Goal: Transaction & Acquisition: Purchase product/service

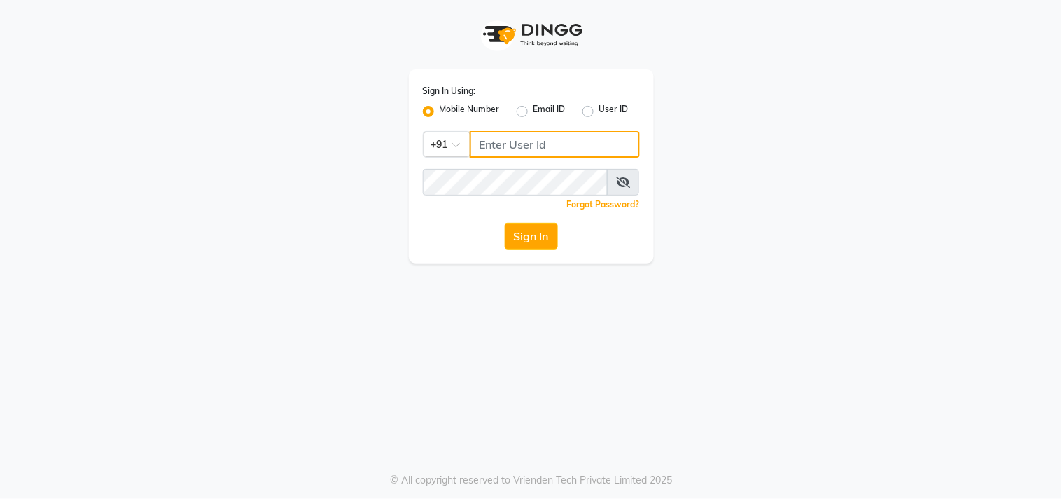
click at [484, 143] on input "Username" at bounding box center [555, 144] width 170 height 27
type input "8445771393"
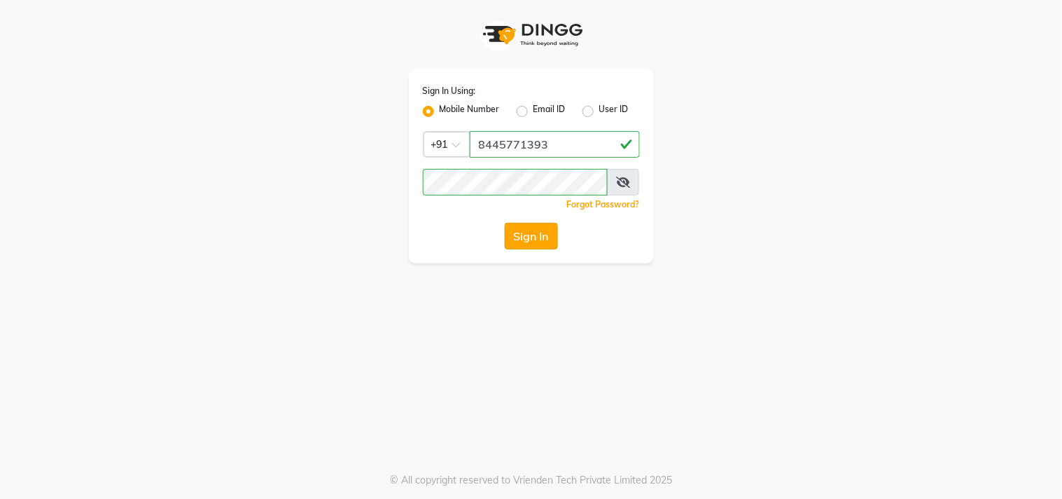
click at [531, 227] on button "Sign In" at bounding box center [531, 236] width 53 height 27
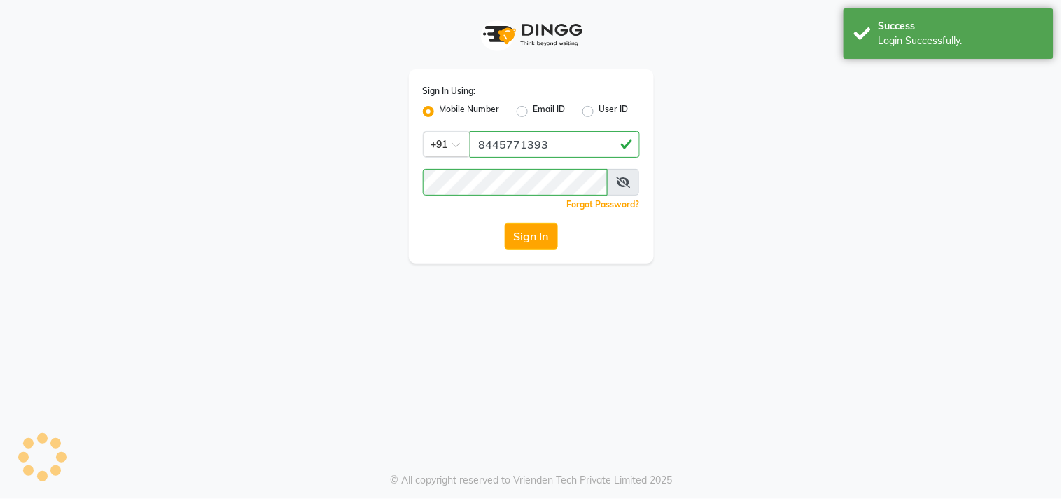
select select "service"
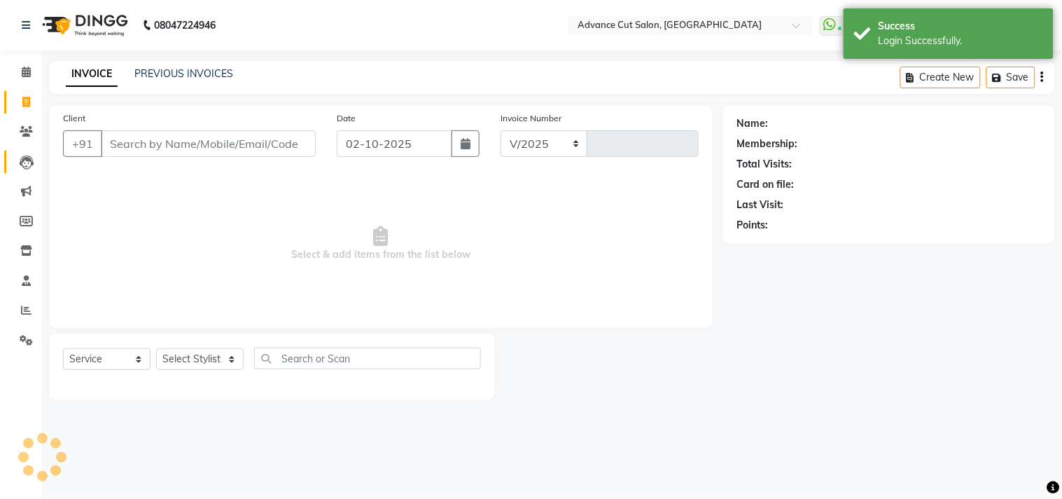
select select "922"
type input "6290"
click at [120, 149] on input "Client" at bounding box center [208, 143] width 215 height 27
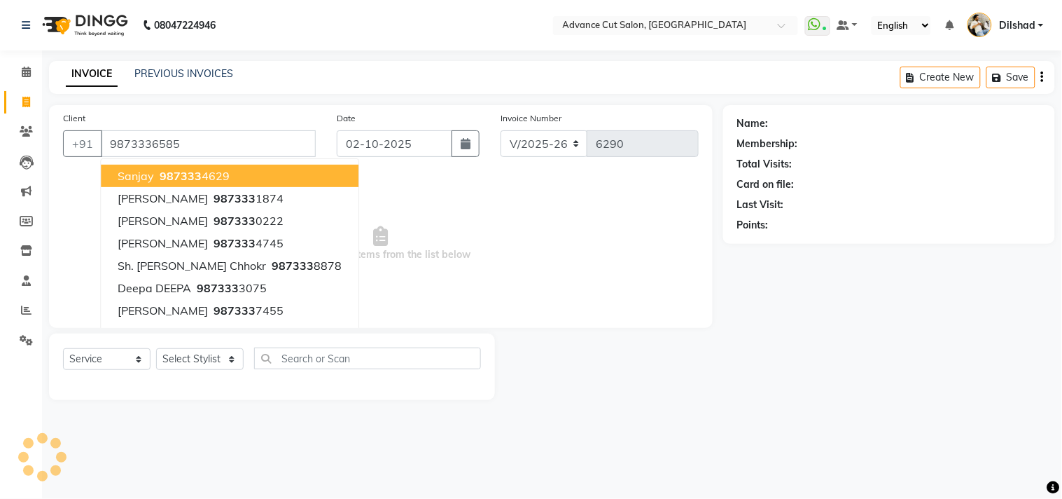
type input "9873336585"
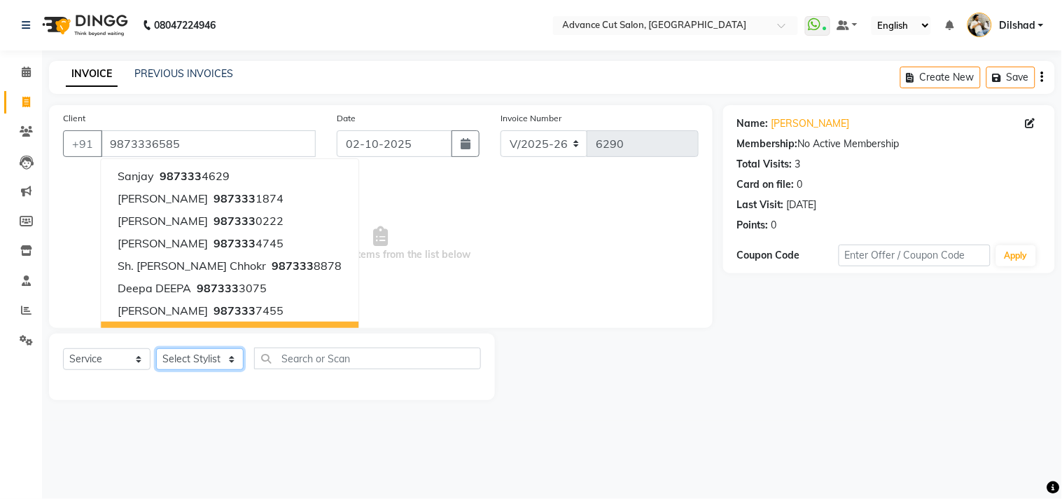
drag, startPoint x: 205, startPoint y: 359, endPoint x: 200, endPoint y: 351, distance: 9.7
click at [205, 359] on select "Select Stylist [PERSON_NAME] [PERSON_NAME] [PERSON_NAME] [PERSON_NAME] [PERSON_…" at bounding box center [200, 359] width 88 height 22
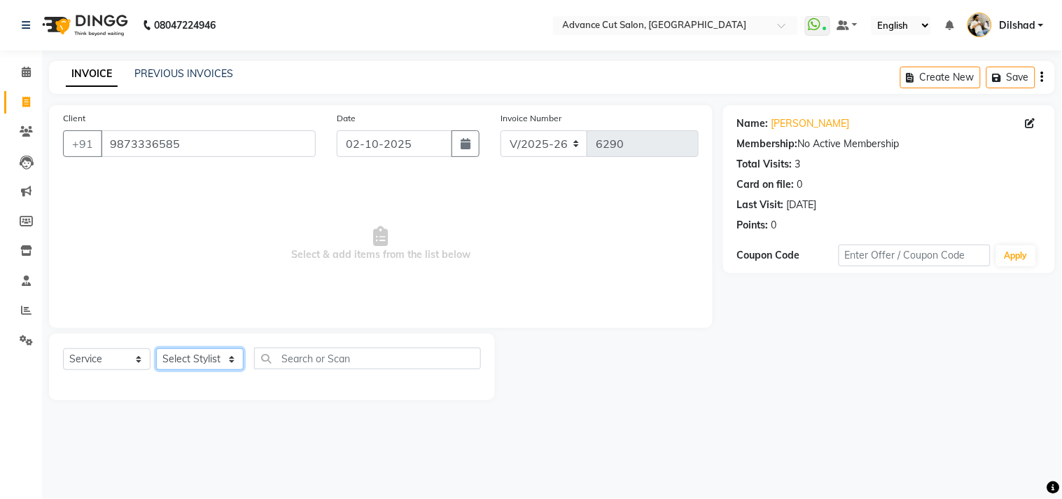
select select "35524"
click at [156, 349] on select "Select Stylist [PERSON_NAME] [PERSON_NAME] [PERSON_NAME] [PERSON_NAME] [PERSON_…" at bounding box center [200, 359] width 88 height 22
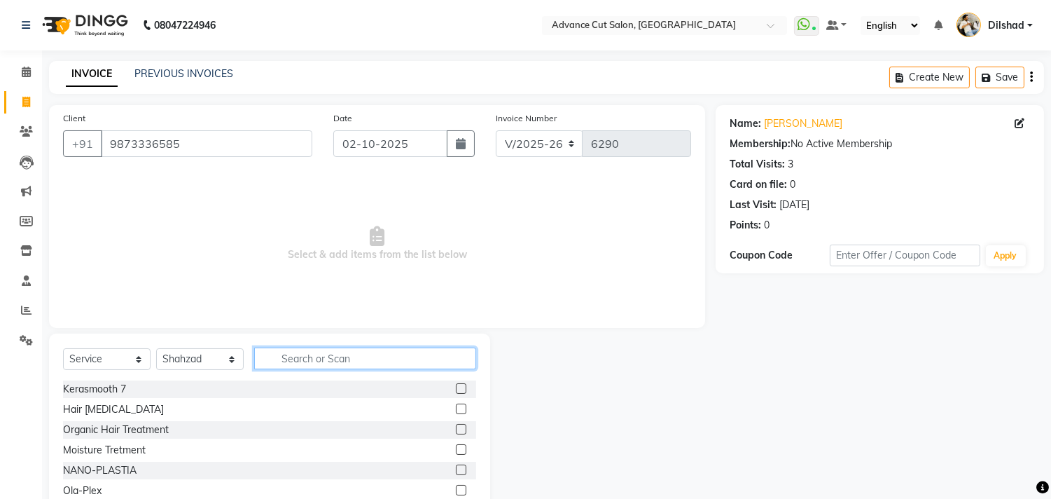
click at [270, 355] on input "text" at bounding box center [365, 358] width 222 height 22
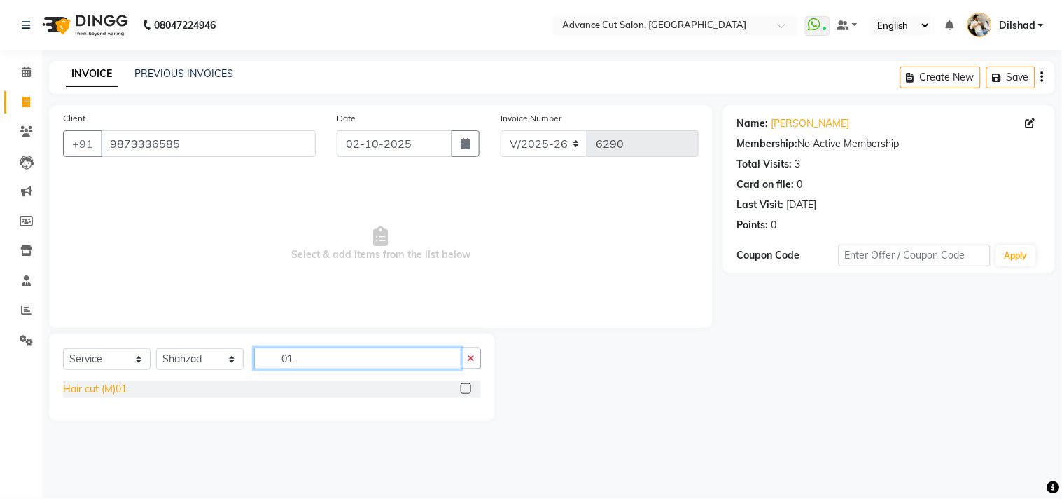
type input "01"
click at [99, 392] on div "Hair cut (M)01" at bounding box center [95, 389] width 64 height 15
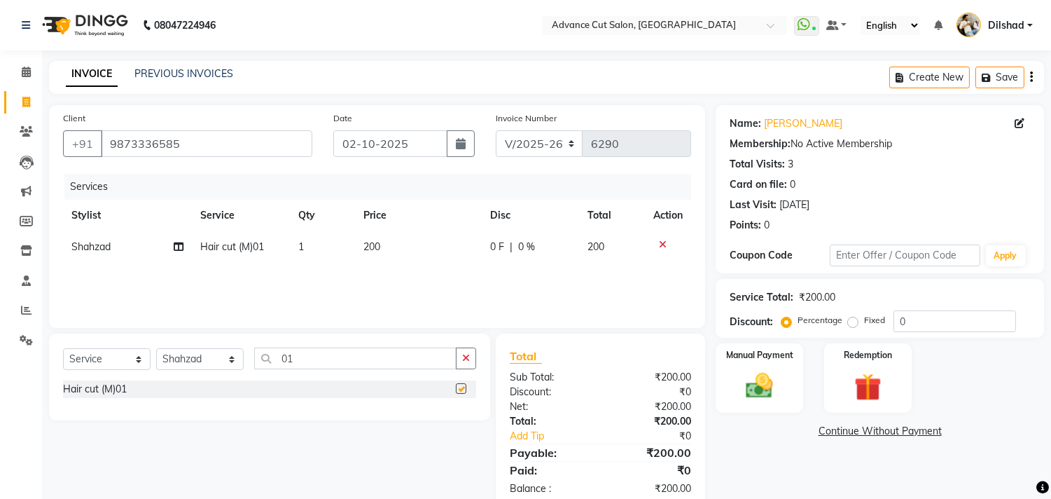
checkbox input "false"
click at [319, 361] on input "01" at bounding box center [355, 358] width 202 height 22
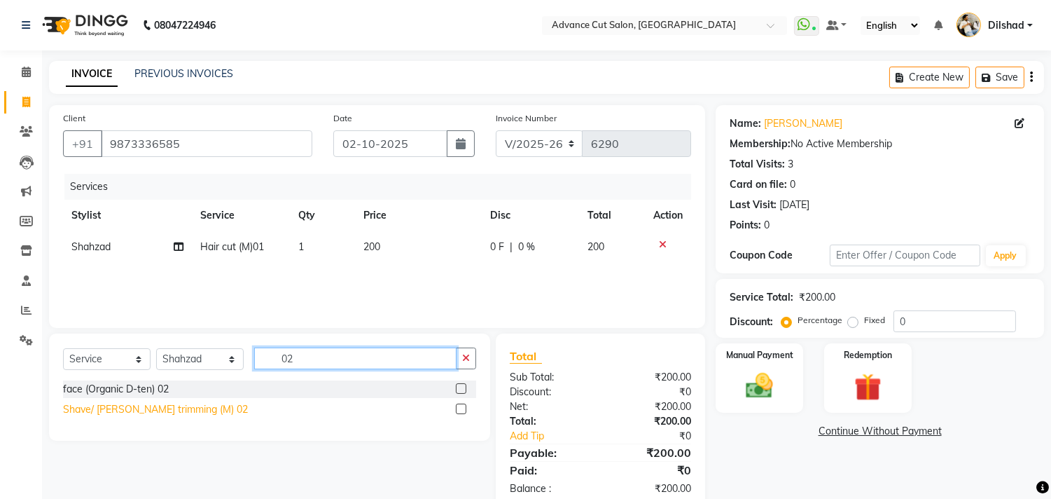
type input "02"
click at [180, 412] on div "Shave/ [PERSON_NAME] trimming (M) 02" at bounding box center [155, 409] width 185 height 15
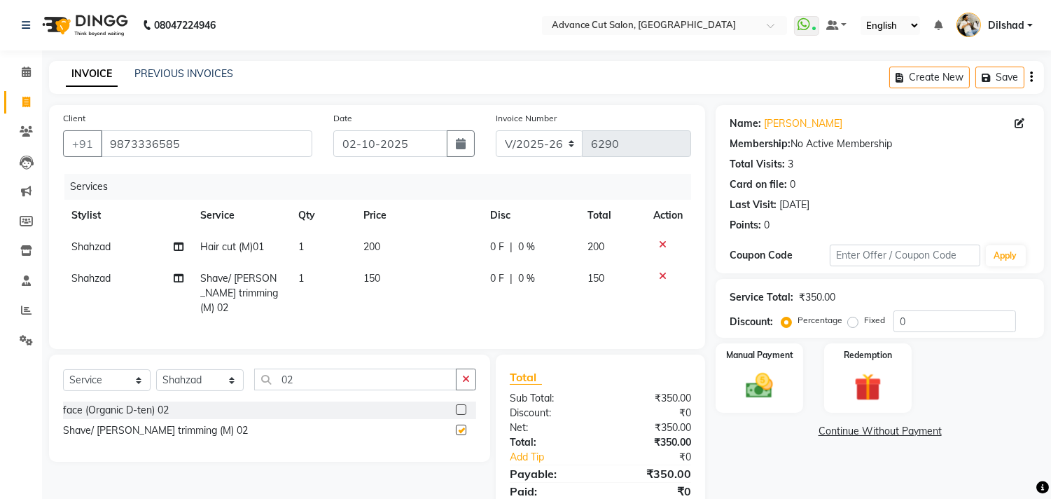
checkbox input "false"
click at [833, 376] on div "Redemption" at bounding box center [867, 377] width 91 height 71
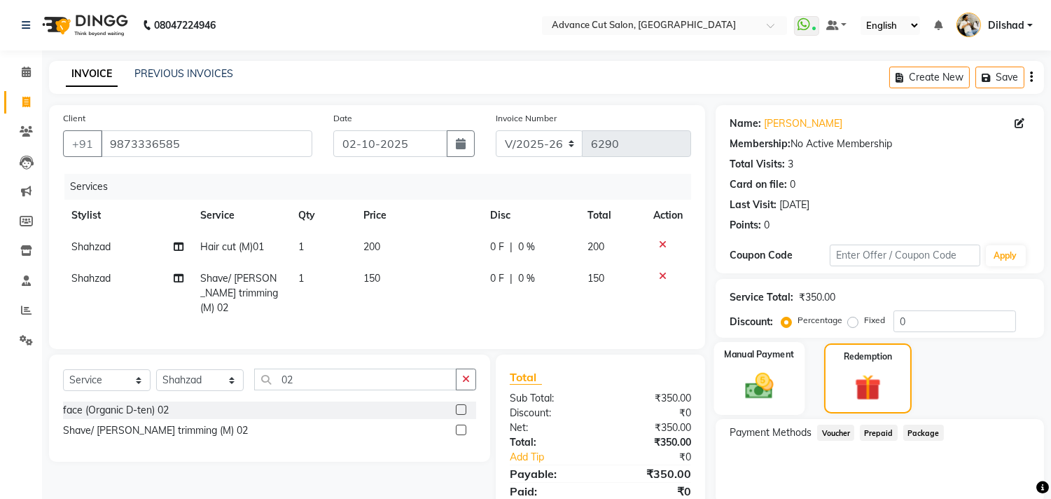
click at [780, 382] on img at bounding box center [760, 386] width 46 height 33
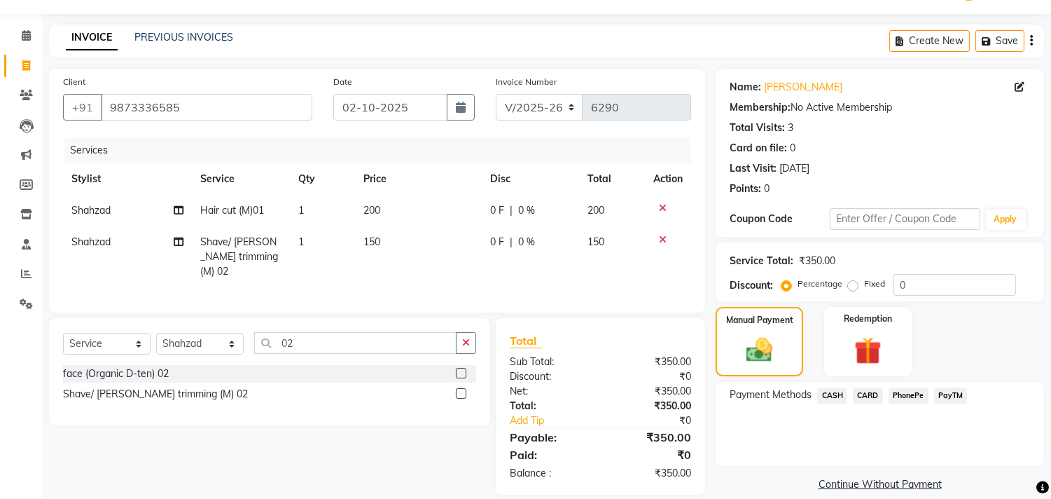
scroll to position [52, 0]
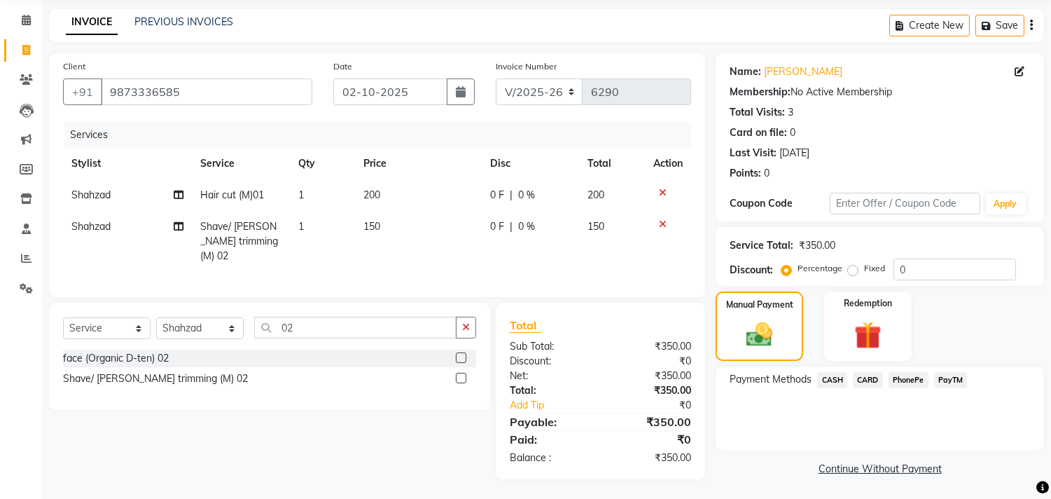
click at [821, 381] on span "CASH" at bounding box center [832, 380] width 30 height 16
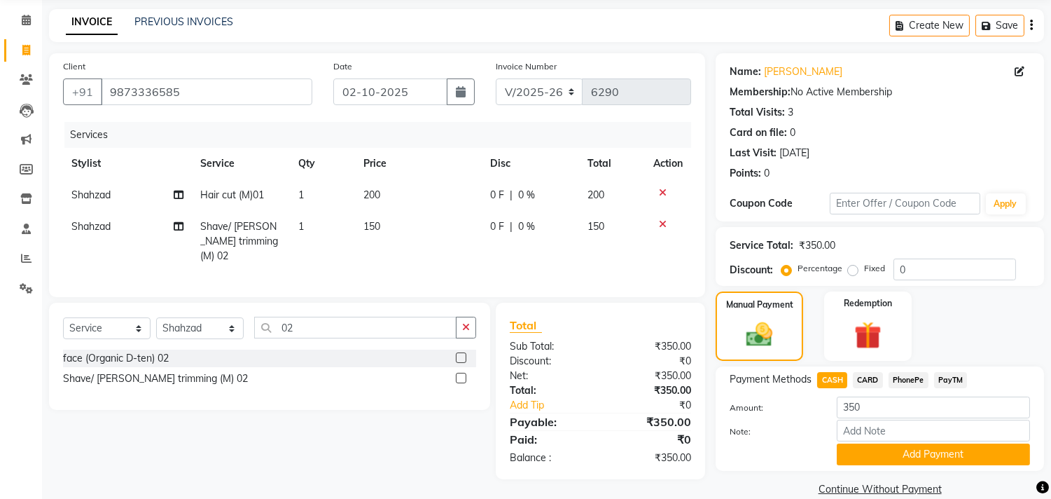
click at [938, 384] on span "PayTM" at bounding box center [951, 380] width 34 height 16
click at [931, 453] on button "Add Payment" at bounding box center [933, 454] width 193 height 22
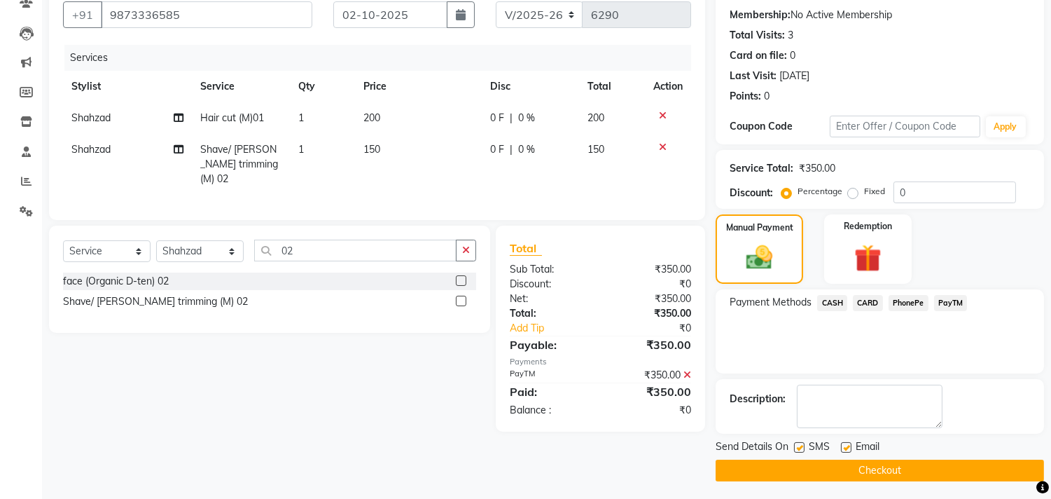
scroll to position [131, 0]
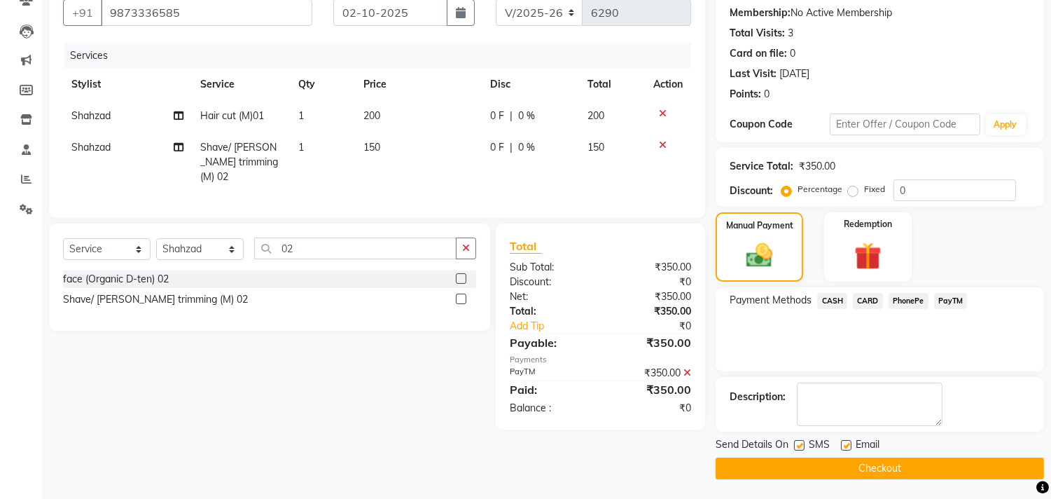
click at [923, 462] on button "Checkout" at bounding box center [880, 468] width 328 height 22
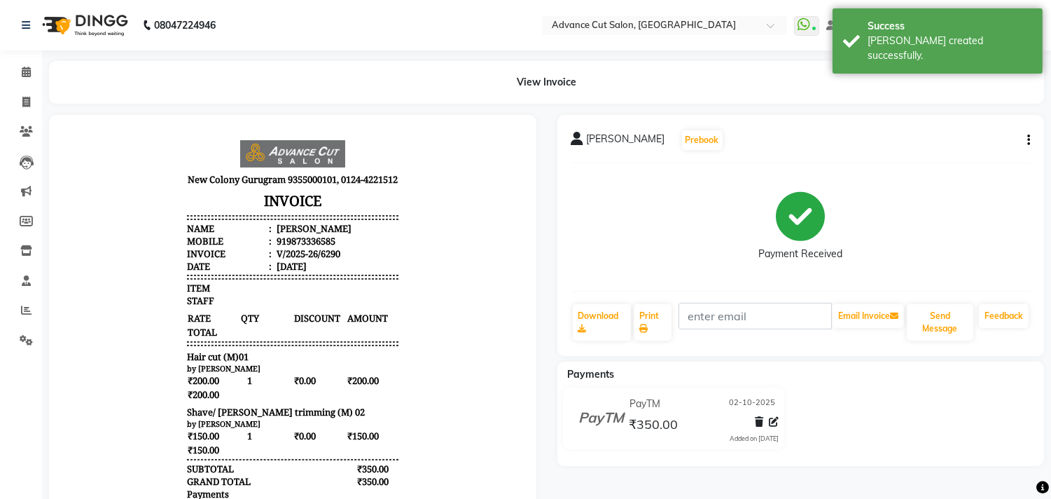
click at [25, 88] on li "Invoice" at bounding box center [21, 103] width 42 height 30
click at [10, 99] on link "Invoice" at bounding box center [21, 102] width 34 height 23
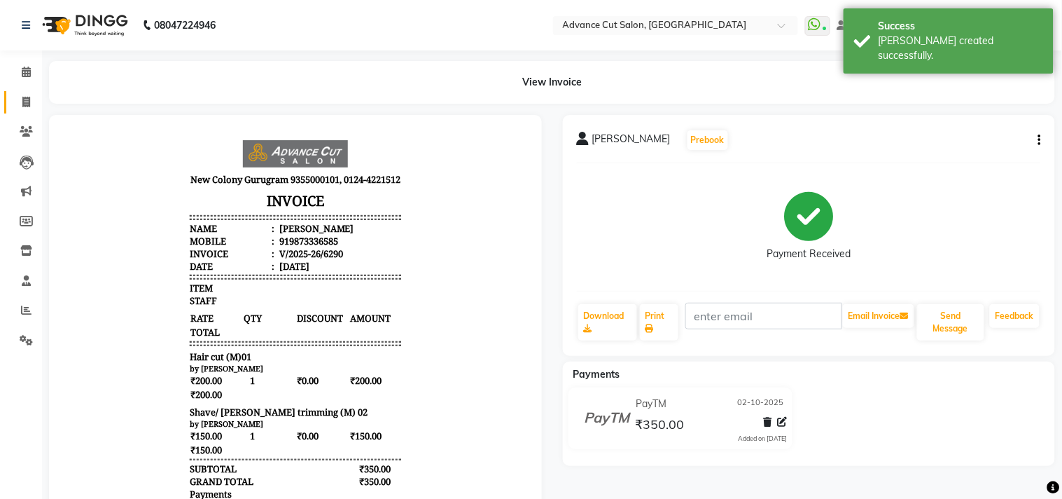
select select "922"
select select "service"
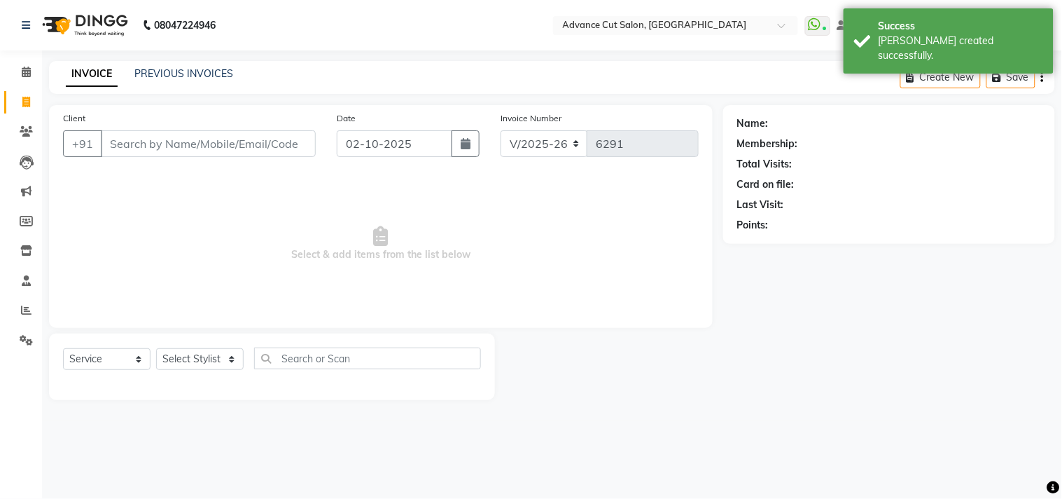
click at [346, 102] on main "INVOICE PREVIOUS INVOICES Create New Save Client +91 Date [DATE] Invoice Number…" at bounding box center [552, 241] width 1020 height 360
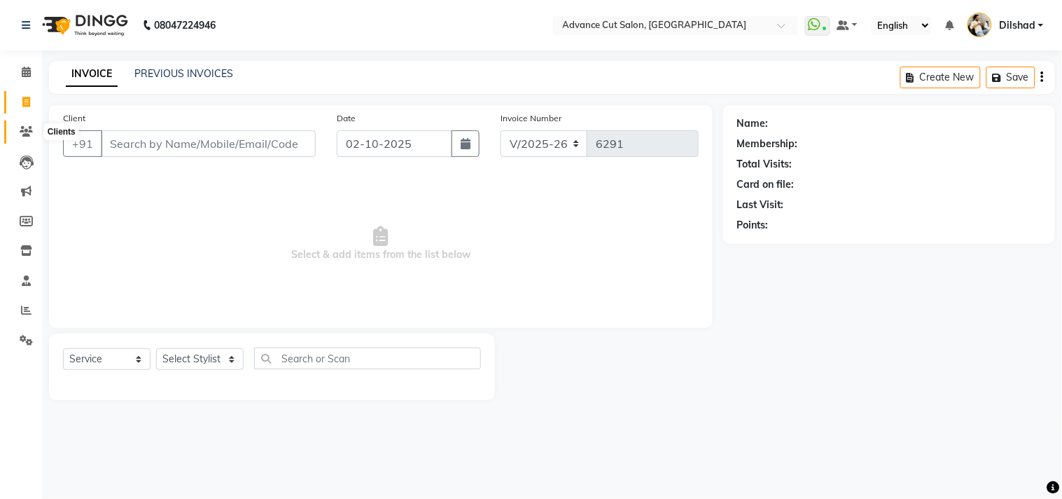
click at [27, 124] on span at bounding box center [26, 132] width 25 height 16
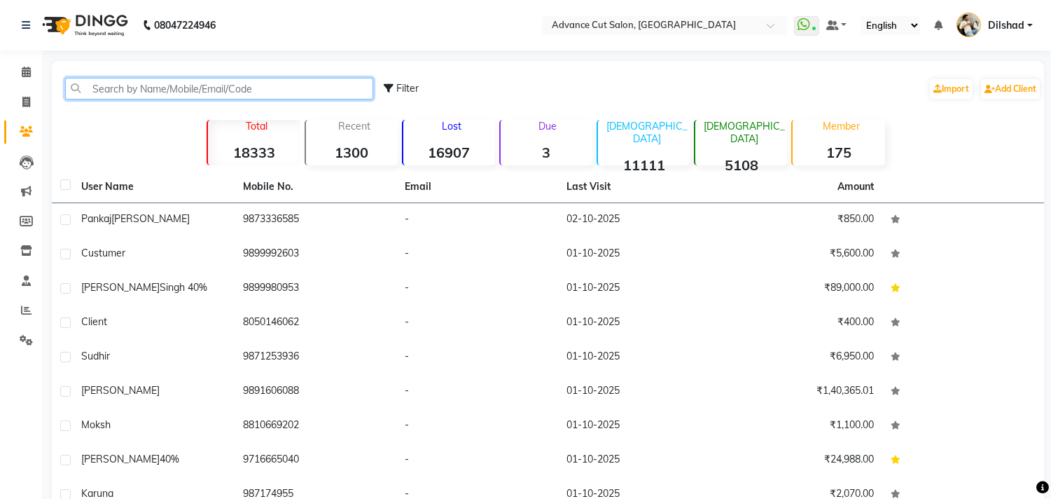
click at [116, 81] on input "text" at bounding box center [219, 89] width 308 height 22
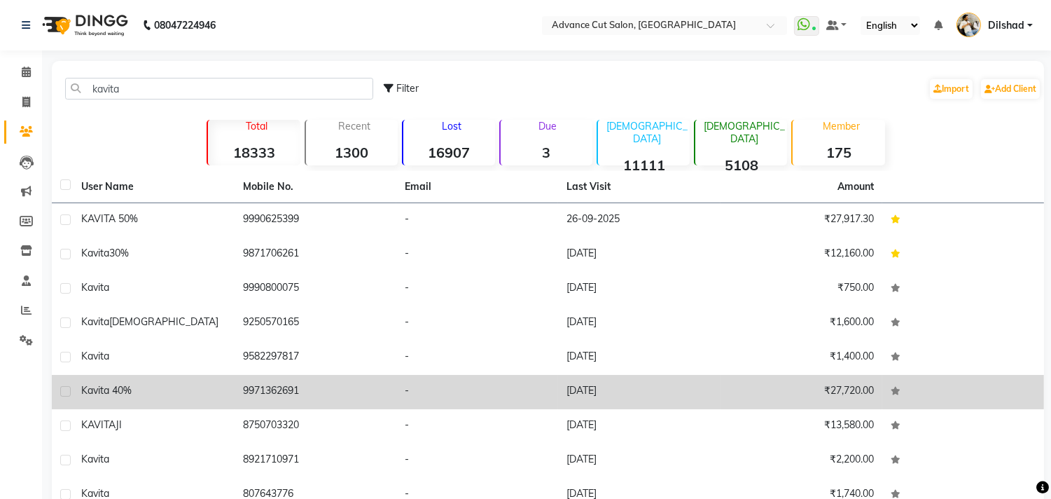
click at [252, 388] on td "9971362691" at bounding box center [316, 392] width 162 height 34
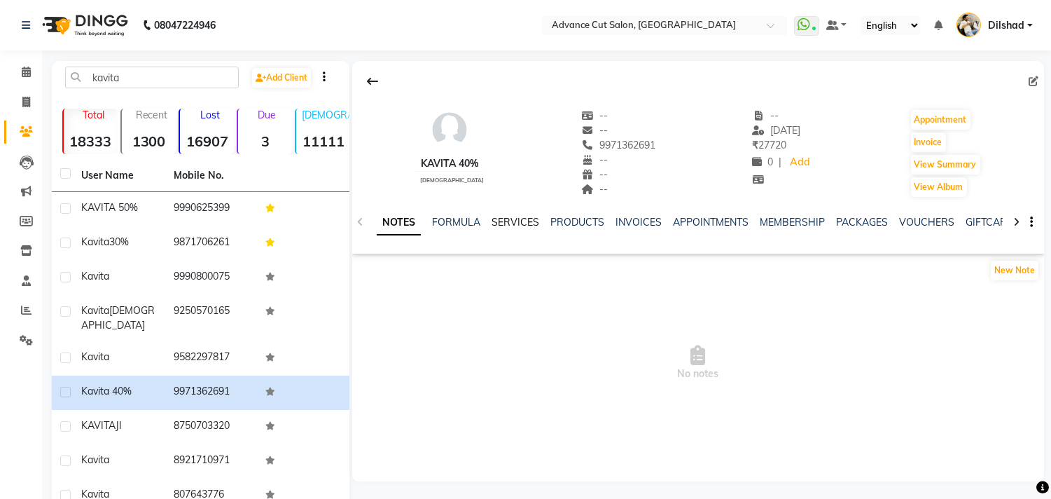
click at [502, 219] on link "SERVICES" at bounding box center [516, 222] width 48 height 13
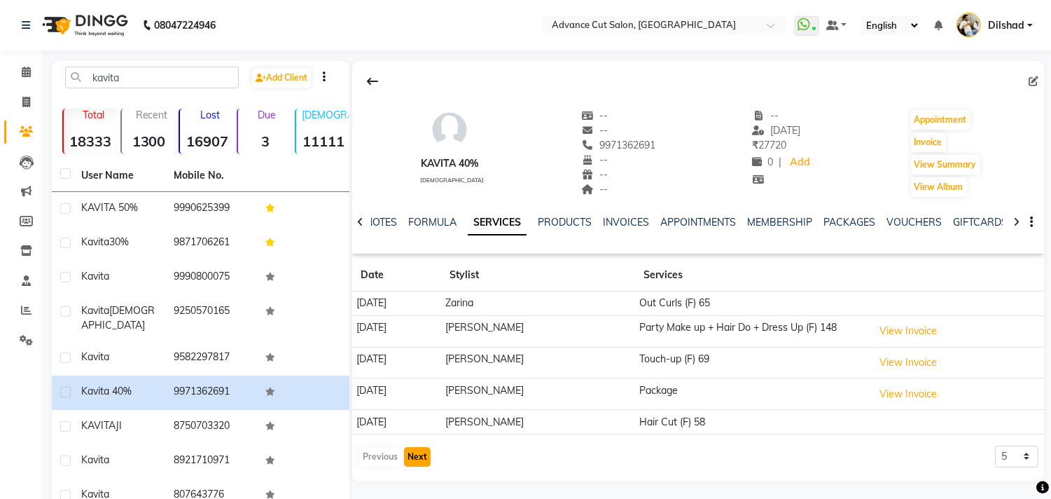
click at [419, 463] on button "Next" at bounding box center [417, 457] width 27 height 20
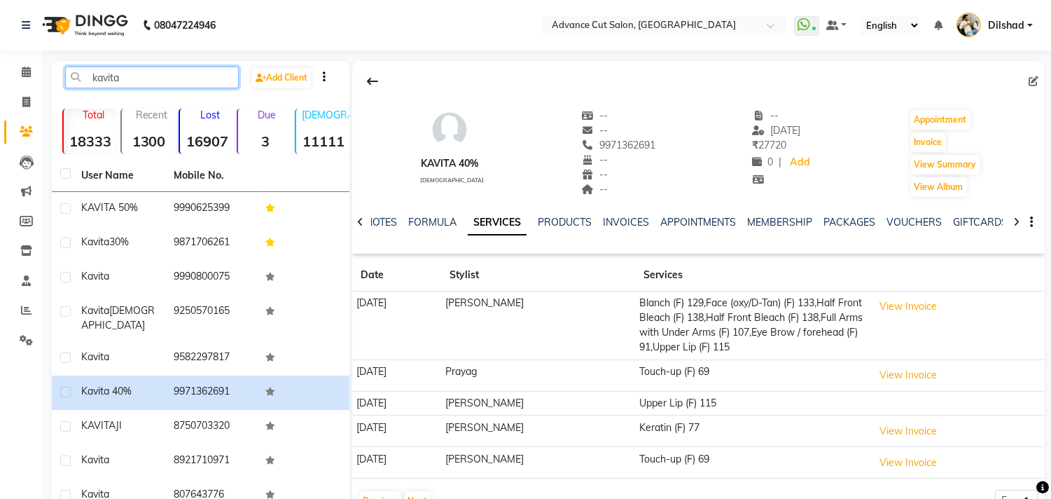
click at [143, 77] on input "kavita" at bounding box center [152, 78] width 174 height 22
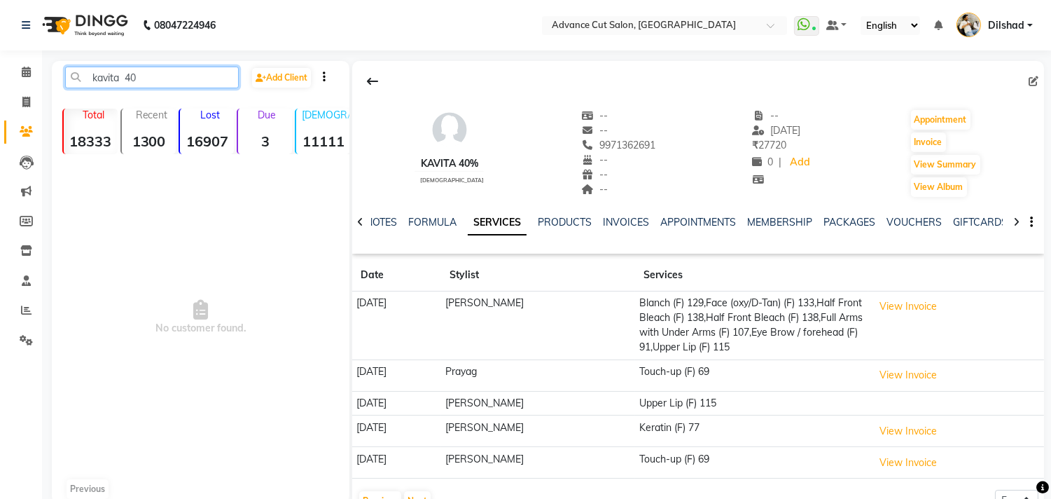
click at [123, 73] on input "kavita 40" at bounding box center [152, 78] width 174 height 22
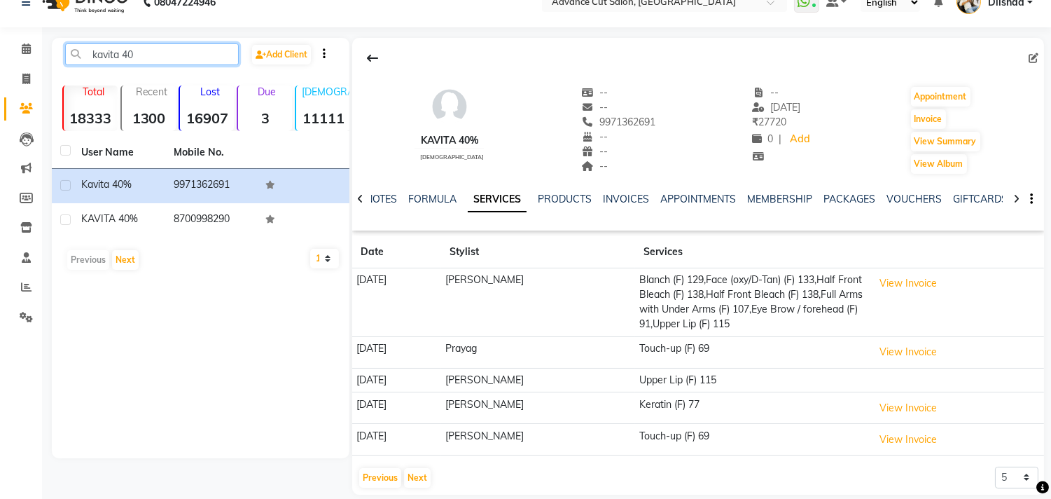
scroll to position [40, 0]
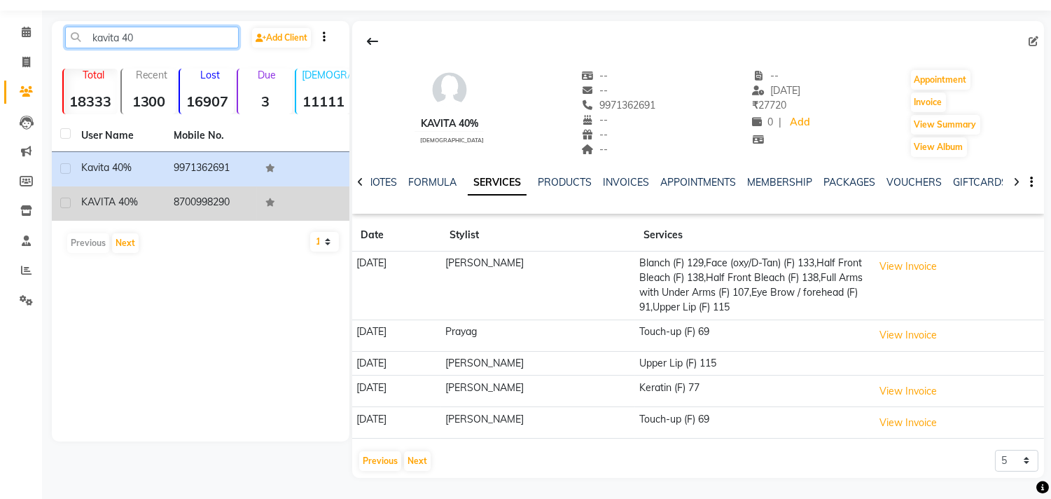
type input "kavita 40"
click at [191, 204] on td "8700998290" at bounding box center [211, 203] width 92 height 34
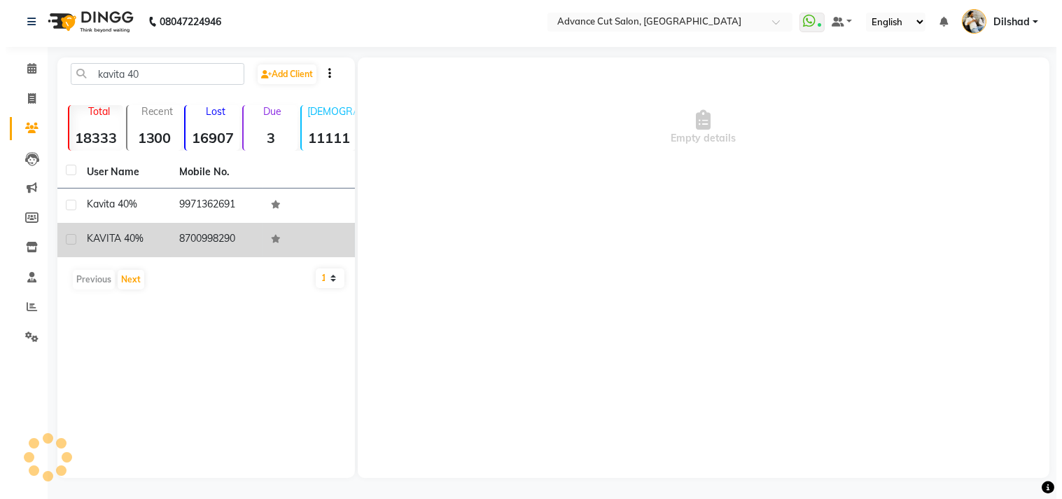
scroll to position [3, 0]
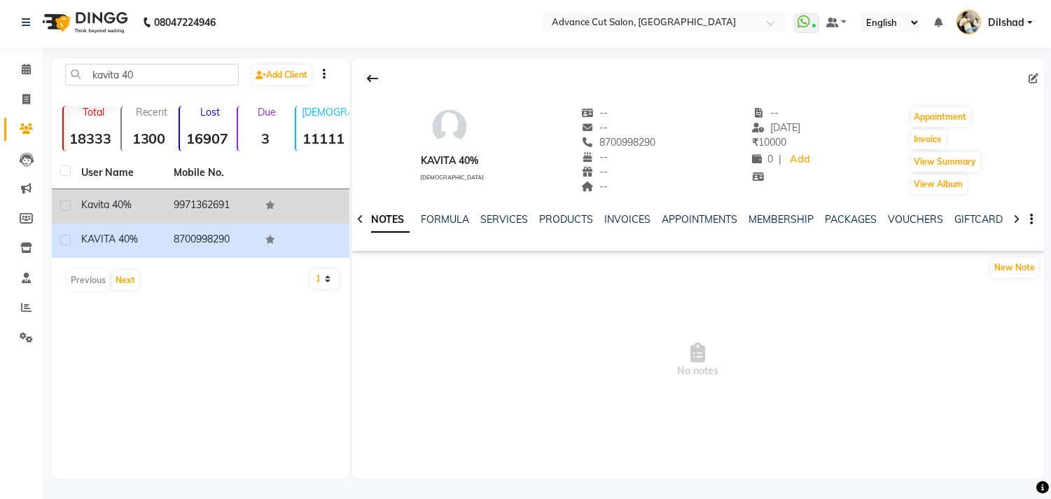
click at [194, 206] on td "9971362691" at bounding box center [211, 206] width 92 height 34
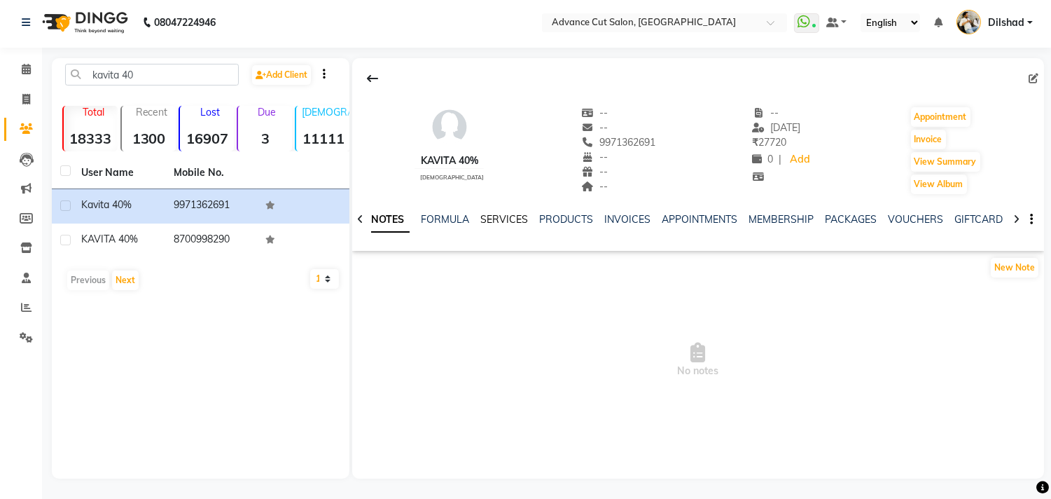
click at [497, 218] on link "SERVICES" at bounding box center [504, 219] width 48 height 13
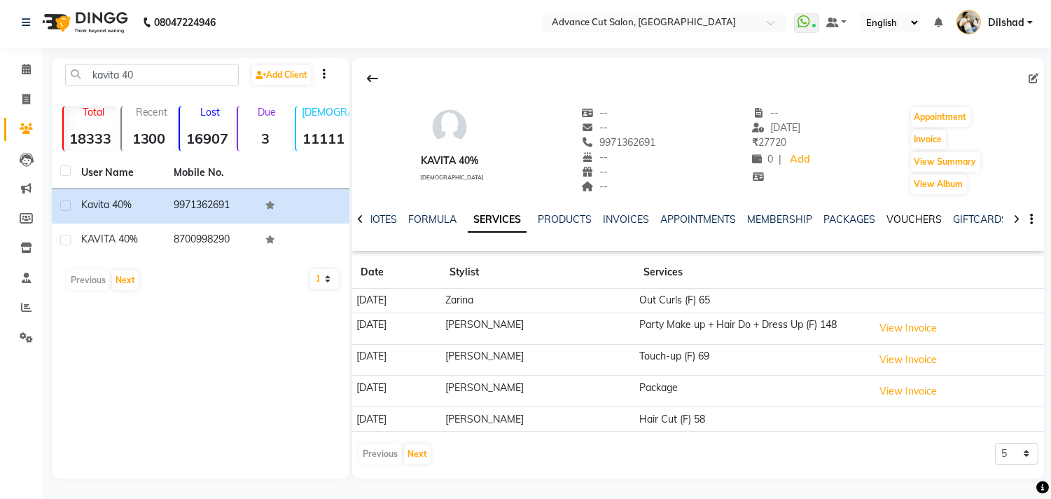
click at [906, 218] on link "VOUCHERS" at bounding box center [914, 219] width 55 height 13
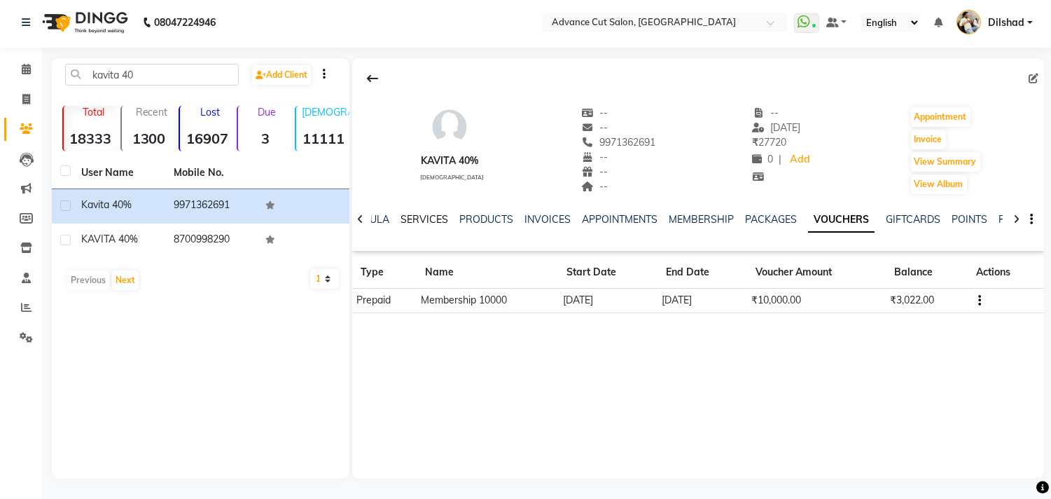
click at [410, 224] on link "SERVICES" at bounding box center [425, 219] width 48 height 13
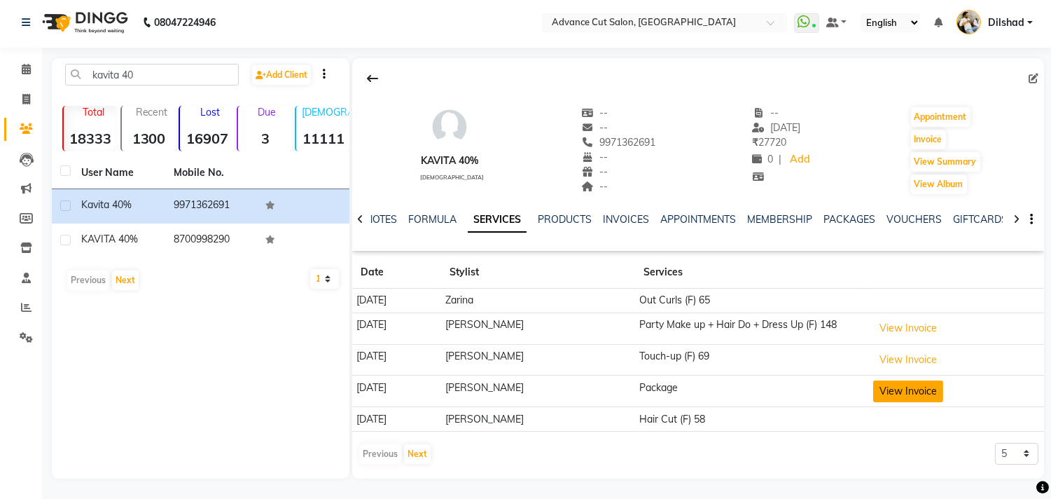
click at [912, 387] on button "View Invoice" at bounding box center [908, 391] width 70 height 22
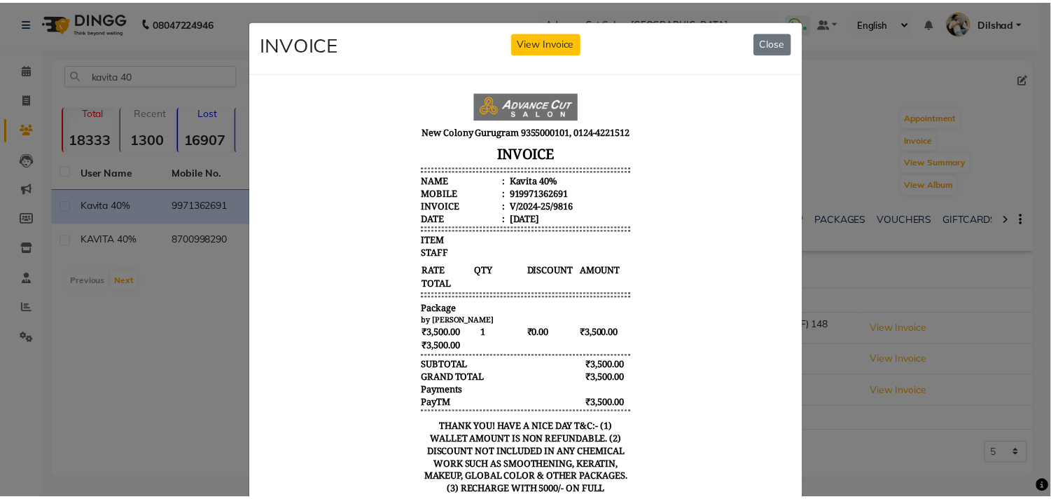
scroll to position [11, 0]
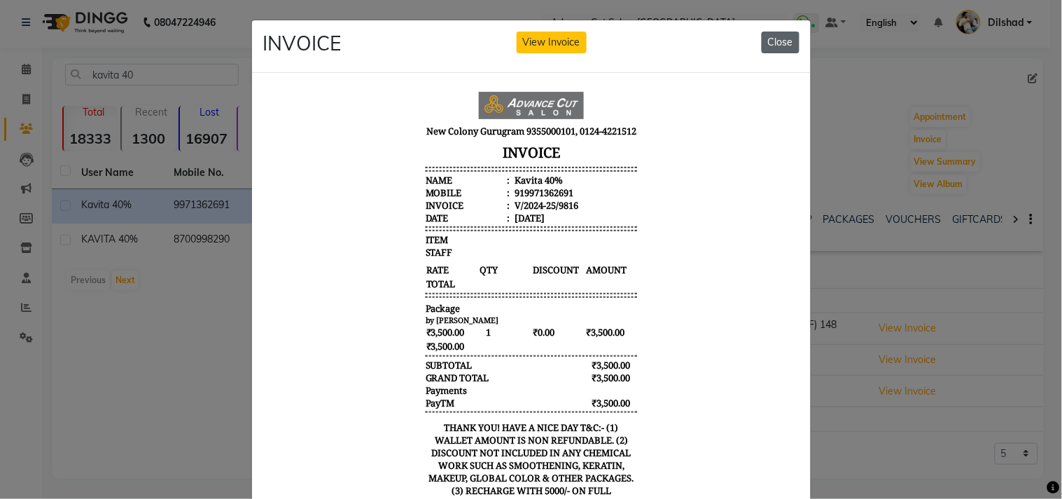
click at [773, 43] on button "Close" at bounding box center [781, 43] width 38 height 22
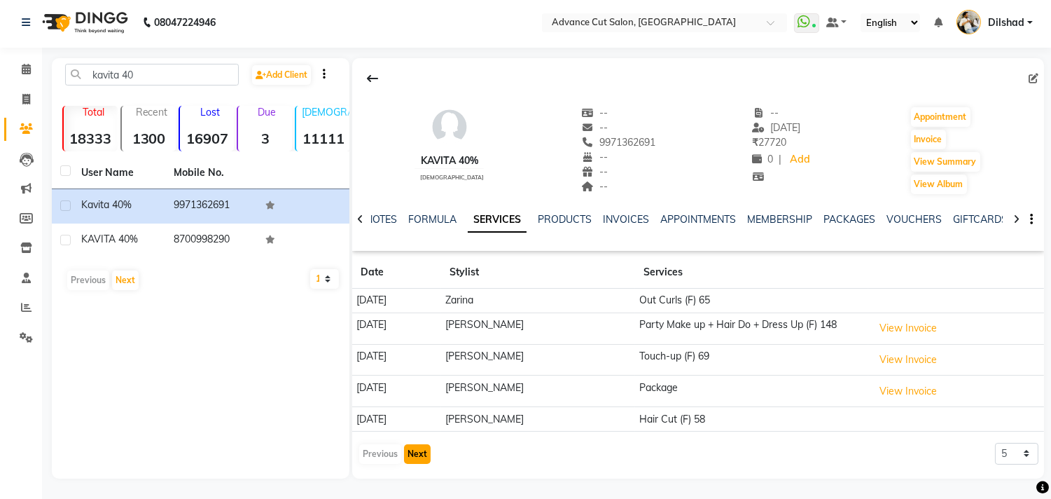
click at [417, 455] on button "Next" at bounding box center [417, 454] width 27 height 20
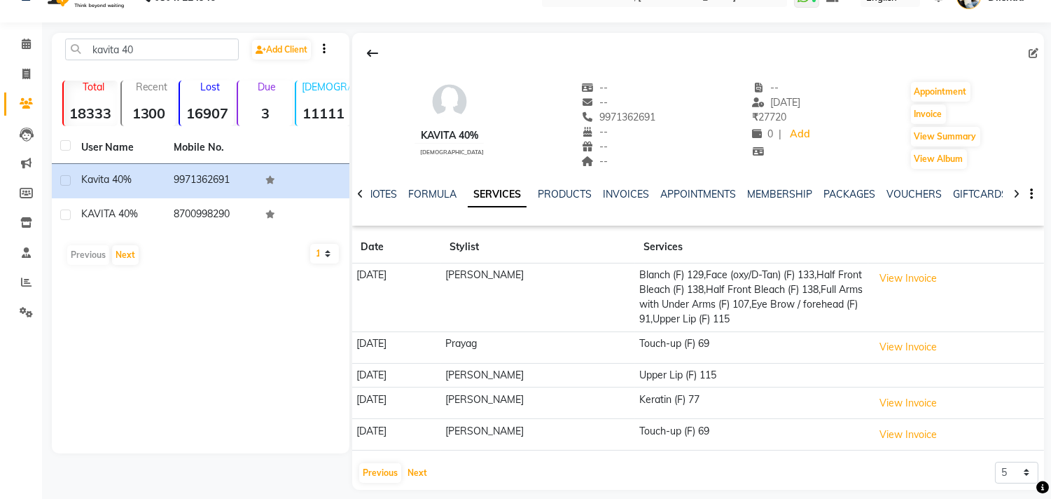
scroll to position [40, 0]
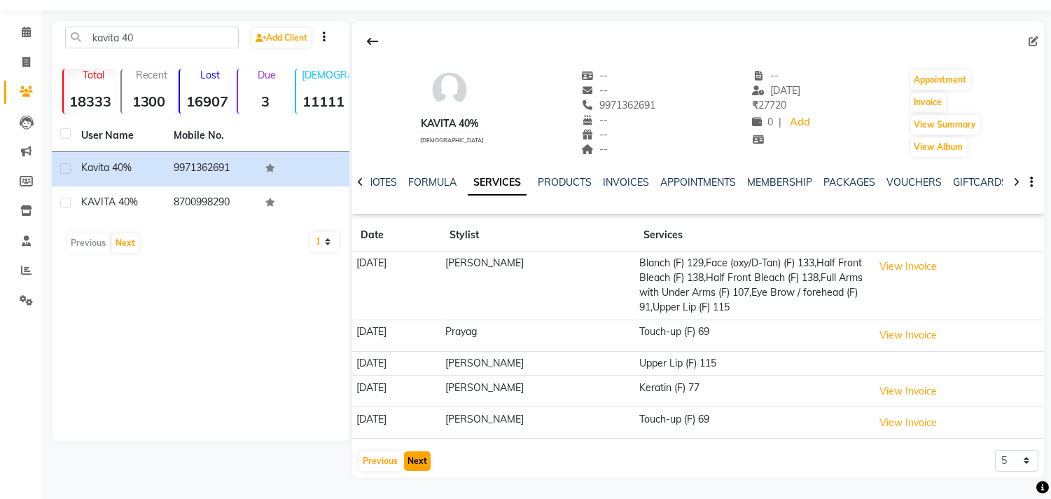
click at [417, 460] on button "Next" at bounding box center [417, 461] width 27 height 20
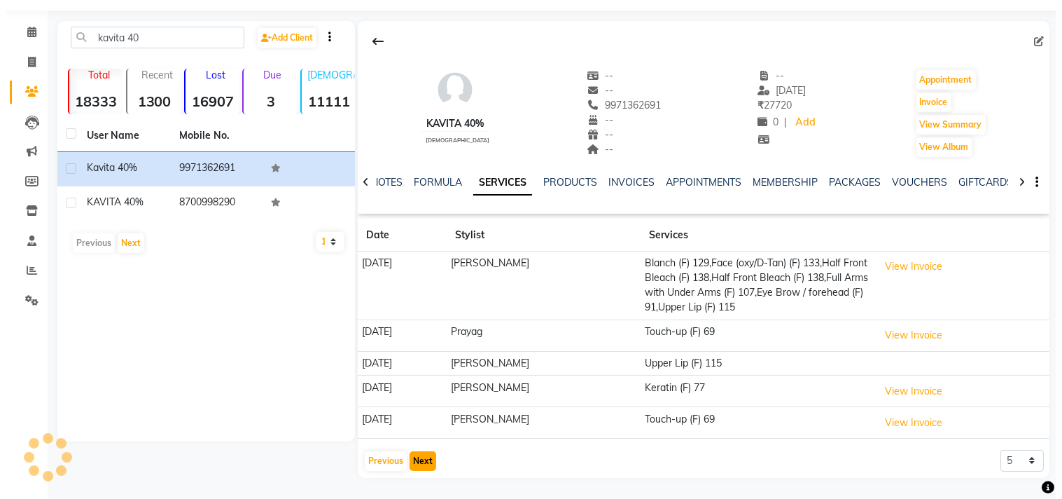
scroll to position [11, 0]
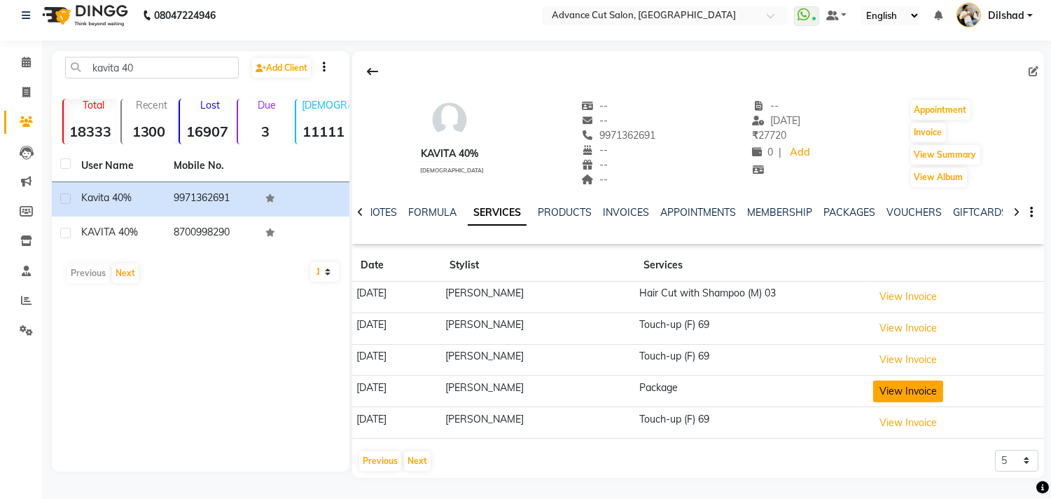
click at [926, 396] on button "View Invoice" at bounding box center [908, 391] width 70 height 22
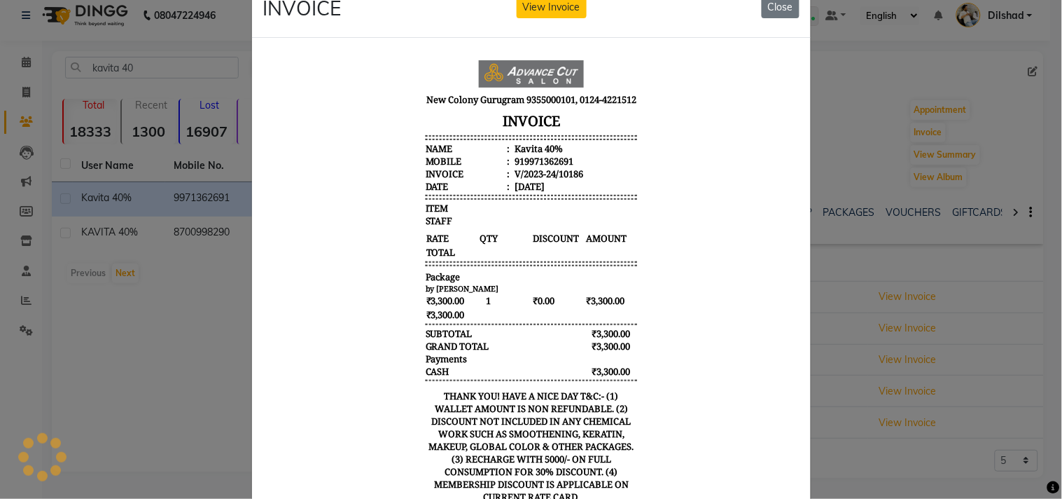
scroll to position [0, 0]
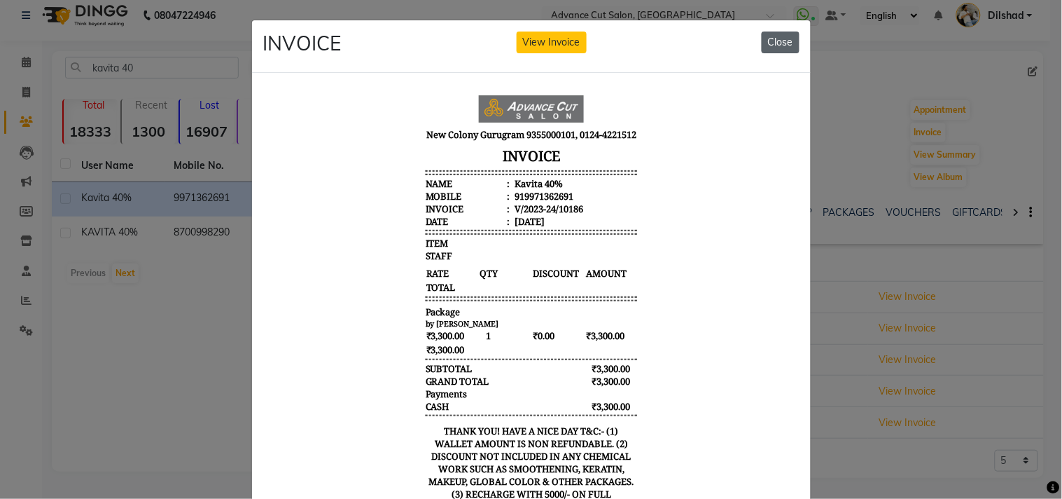
click at [773, 43] on button "Close" at bounding box center [781, 43] width 38 height 22
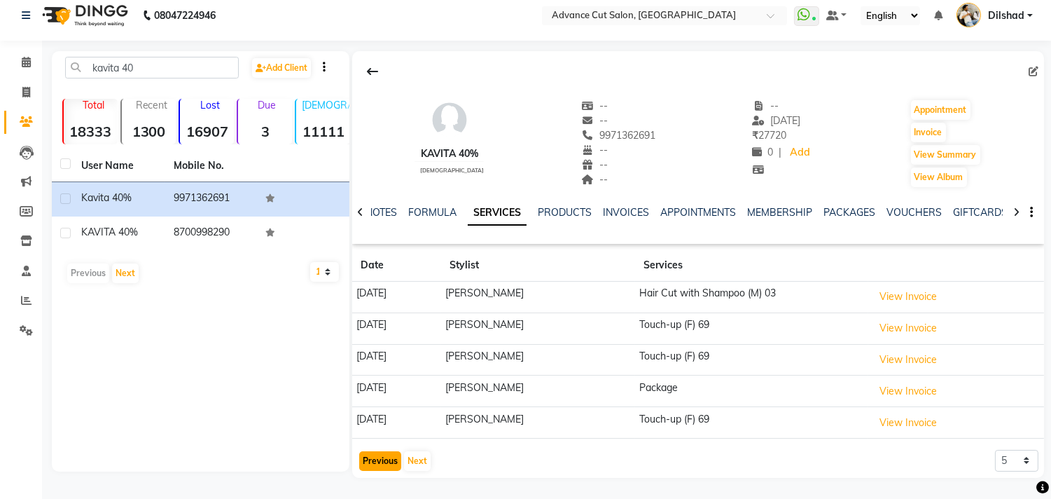
click at [376, 465] on button "Previous" at bounding box center [380, 461] width 42 height 20
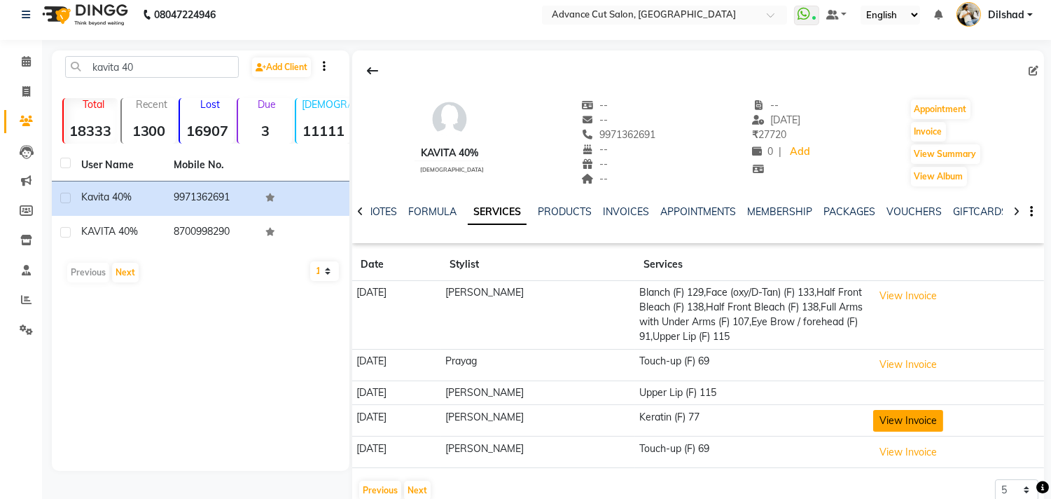
click at [924, 422] on button "View Invoice" at bounding box center [908, 421] width 70 height 22
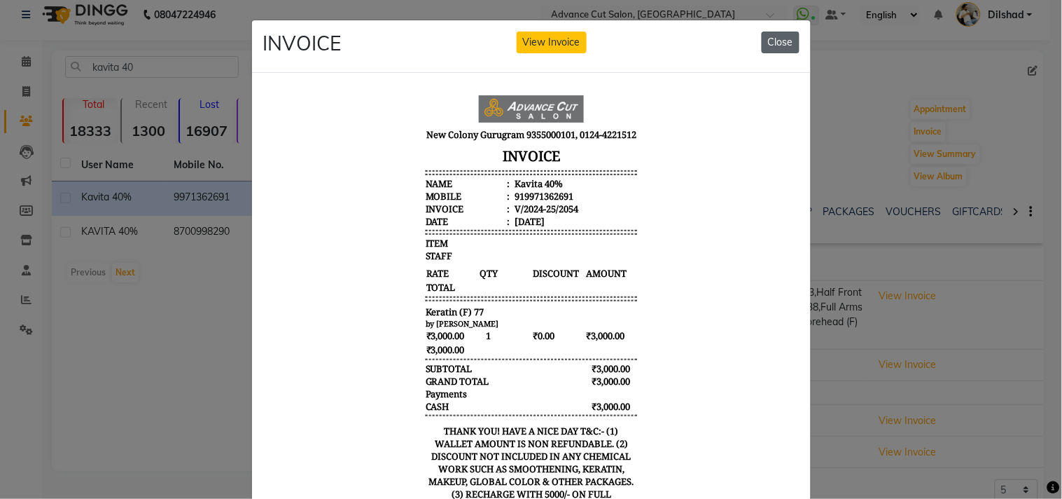
click at [769, 41] on button "Close" at bounding box center [781, 43] width 38 height 22
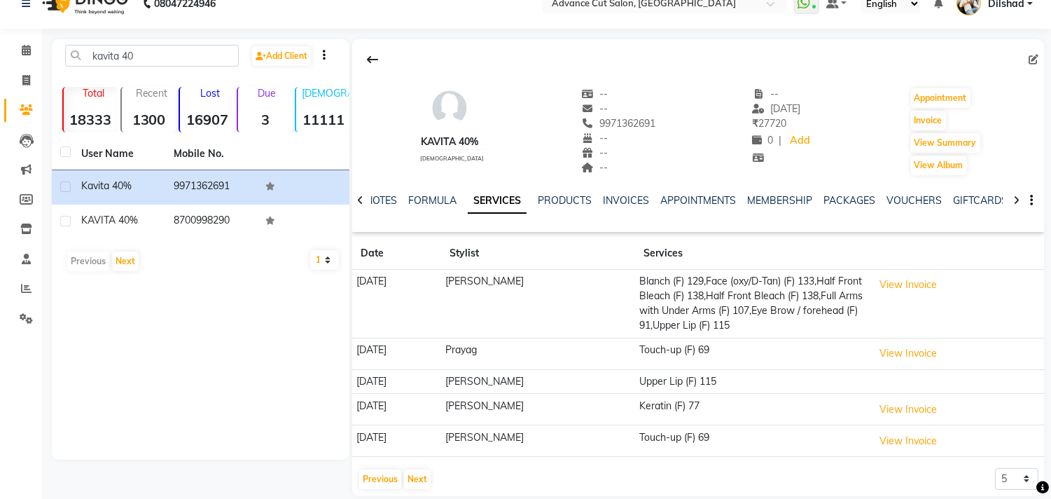
scroll to position [40, 0]
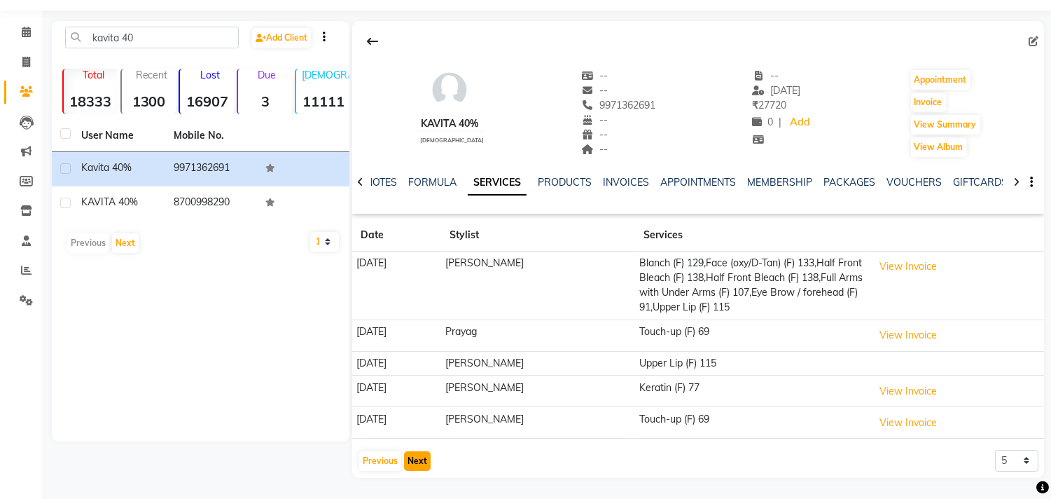
click at [415, 461] on button "Next" at bounding box center [417, 461] width 27 height 20
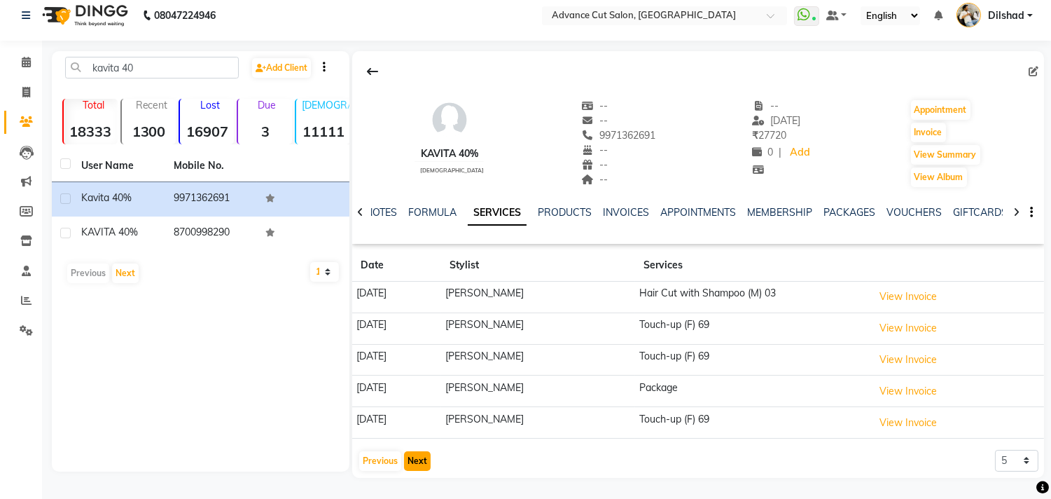
click at [419, 457] on button "Next" at bounding box center [417, 461] width 27 height 20
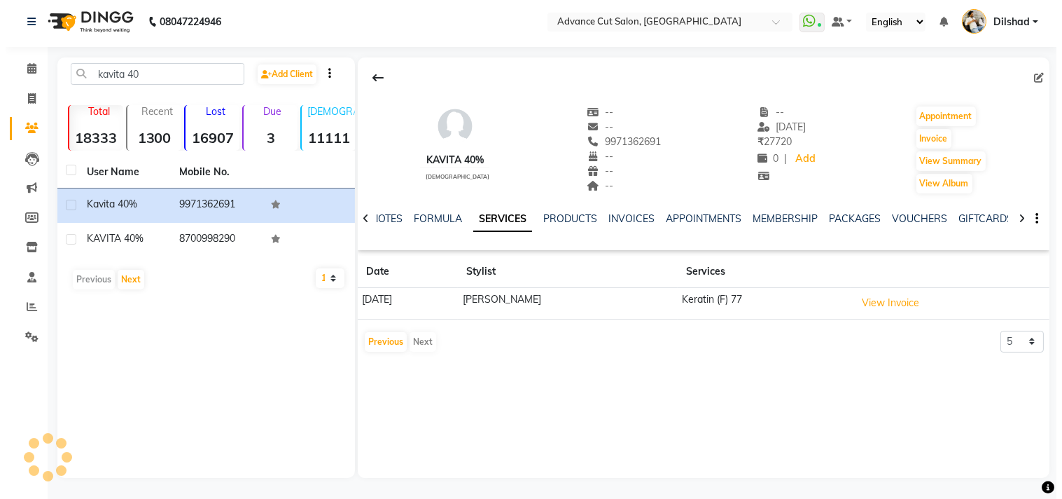
scroll to position [3, 0]
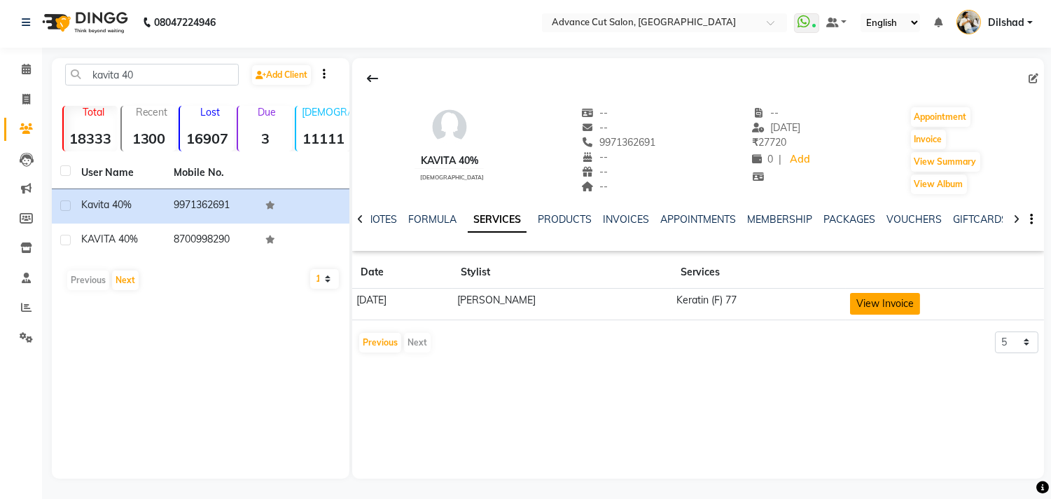
click at [874, 303] on button "View Invoice" at bounding box center [885, 304] width 70 height 22
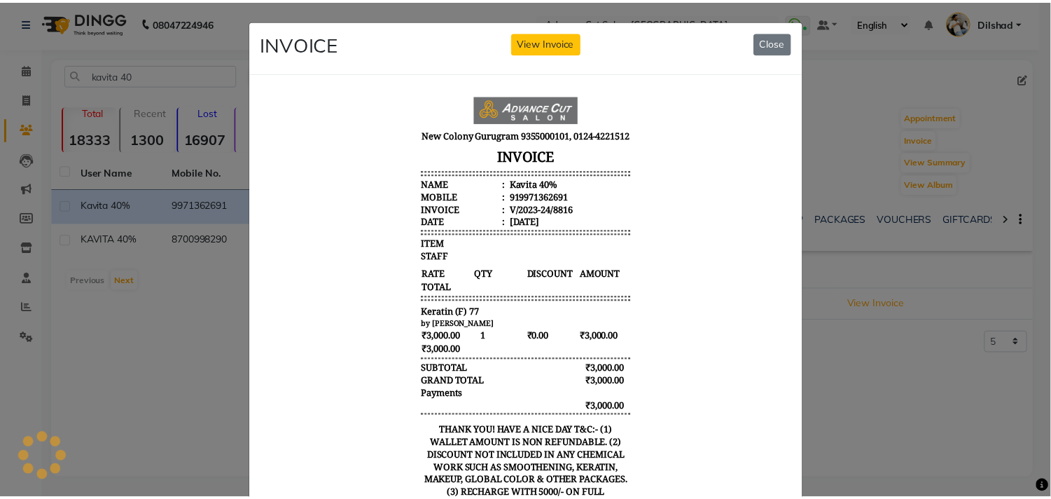
scroll to position [0, 0]
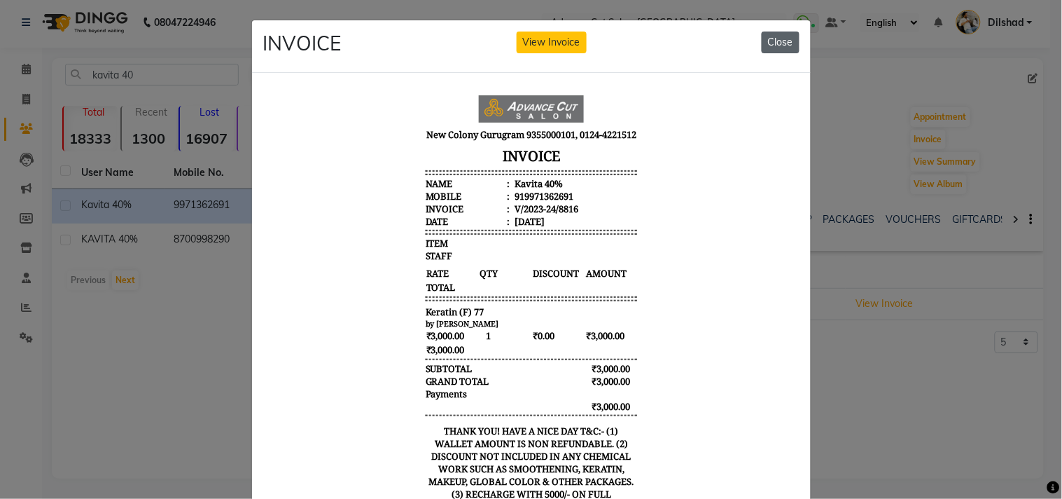
click at [762, 43] on button "Close" at bounding box center [781, 43] width 38 height 22
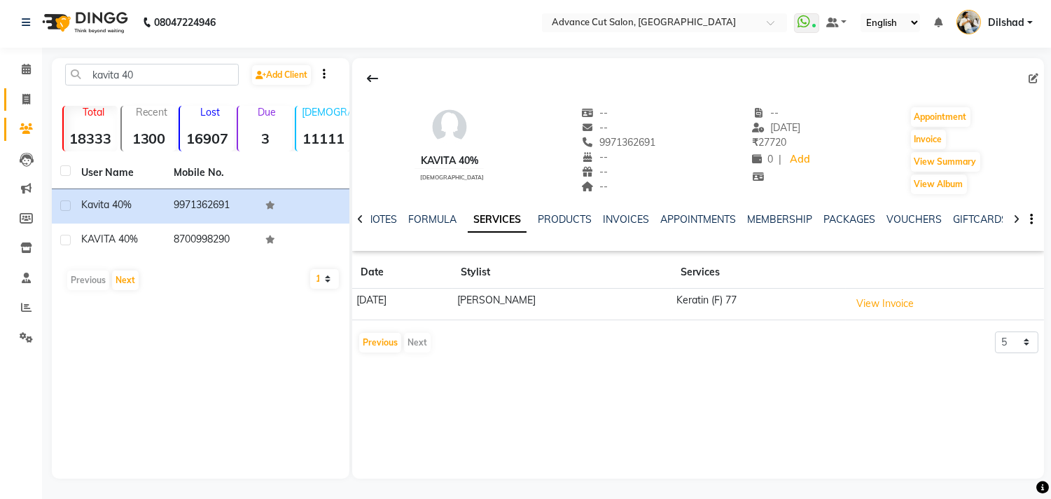
click at [8, 93] on link "Invoice" at bounding box center [21, 99] width 34 height 23
select select "service"
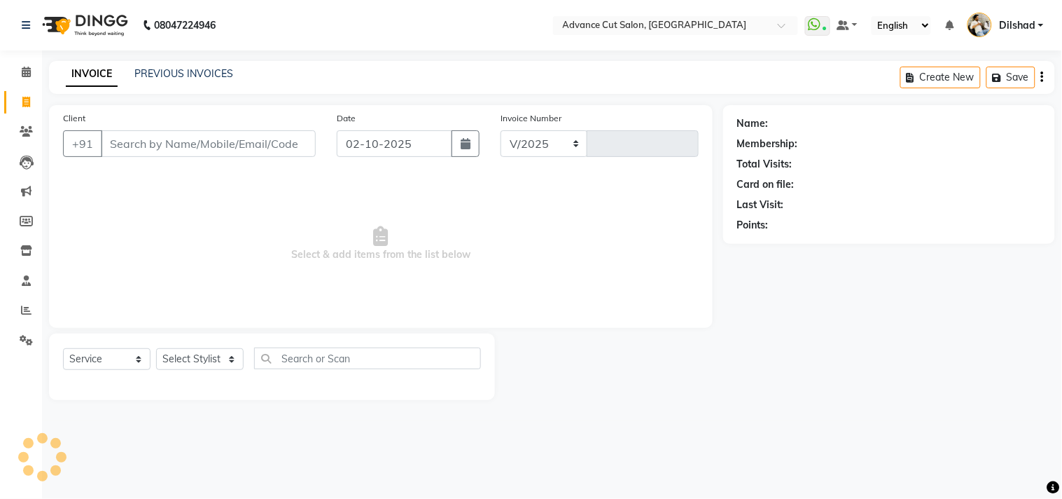
select select "922"
type input "6291"
click at [127, 149] on input "Client" at bounding box center [208, 143] width 215 height 27
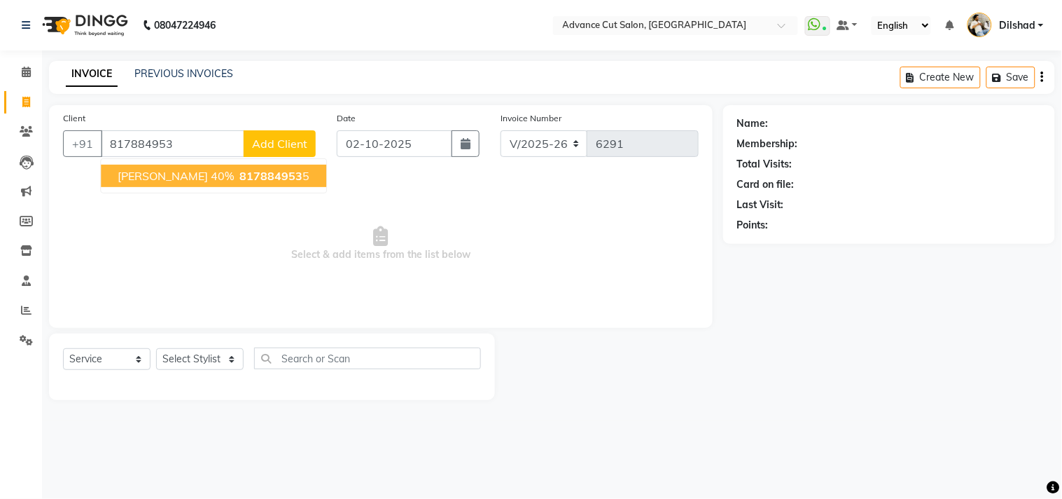
click at [239, 173] on span "817884953" at bounding box center [270, 176] width 63 height 14
type input "8178849535"
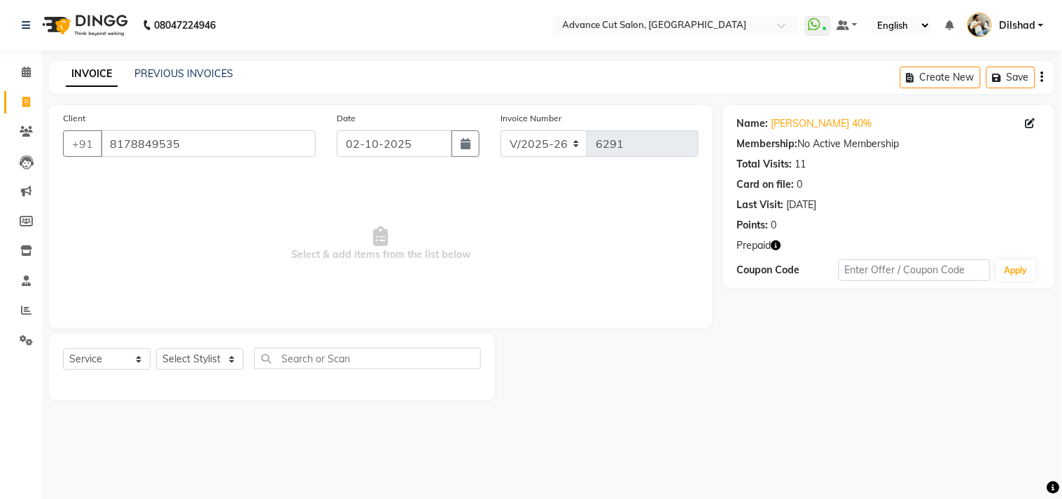
click at [775, 243] on icon "button" at bounding box center [777, 245] width 10 height 10
click at [198, 373] on div "Select Service Product Membership Package Voucher Prepaid Gift Card Select Styl…" at bounding box center [272, 363] width 418 height 33
click at [199, 370] on select "Select Stylist [PERSON_NAME] [PERSON_NAME] [PERSON_NAME] [PERSON_NAME] [PERSON_…" at bounding box center [200, 359] width 88 height 22
select select "25769"
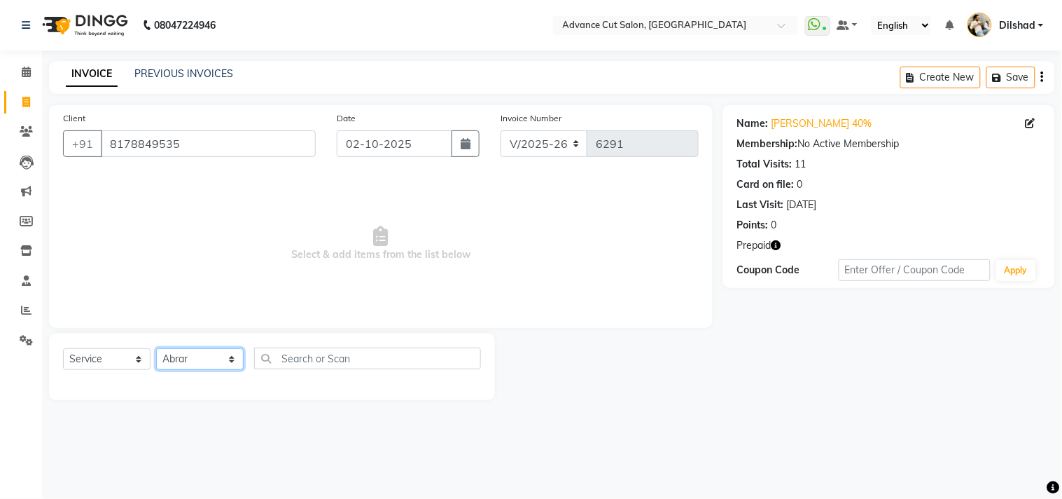
click at [156, 349] on select "Select Stylist [PERSON_NAME] [PERSON_NAME] [PERSON_NAME] [PERSON_NAME] [PERSON_…" at bounding box center [200, 359] width 88 height 22
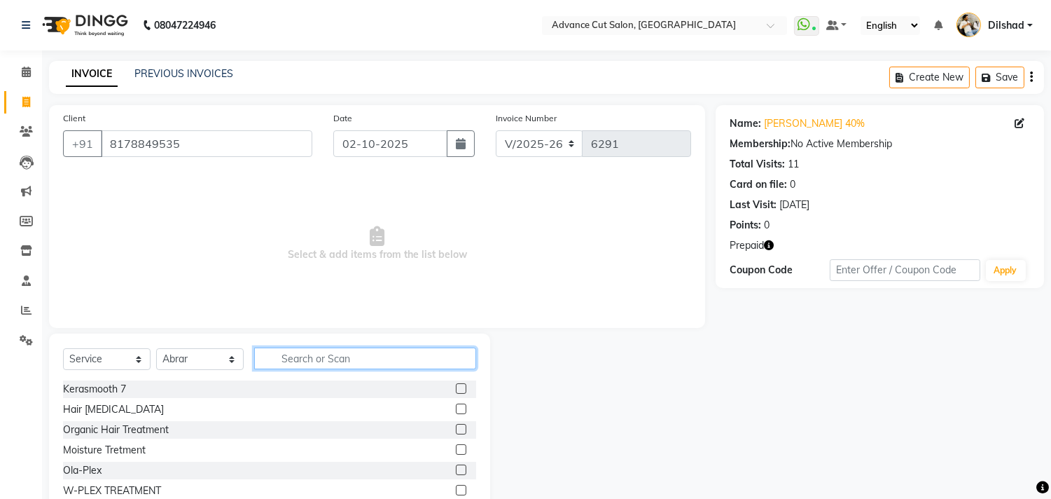
click at [296, 368] on input "text" at bounding box center [365, 358] width 222 height 22
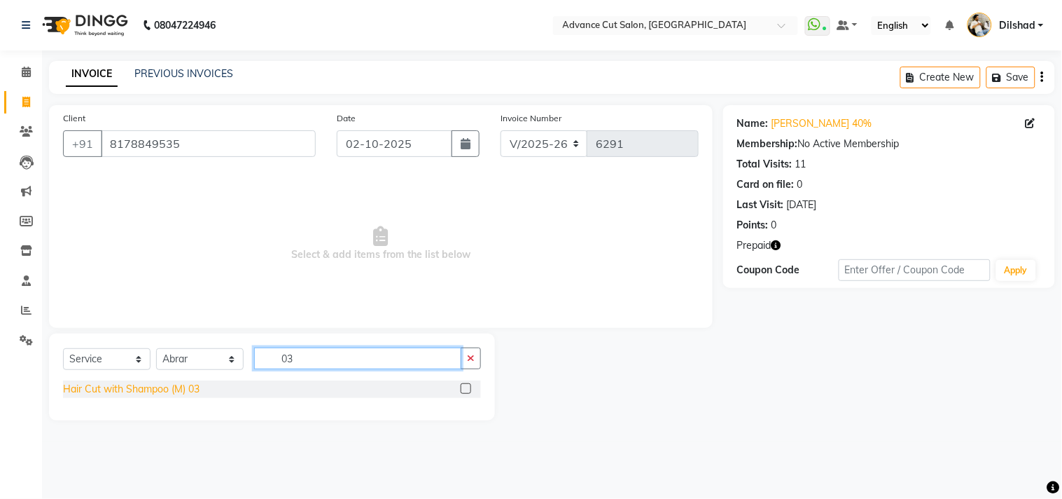
type input "03"
click at [106, 388] on div "Hair Cut with Shampoo (M) 03" at bounding box center [131, 389] width 137 height 15
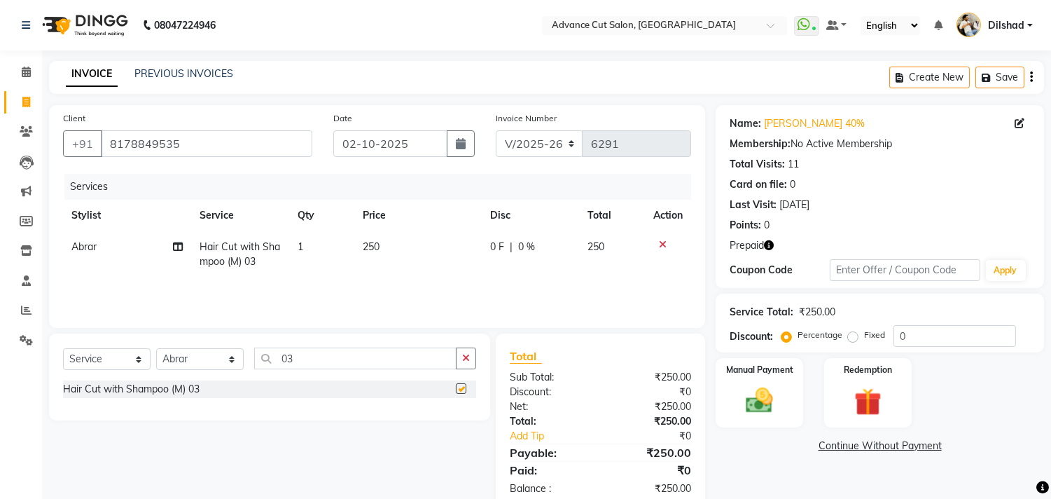
checkbox input "false"
click at [905, 336] on input "0" at bounding box center [955, 336] width 123 height 22
type input "40"
click at [859, 401] on img at bounding box center [868, 401] width 46 height 35
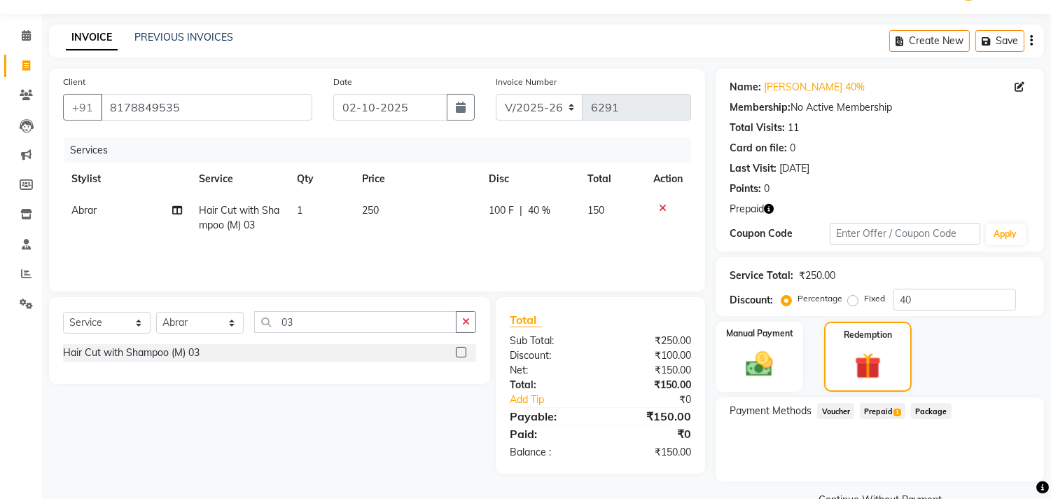
scroll to position [67, 0]
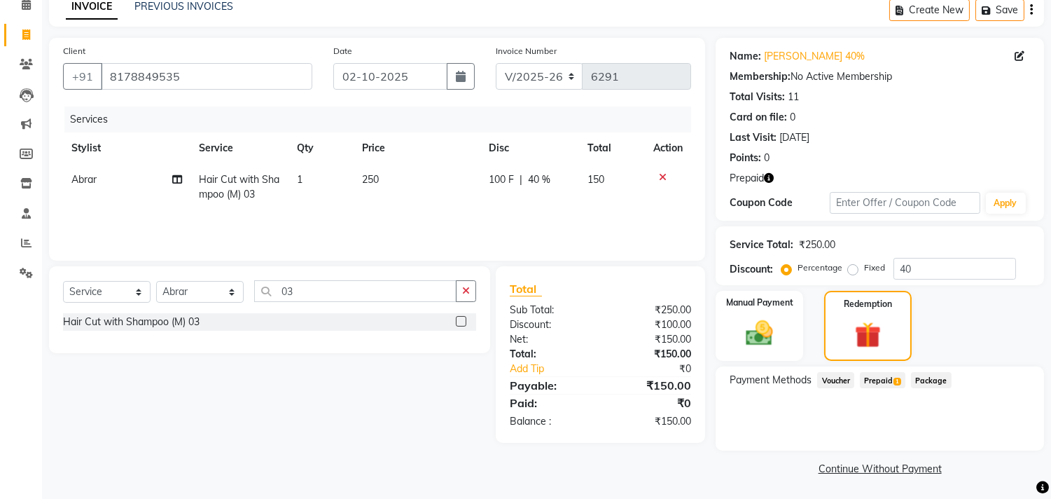
click at [881, 372] on span "Prepaid 1" at bounding box center [883, 380] width 46 height 16
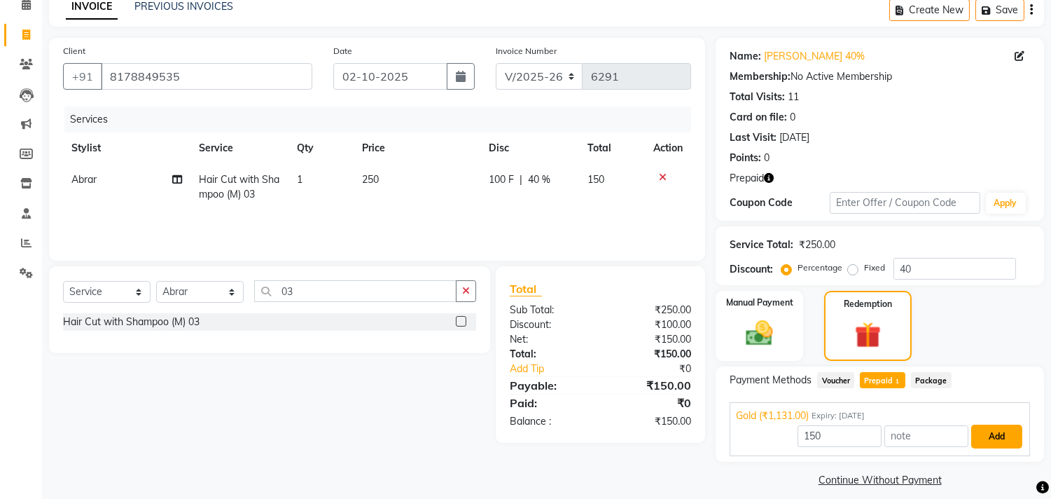
click at [988, 429] on button "Add" at bounding box center [996, 436] width 51 height 24
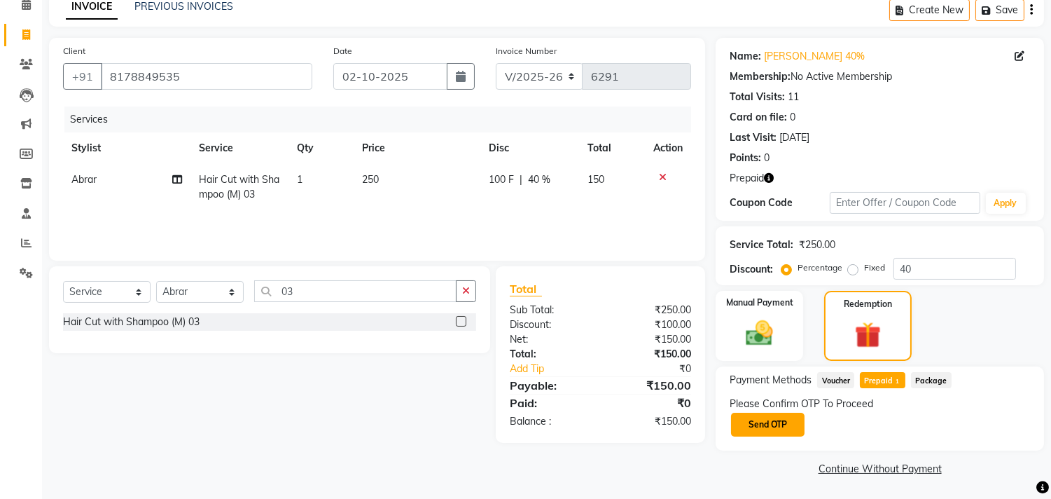
click at [765, 429] on button "Send OTP" at bounding box center [768, 424] width 74 height 24
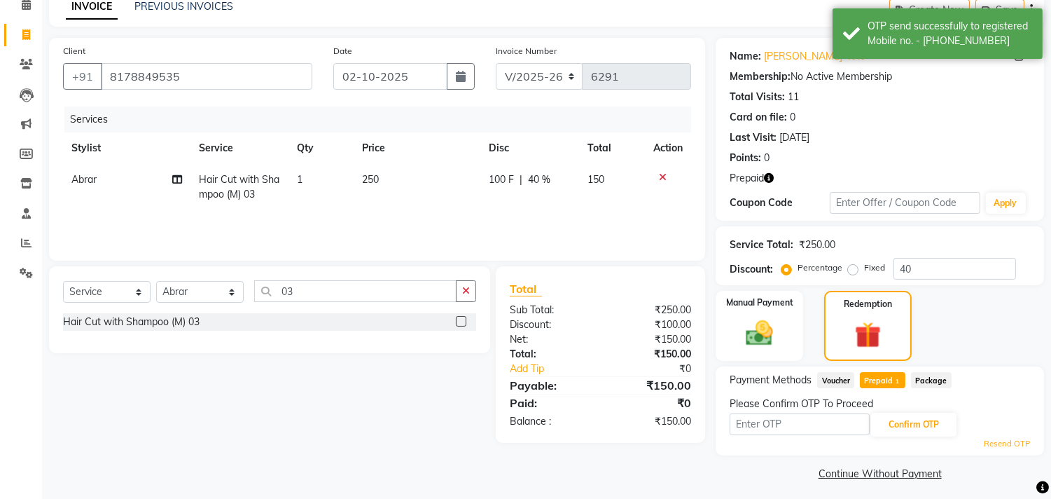
click at [773, 173] on icon "button" at bounding box center [769, 178] width 10 height 10
click at [771, 176] on icon "button" at bounding box center [769, 178] width 10 height 10
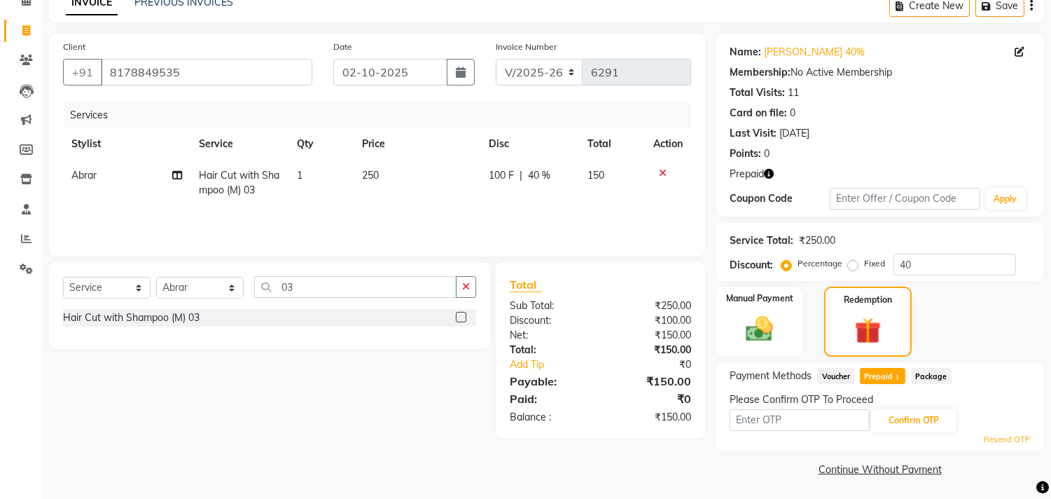
scroll to position [72, 0]
click at [774, 422] on input "text" at bounding box center [800, 419] width 140 height 22
click at [667, 447] on div "Client [PHONE_NUMBER] Date [DATE] Invoice Number V/2025 V/[PHONE_NUMBER] Servic…" at bounding box center [377, 256] width 677 height 446
click at [753, 417] on input "text" at bounding box center [800, 419] width 140 height 22
click at [723, 441] on div "Payment Methods Voucher Prepaid 1 Package Please Confirm OTP To Proceed Confirm…" at bounding box center [880, 405] width 328 height 89
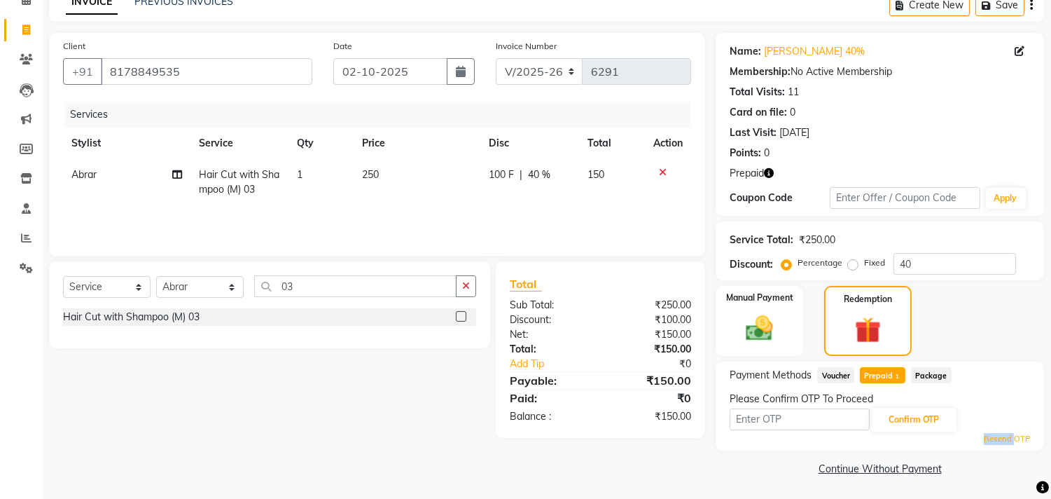
click at [722, 441] on div "Payment Methods Voucher Prepaid 1 Package Please Confirm OTP To Proceed Confirm…" at bounding box center [880, 405] width 328 height 89
click at [751, 415] on input "text" at bounding box center [800, 419] width 140 height 22
type input "7108"
click at [905, 433] on div "Resend OTP" at bounding box center [880, 439] width 300 height 12
click at [904, 422] on button "Confirm OTP" at bounding box center [913, 420] width 85 height 24
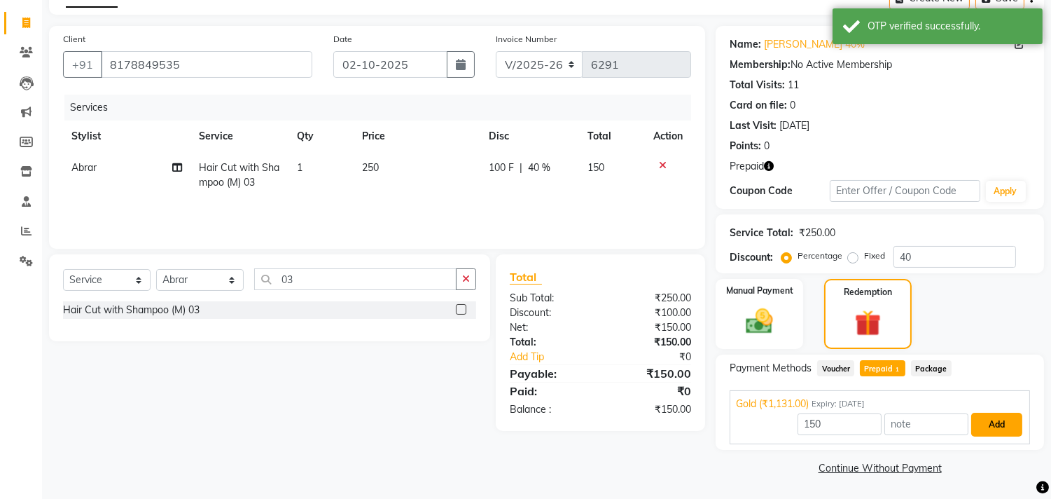
click at [980, 422] on button "Add" at bounding box center [996, 424] width 51 height 24
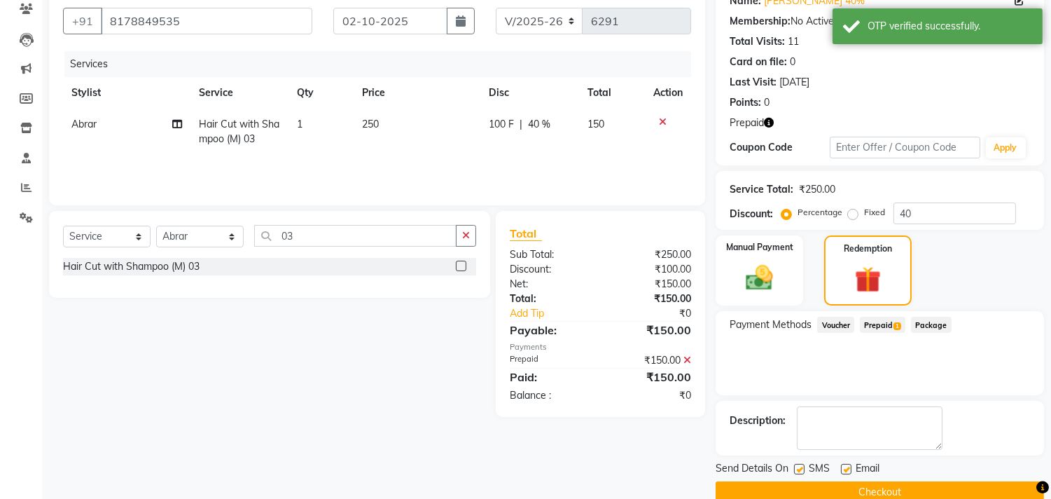
scroll to position [147, 0]
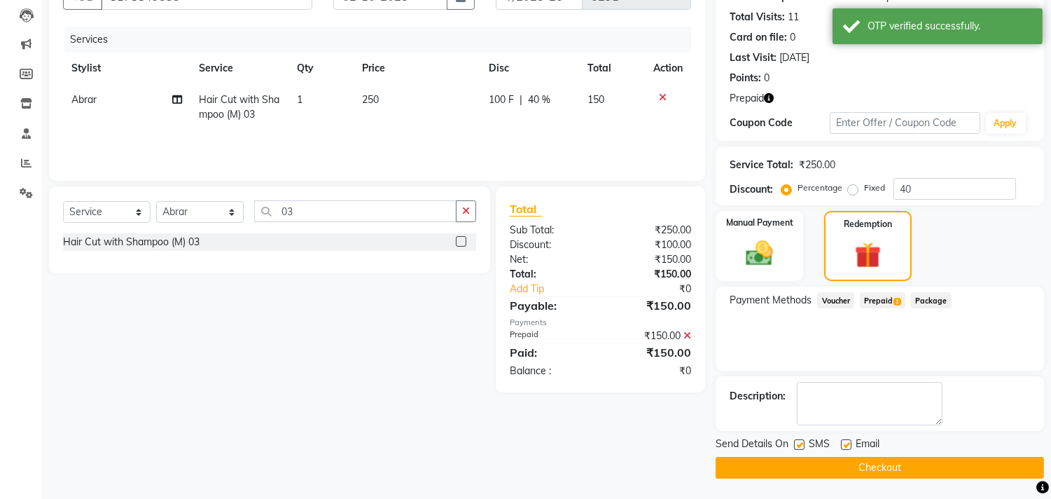
click at [943, 483] on main "INVOICE PREVIOUS INVOICES Create New Save Client [PHONE_NUMBER] Date [DATE] Inv…" at bounding box center [546, 206] width 1009 height 585
click at [943, 464] on button "Checkout" at bounding box center [880, 468] width 328 height 22
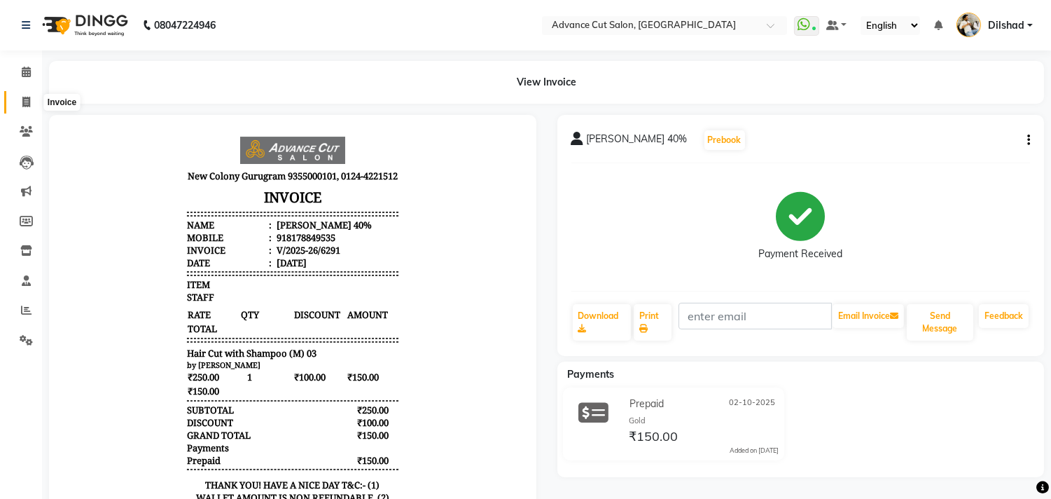
click at [14, 99] on span at bounding box center [26, 103] width 25 height 16
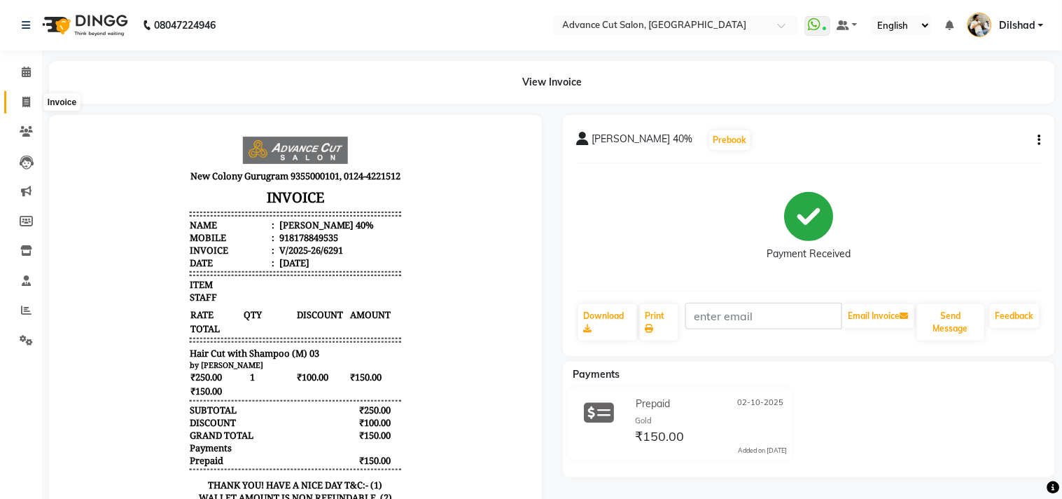
select select "922"
select select "service"
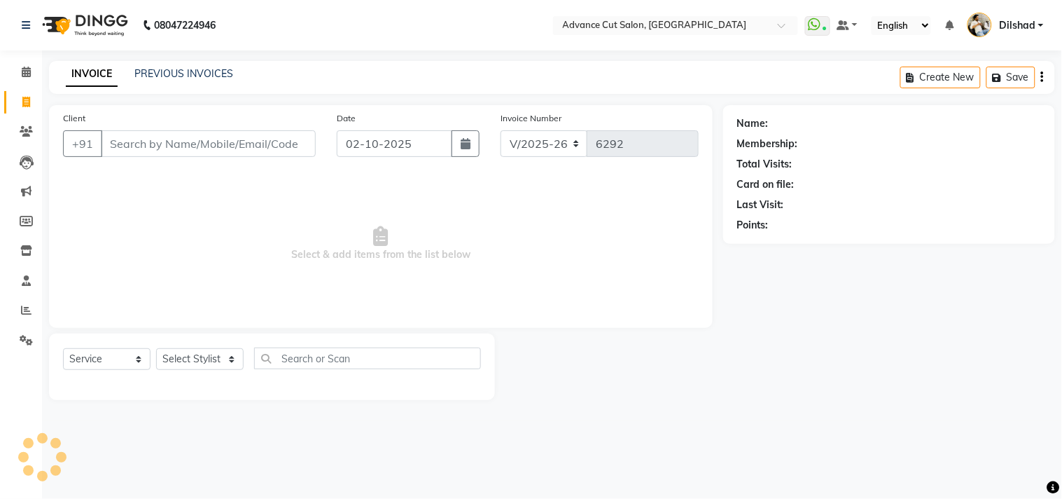
click at [266, 88] on div "INVOICE PREVIOUS INVOICES Create New Save" at bounding box center [552, 77] width 1006 height 33
click at [15, 130] on span at bounding box center [26, 132] width 25 height 16
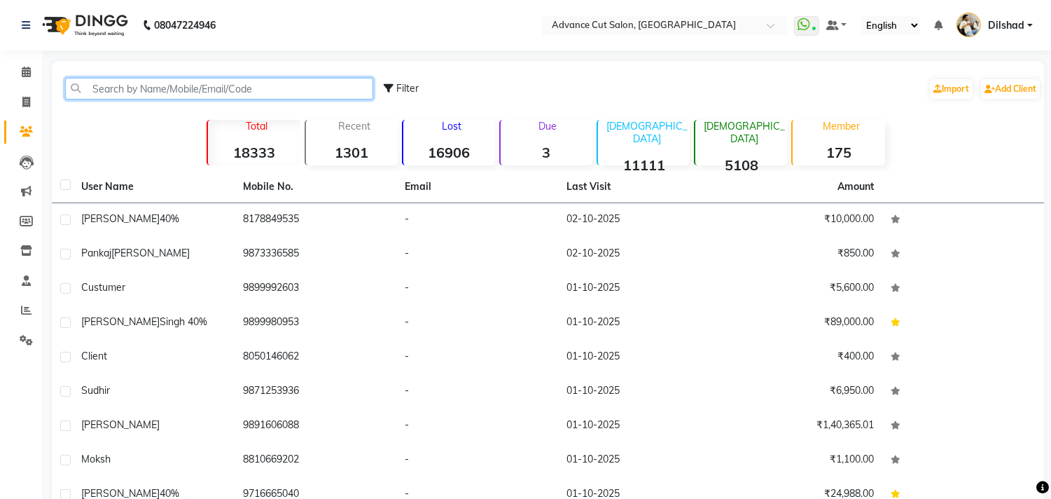
click at [88, 90] on input "text" at bounding box center [219, 89] width 308 height 22
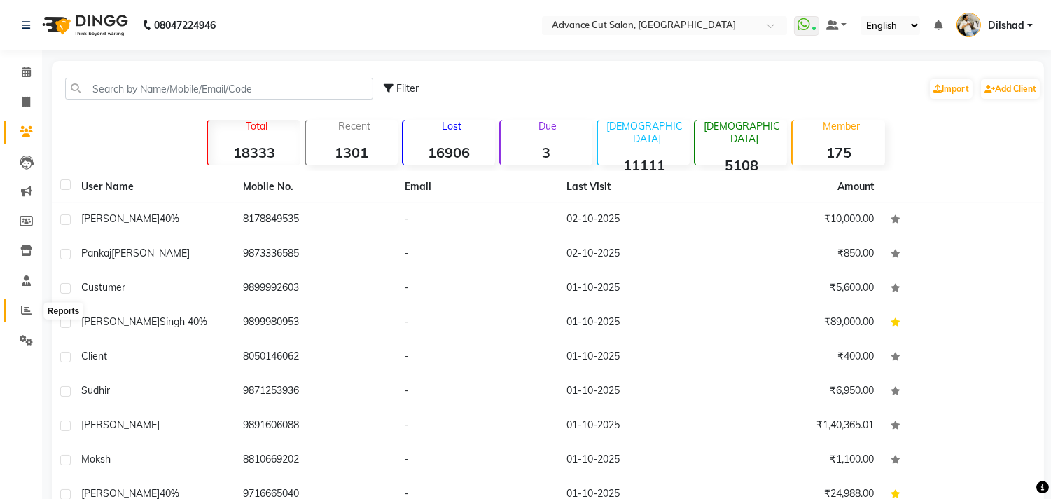
click at [15, 305] on span at bounding box center [26, 311] width 25 height 16
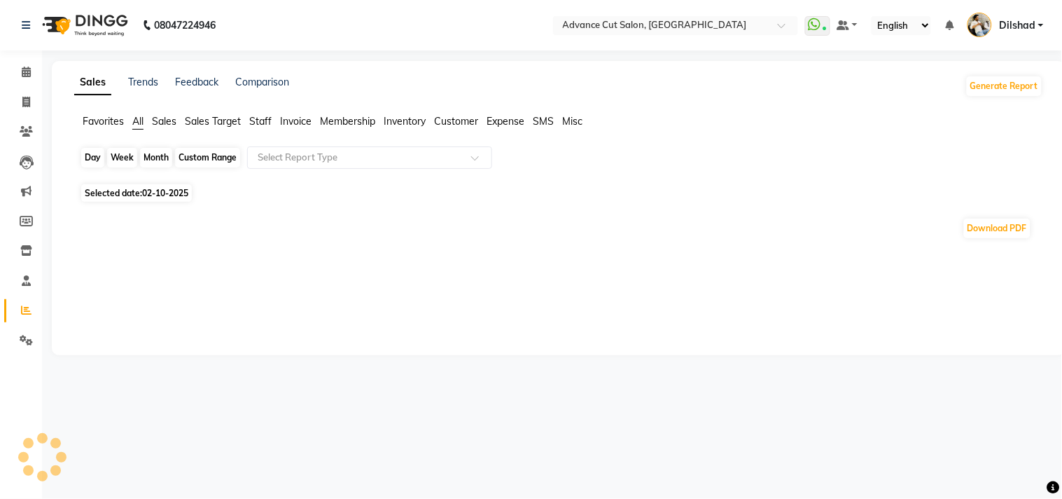
click at [94, 157] on div "Day" at bounding box center [92, 158] width 23 height 20
select select "10"
select select "2025"
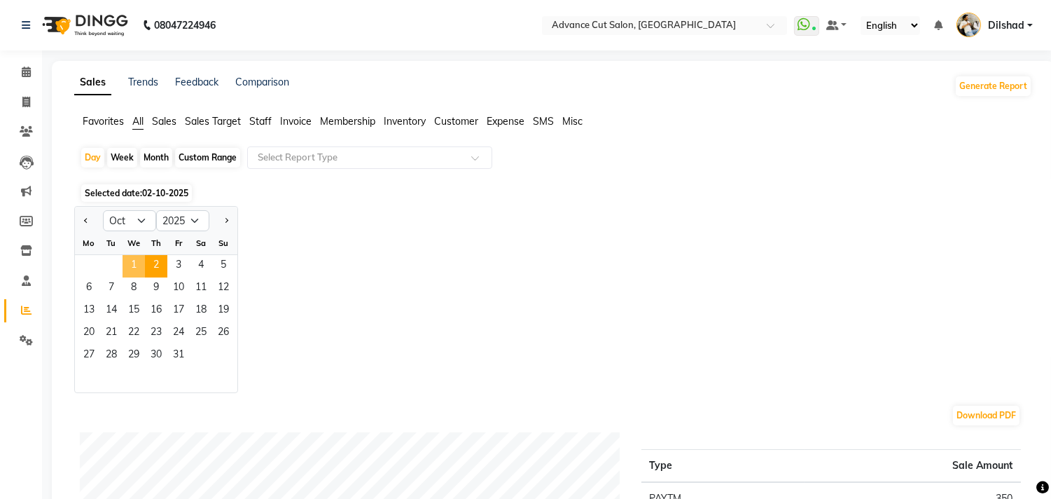
click at [129, 260] on span "1" at bounding box center [134, 266] width 22 height 22
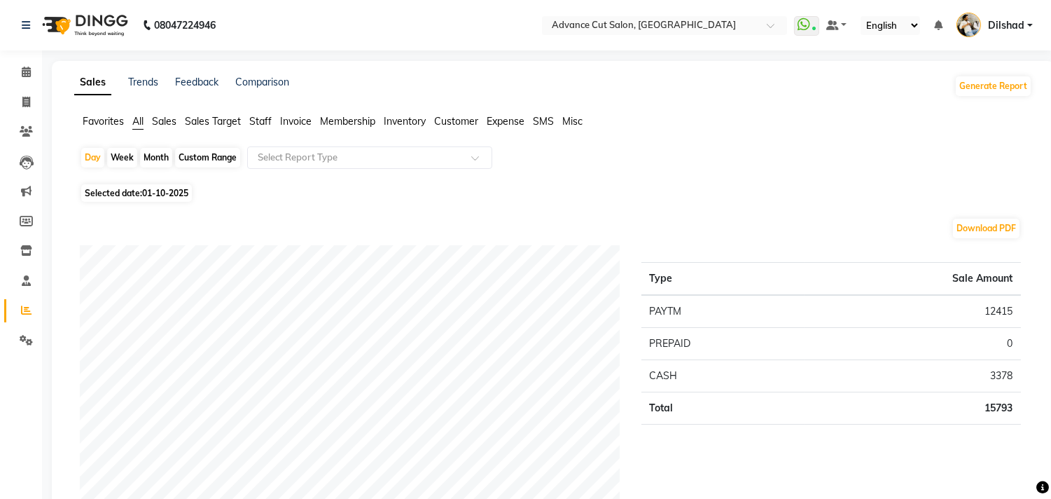
click at [167, 123] on span "Sales" at bounding box center [164, 121] width 25 height 13
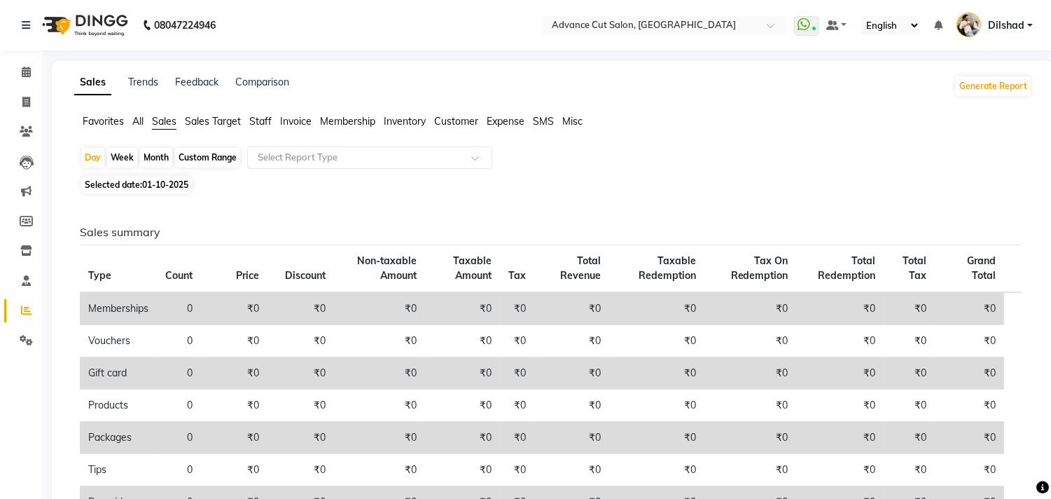
click at [157, 186] on span "01-10-2025" at bounding box center [165, 184] width 46 height 11
select select "10"
select select "2025"
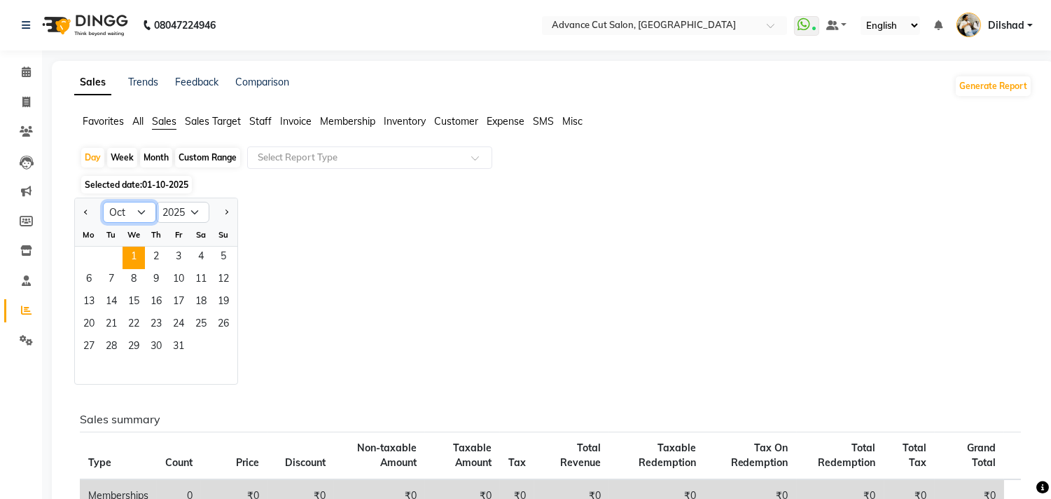
click at [143, 207] on select "Jan Feb Mar Apr May Jun [DATE] Aug Sep Oct Nov Dec" at bounding box center [129, 212] width 53 height 21
click at [139, 209] on select "Jan Feb Mar Apr May Jun [DATE] Aug Sep Oct Nov Dec" at bounding box center [129, 212] width 53 height 21
click at [352, 199] on div "Jan Feb Mar Apr May Jun [DATE] Aug Sep Oct Nov [DATE] 2016 2017 2018 2019 2020 …" at bounding box center [553, 290] width 958 height 187
click at [92, 169] on div "Day Week Month Custom Range Select Report Type" at bounding box center [553, 158] width 947 height 25
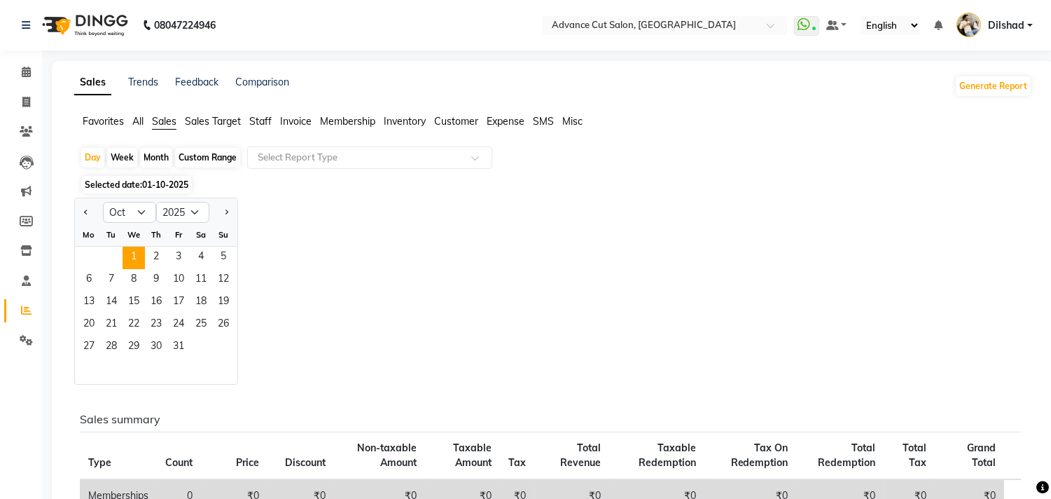
click at [258, 120] on span "Staff" at bounding box center [260, 121] width 22 height 13
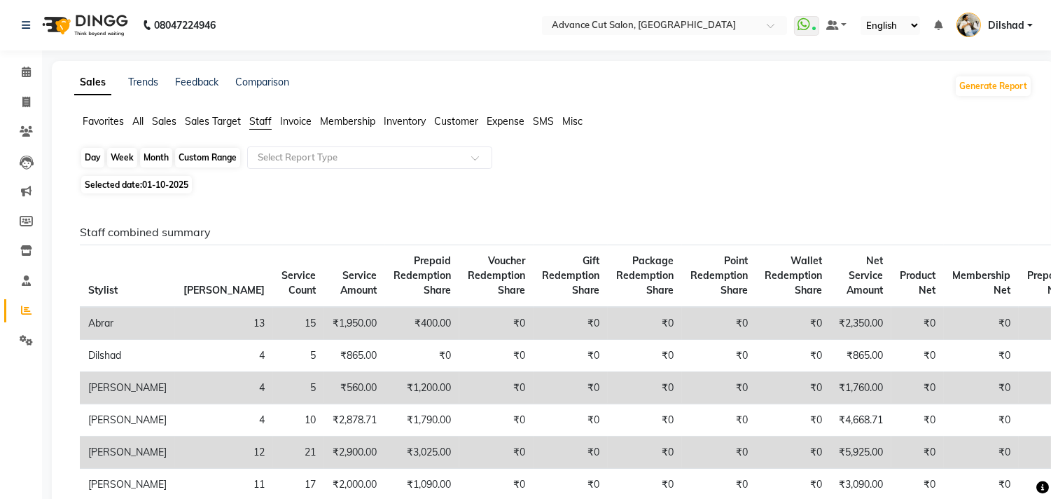
click at [101, 159] on div "Day" at bounding box center [92, 158] width 23 height 20
select select "10"
select select "2025"
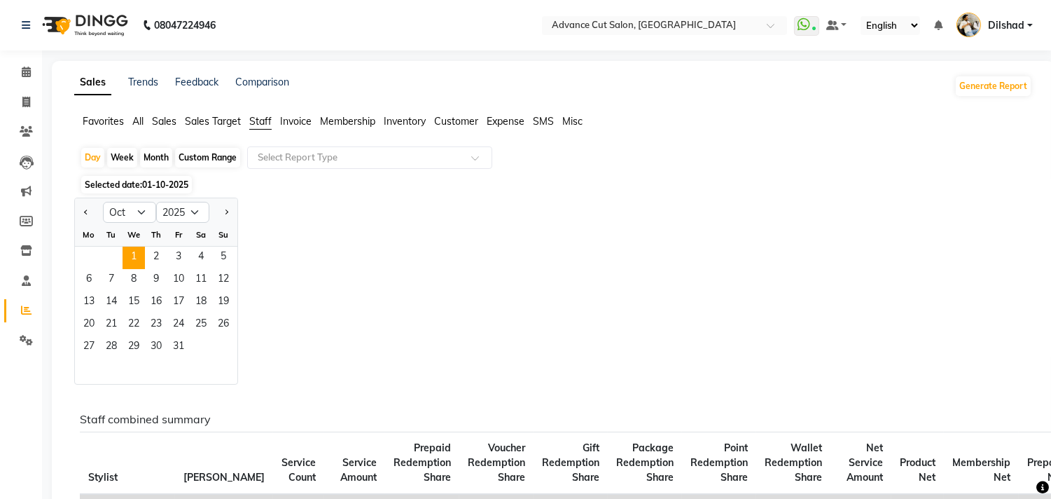
drag, startPoint x: 143, startPoint y: 122, endPoint x: 340, endPoint y: 136, distance: 197.3
click at [143, 121] on span "All" at bounding box center [137, 121] width 11 height 13
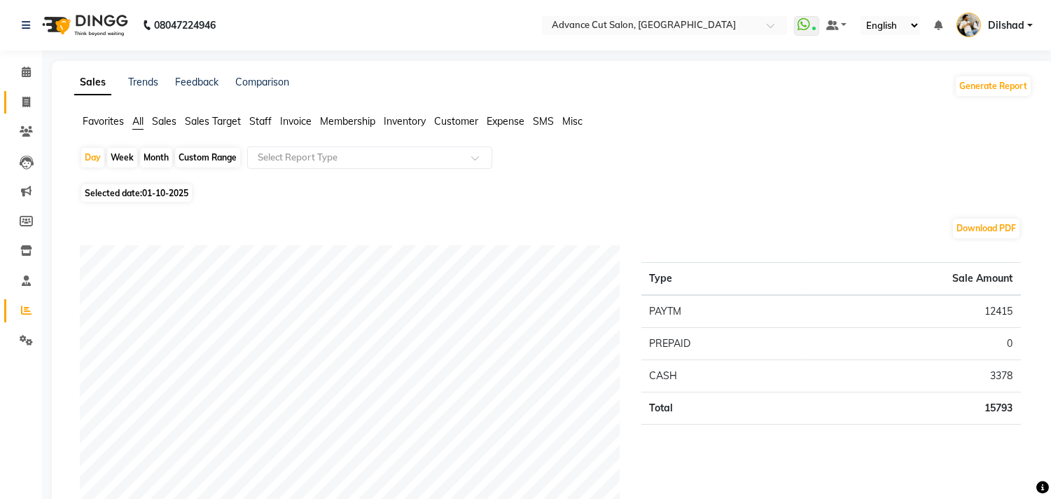
click at [14, 110] on link "Invoice" at bounding box center [21, 102] width 34 height 23
select select "service"
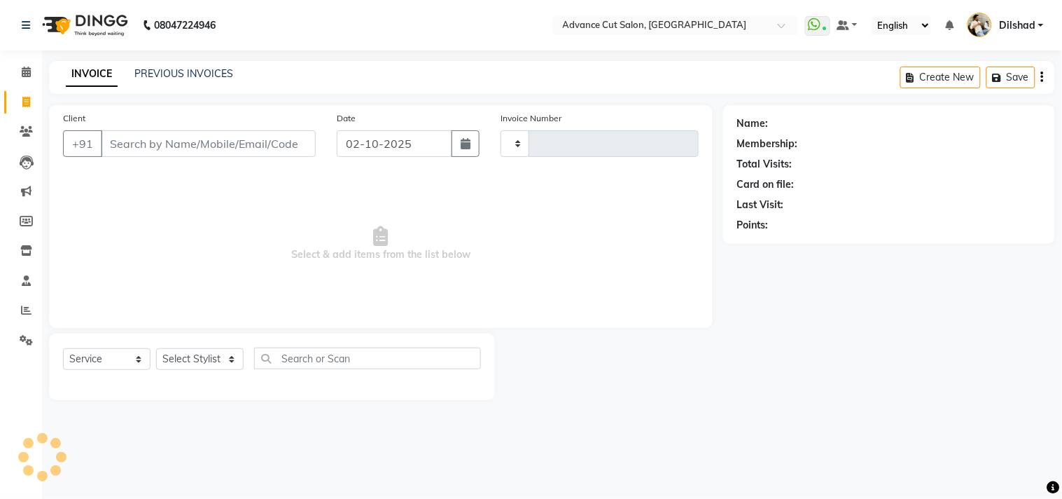
type input "6292"
select select "922"
click at [284, 67] on div "INVOICE PREVIOUS INVOICES Create New Save" at bounding box center [552, 77] width 1006 height 33
click at [162, 70] on link "PREVIOUS INVOICES" at bounding box center [183, 73] width 99 height 13
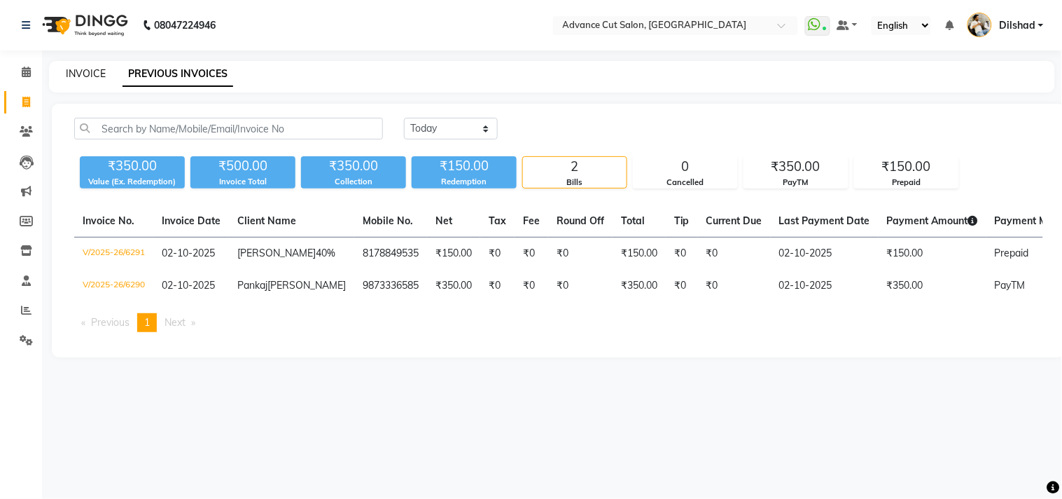
click at [88, 75] on link "INVOICE" at bounding box center [86, 73] width 40 height 13
select select "922"
select select "service"
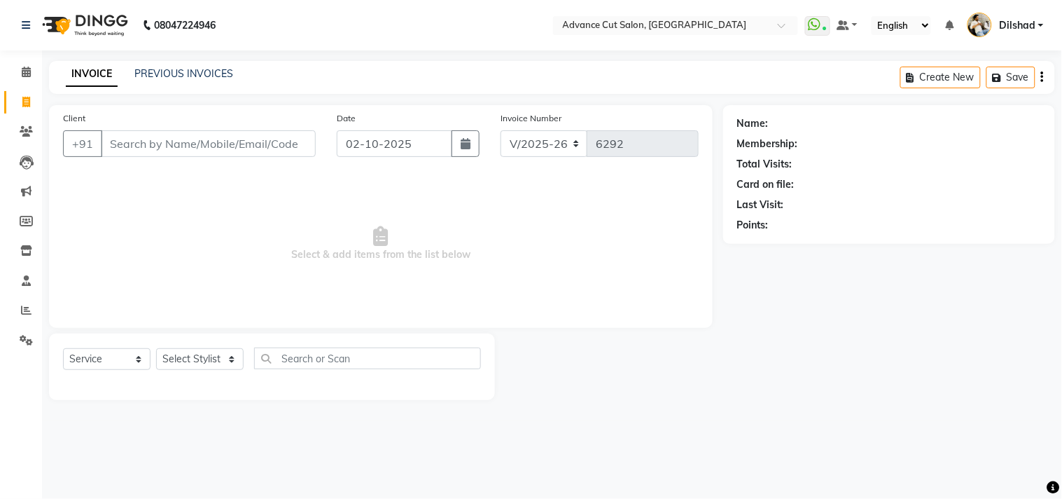
click at [270, 209] on span "Select & add items from the list below" at bounding box center [381, 244] width 636 height 140
click at [290, 139] on input "Client" at bounding box center [208, 143] width 215 height 27
click at [279, 218] on span "Select & add items from the list below" at bounding box center [381, 244] width 636 height 140
click at [197, 74] on link "PREVIOUS INVOICES" at bounding box center [183, 73] width 99 height 13
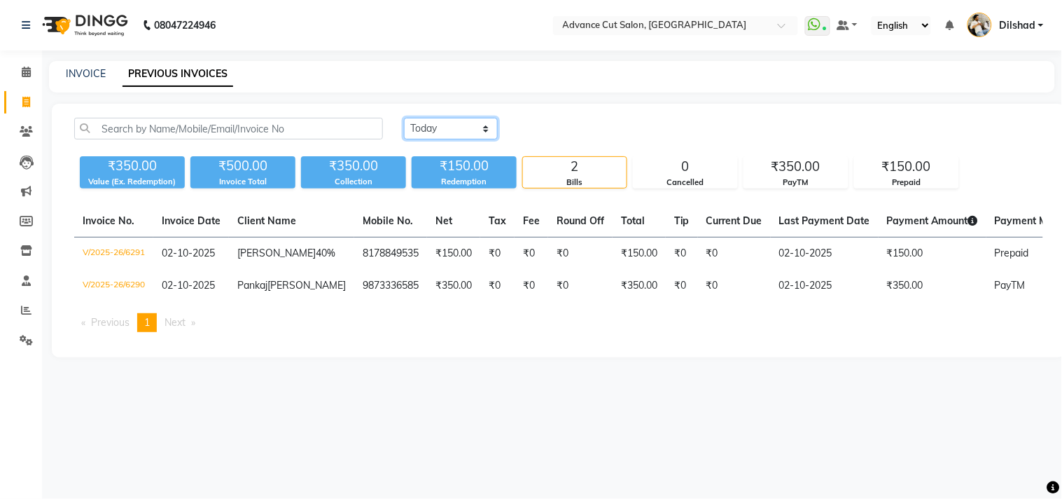
click at [445, 123] on select "[DATE] [DATE] Custom Range" at bounding box center [451, 129] width 94 height 22
select select "[DATE]"
click at [404, 118] on select "[DATE] [DATE] Custom Range" at bounding box center [451, 129] width 94 height 22
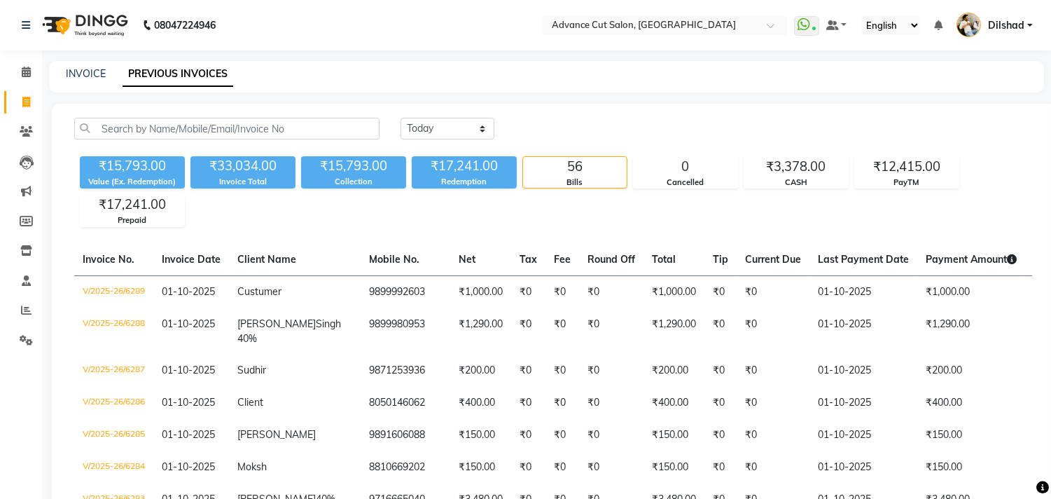
click at [93, 67] on div "INVOICE" at bounding box center [86, 74] width 40 height 15
click at [887, 179] on div "PayTM" at bounding box center [907, 182] width 104 height 12
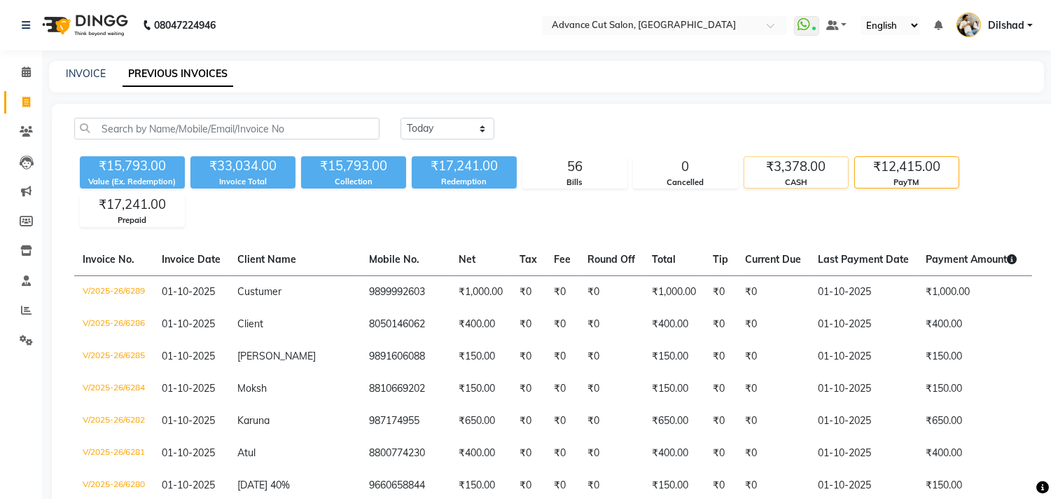
click at [809, 185] on div "CASH" at bounding box center [796, 182] width 104 height 12
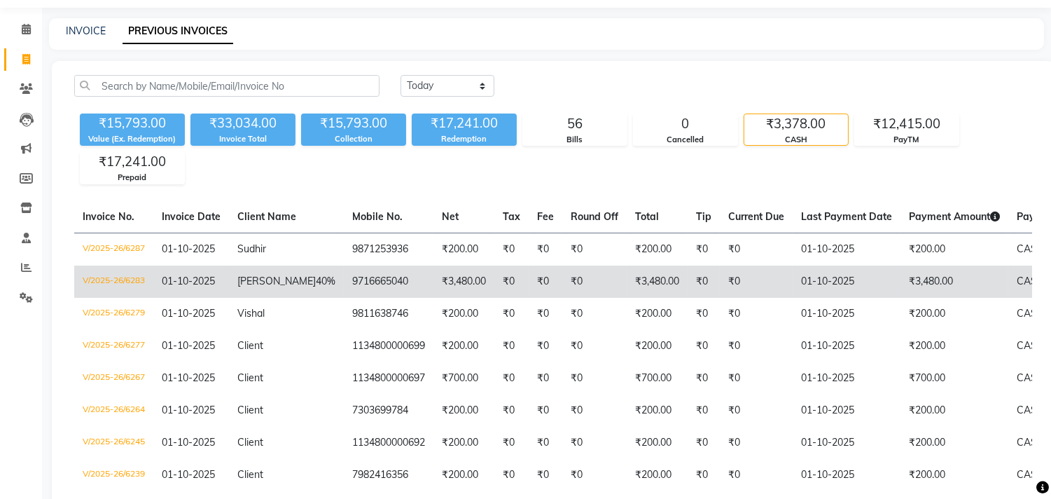
scroll to position [78, 0]
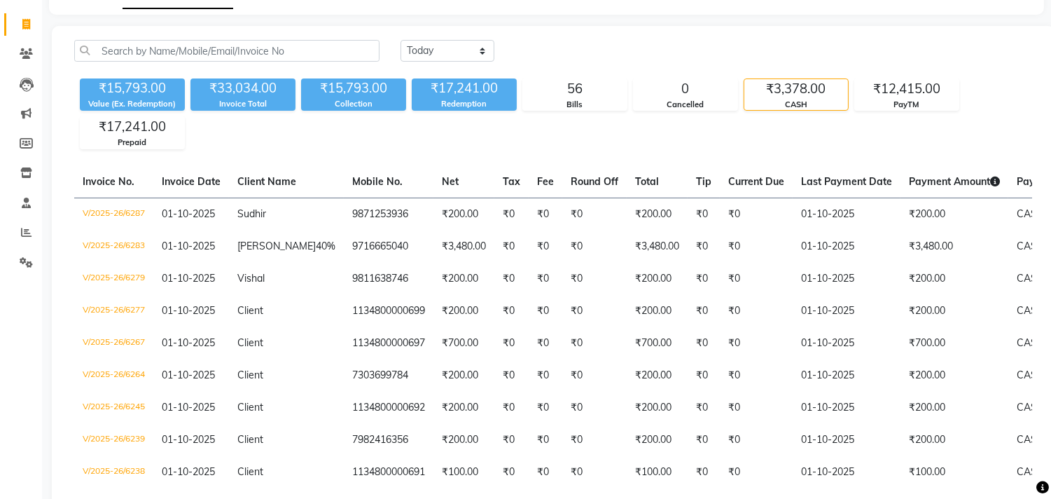
click at [774, 49] on div "[DATE] [DATE] Custom Range" at bounding box center [717, 51] width 632 height 22
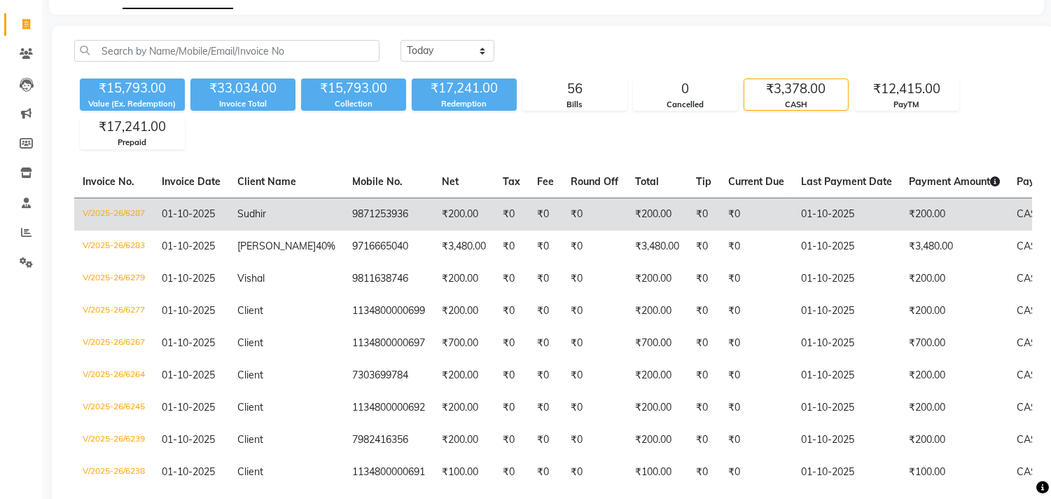
click at [1008, 211] on td "CASH" at bounding box center [1063, 213] width 111 height 33
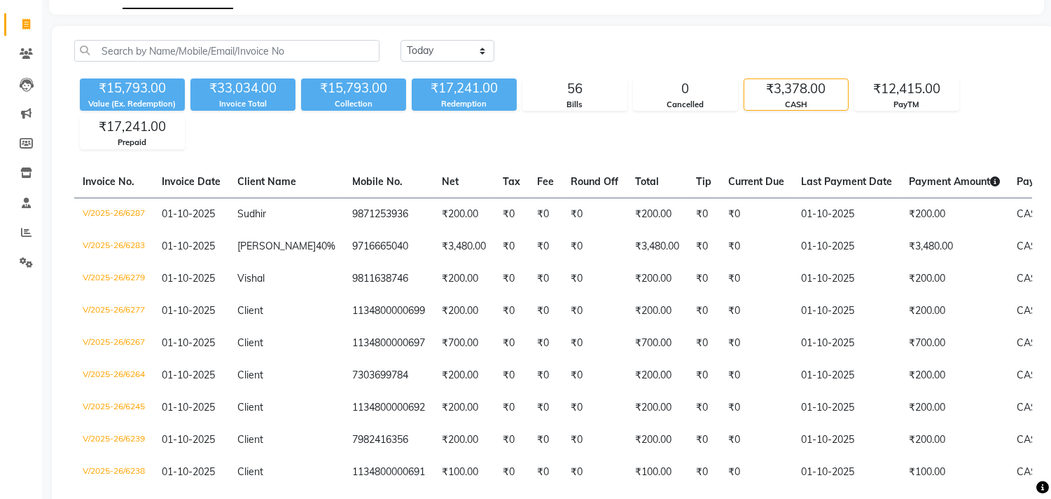
scroll to position [0, 0]
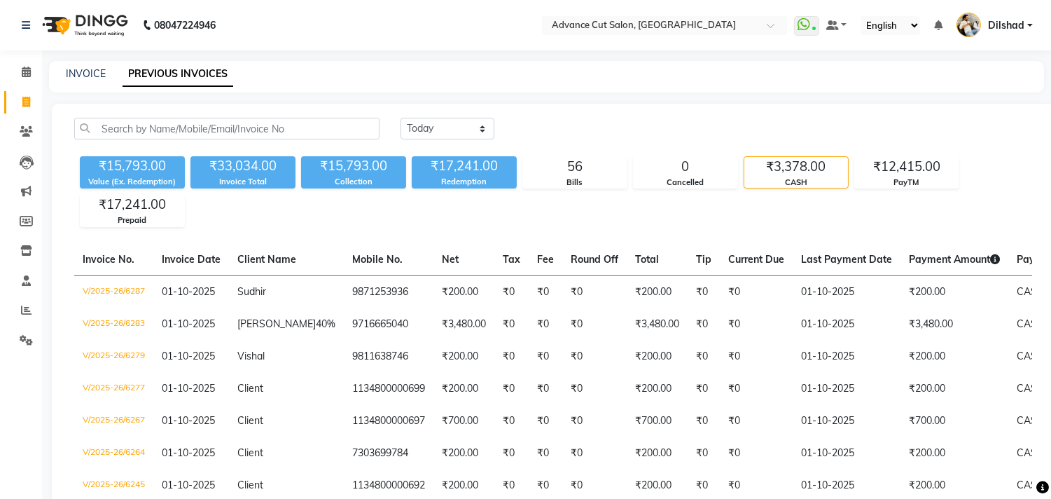
click at [81, 64] on div "INVOICE PREVIOUS INVOICES" at bounding box center [546, 77] width 995 height 32
click at [83, 71] on link "INVOICE" at bounding box center [86, 73] width 40 height 13
select select "service"
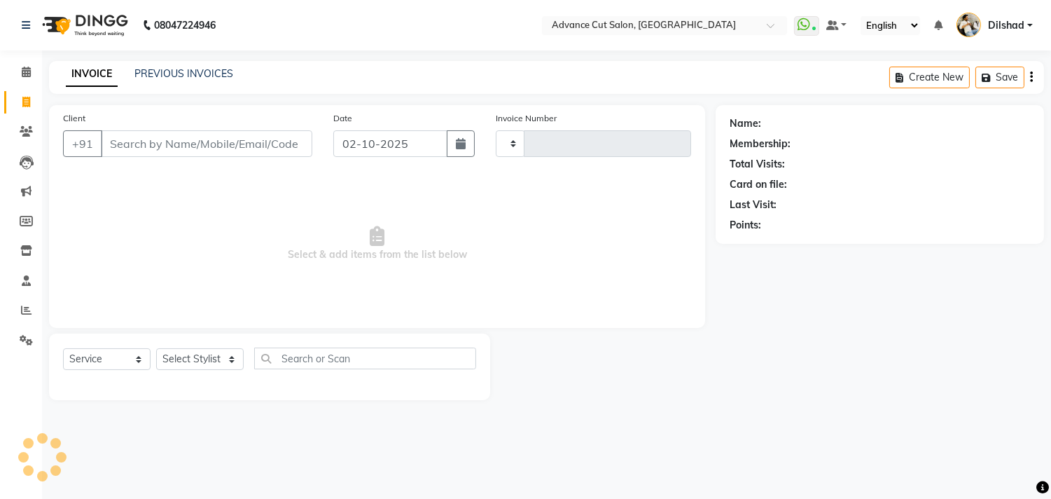
type input "6292"
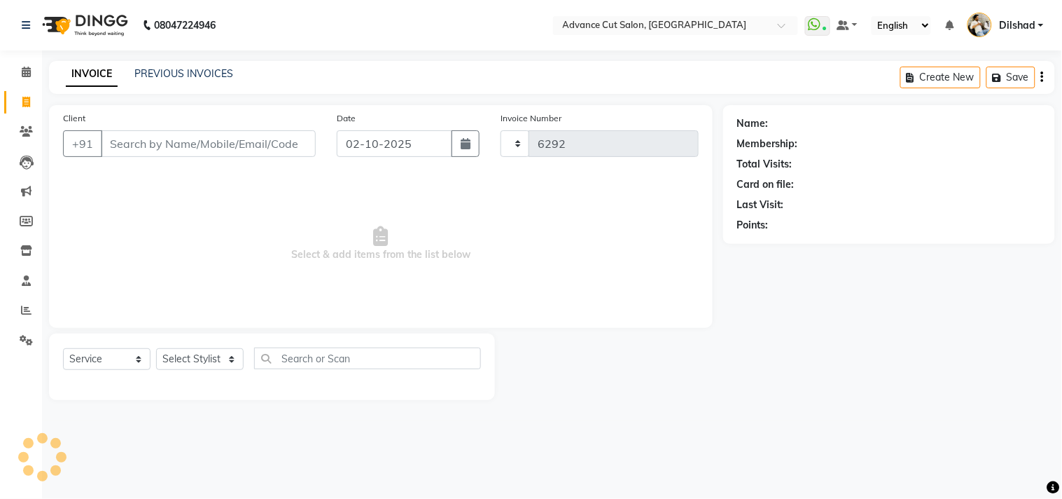
select select "922"
click at [318, 57] on div "08047224946 Select Location × Advance Cut Salon, [GEOGRAPHIC_DATA] WhatsApp Sta…" at bounding box center [531, 249] width 1062 height 499
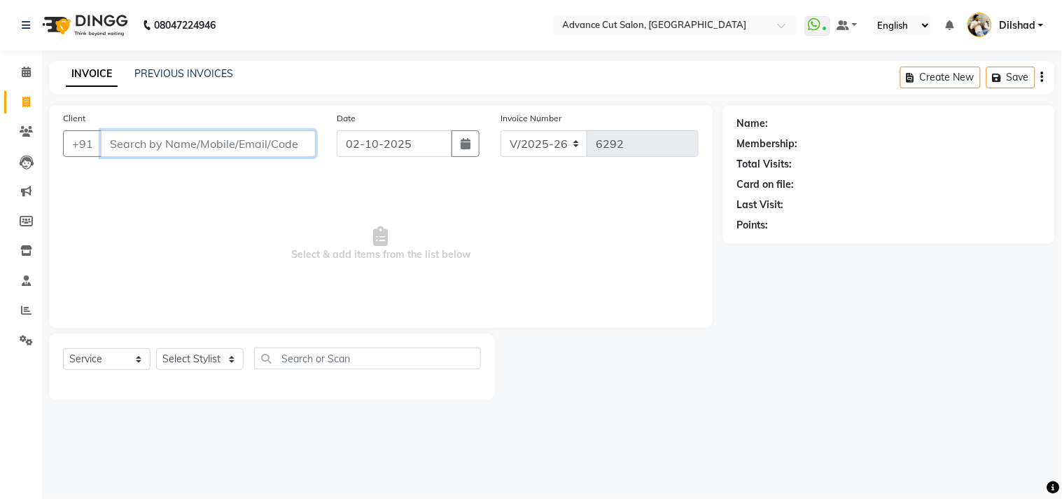
click at [139, 155] on input "Client" at bounding box center [208, 143] width 215 height 27
type input "9891606088"
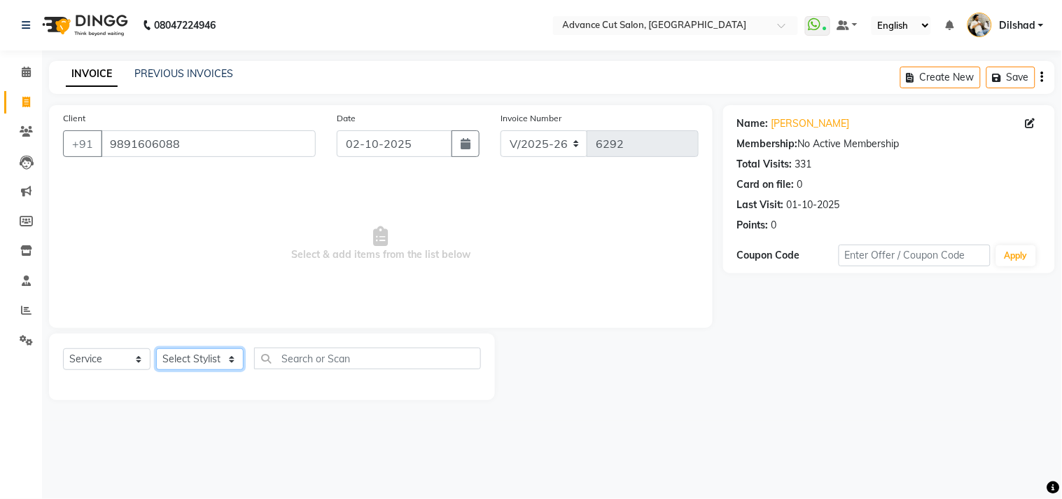
click at [183, 359] on select "Select Stylist [PERSON_NAME] [PERSON_NAME] [PERSON_NAME] [PERSON_NAME] [PERSON_…" at bounding box center [200, 359] width 88 height 22
click at [110, 221] on span "Select & add items from the list below" at bounding box center [381, 244] width 636 height 140
click at [202, 364] on select "Select Stylist [PERSON_NAME] [PERSON_NAME] [PERSON_NAME] [PERSON_NAME] [PERSON_…" at bounding box center [200, 359] width 88 height 22
select select "87863"
click at [156, 349] on select "Select Stylist [PERSON_NAME] [PERSON_NAME] [PERSON_NAME] [PERSON_NAME] [PERSON_…" at bounding box center [200, 359] width 88 height 22
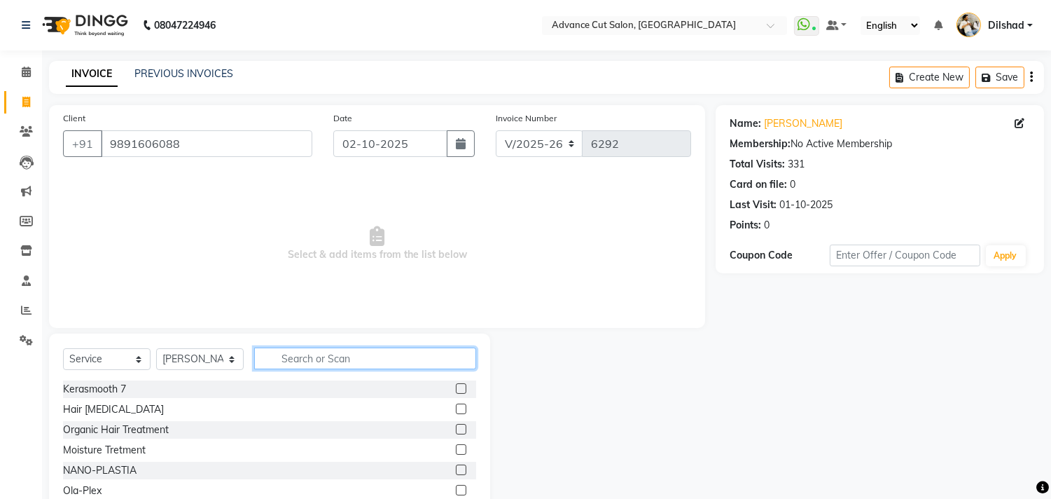
click at [302, 360] on input "text" at bounding box center [365, 358] width 222 height 22
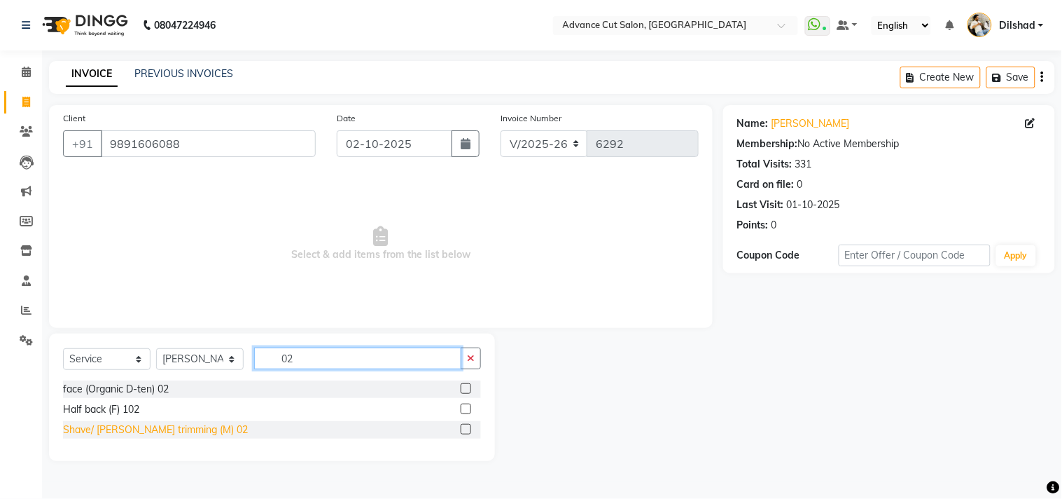
type input "02"
click at [177, 424] on div "Shave/ [PERSON_NAME] trimming (M) 02" at bounding box center [155, 429] width 185 height 15
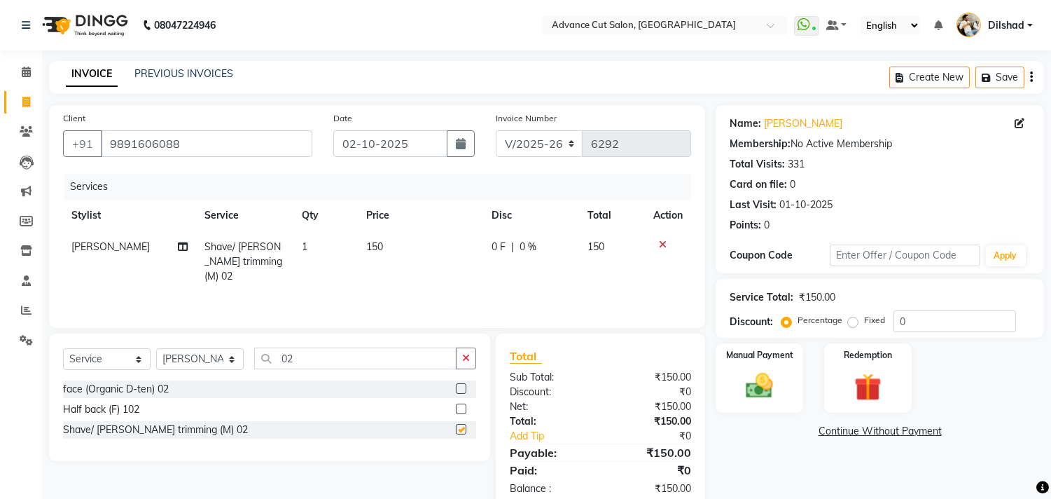
checkbox input "false"
click at [780, 372] on img at bounding box center [760, 386] width 46 height 33
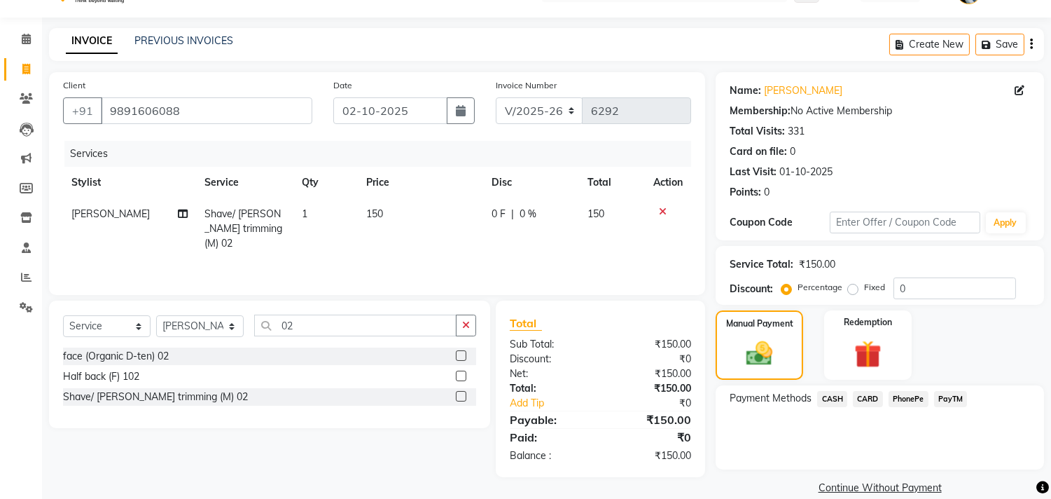
scroll to position [52, 0]
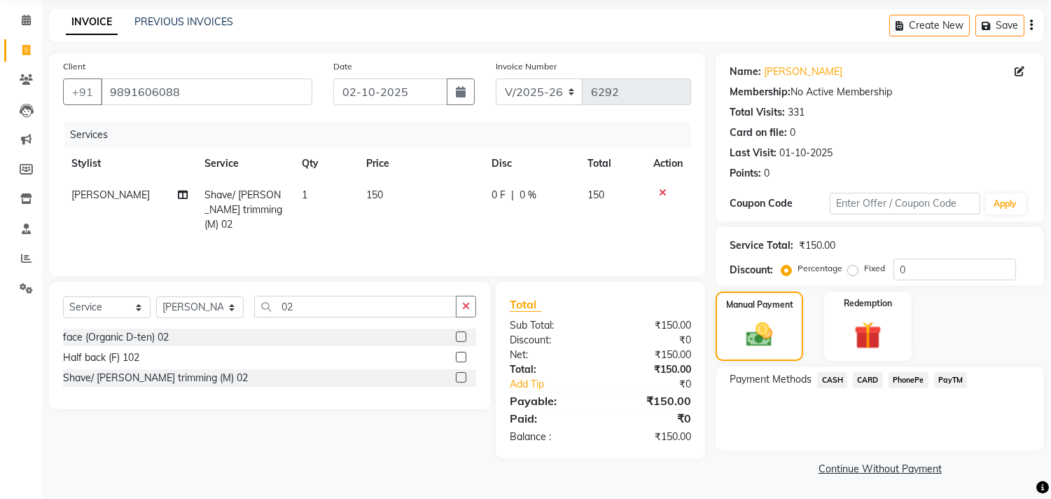
click at [835, 382] on span "CASH" at bounding box center [832, 380] width 30 height 16
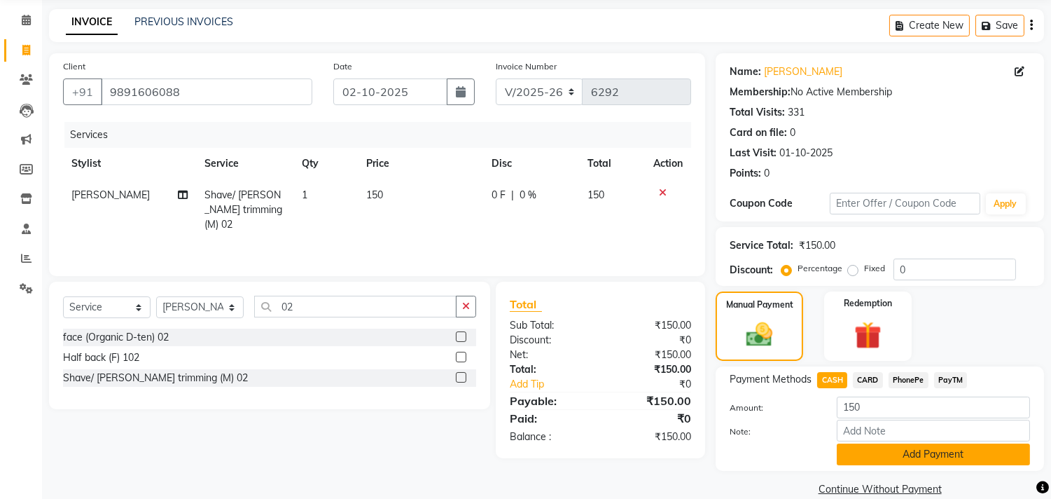
click at [896, 451] on button "Add Payment" at bounding box center [933, 454] width 193 height 22
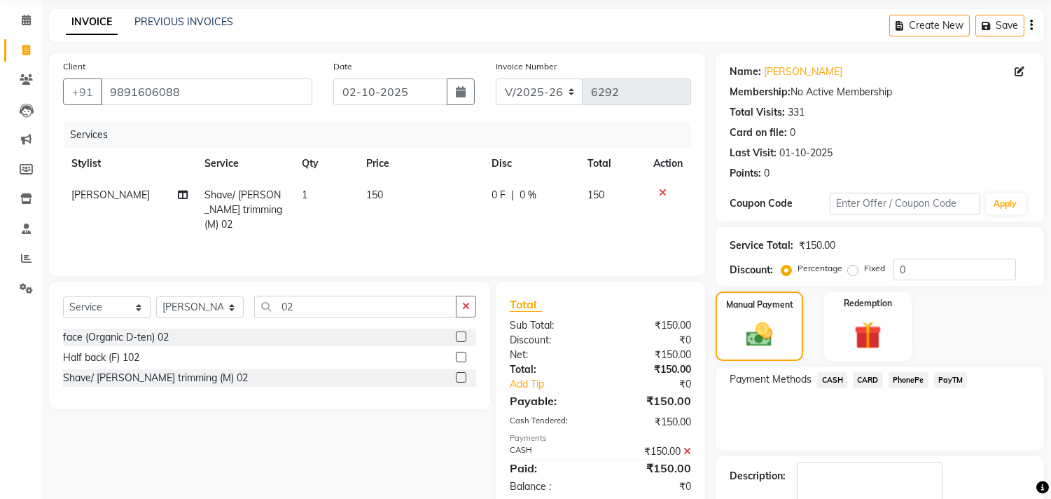
scroll to position [131, 0]
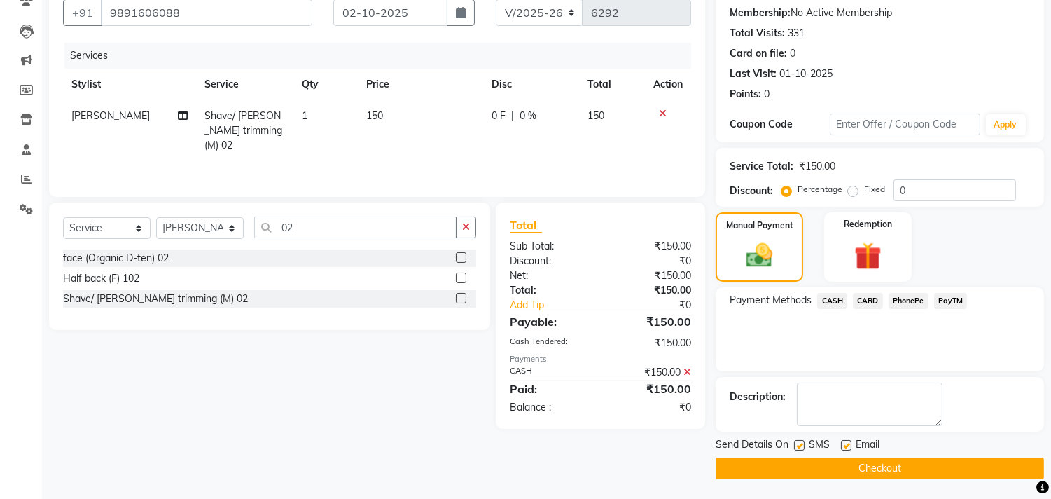
click at [889, 475] on button "Checkout" at bounding box center [880, 468] width 328 height 22
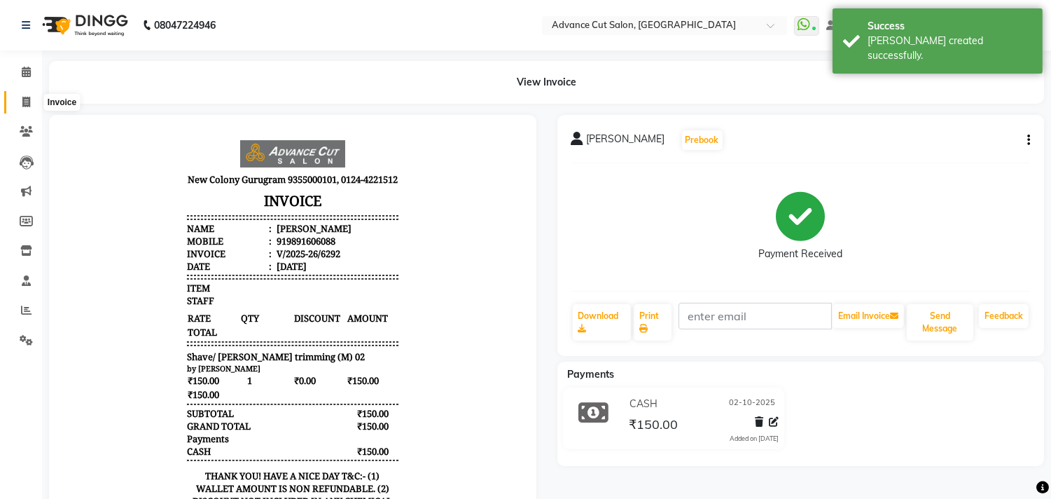
click at [17, 99] on span at bounding box center [26, 103] width 25 height 16
select select "service"
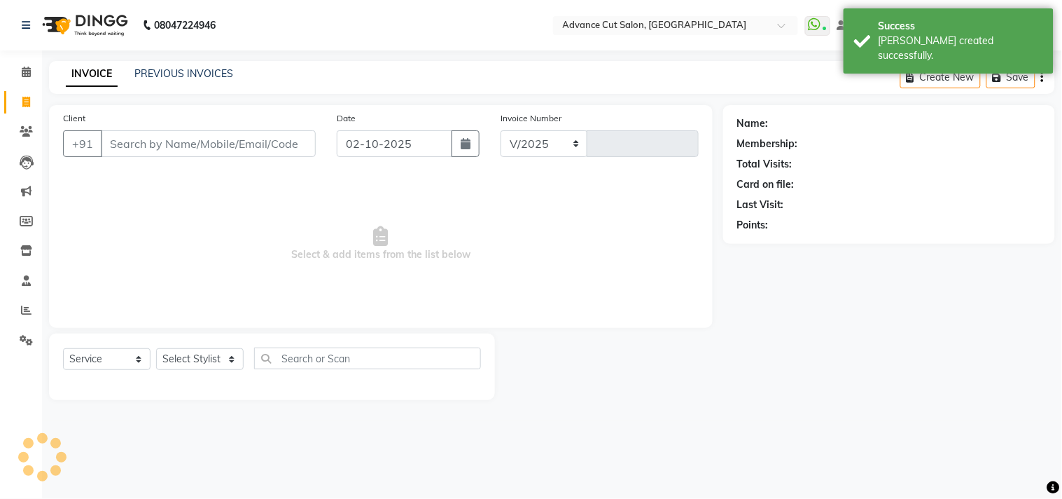
select select "922"
type input "6293"
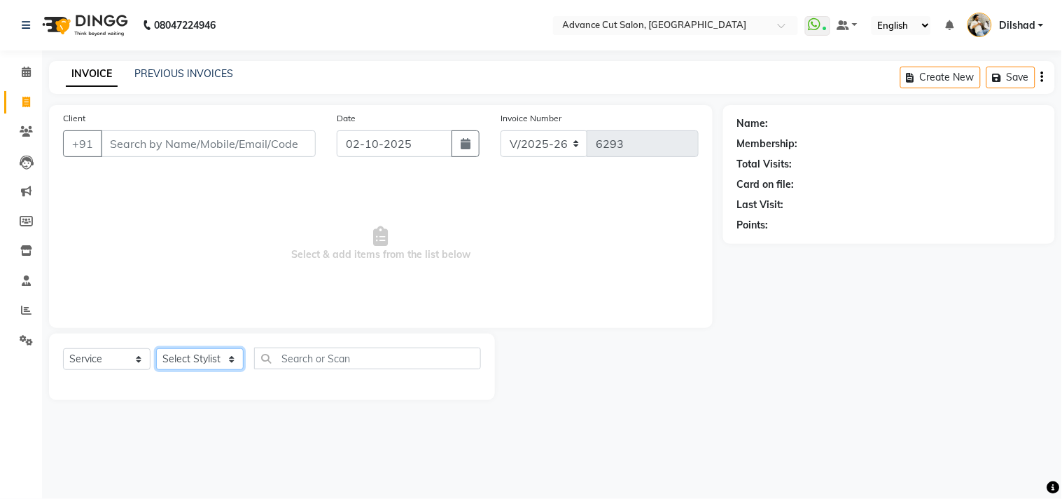
click at [177, 366] on select "Select Stylist [PERSON_NAME] [PERSON_NAME] [PERSON_NAME] [PERSON_NAME] [PERSON_…" at bounding box center [200, 359] width 88 height 22
select select "15343"
click at [156, 349] on select "Select Stylist [PERSON_NAME] [PERSON_NAME] [PERSON_NAME] [PERSON_NAME] [PERSON_…" at bounding box center [200, 359] width 88 height 22
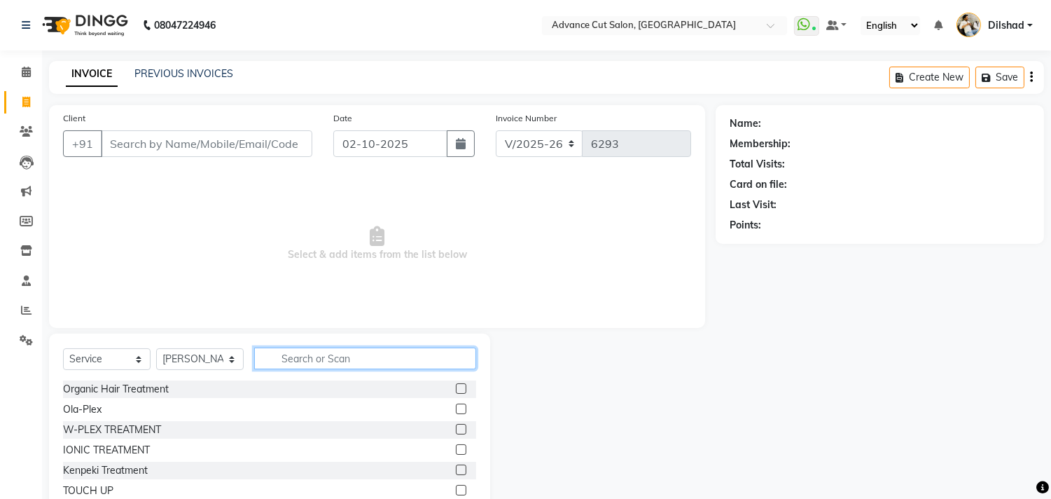
click at [290, 367] on input "text" at bounding box center [365, 358] width 222 height 22
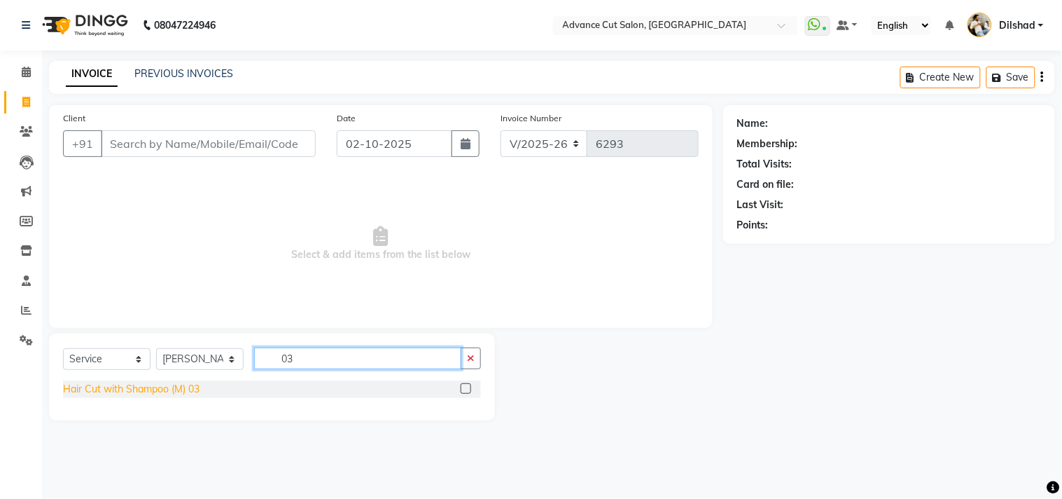
type input "03"
click at [87, 382] on div "Hair Cut with Shampoo (M) 03" at bounding box center [131, 389] width 137 height 15
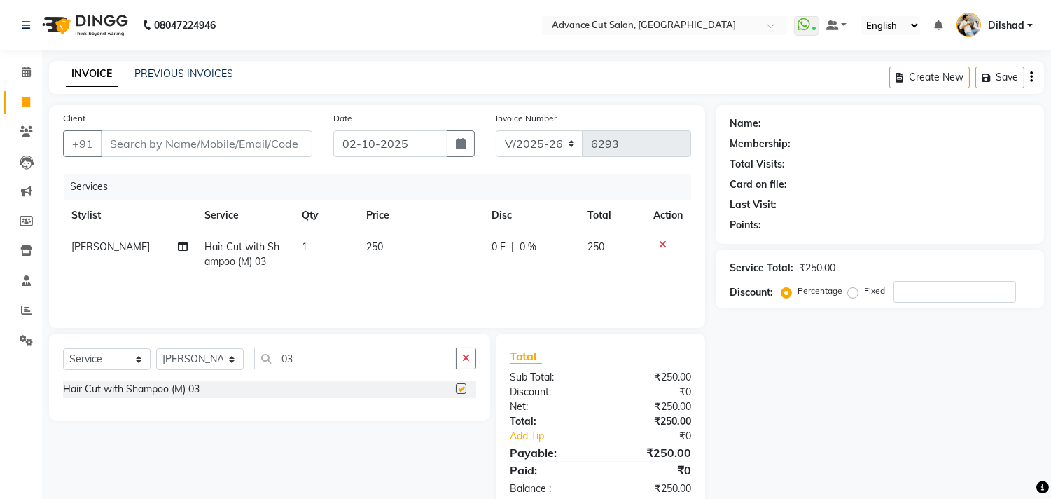
checkbox input "false"
click at [167, 362] on select "Select Stylist [PERSON_NAME] [PERSON_NAME] [PERSON_NAME] [PERSON_NAME] [PERSON_…" at bounding box center [200, 359] width 88 height 22
select select "61856"
click at [156, 349] on select "Select Stylist [PERSON_NAME] [PERSON_NAME] [PERSON_NAME] [PERSON_NAME] [PERSON_…" at bounding box center [200, 359] width 88 height 22
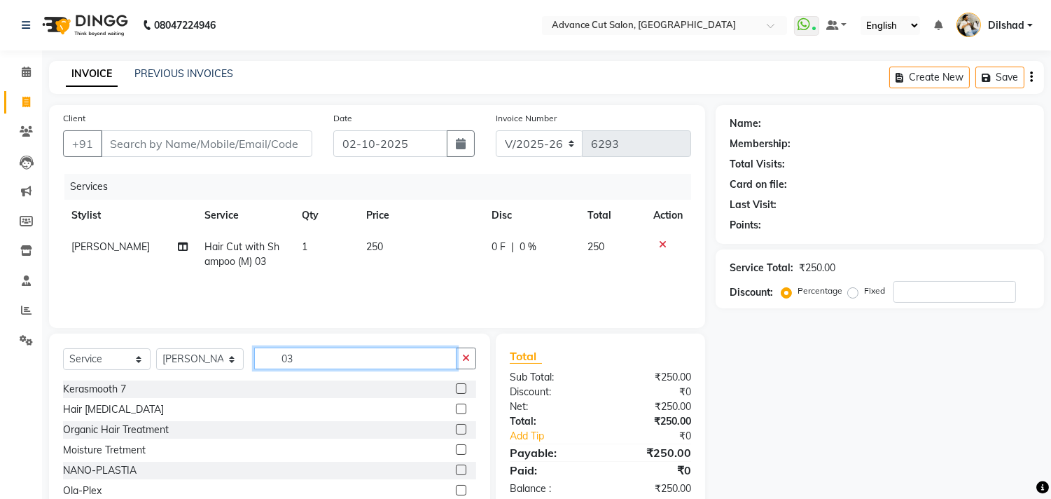
click at [298, 359] on input "03" at bounding box center [355, 358] width 202 height 22
type input "0"
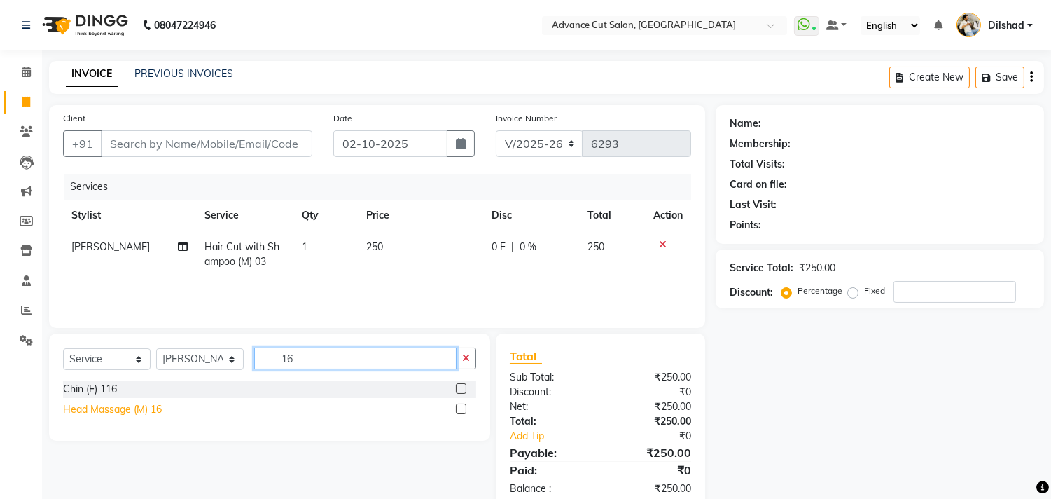
type input "16"
drag, startPoint x: 101, startPoint y: 408, endPoint x: 109, endPoint y: 326, distance: 82.4
click at [101, 408] on div "Head Massage (M) 16" at bounding box center [112, 409] width 99 height 15
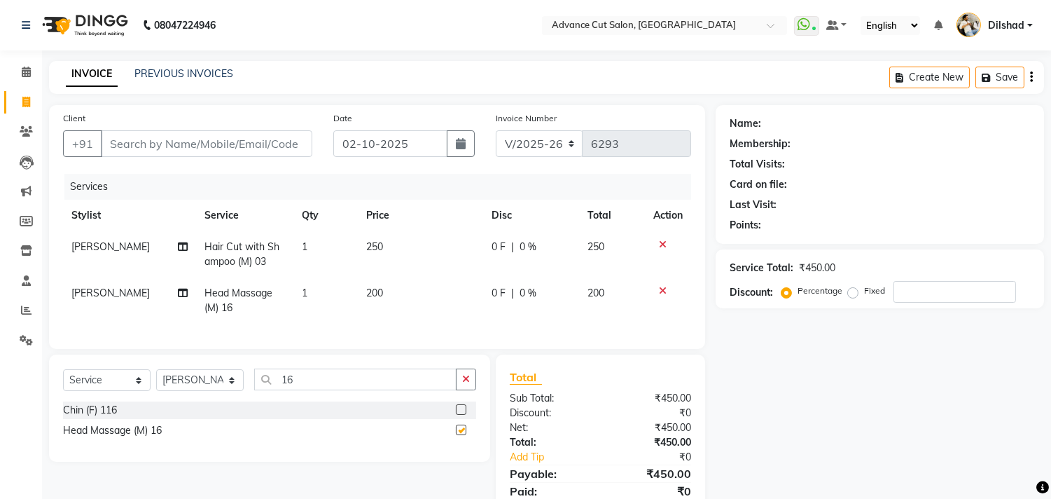
checkbox input "false"
click at [113, 142] on input "Client" at bounding box center [206, 143] width 211 height 27
type input "465"
type input "0"
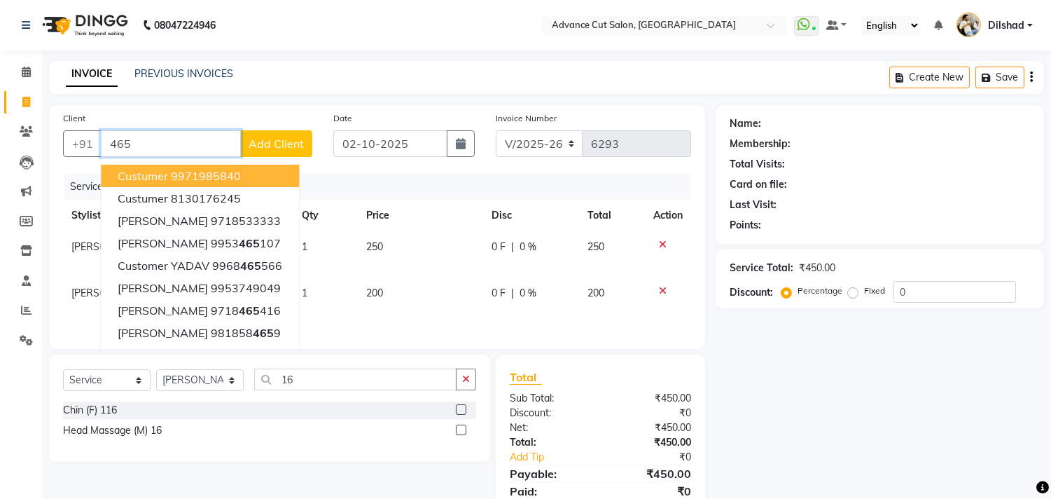
type input "465"
click at [279, 147] on span "Add Client" at bounding box center [276, 144] width 55 height 14
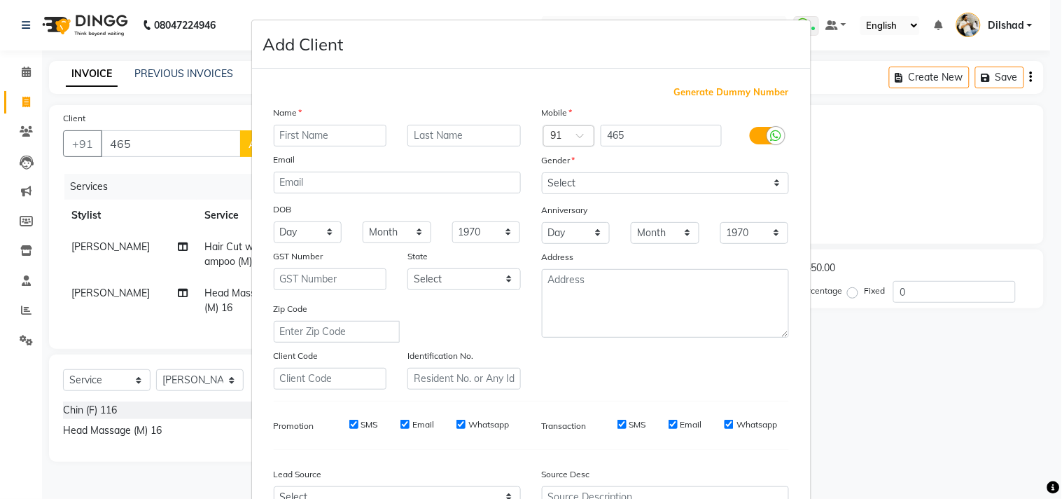
click at [690, 95] on span "Generate Dummy Number" at bounding box center [731, 92] width 115 height 14
type input "1134800000700"
checkbox input "false"
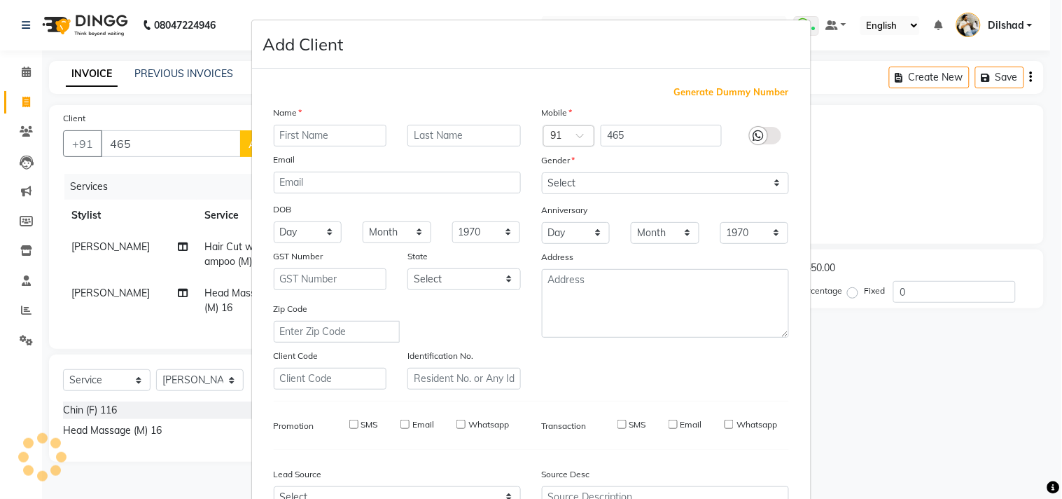
checkbox input "false"
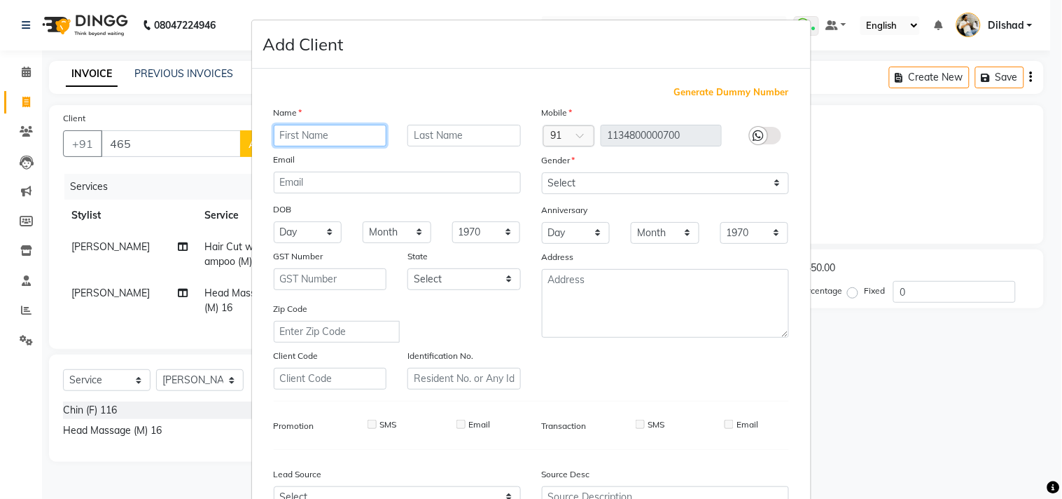
click at [317, 136] on input "text" at bounding box center [330, 136] width 113 height 22
type input "Client"
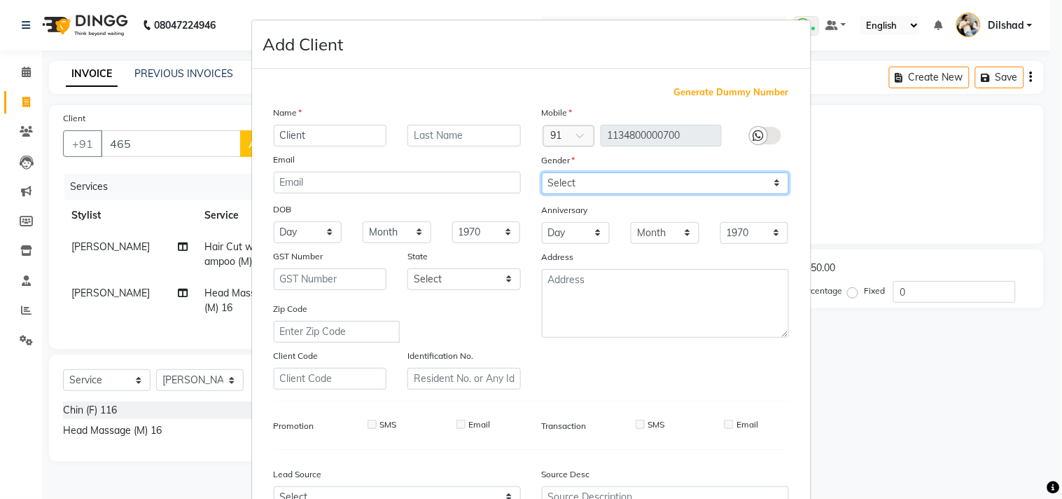
click at [571, 180] on select "Select [DEMOGRAPHIC_DATA] [DEMOGRAPHIC_DATA] Other Prefer Not To Say" at bounding box center [665, 183] width 247 height 22
select select "[DEMOGRAPHIC_DATA]"
click at [542, 172] on select "Select [DEMOGRAPHIC_DATA] [DEMOGRAPHIC_DATA] Other Prefer Not To Say" at bounding box center [665, 183] width 247 height 22
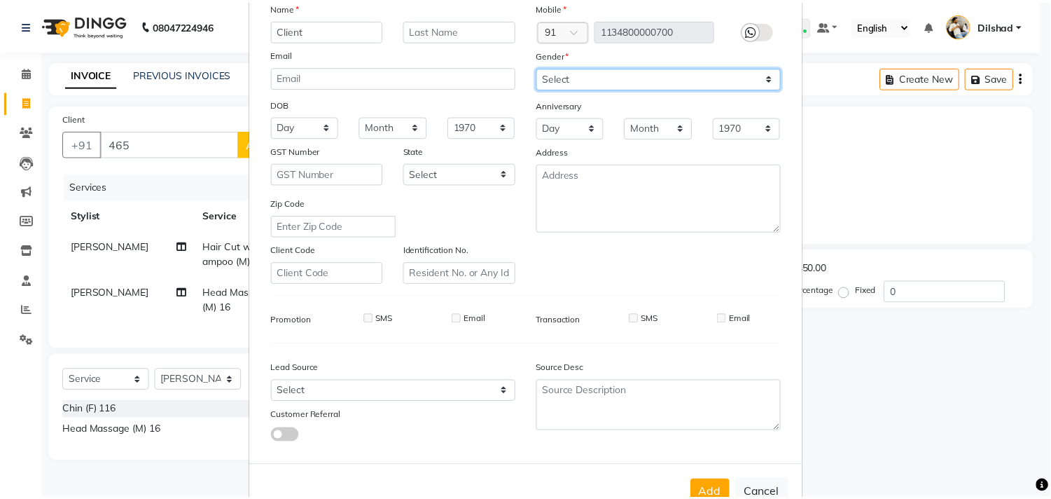
scroll to position [148, 0]
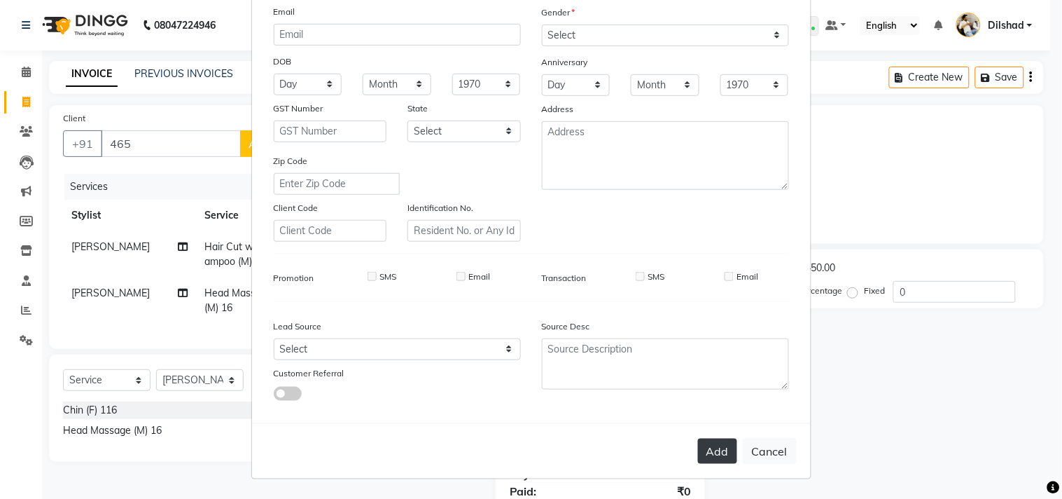
click at [718, 452] on button "Add" at bounding box center [717, 450] width 39 height 25
type input "1134800000700"
select select
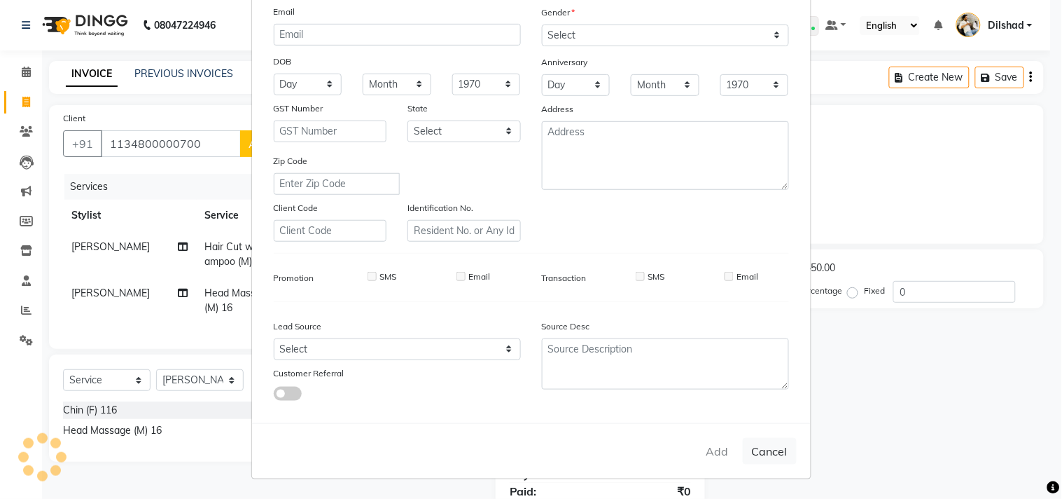
select select
checkbox input "false"
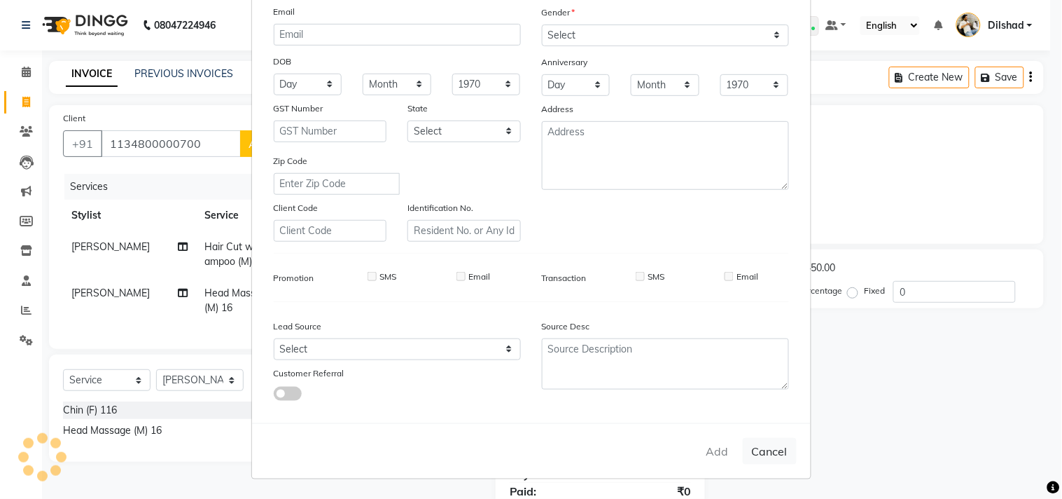
checkbox input "false"
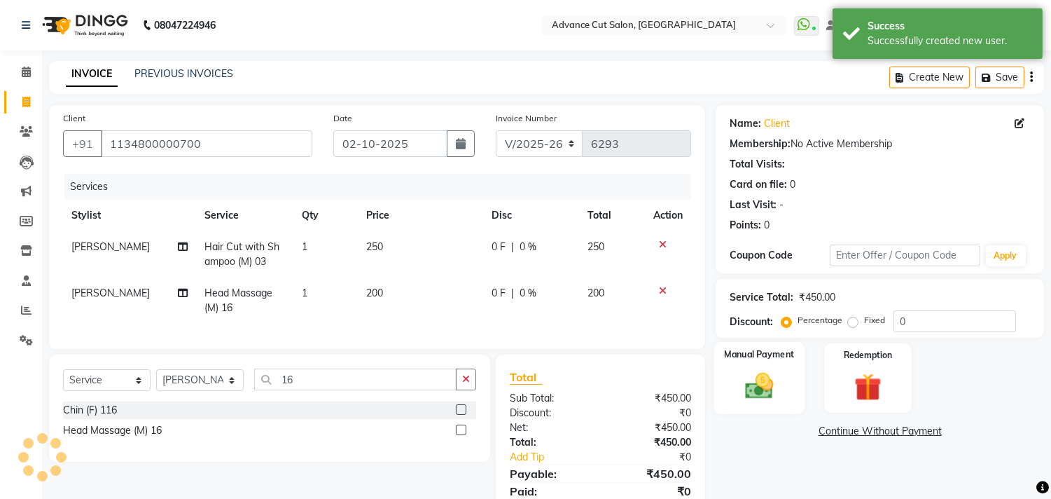
click at [772, 371] on img at bounding box center [760, 386] width 46 height 33
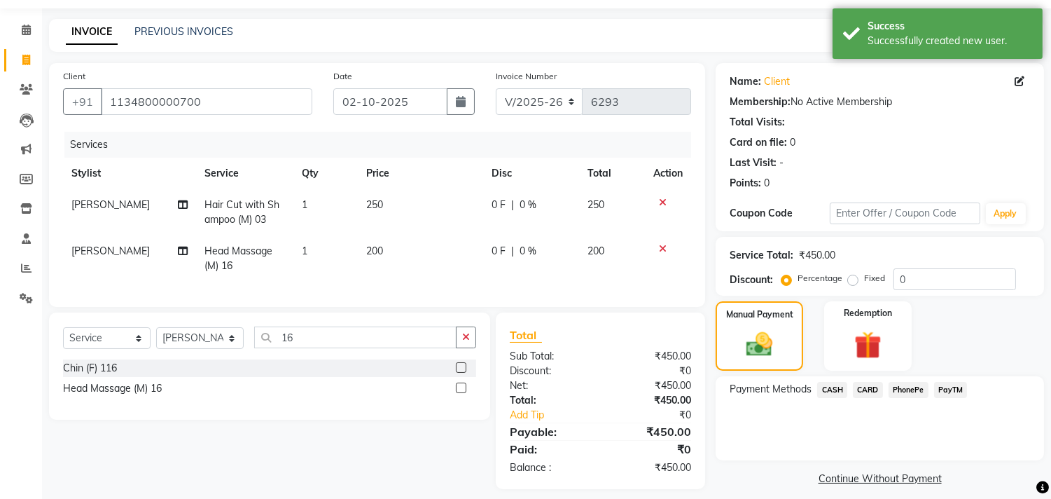
scroll to position [64, 0]
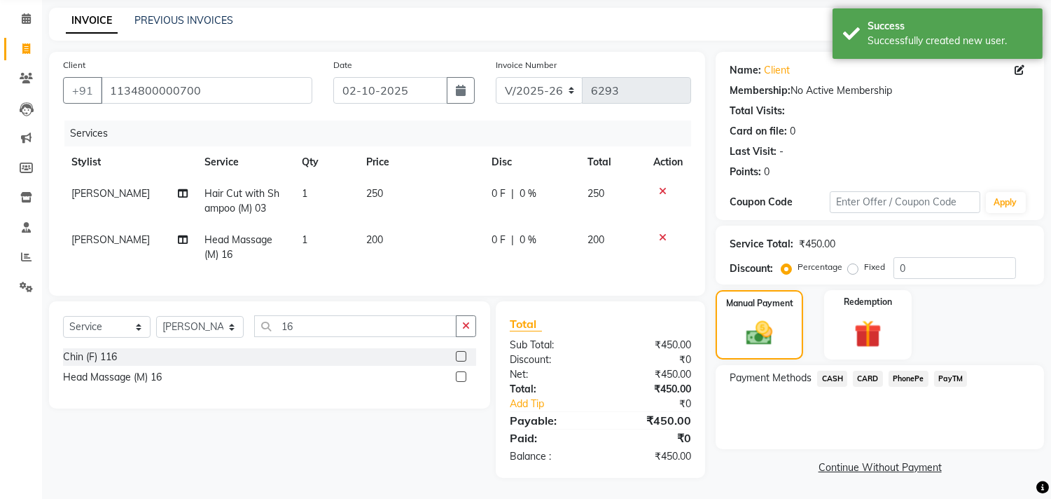
click at [827, 371] on span "CASH" at bounding box center [832, 378] width 30 height 16
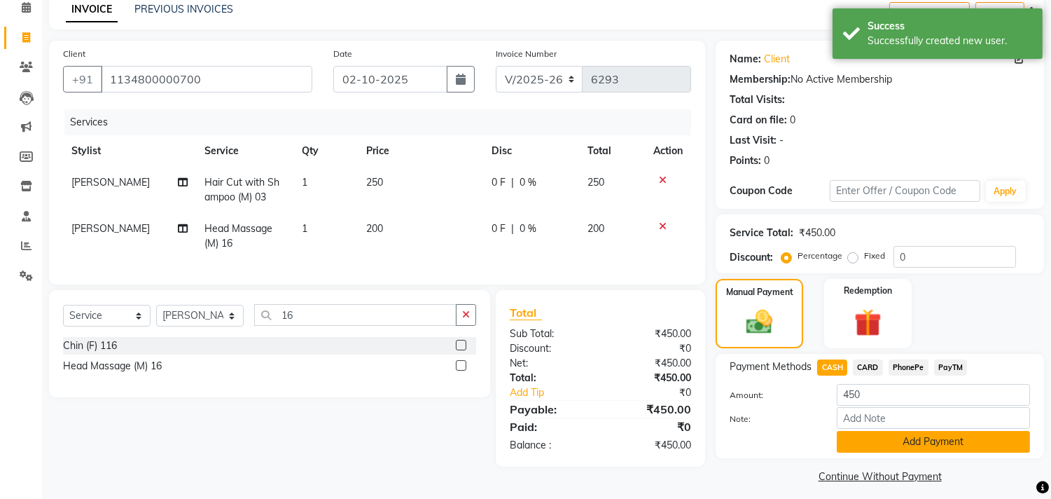
click at [869, 438] on button "Add Payment" at bounding box center [933, 442] width 193 height 22
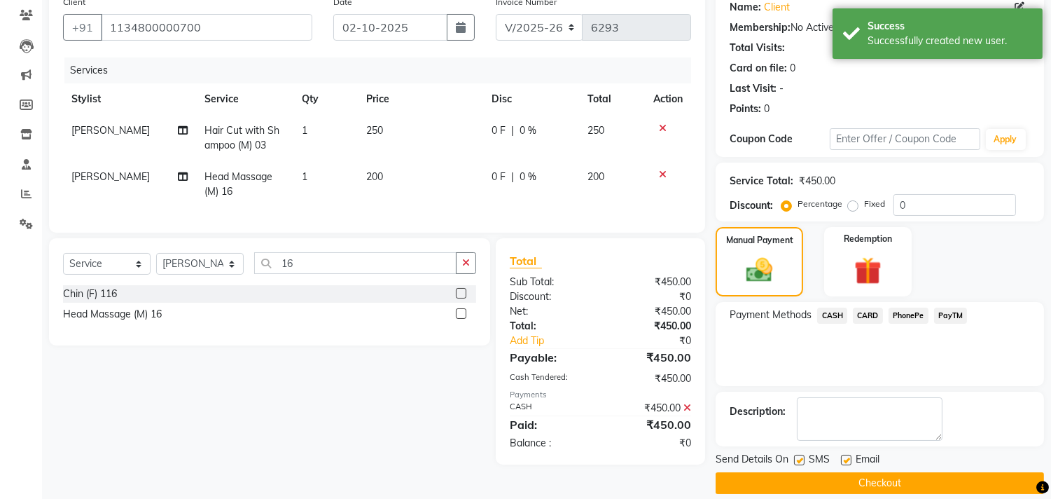
scroll to position [131, 0]
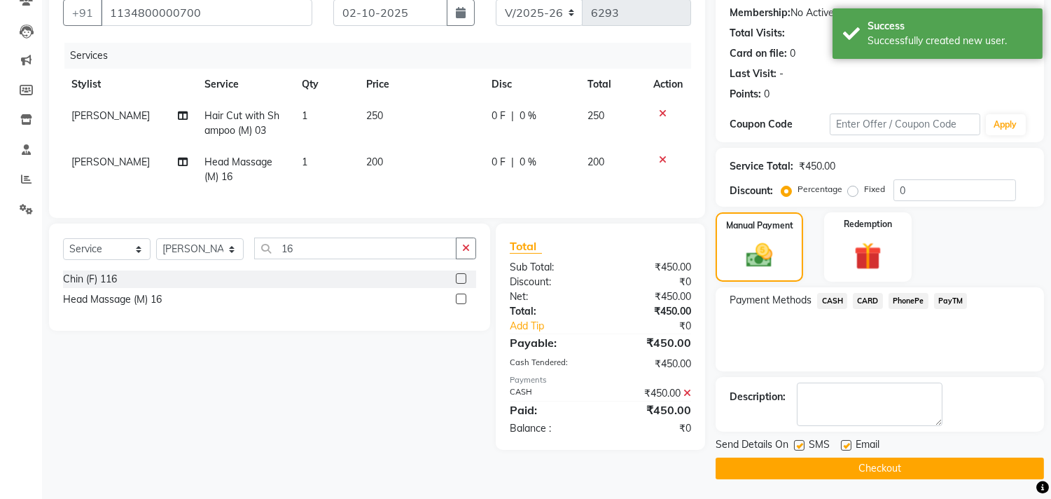
click at [850, 465] on button "Checkout" at bounding box center [880, 468] width 328 height 22
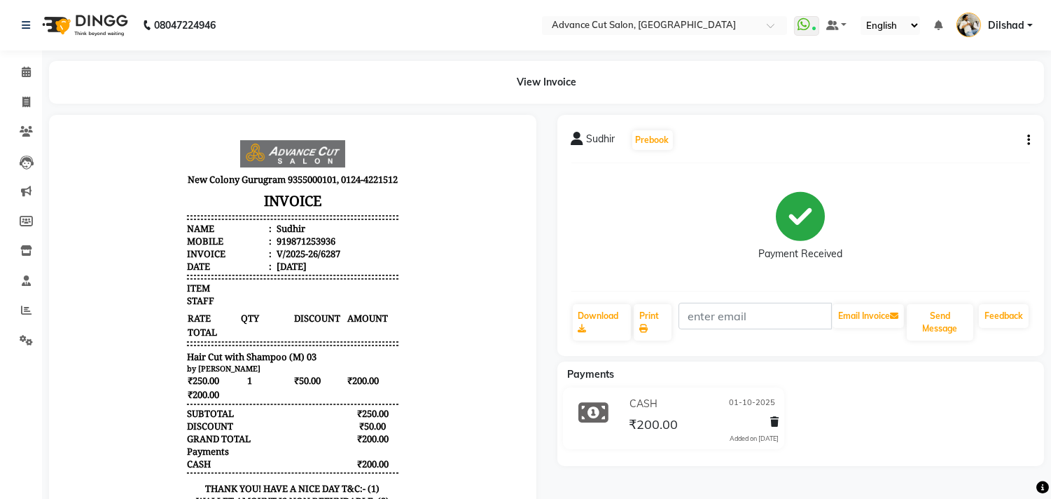
click at [1027, 148] on div "Sudhir Prebook" at bounding box center [800, 140] width 459 height 22
click at [1027, 140] on icon "button" at bounding box center [1028, 140] width 3 height 1
click at [930, 148] on div "Edit Invoice" at bounding box center [959, 149] width 96 height 18
select select "service"
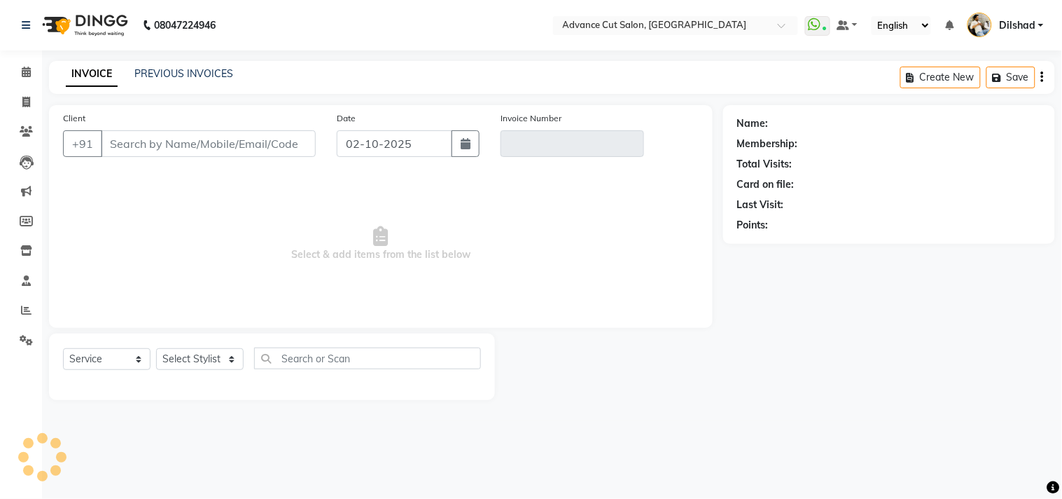
type input "9871253936"
type input "V/2025-26/6287"
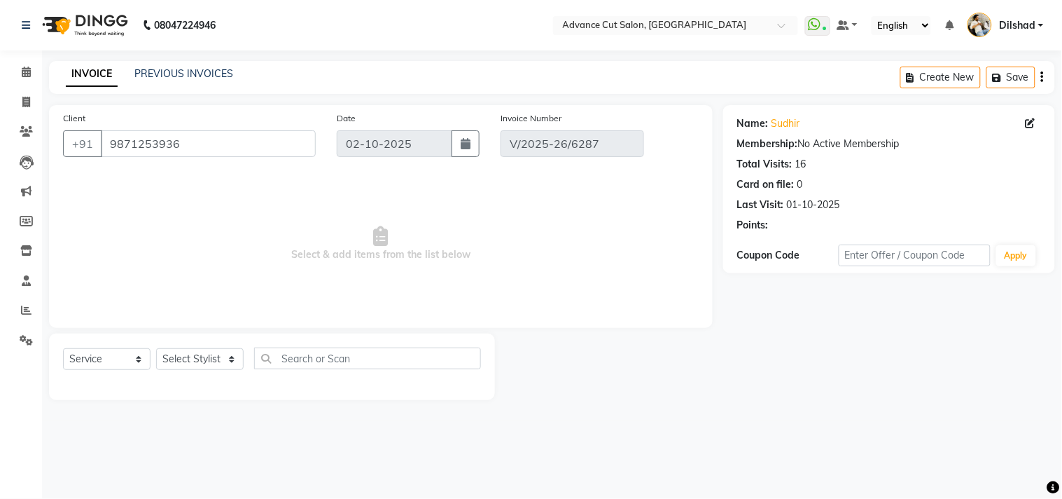
type input "01-10-2025"
select select "select"
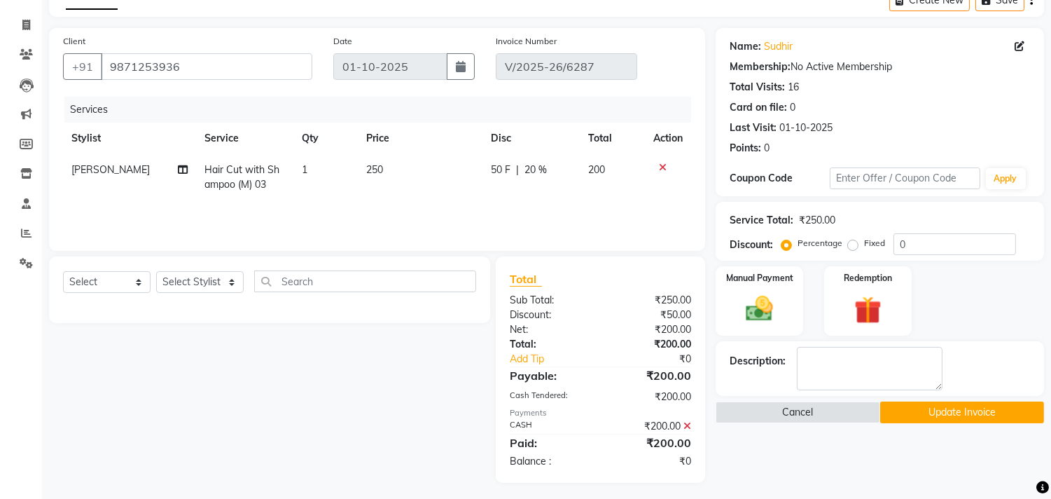
scroll to position [81, 0]
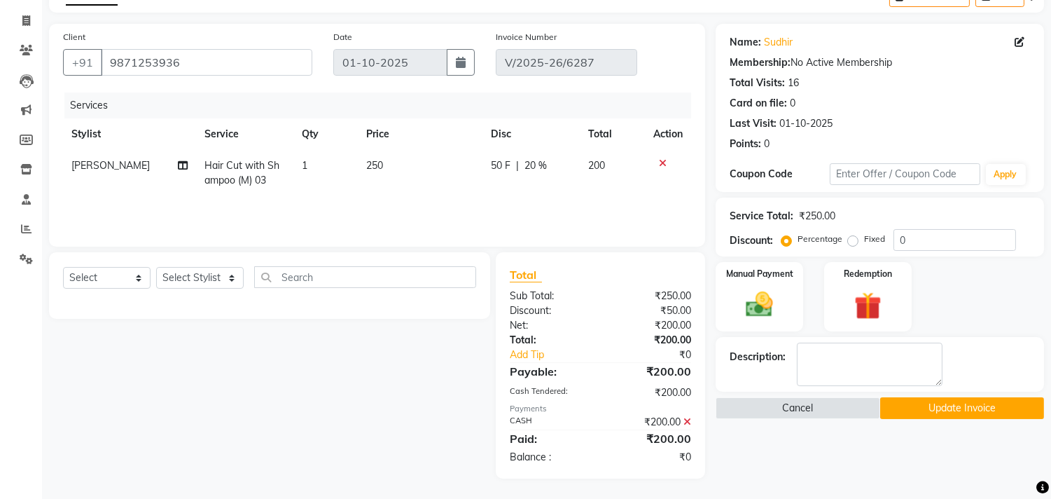
click at [685, 420] on icon at bounding box center [687, 422] width 8 height 10
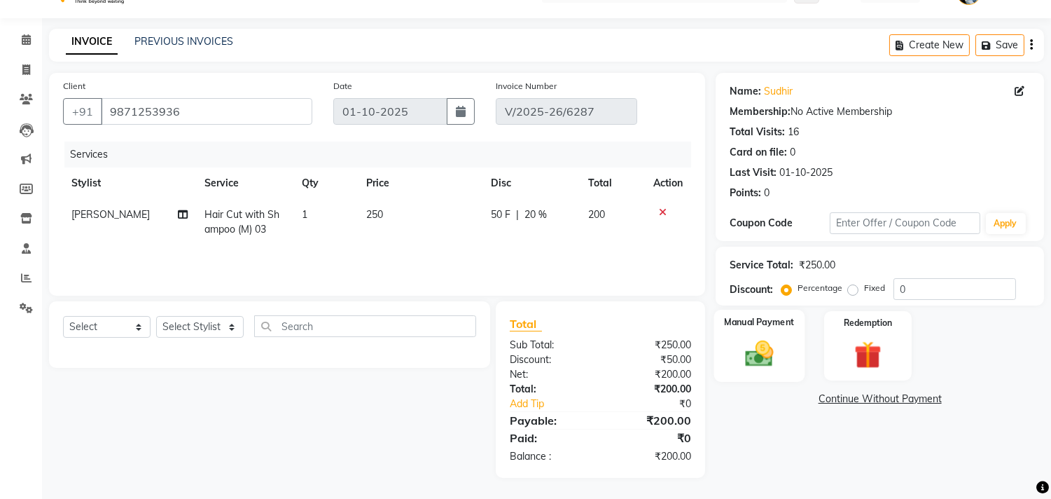
click at [757, 361] on img at bounding box center [760, 354] width 46 height 33
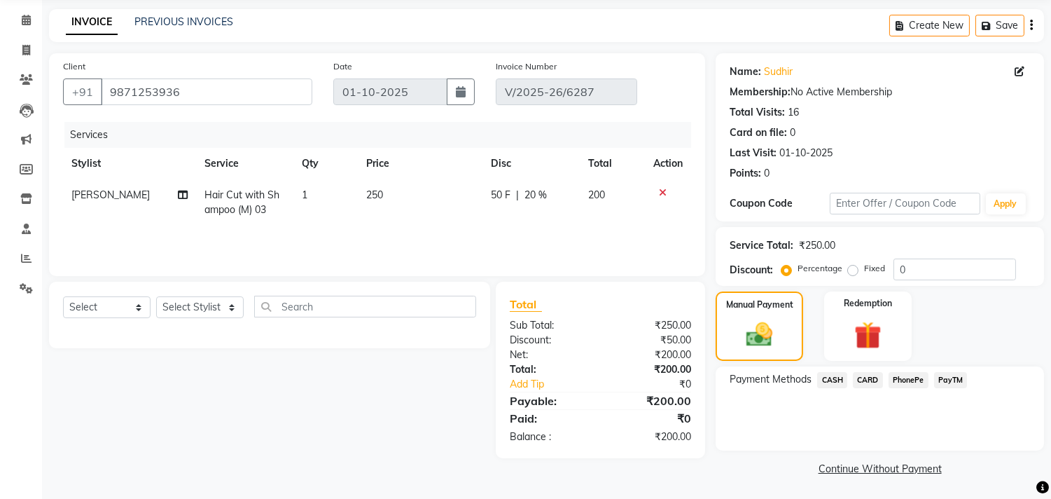
click at [839, 378] on span "CASH" at bounding box center [832, 380] width 30 height 16
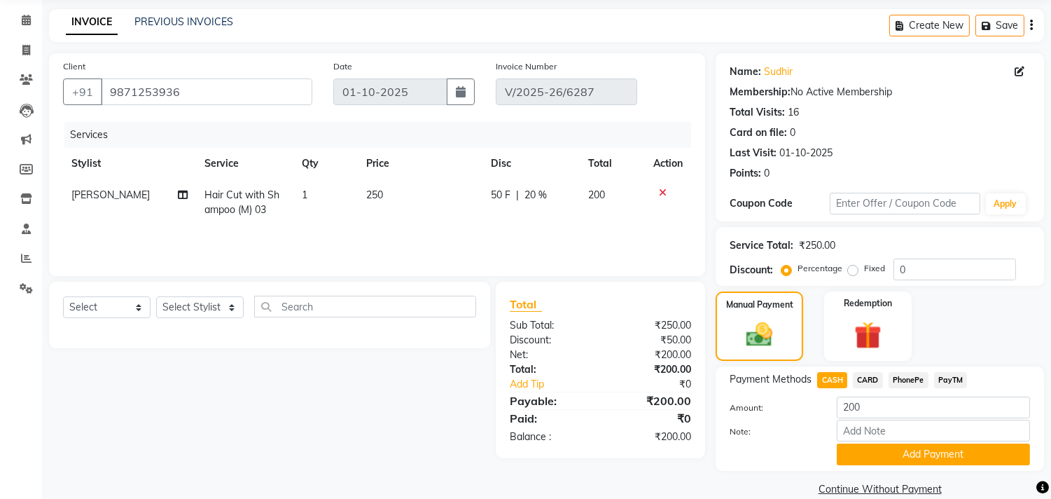
scroll to position [73, 0]
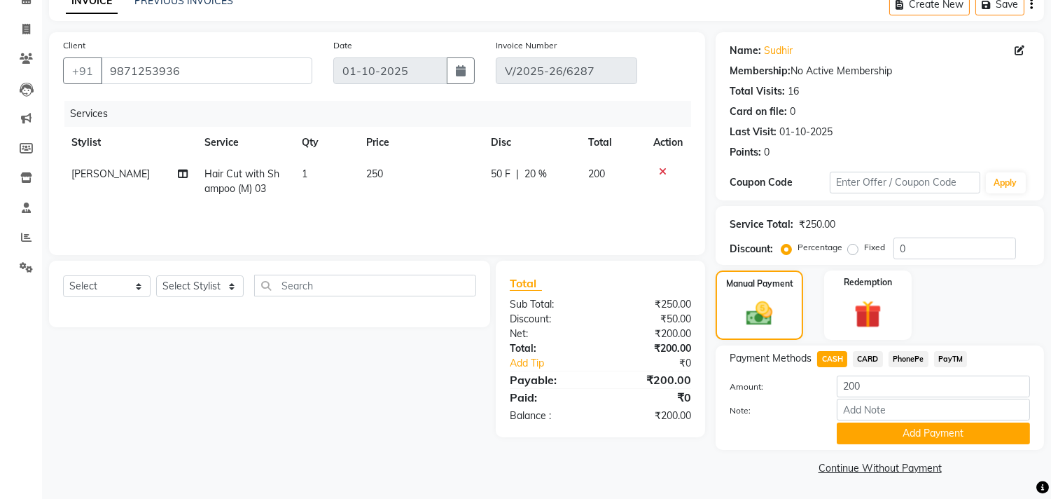
click at [947, 355] on span "PayTM" at bounding box center [951, 359] width 34 height 16
click at [921, 431] on button "Add Payment" at bounding box center [933, 433] width 193 height 22
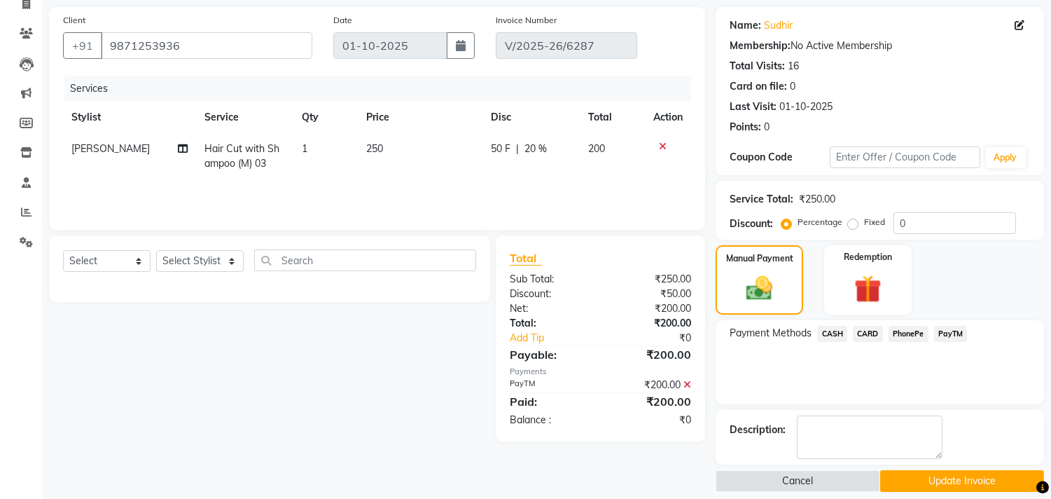
scroll to position [111, 0]
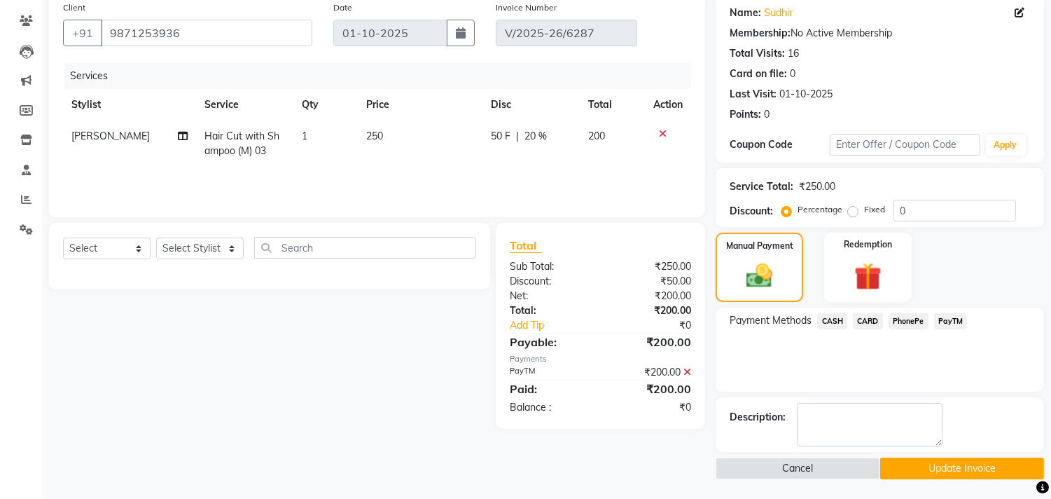
click at [906, 457] on button "Update Invoice" at bounding box center [962, 468] width 164 height 22
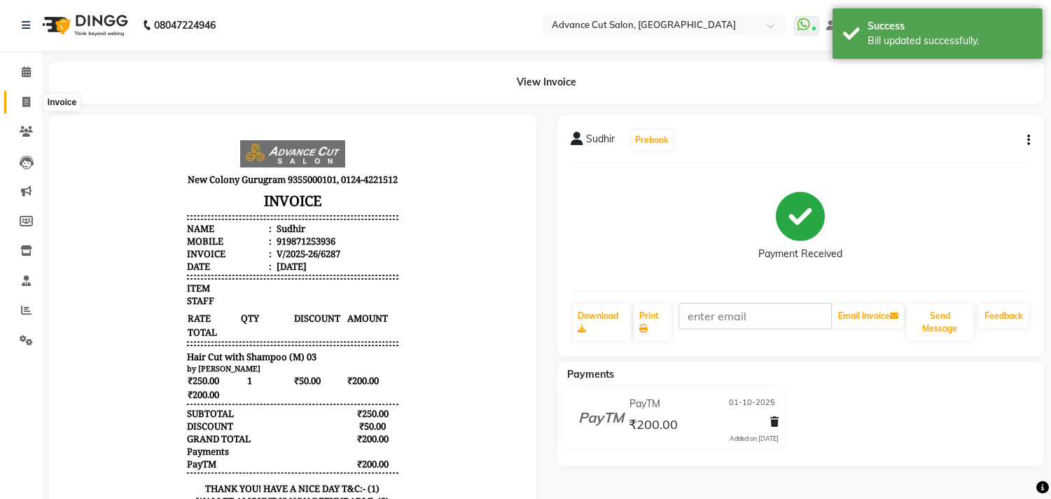
click at [30, 98] on span at bounding box center [26, 103] width 25 height 16
select select "service"
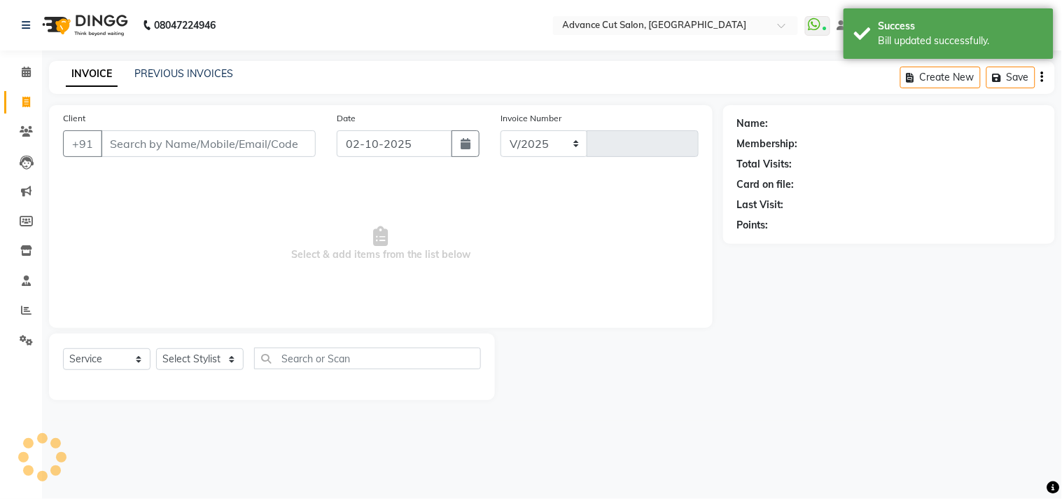
select select "922"
type input "6292"
click at [200, 74] on link "PREVIOUS INVOICES" at bounding box center [183, 73] width 99 height 13
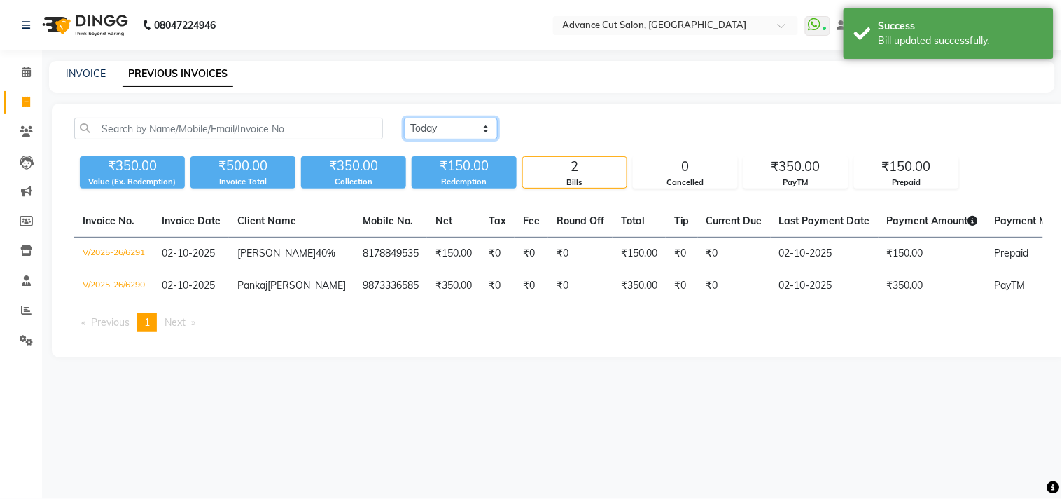
click at [431, 128] on select "[DATE] [DATE] Custom Range" at bounding box center [451, 129] width 94 height 22
select select "range"
click at [404, 118] on select "[DATE] [DATE] Custom Range" at bounding box center [451, 129] width 94 height 22
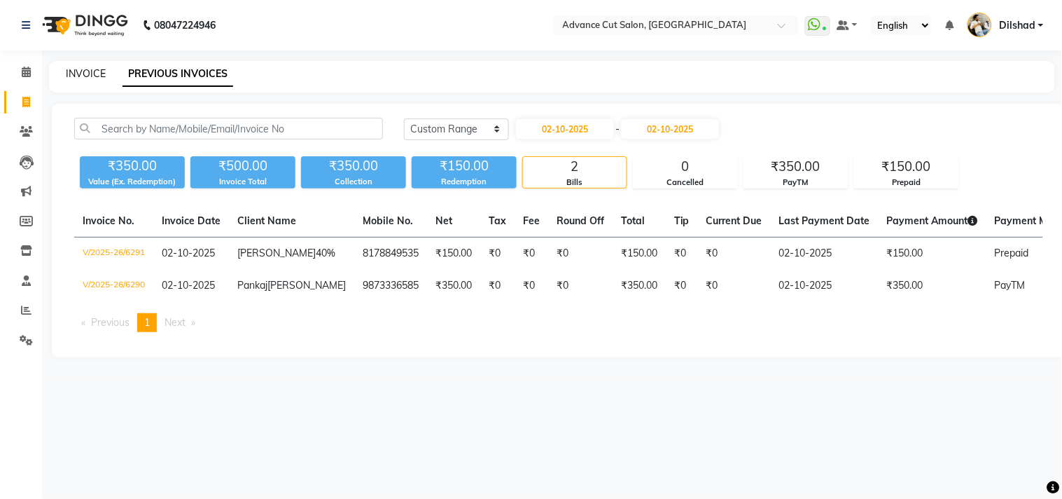
click at [95, 76] on link "INVOICE" at bounding box center [86, 73] width 40 height 13
select select "922"
select select "service"
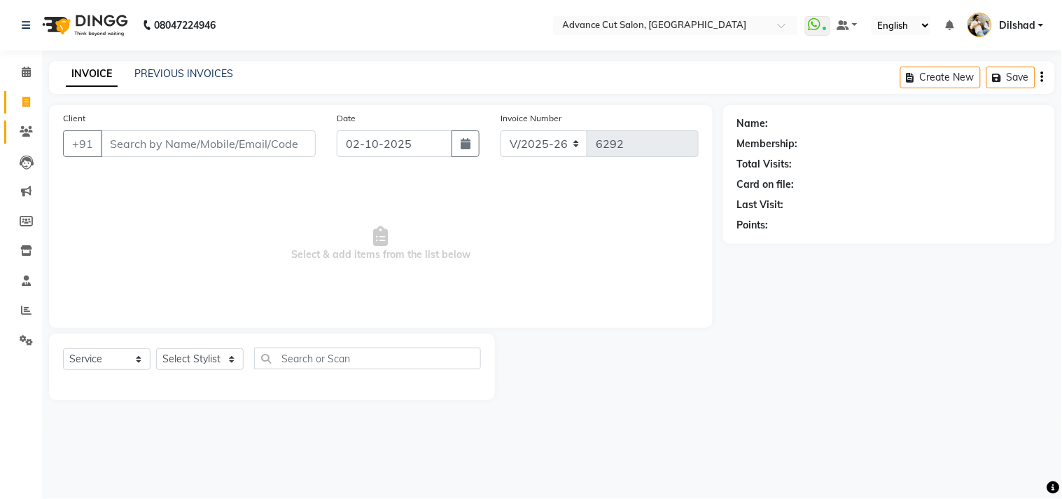
click at [10, 132] on link "Clients" at bounding box center [21, 131] width 34 height 23
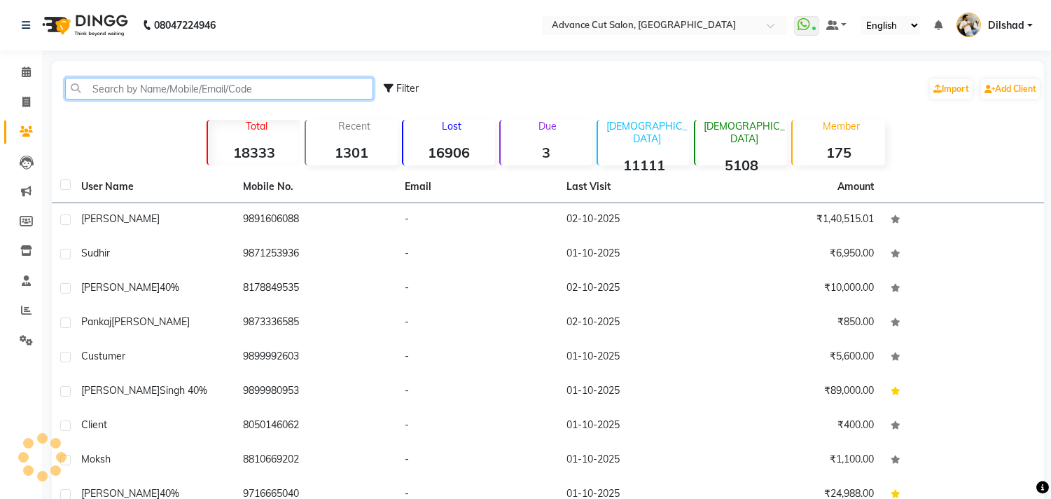
click at [148, 86] on input "text" at bounding box center [219, 89] width 308 height 22
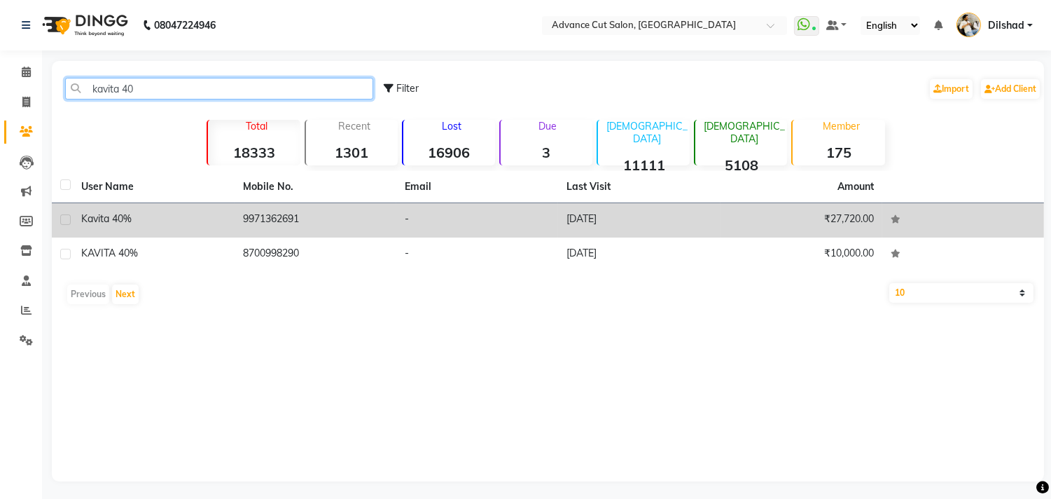
type input "kavita 40"
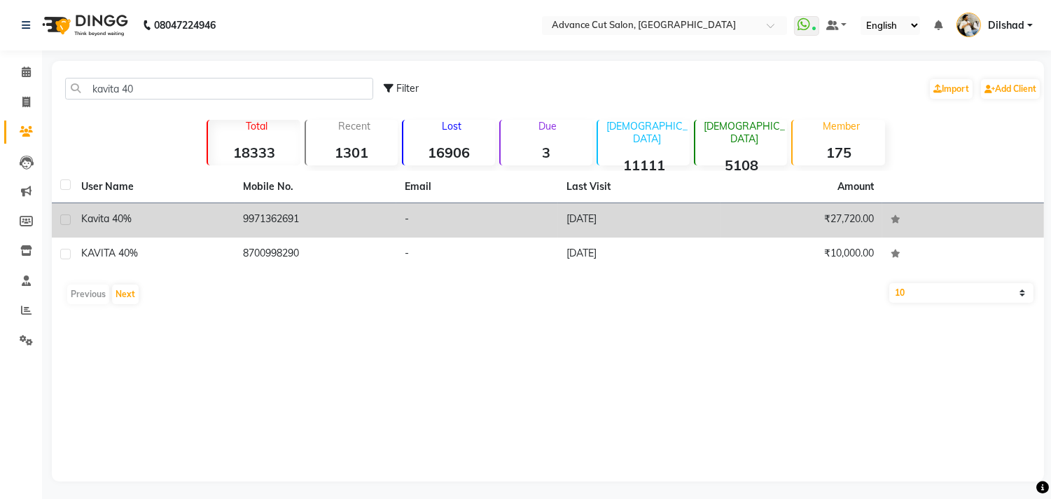
click at [310, 220] on td "9971362691" at bounding box center [316, 220] width 162 height 34
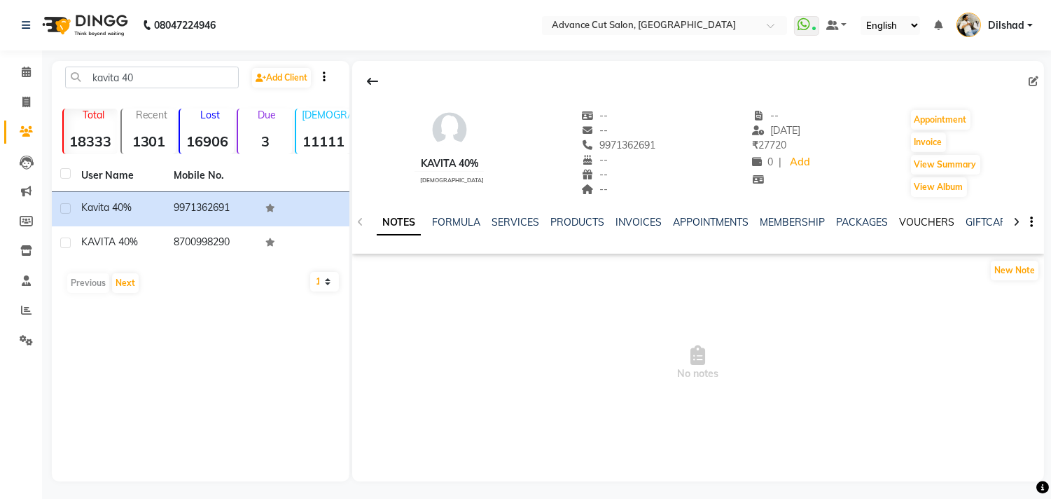
click at [915, 221] on link "VOUCHERS" at bounding box center [926, 222] width 55 height 13
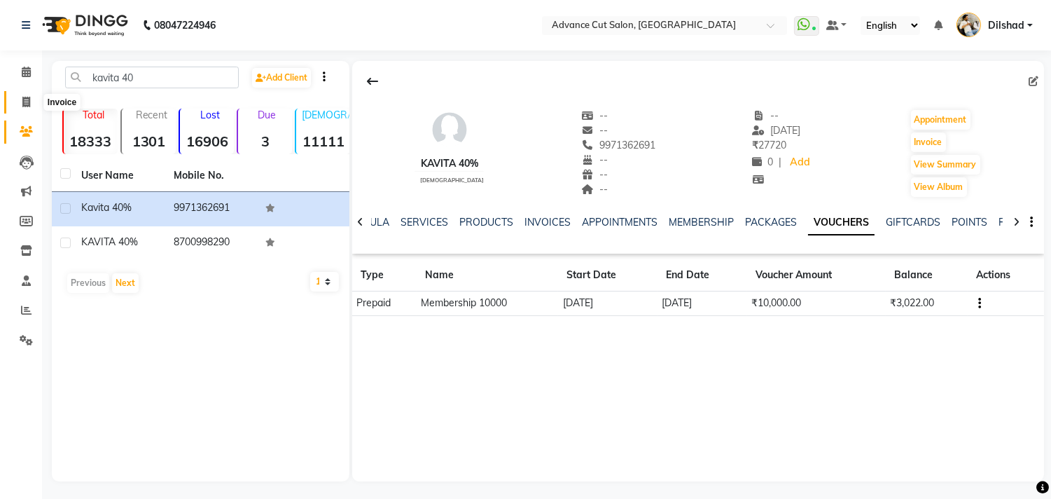
click at [22, 102] on icon at bounding box center [26, 102] width 8 height 11
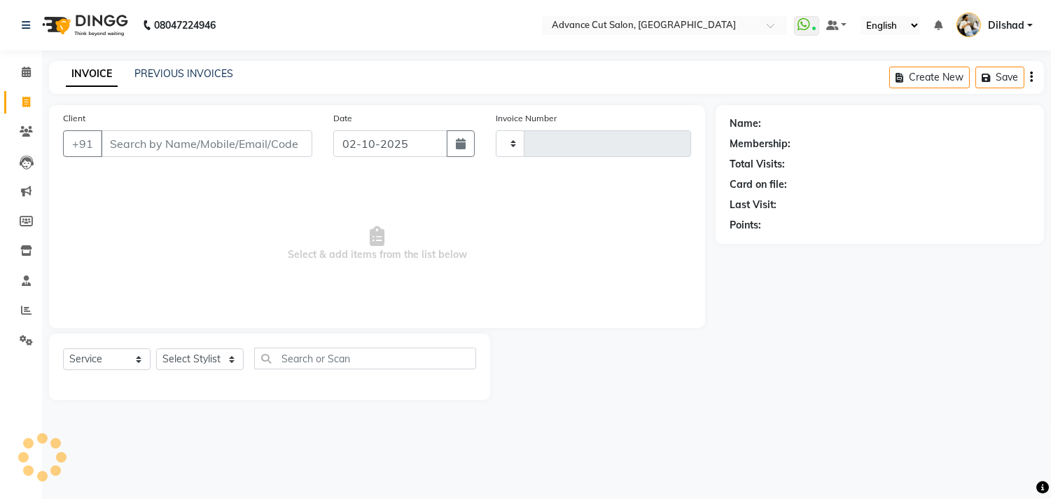
click at [22, 102] on icon at bounding box center [26, 102] width 8 height 11
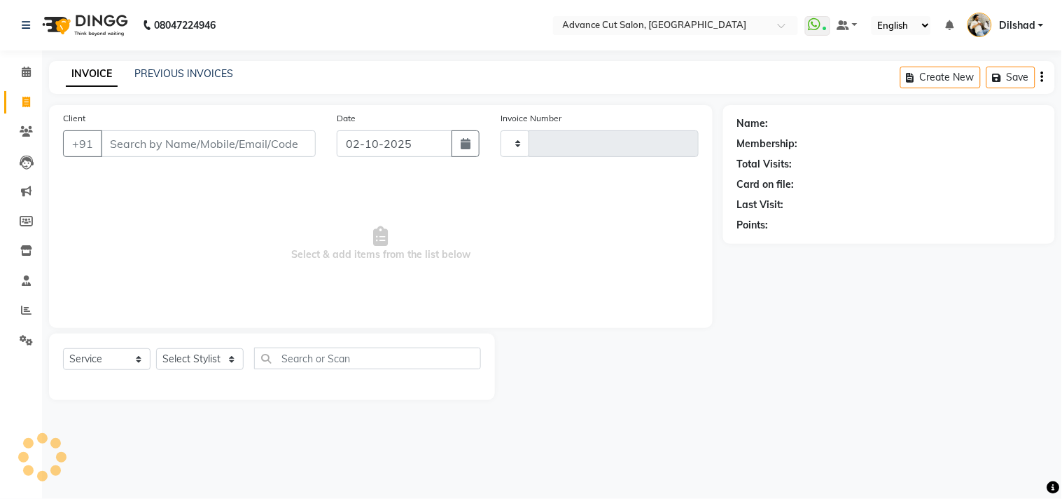
select select "service"
type input "6293"
select select "922"
click at [187, 362] on select "Select Stylist [PERSON_NAME] [PERSON_NAME] [PERSON_NAME] [PERSON_NAME] [PERSON_…" at bounding box center [200, 359] width 88 height 22
select select "15350"
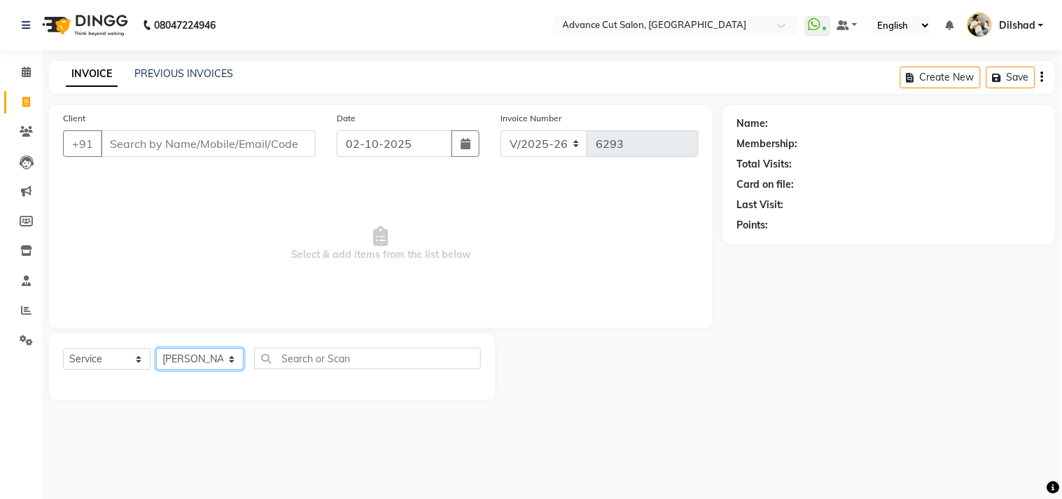
click at [156, 349] on select "Select Stylist [PERSON_NAME] [PERSON_NAME] [PERSON_NAME] [PERSON_NAME] [PERSON_…" at bounding box center [200, 359] width 88 height 22
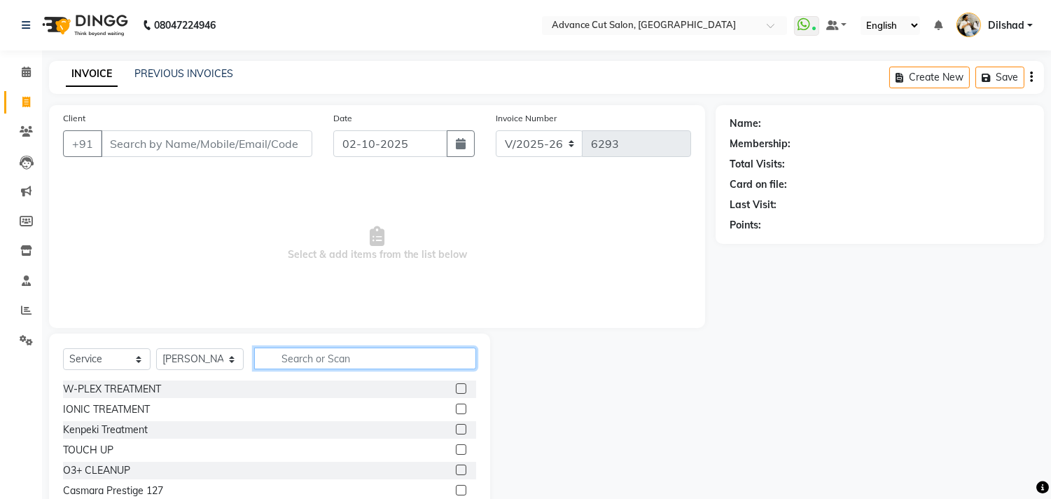
click at [289, 358] on input "text" at bounding box center [365, 358] width 222 height 22
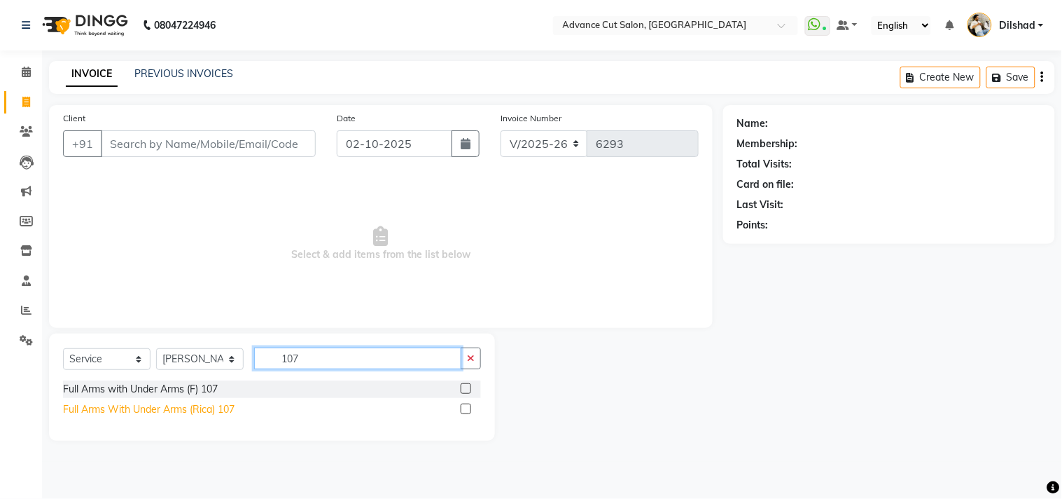
type input "107"
click at [189, 410] on div "Full Arms With Under Arms (Rica) 107" at bounding box center [149, 409] width 172 height 15
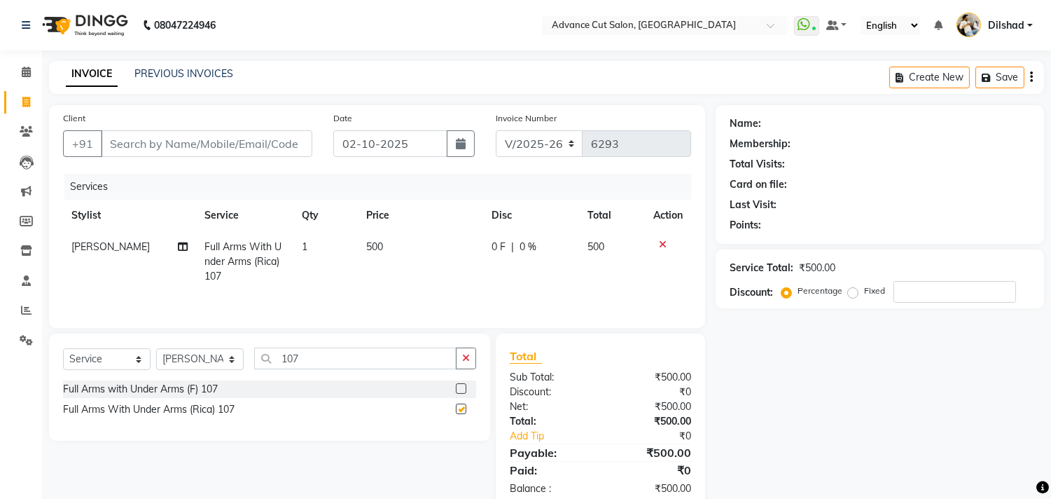
checkbox input "false"
click at [316, 357] on input "107" at bounding box center [355, 358] width 202 height 22
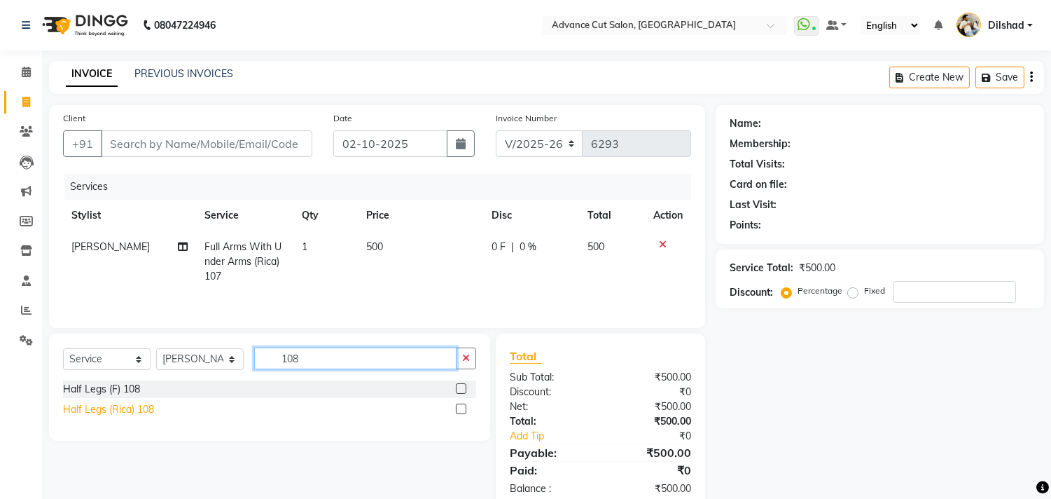
type input "108"
click at [130, 408] on div "Half Legs (Rica) 108" at bounding box center [108, 409] width 91 height 15
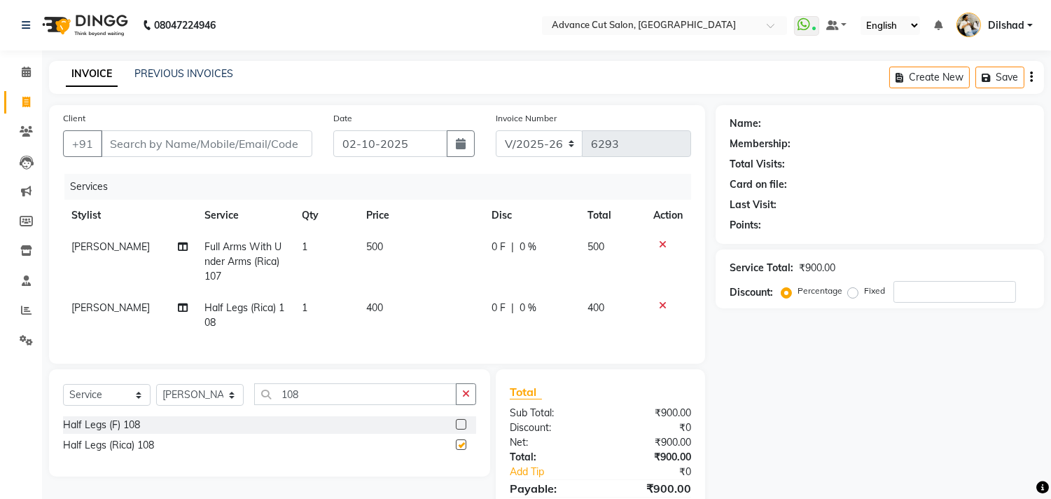
checkbox input "false"
click at [315, 376] on div "Client +91 Date 02-10-2025 Invoice Number V/2025 V/2025-26 6293 Services Stylis…" at bounding box center [377, 325] width 677 height 440
click at [312, 403] on input "108" at bounding box center [355, 394] width 202 height 22
type input "1"
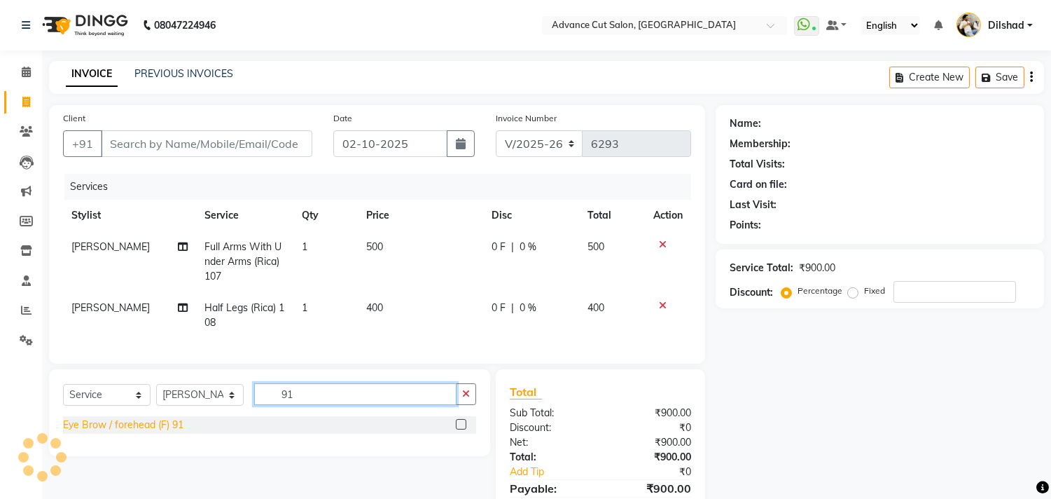
type input "91"
click at [155, 432] on div "Eye Brow / forehead (F) 91" at bounding box center [123, 424] width 120 height 15
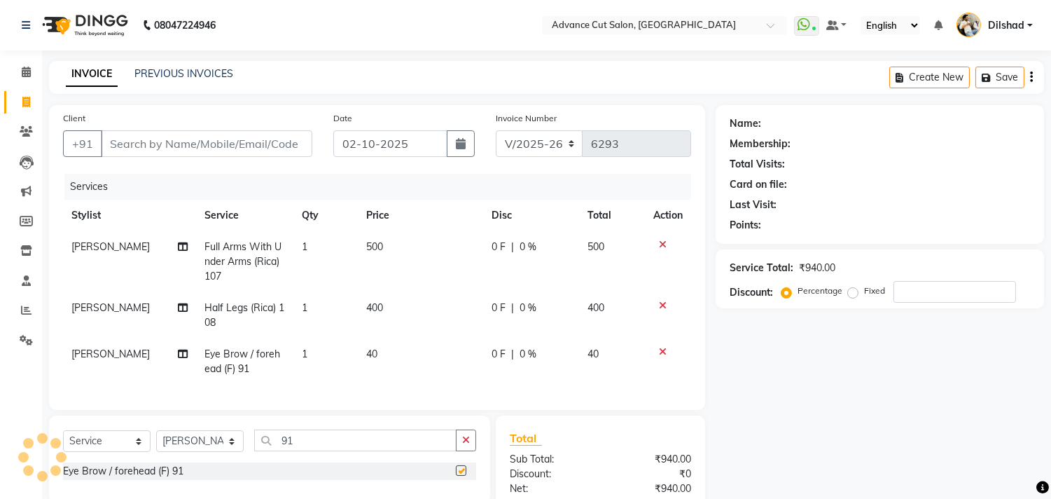
checkbox input "false"
click at [358, 362] on td "40" at bounding box center [420, 361] width 125 height 46
select select "15350"
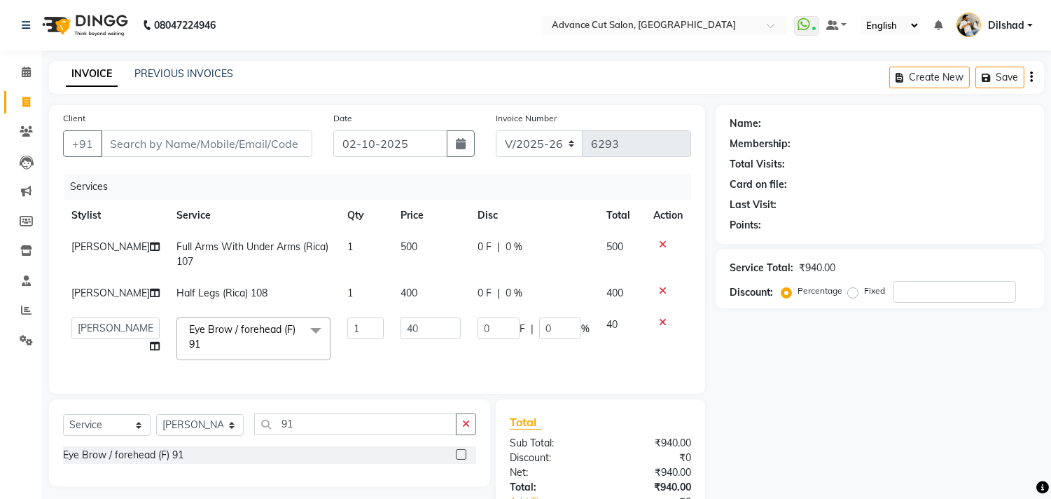
click at [352, 344] on td "1" at bounding box center [365, 339] width 53 height 60
click at [350, 338] on input "1" at bounding box center [365, 328] width 36 height 22
type input "3"
click at [711, 333] on div "Client +91 Date 02-10-2025 Invoice Number V/2025 V/2025-26 6293 Services Stylis…" at bounding box center [377, 340] width 677 height 471
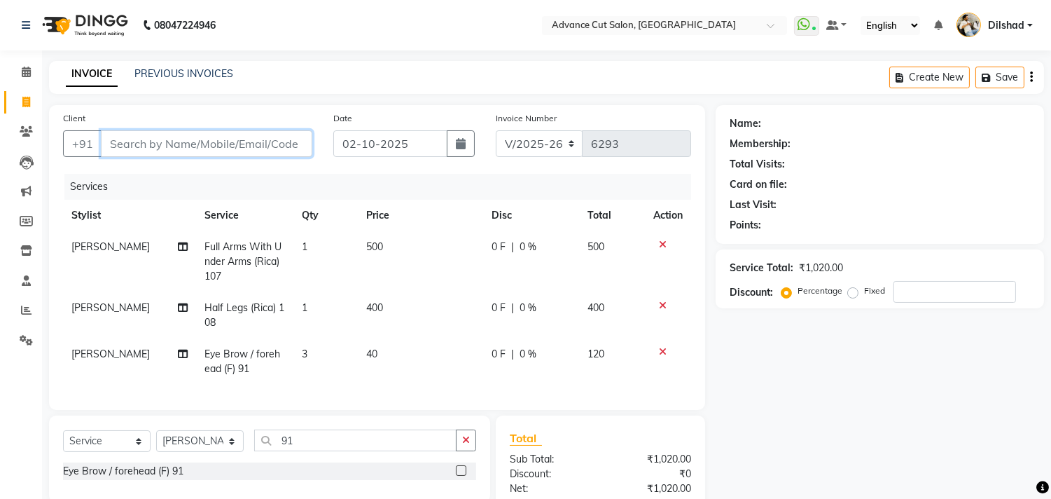
click at [123, 150] on input "Client" at bounding box center [206, 143] width 211 height 27
type input "a"
type input "0"
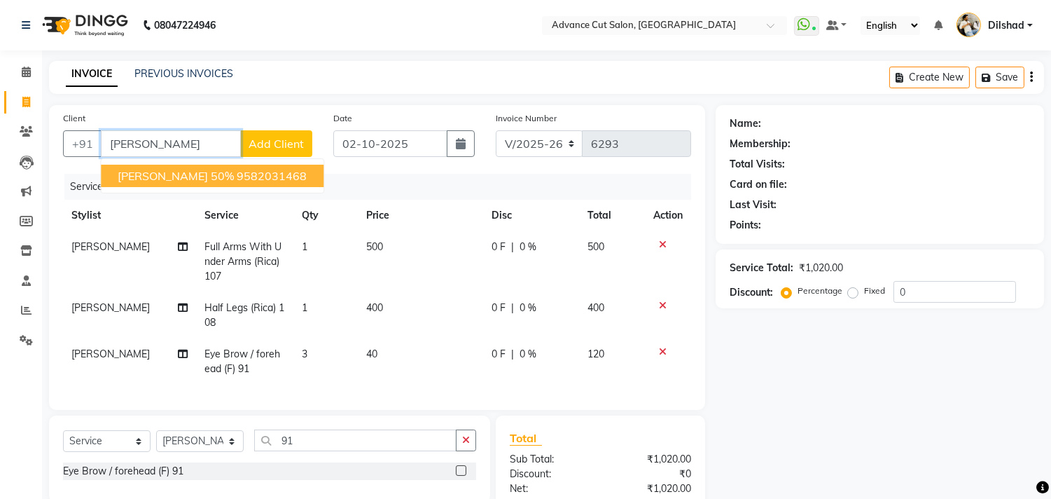
click at [158, 179] on span "AMAN MALIK 50%" at bounding box center [176, 176] width 116 height 14
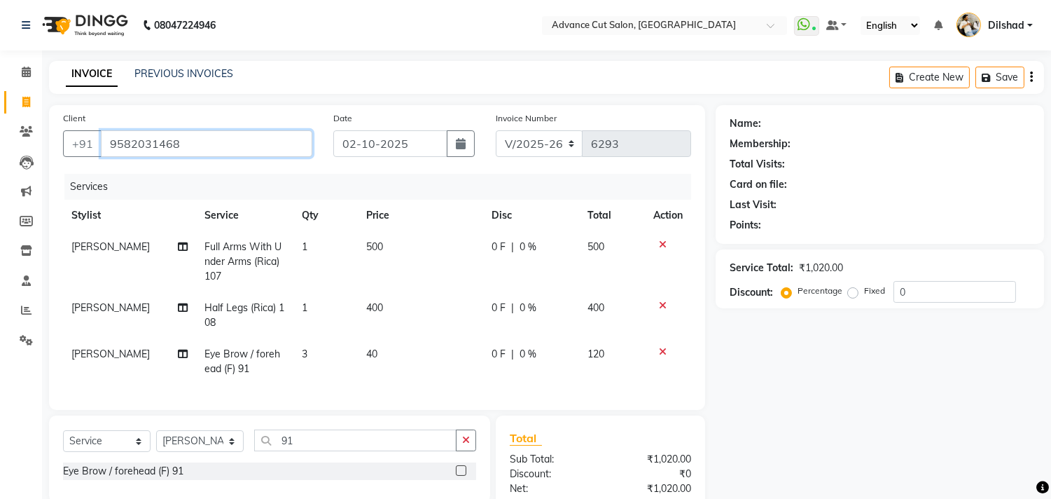
type input "9582031468"
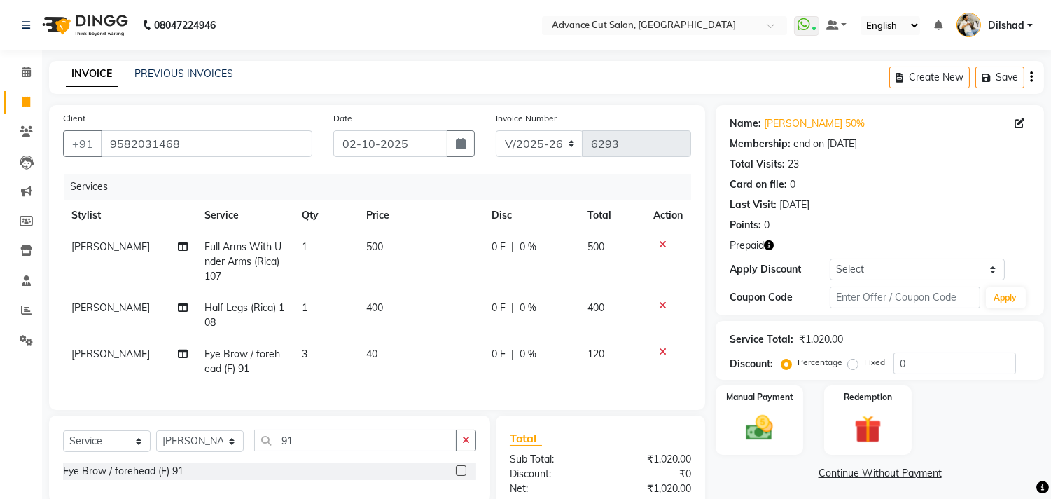
click at [774, 242] on icon "button" at bounding box center [769, 245] width 10 height 10
click at [773, 242] on icon "button" at bounding box center [769, 245] width 10 height 10
click at [1003, 78] on button "Save" at bounding box center [999, 78] width 49 height 22
click at [17, 106] on span at bounding box center [26, 103] width 25 height 16
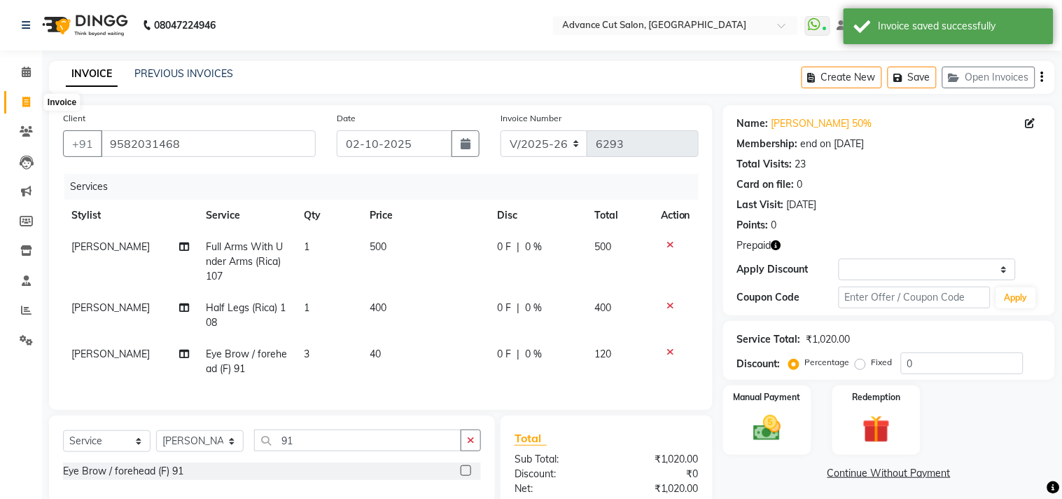
select select "922"
select select "service"
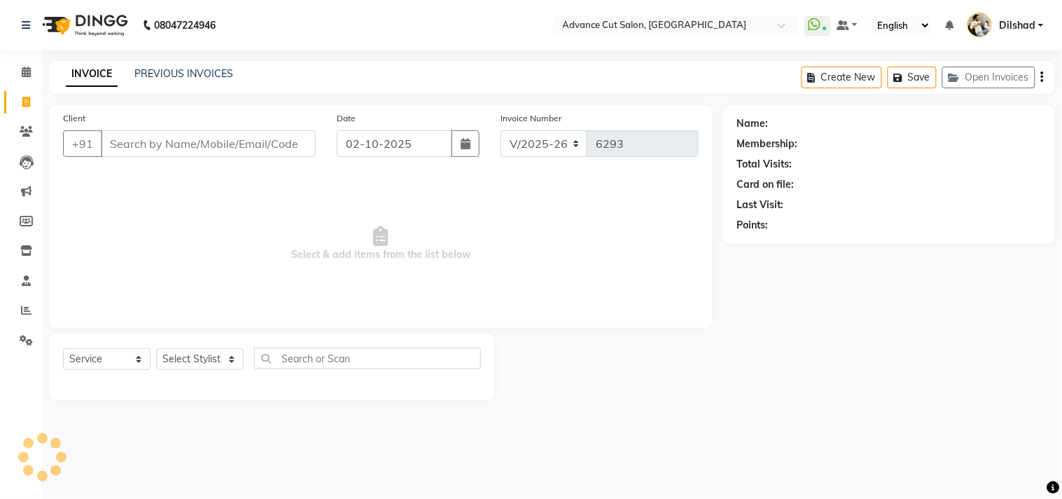
click at [358, 73] on div "INVOICE PREVIOUS INVOICES Create New Save Open Invoices" at bounding box center [552, 77] width 1006 height 33
click at [332, 36] on nav "08047224946 Select Location × Advance Cut Salon, New Colony WhatsApp Status ✕ S…" at bounding box center [531, 25] width 1062 height 50
click at [966, 86] on button "Open Invoices" at bounding box center [989, 78] width 93 height 22
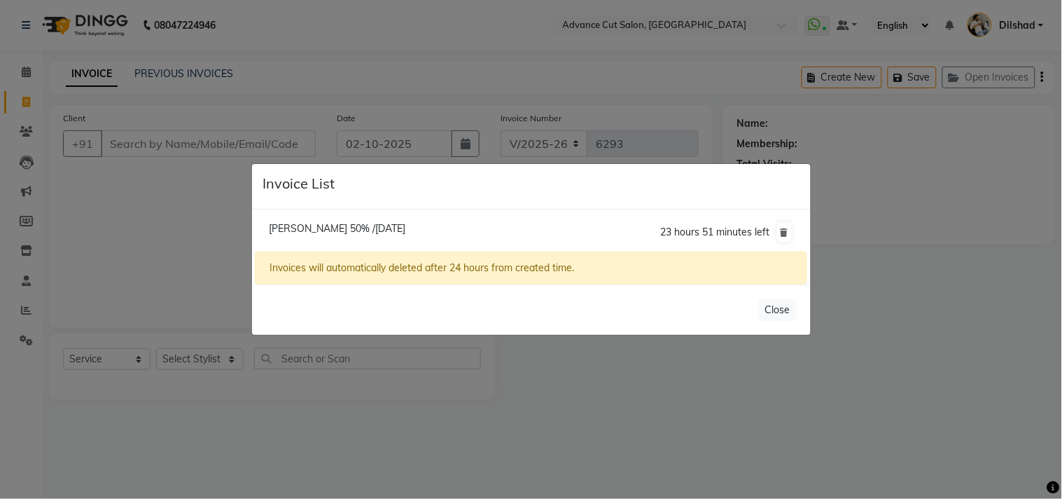
click at [304, 217] on li "Aman Malik 50% /02 October 2025 23 hours 51 minutes left" at bounding box center [531, 232] width 552 height 39
click at [304, 224] on span "Aman Malik 50% /02 October 2025" at bounding box center [337, 228] width 137 height 13
type input "9582031468"
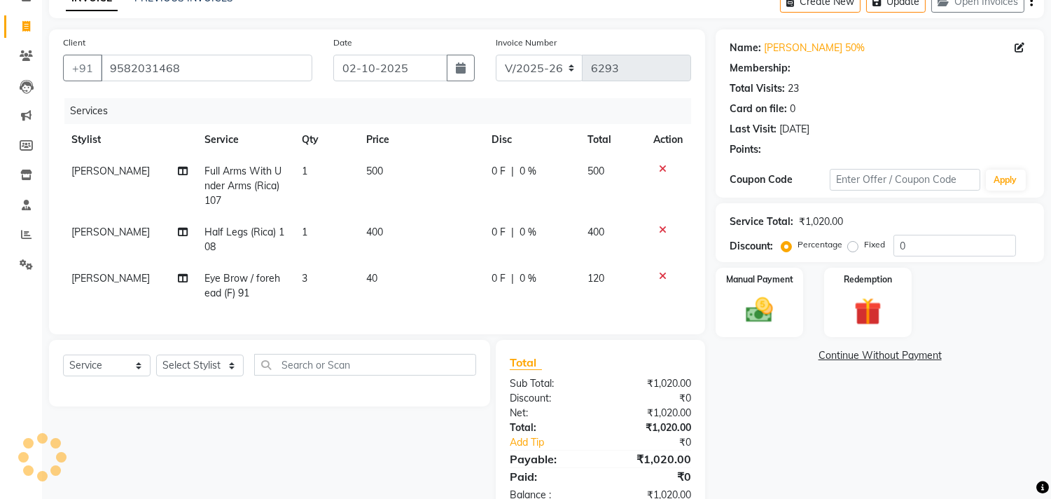
scroll to position [126, 0]
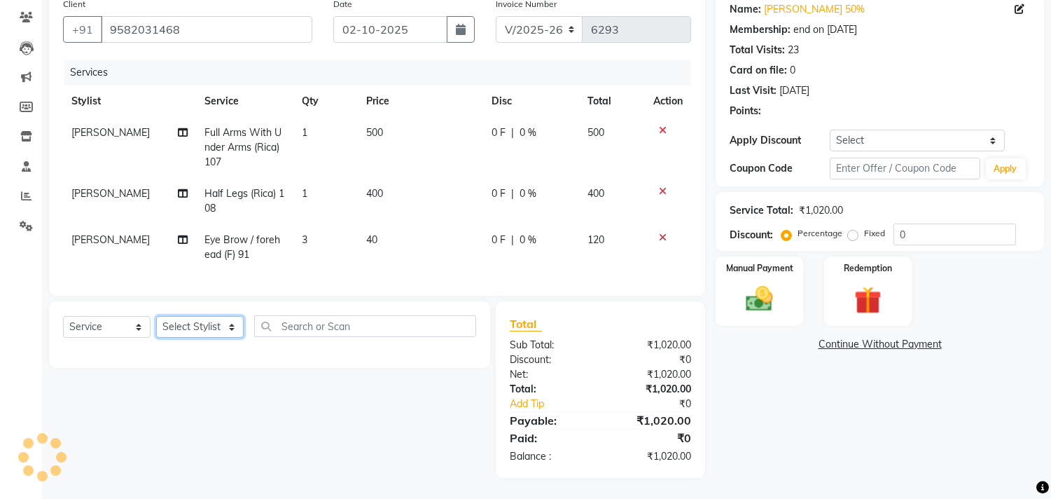
click at [175, 335] on select "Select Stylist [PERSON_NAME] [PERSON_NAME] [PERSON_NAME] [PERSON_NAME] [PERSON_…" at bounding box center [200, 327] width 88 height 22
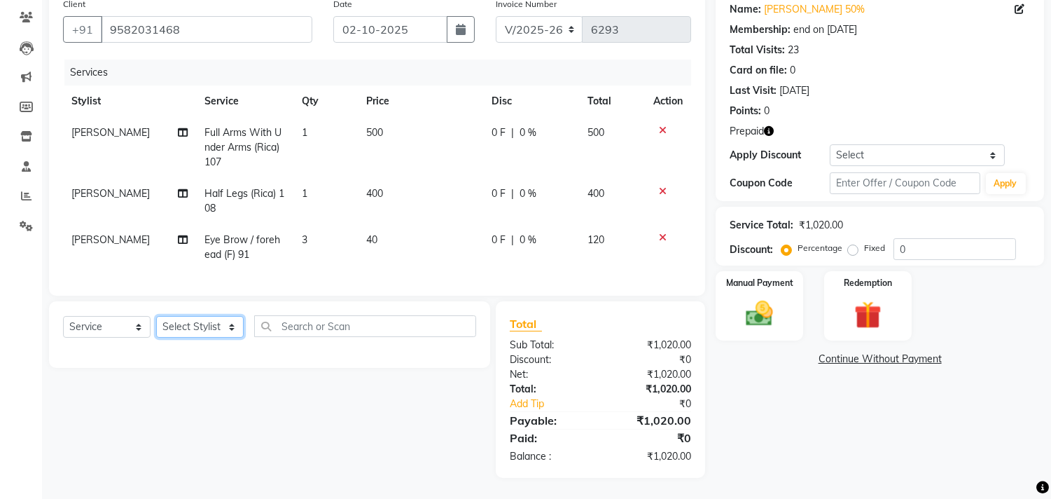
select select "25769"
click at [156, 316] on select "Select Stylist [PERSON_NAME] [PERSON_NAME] [PERSON_NAME] [PERSON_NAME] [PERSON_…" at bounding box center [200, 327] width 88 height 22
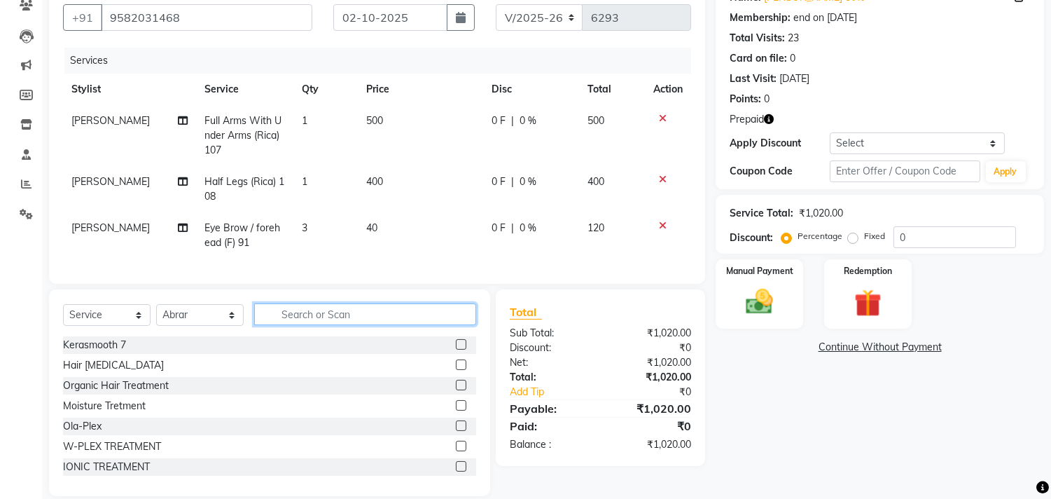
click at [291, 325] on input "text" at bounding box center [365, 314] width 222 height 22
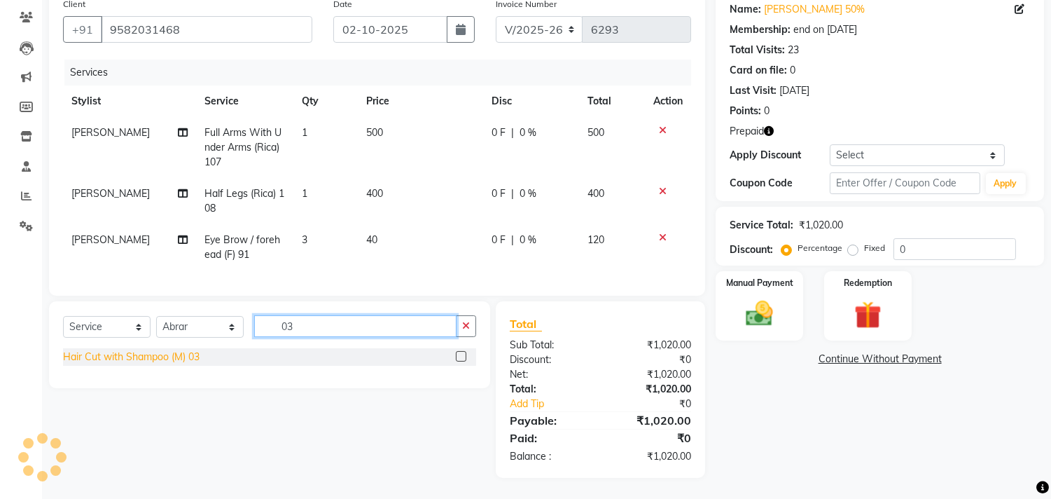
type input "03"
click at [183, 351] on div "Hair Cut with Shampoo (M) 03" at bounding box center [131, 356] width 137 height 15
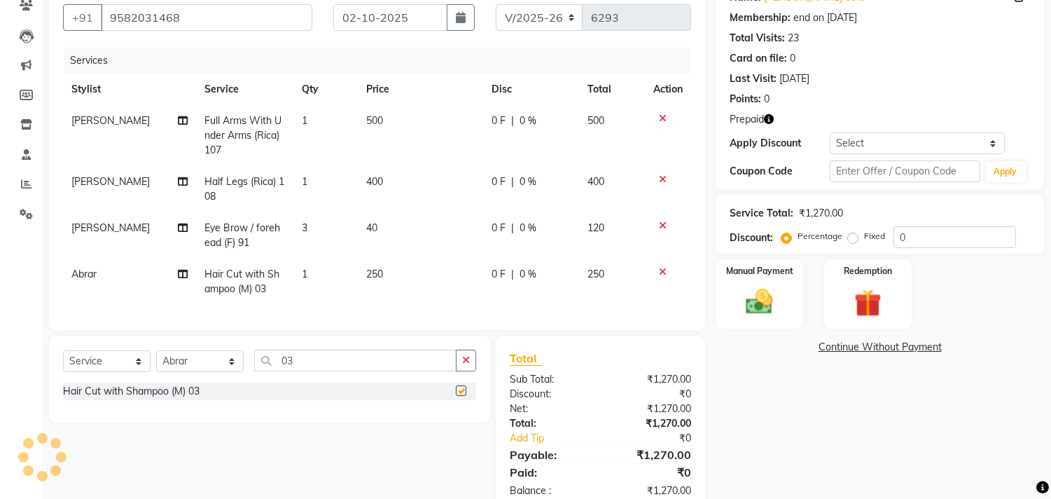
checkbox input "false"
click at [314, 371] on input "03" at bounding box center [355, 360] width 202 height 22
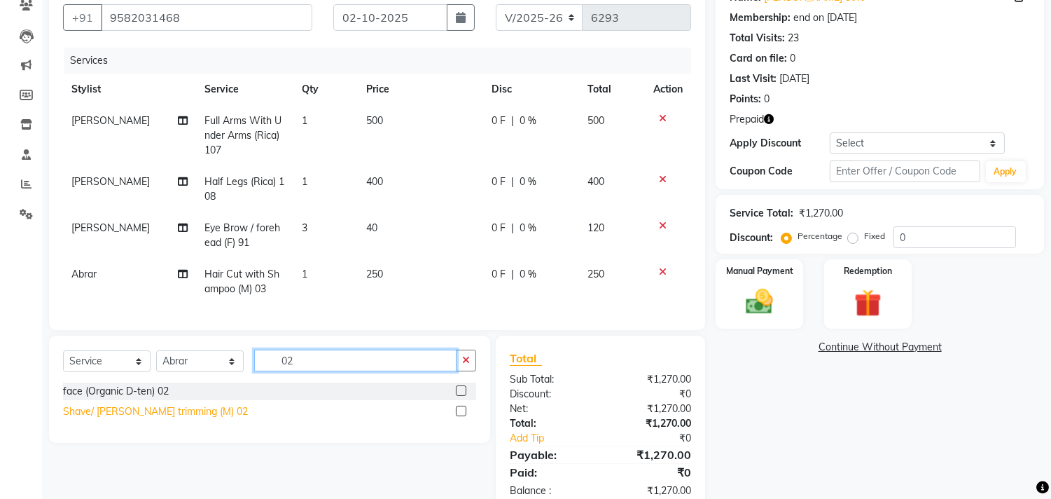
type input "02"
click at [133, 419] on div "Shave/ [PERSON_NAME] trimming (M) 02" at bounding box center [155, 411] width 185 height 15
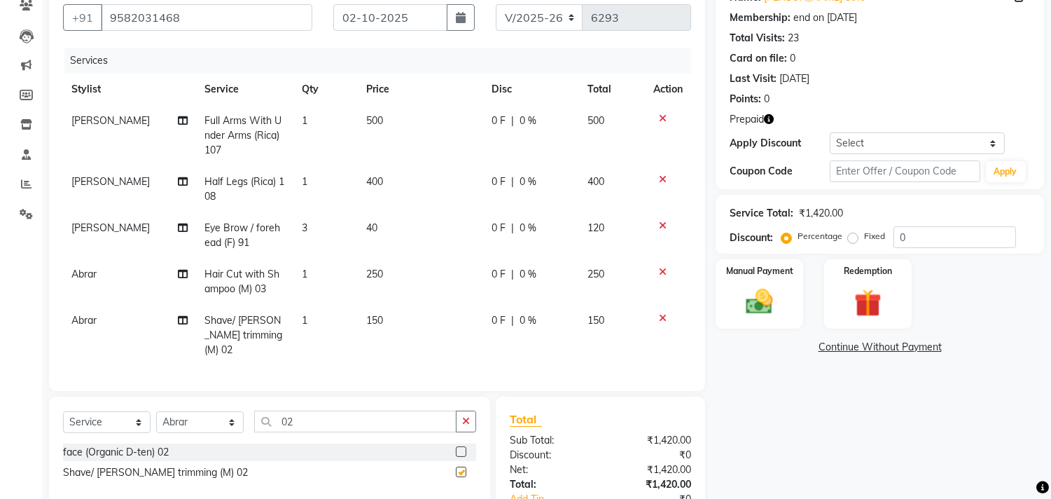
checkbox input "false"
click at [375, 277] on span "250" at bounding box center [374, 273] width 17 height 13
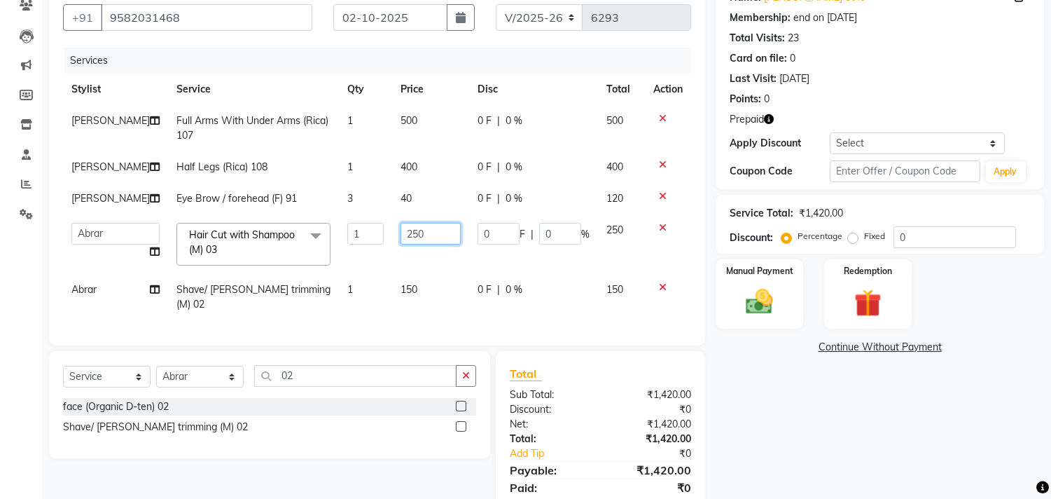
click at [401, 228] on input "250" at bounding box center [431, 234] width 60 height 22
type input "300"
click at [476, 263] on tr "Abrar Alam Dilshad Lallan Meenu Nafeesh Ahmad Naved O.P. Sharma Pryag Shahzad Z…" at bounding box center [377, 244] width 628 height 60
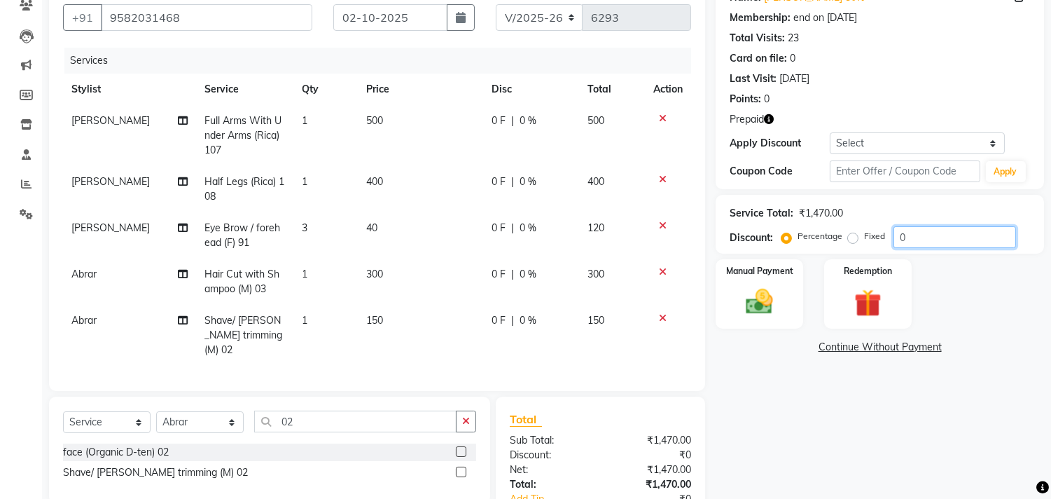
click at [899, 232] on input "0" at bounding box center [955, 237] width 123 height 22
type input "50"
click at [870, 305] on img at bounding box center [868, 303] width 46 height 35
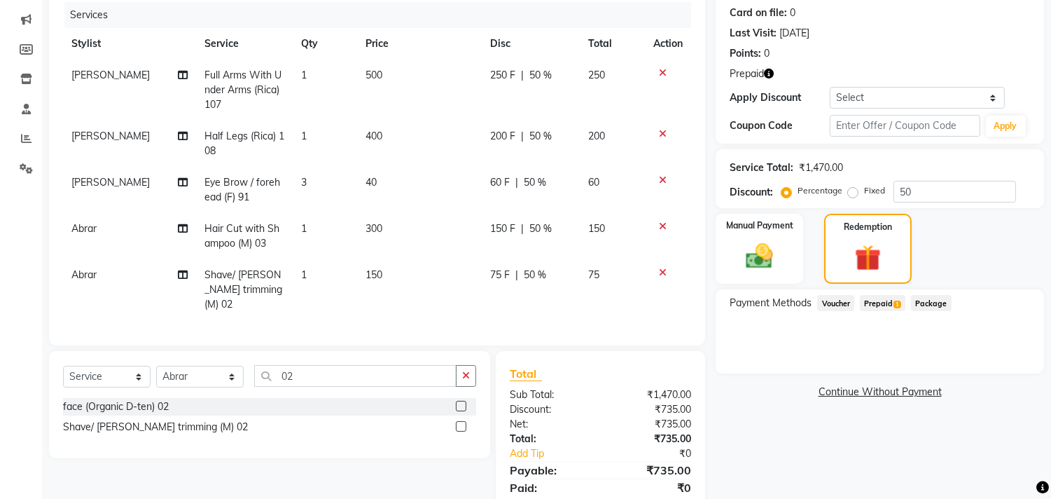
scroll to position [218, 0]
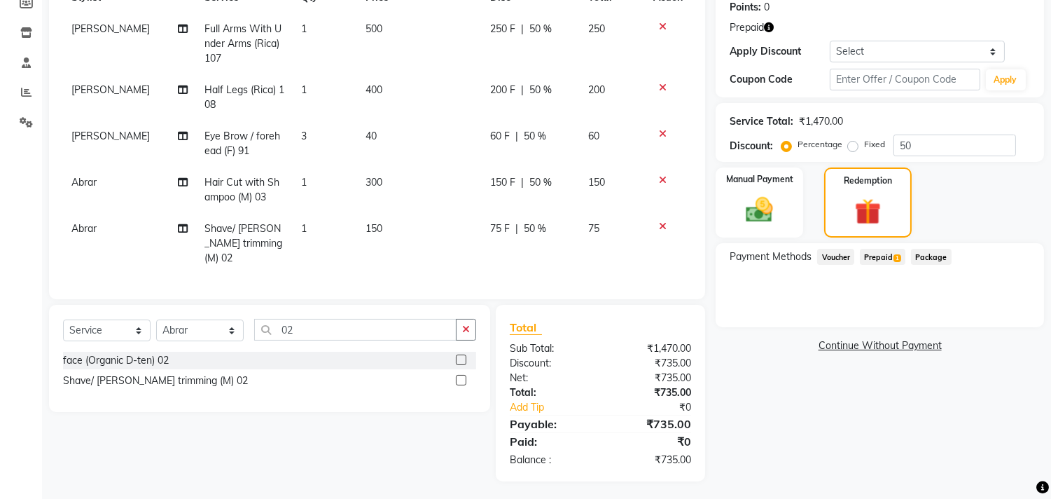
click at [886, 249] on span "Prepaid 1" at bounding box center [883, 257] width 46 height 16
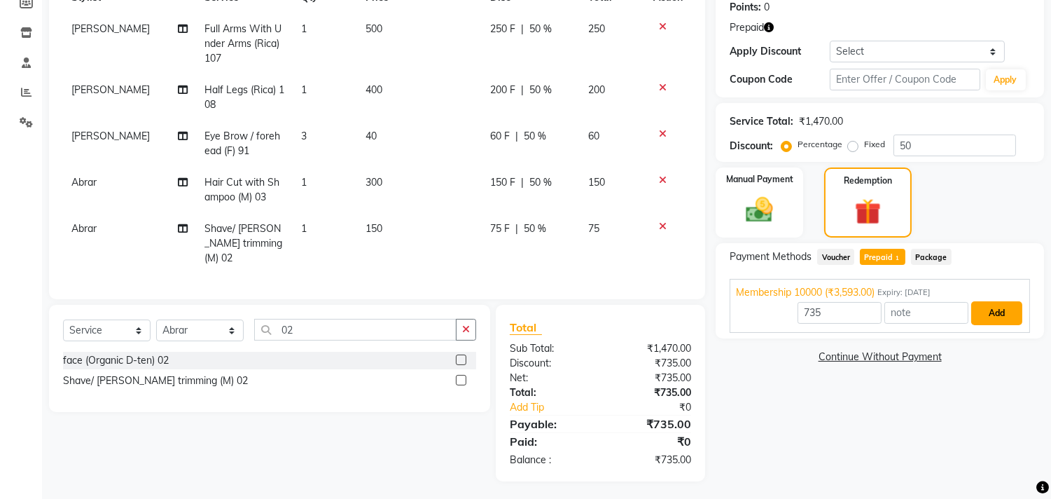
click at [986, 309] on button "Add" at bounding box center [996, 313] width 51 height 24
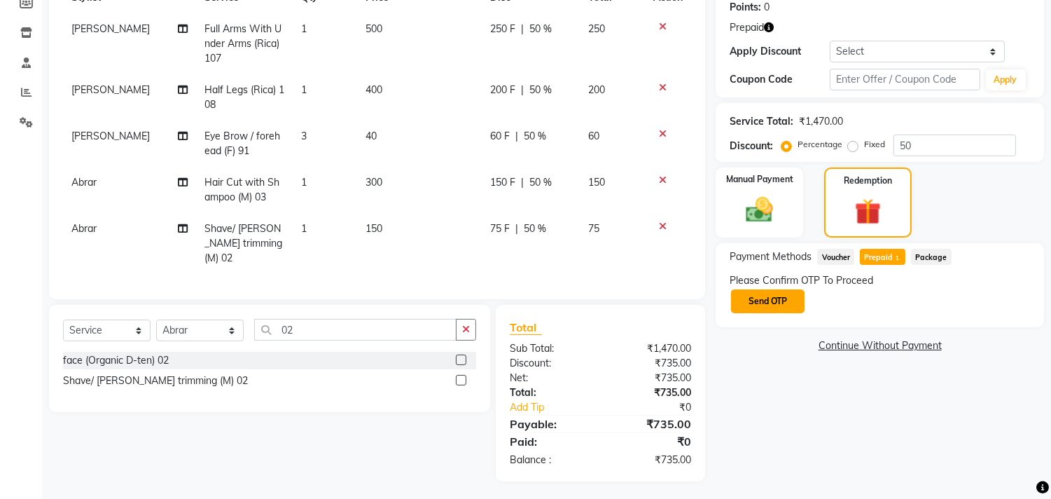
click at [768, 307] on button "Send OTP" at bounding box center [768, 301] width 74 height 24
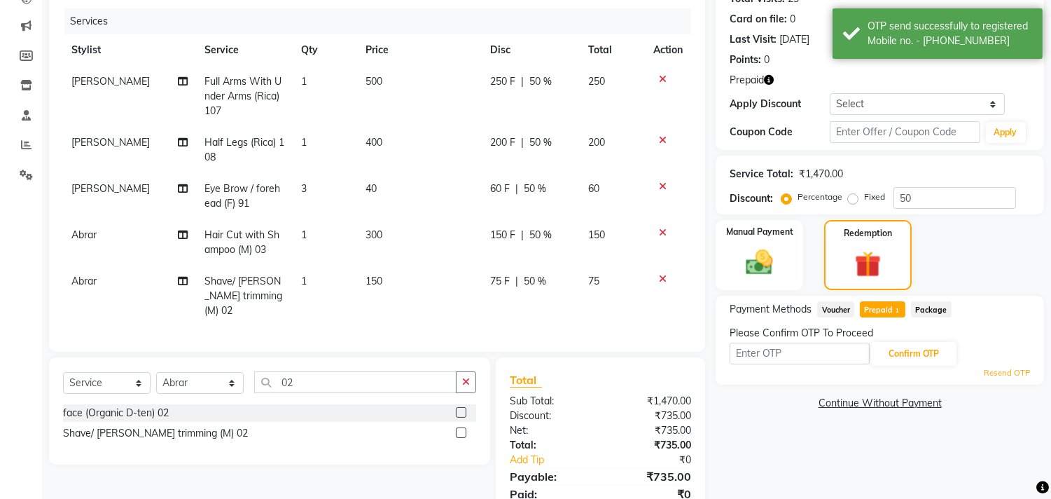
scroll to position [0, 0]
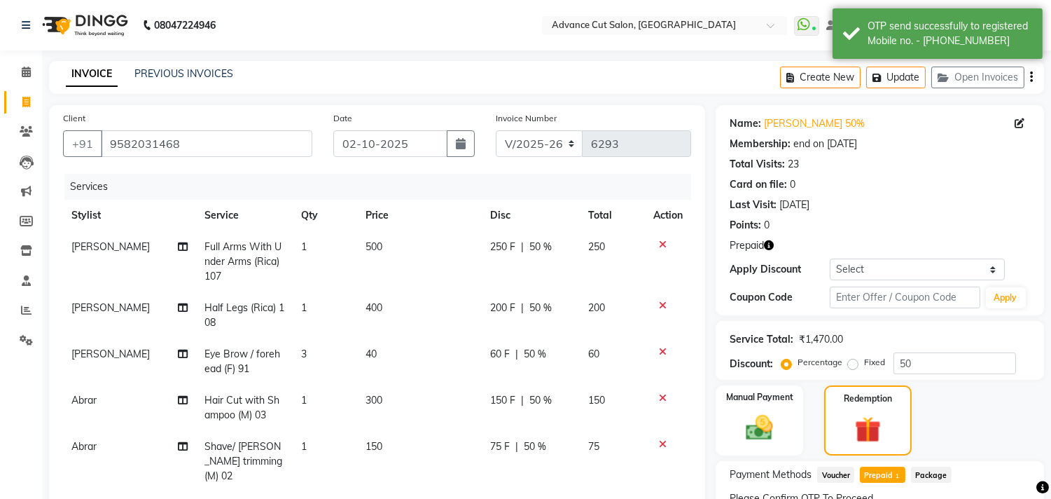
click at [772, 245] on icon "button" at bounding box center [769, 245] width 10 height 10
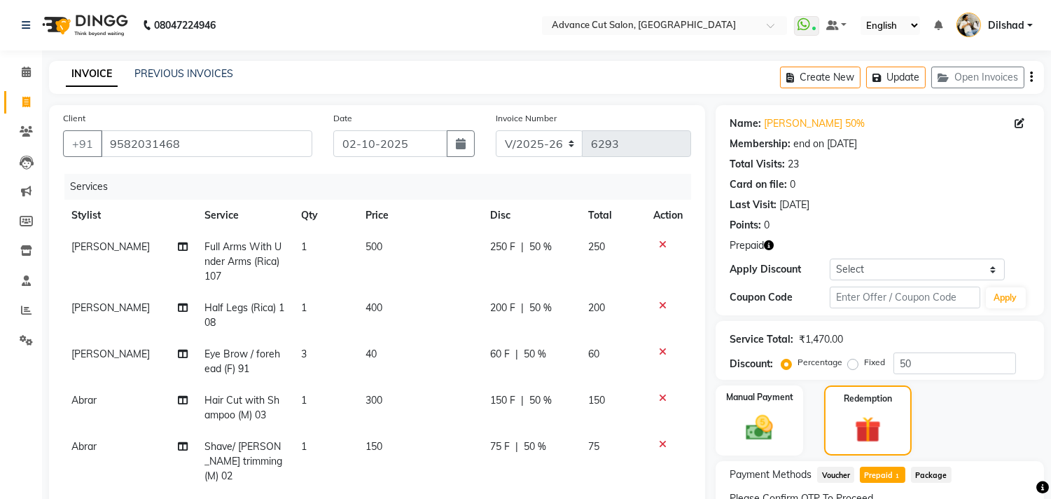
click at [771, 242] on icon "button" at bounding box center [769, 245] width 10 height 10
click at [771, 246] on icon "button" at bounding box center [769, 245] width 10 height 10
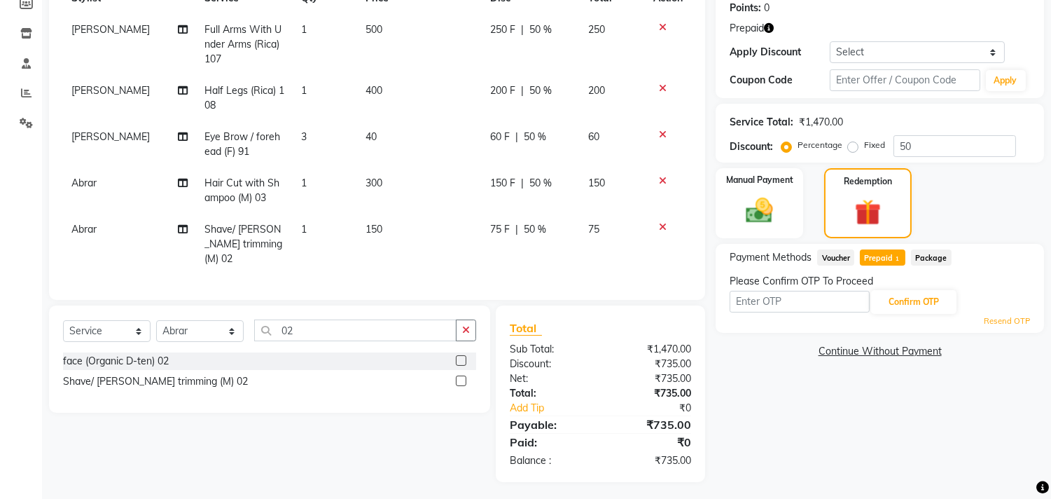
scroll to position [218, 0]
click at [723, 302] on div "Payment Methods Voucher Prepaid 1 Package Please Confirm OTP To Proceed Confirm…" at bounding box center [880, 287] width 328 height 89
click at [722, 321] on div "Payment Methods Voucher Prepaid 1 Package Please Confirm OTP To Proceed Confirm…" at bounding box center [880, 287] width 328 height 89
click at [721, 322] on div "Payment Methods Voucher Prepaid 1 Package Please Confirm OTP To Proceed Confirm…" at bounding box center [880, 287] width 328 height 89
click at [717, 322] on div "Payment Methods Voucher Prepaid 1 Package Please Confirm OTP To Proceed Confirm…" at bounding box center [880, 287] width 328 height 89
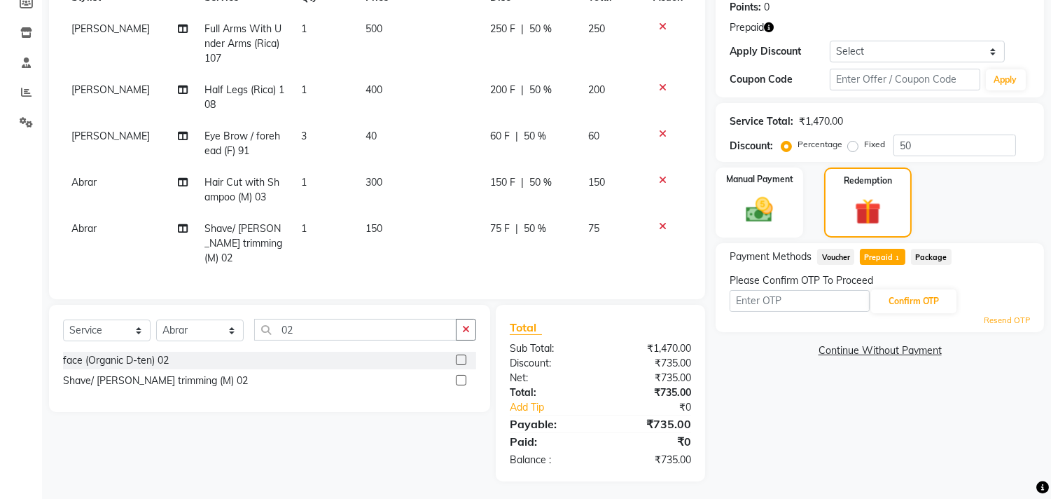
click at [796, 329] on div "Payment Methods Voucher Prepaid 1 Package Please Confirm OTP To Proceed Confirm…" at bounding box center [880, 287] width 328 height 89
click at [786, 326] on div "Payment Methods Voucher Prepaid 1 Package Please Confirm OTP To Proceed Confirm…" at bounding box center [880, 287] width 328 height 89
click at [769, 380] on div "Name: Aman Malik 50% Membership: end on 23-02-2026 Total Visits: 23 Card on fil…" at bounding box center [885, 184] width 339 height 594
drag, startPoint x: 788, startPoint y: 296, endPoint x: 781, endPoint y: 303, distance: 10.0
click at [788, 296] on input "text" at bounding box center [800, 301] width 140 height 22
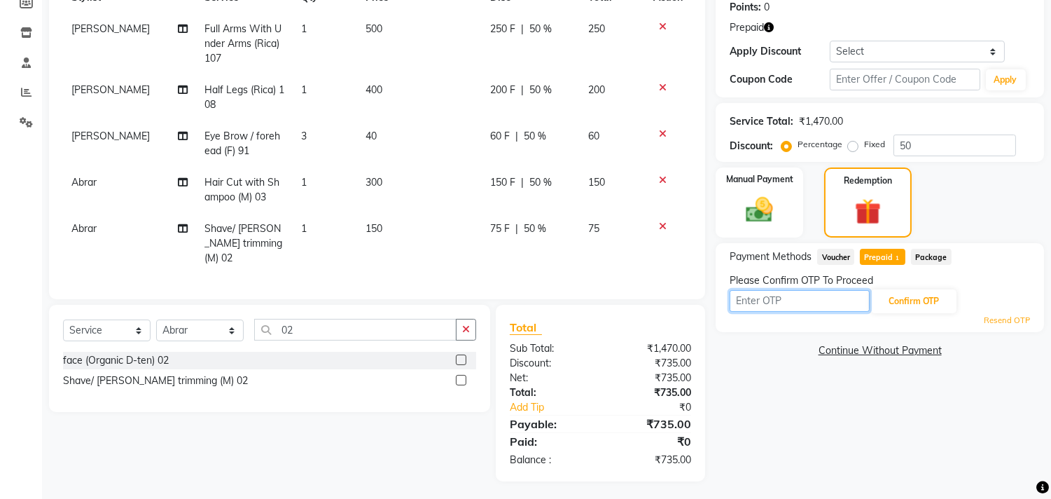
click at [807, 300] on input "text" at bounding box center [800, 301] width 140 height 22
type input "1260"
click at [898, 284] on div "Please Confirm OTP To Proceed" at bounding box center [880, 280] width 300 height 15
click at [901, 295] on button "Confirm OTP" at bounding box center [913, 301] width 85 height 24
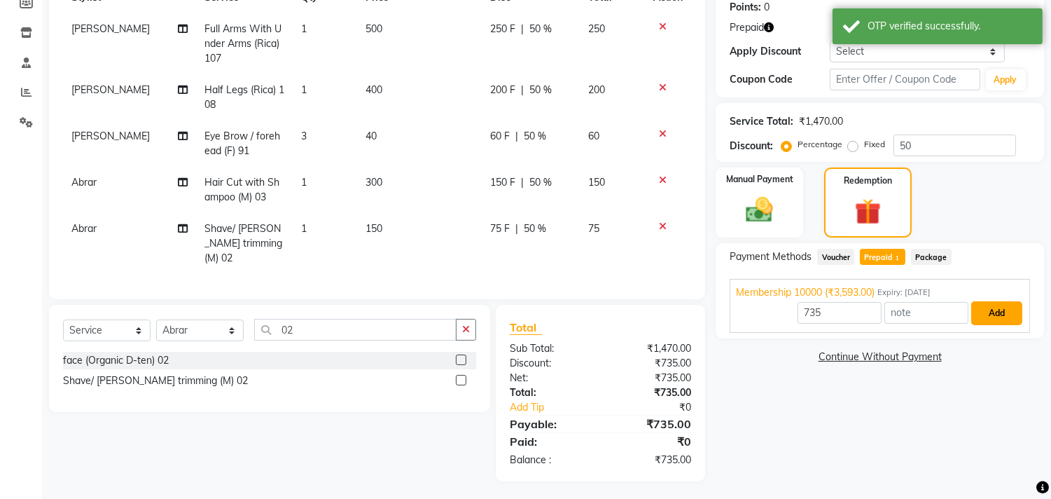
click at [996, 301] on button "Add" at bounding box center [996, 313] width 51 height 24
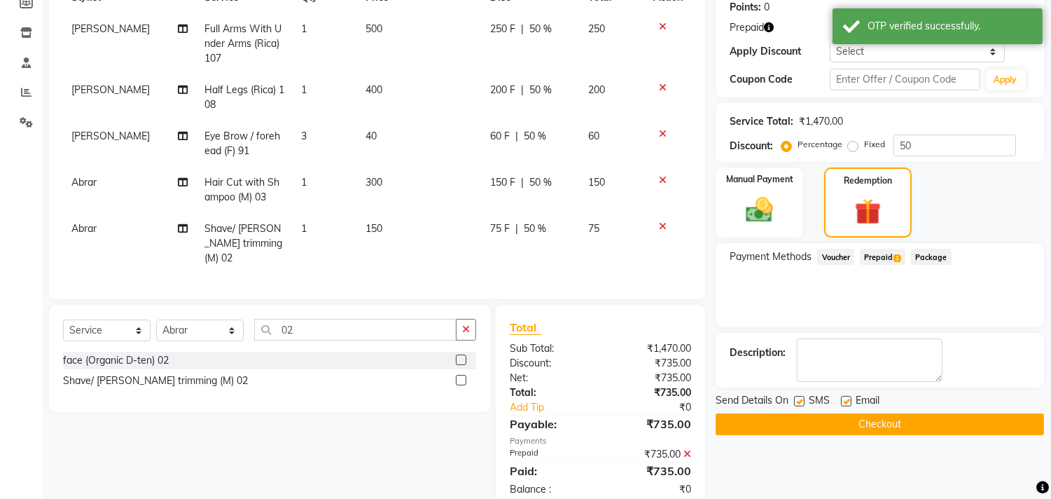
scroll to position [247, 0]
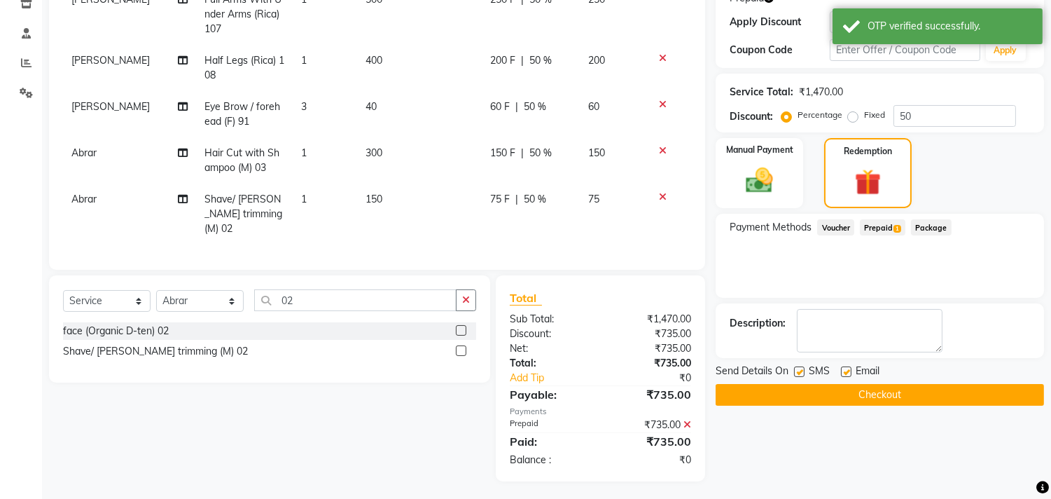
click at [947, 388] on button "Checkout" at bounding box center [880, 395] width 328 height 22
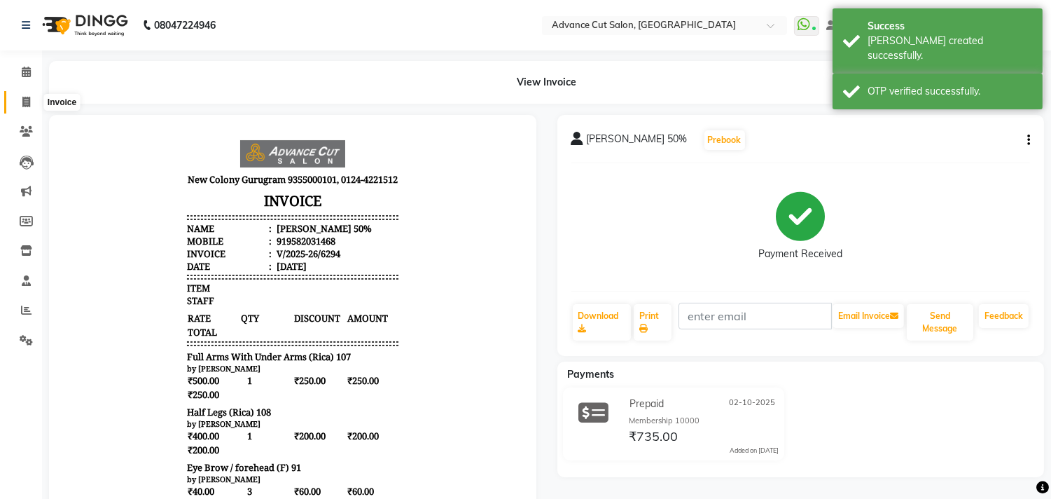
click at [27, 99] on icon at bounding box center [26, 102] width 8 height 11
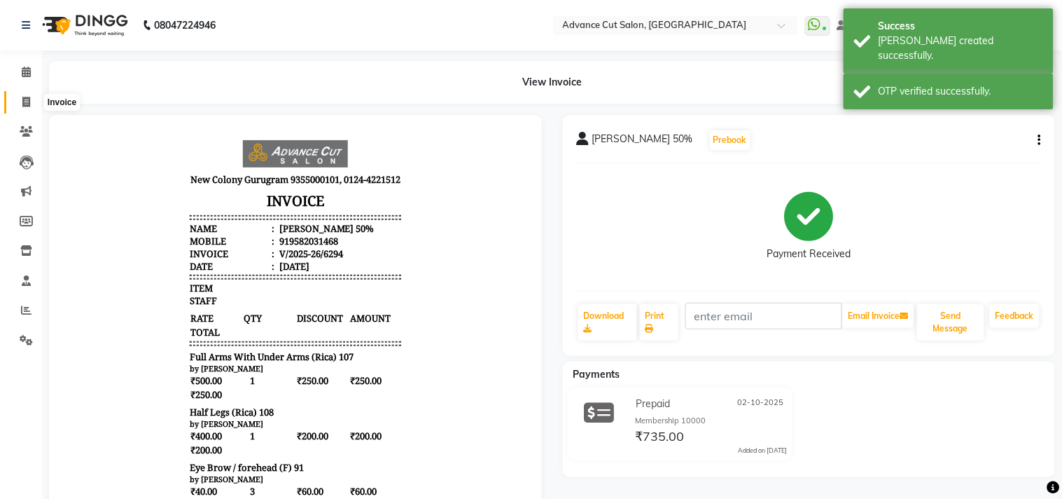
select select "922"
select select "service"
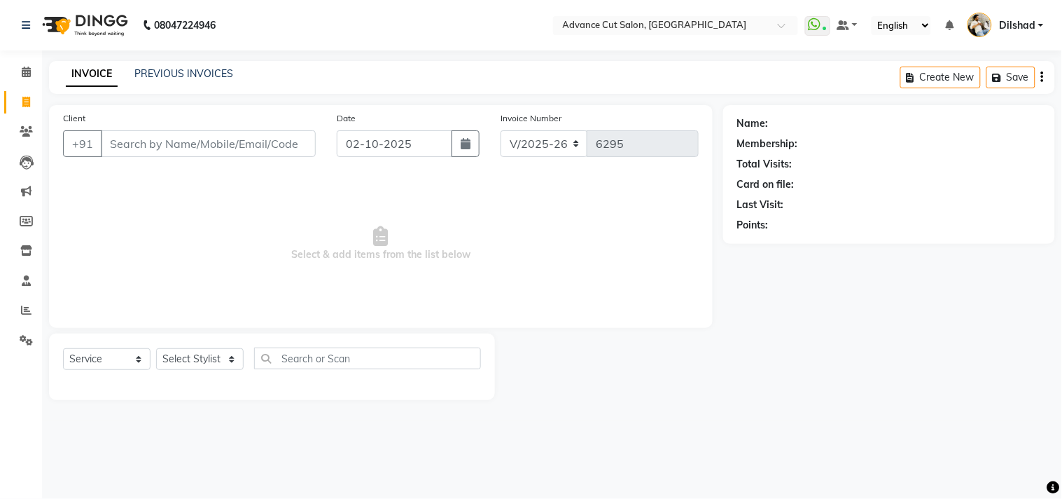
click at [27, 99] on icon at bounding box center [26, 102] width 8 height 11
select select "service"
select select "922"
type input "6295"
click at [136, 186] on span "Select & add items from the list below" at bounding box center [381, 244] width 636 height 140
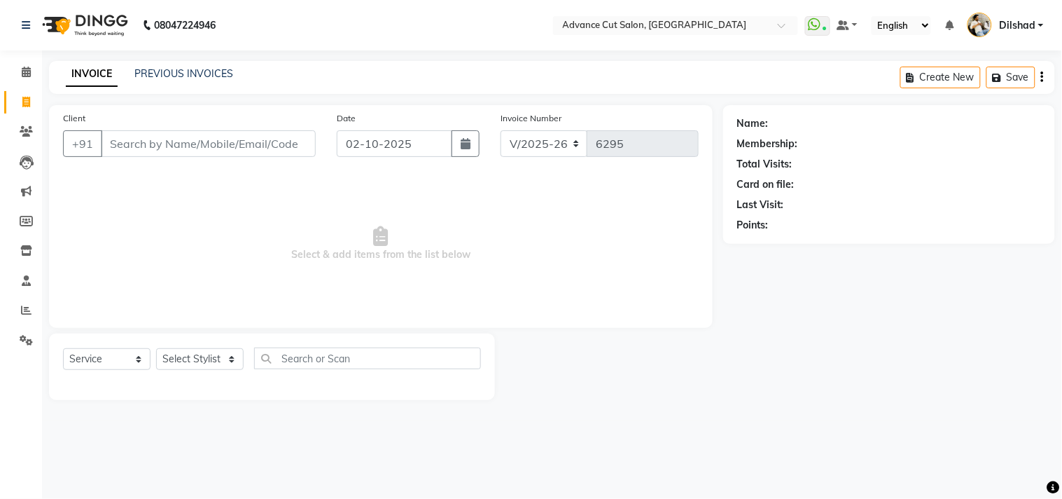
click at [136, 186] on span "Select & add items from the list below" at bounding box center [381, 244] width 636 height 140
click at [129, 141] on input "Client" at bounding box center [208, 143] width 215 height 27
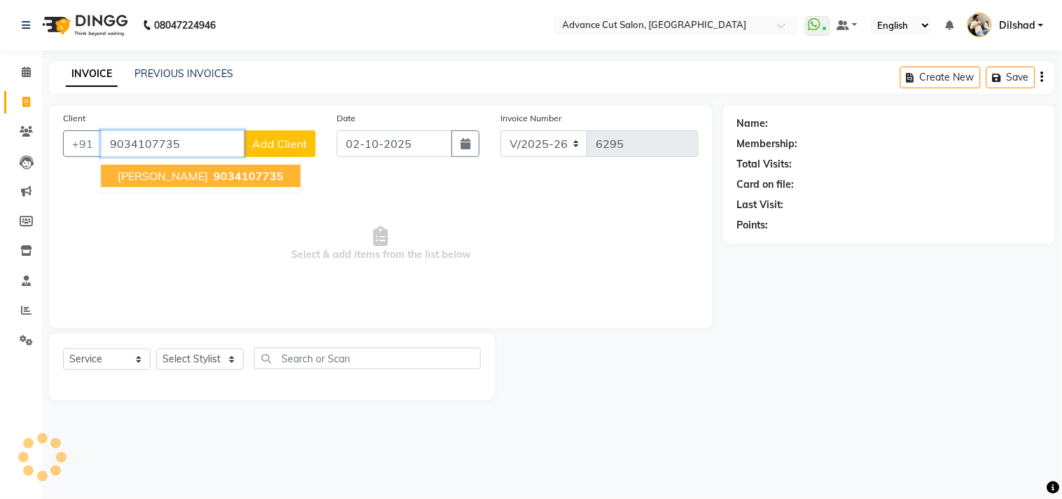
type input "9034107735"
click at [197, 190] on ngb-typeahead-window "Sahil 9034107735" at bounding box center [200, 175] width 201 height 35
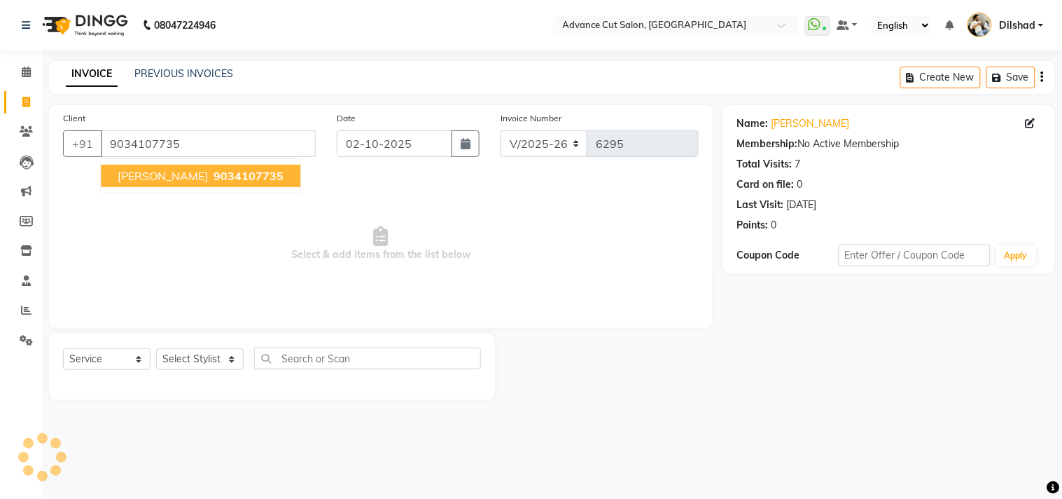
click at [214, 176] on span "9034107735" at bounding box center [249, 176] width 70 height 14
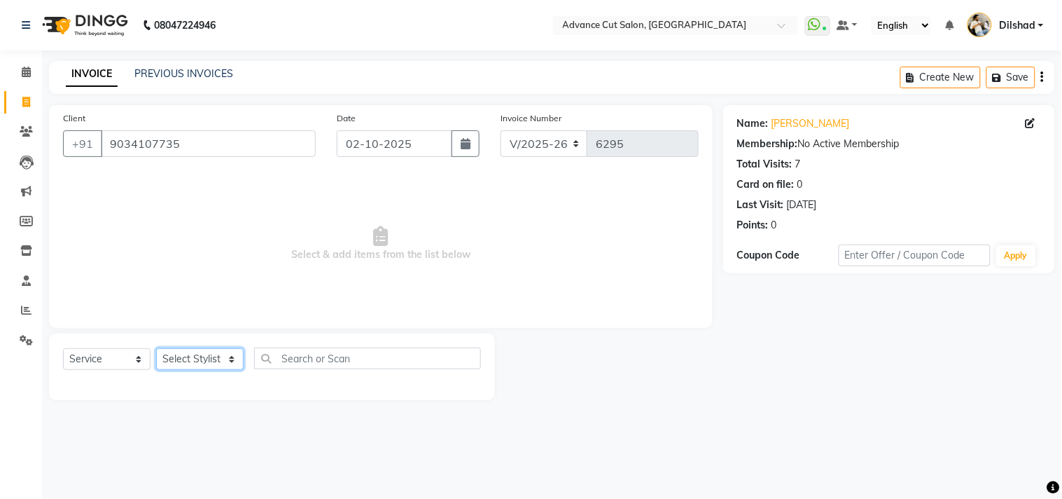
click at [187, 361] on select "Select Stylist [PERSON_NAME] [PERSON_NAME] [PERSON_NAME] [PERSON_NAME] [PERSON_…" at bounding box center [200, 359] width 88 height 22
select select "15343"
click at [156, 349] on select "Select Stylist [PERSON_NAME] [PERSON_NAME] [PERSON_NAME] [PERSON_NAME] [PERSON_…" at bounding box center [200, 359] width 88 height 22
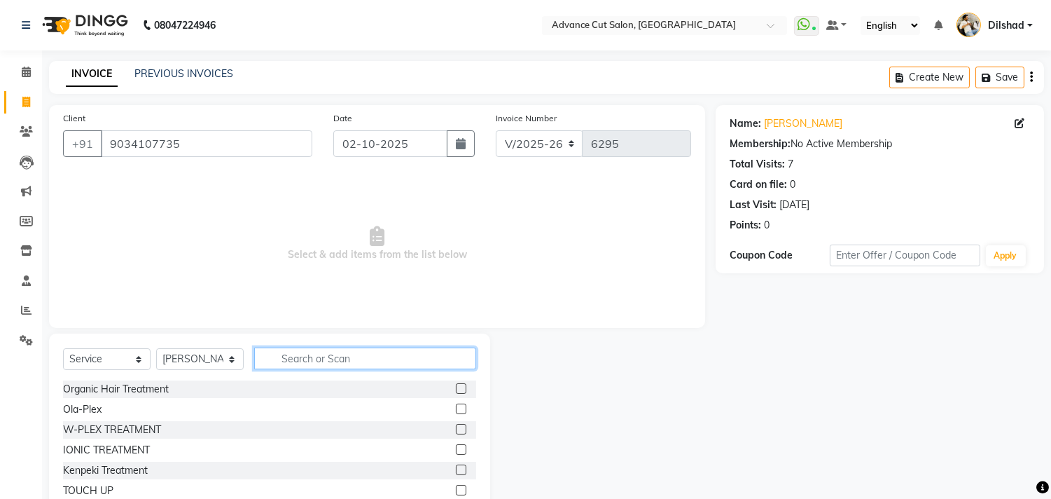
click at [292, 361] on input "text" at bounding box center [365, 358] width 222 height 22
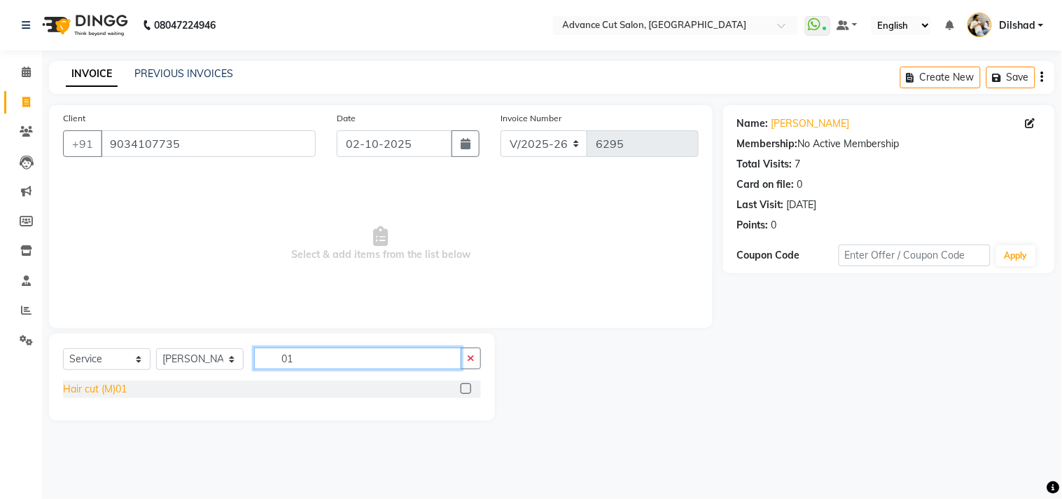
type input "01"
click at [94, 394] on div "Hair cut (M)01" at bounding box center [95, 389] width 64 height 15
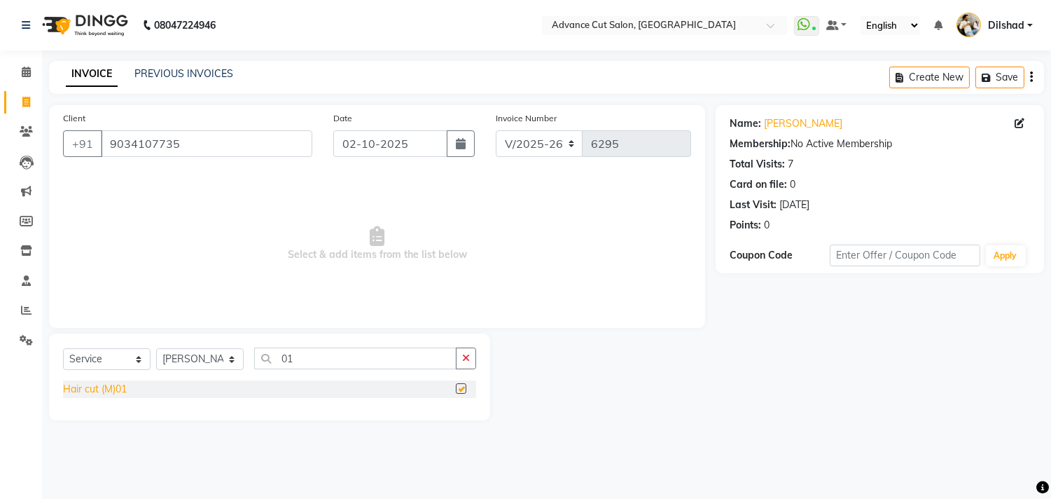
checkbox input "false"
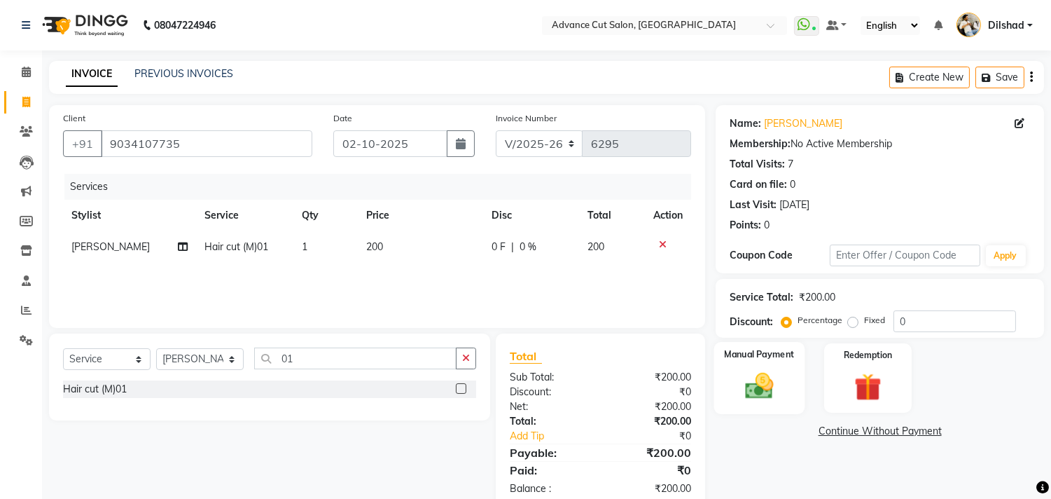
click at [774, 385] on img at bounding box center [760, 386] width 46 height 33
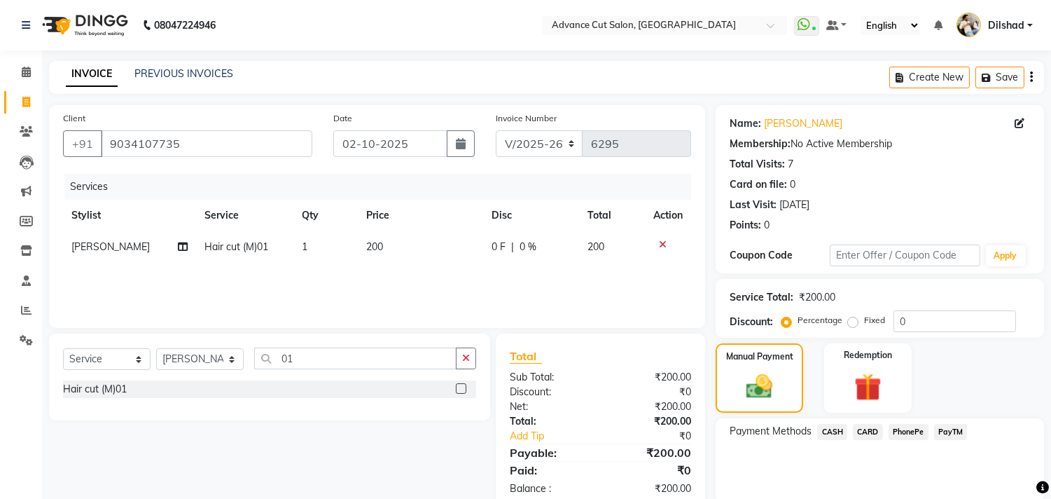
scroll to position [52, 0]
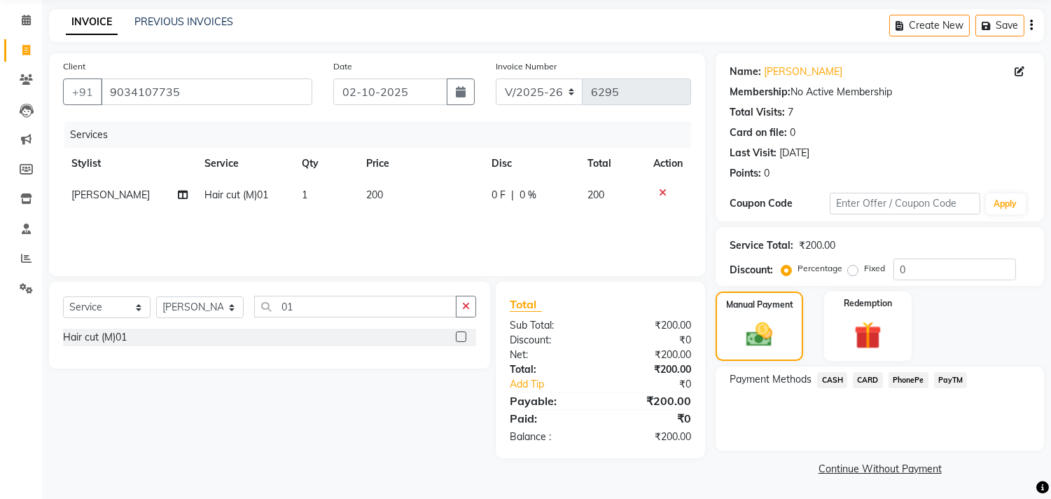
click at [838, 380] on span "CASH" at bounding box center [832, 380] width 30 height 16
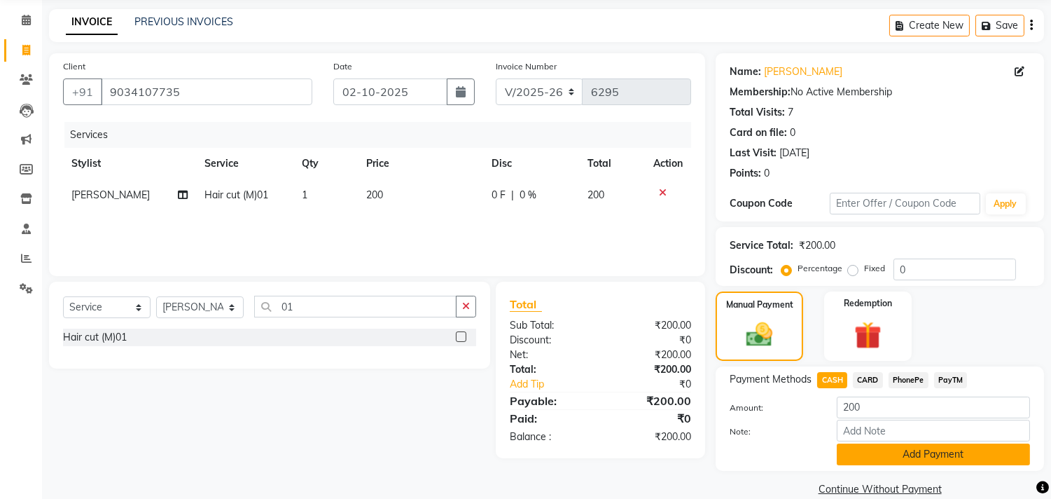
click at [874, 452] on button "Add Payment" at bounding box center [933, 454] width 193 height 22
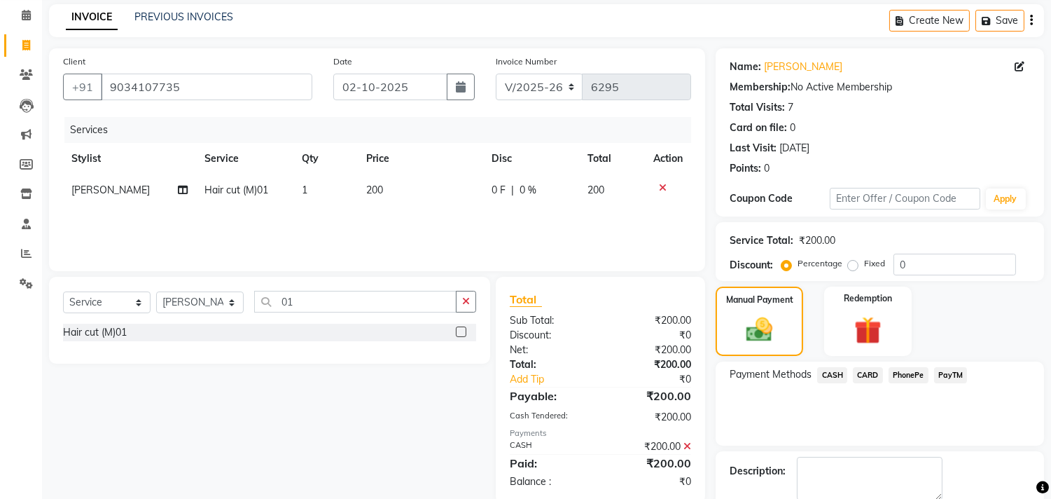
scroll to position [130, 0]
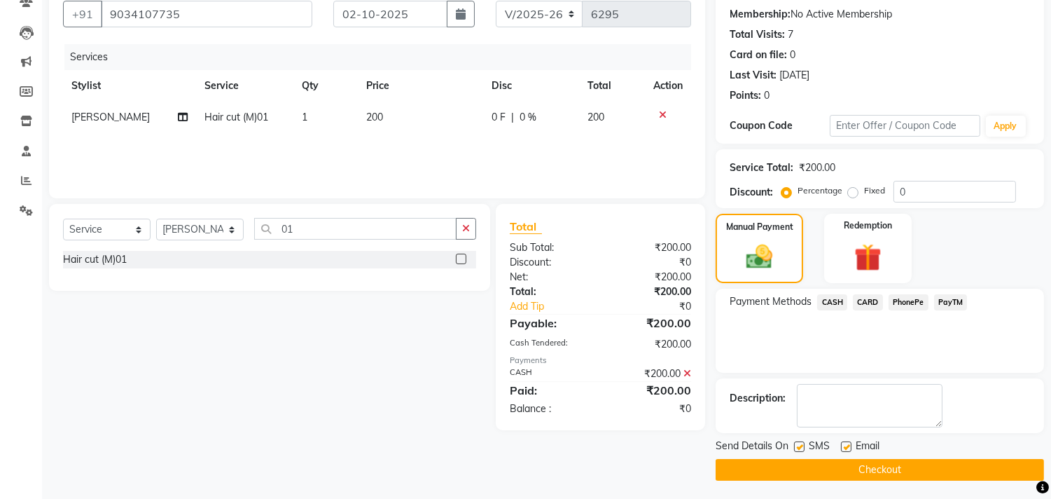
click at [891, 471] on button "Checkout" at bounding box center [880, 470] width 328 height 22
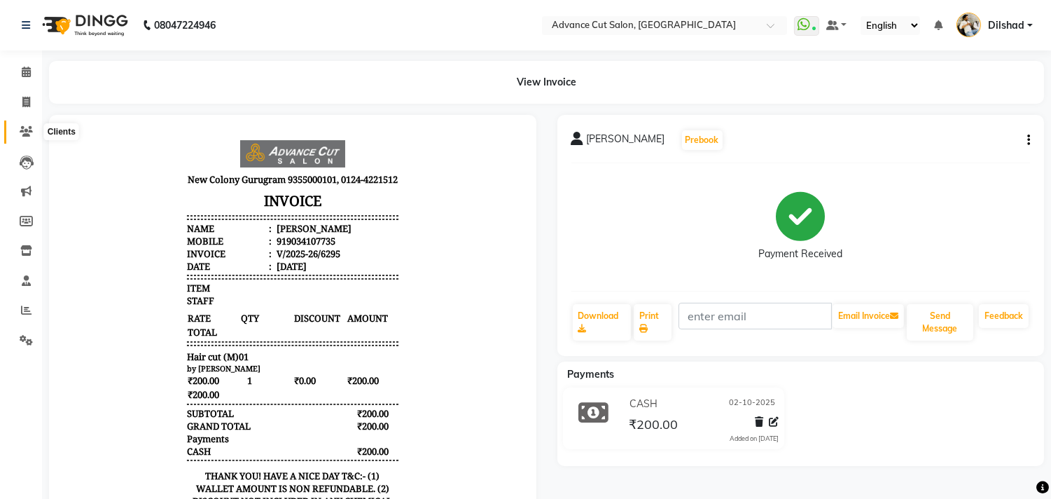
click at [28, 130] on icon at bounding box center [26, 131] width 13 height 11
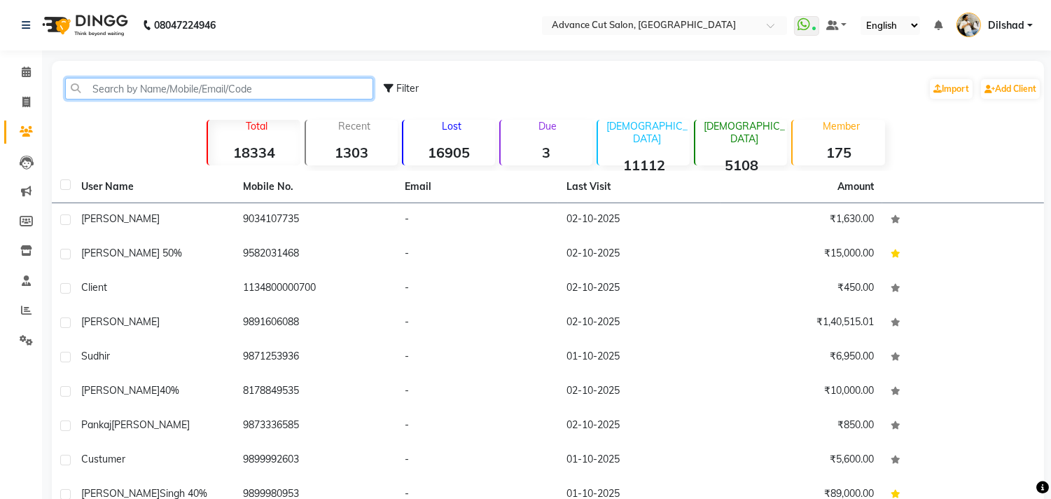
click at [100, 81] on input "text" at bounding box center [219, 89] width 308 height 22
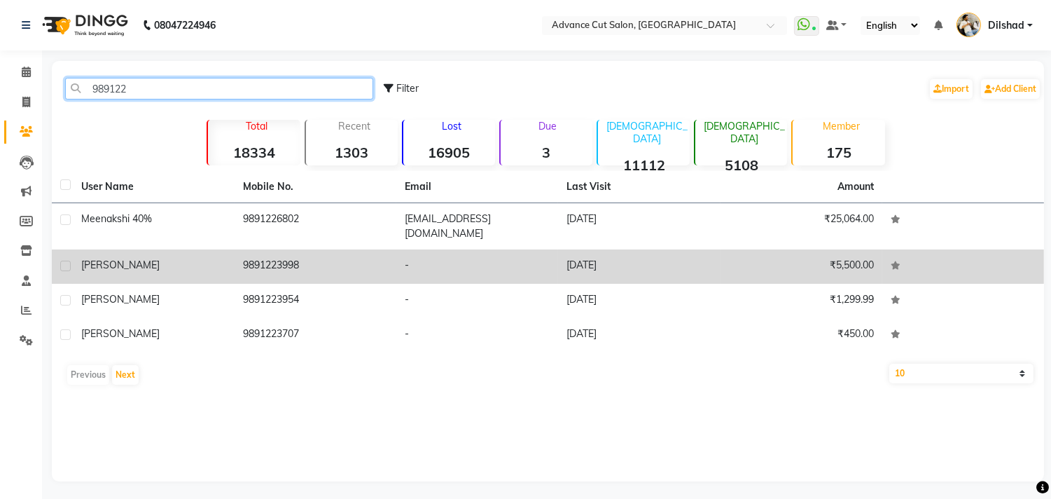
type input "989122"
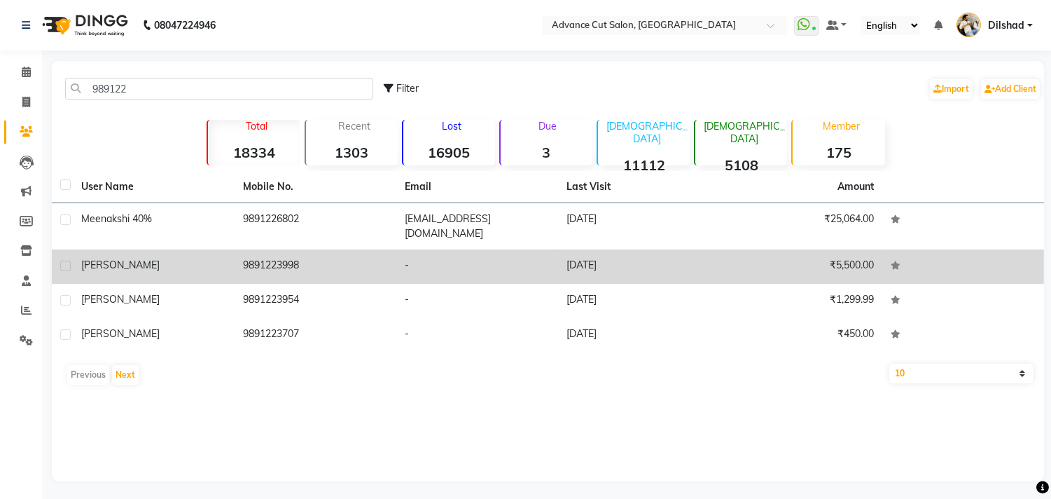
click at [260, 251] on td "9891223998" at bounding box center [316, 266] width 162 height 34
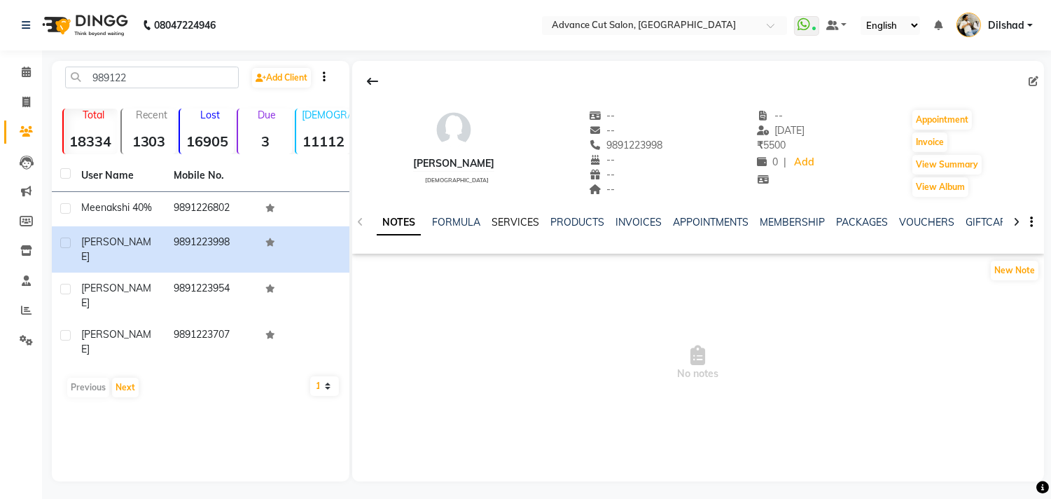
click at [501, 220] on link "SERVICES" at bounding box center [516, 222] width 48 height 13
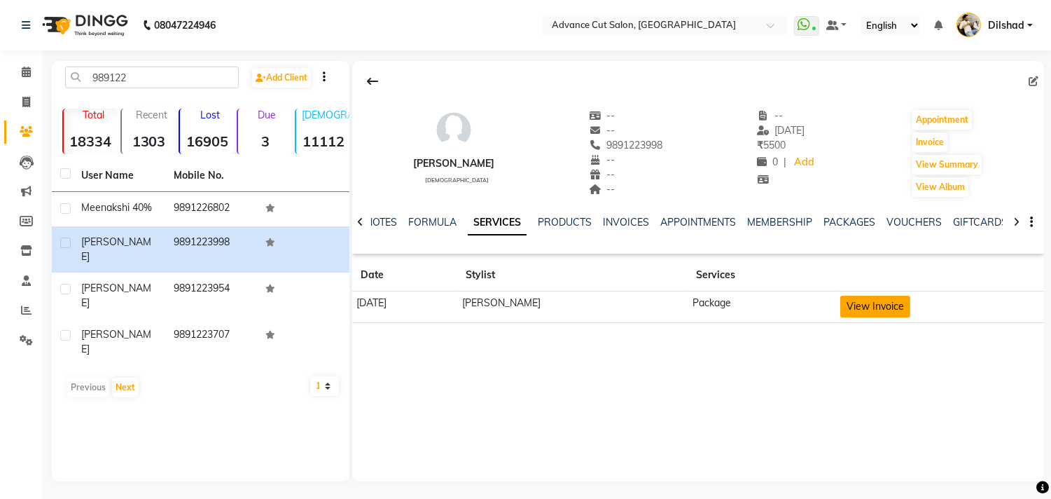
click at [860, 298] on button "View Invoice" at bounding box center [875, 307] width 70 height 22
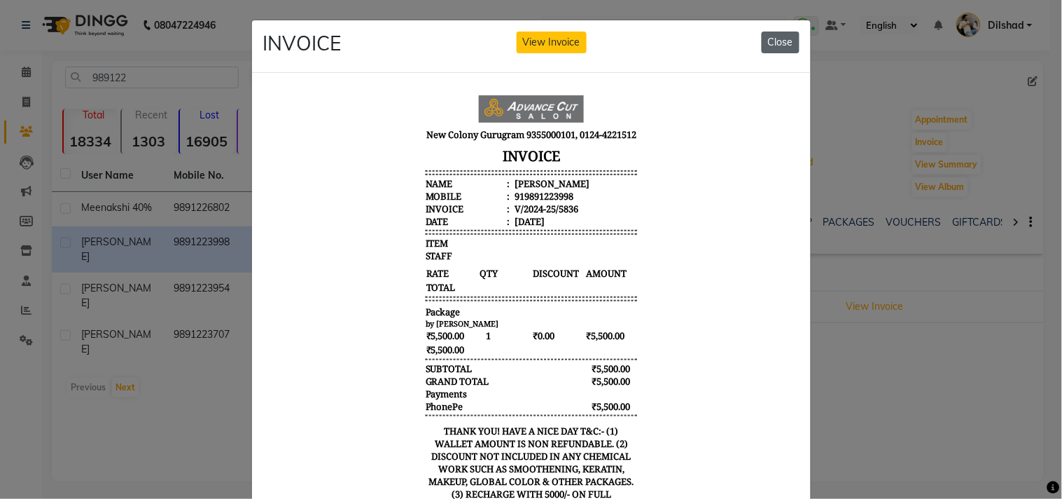
click at [786, 41] on button "Close" at bounding box center [781, 43] width 38 height 22
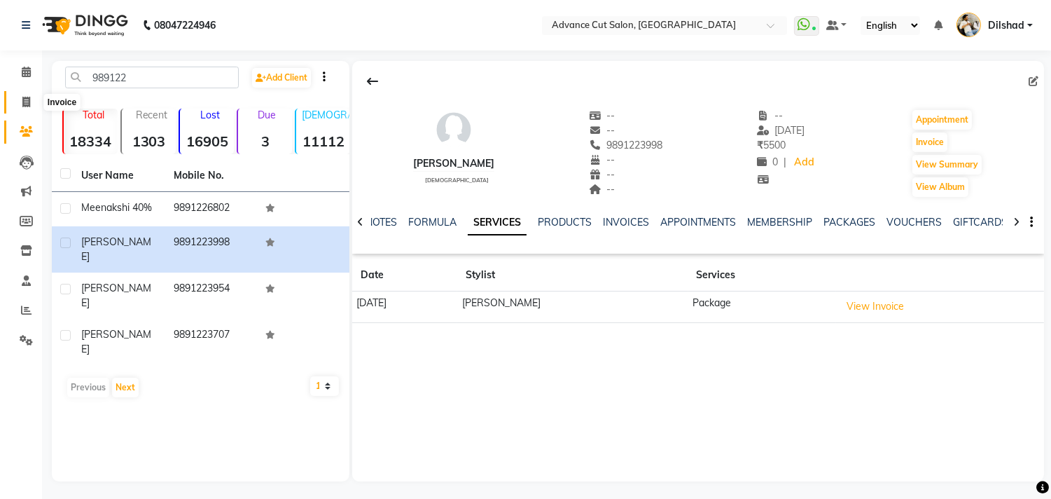
click at [14, 102] on span at bounding box center [26, 103] width 25 height 16
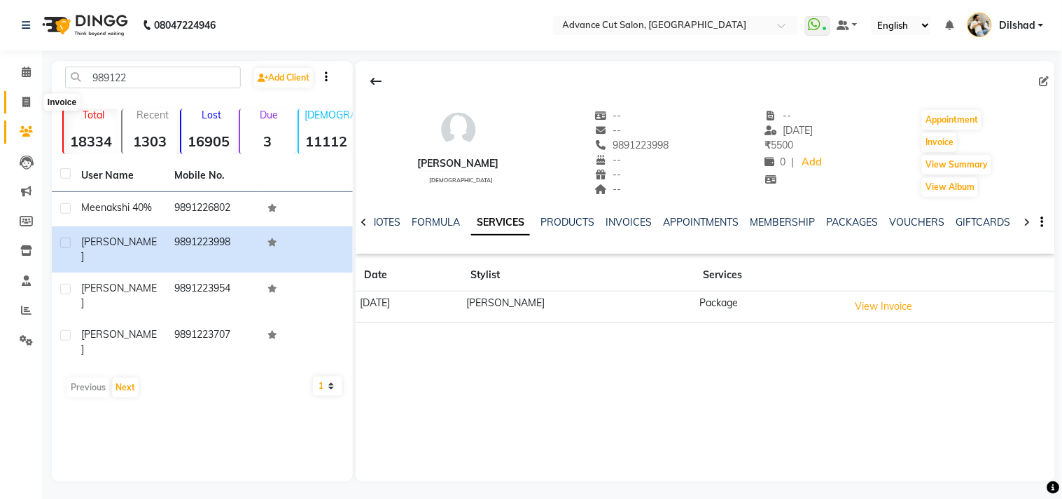
select select "922"
select select "service"
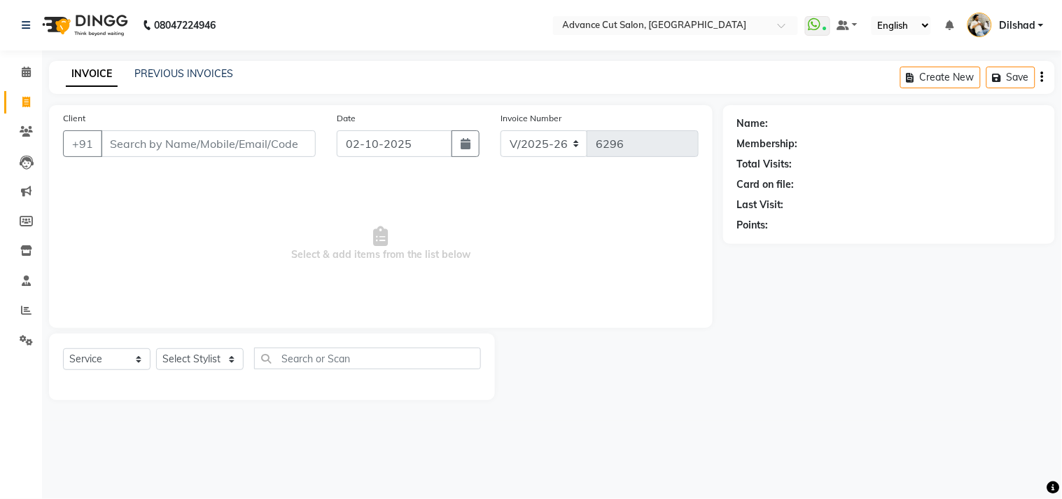
click at [310, 83] on div "INVOICE PREVIOUS INVOICES Create New Save" at bounding box center [552, 77] width 1006 height 33
click at [291, 66] on div "INVOICE PREVIOUS INVOICES Create New Save" at bounding box center [552, 77] width 1006 height 33
click at [329, 70] on div "INVOICE PREVIOUS INVOICES Create New Save" at bounding box center [552, 77] width 1006 height 33
click at [180, 352] on select "Select Stylist [PERSON_NAME] [PERSON_NAME] [PERSON_NAME] [PERSON_NAME] [PERSON_…" at bounding box center [200, 359] width 88 height 22
select select "25769"
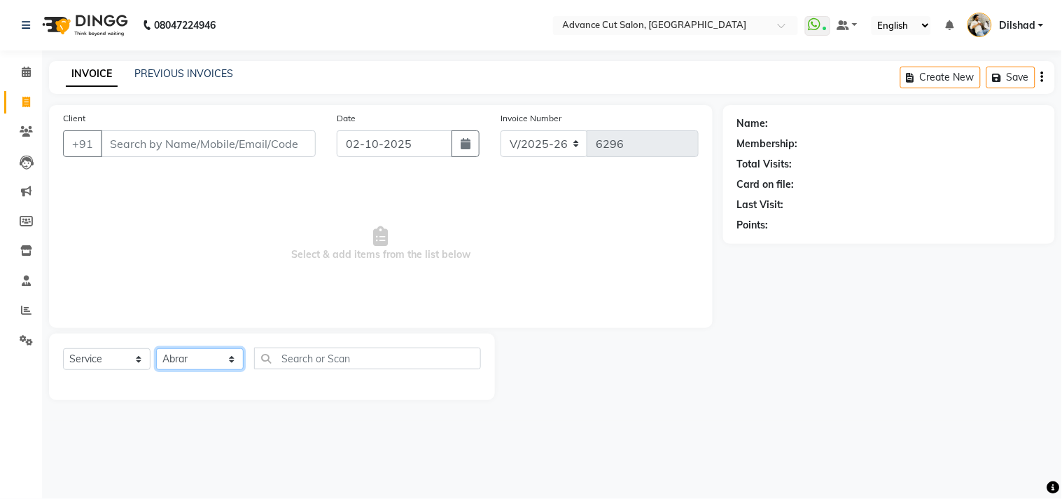
click at [156, 349] on select "Select Stylist [PERSON_NAME] [PERSON_NAME] [PERSON_NAME] [PERSON_NAME] [PERSON_…" at bounding box center [200, 359] width 88 height 22
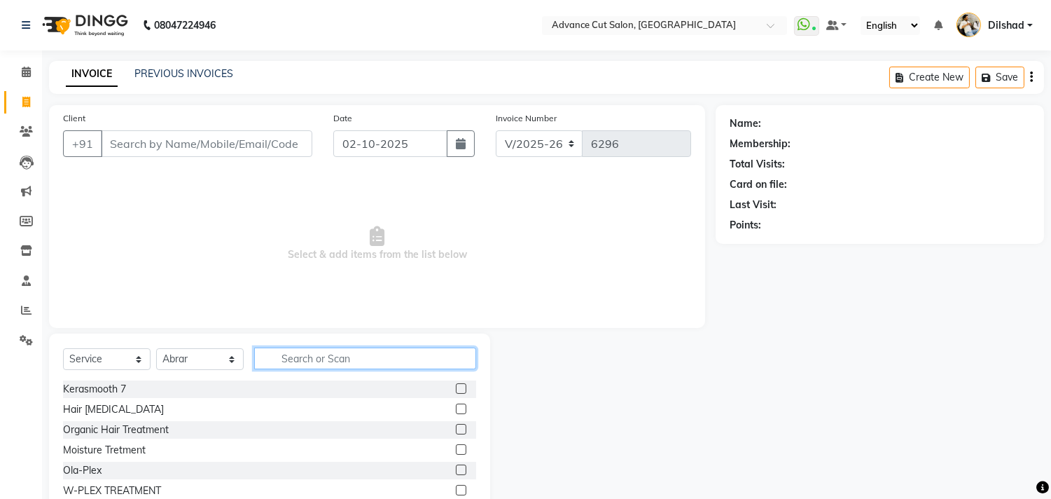
click at [283, 365] on input "text" at bounding box center [365, 358] width 222 height 22
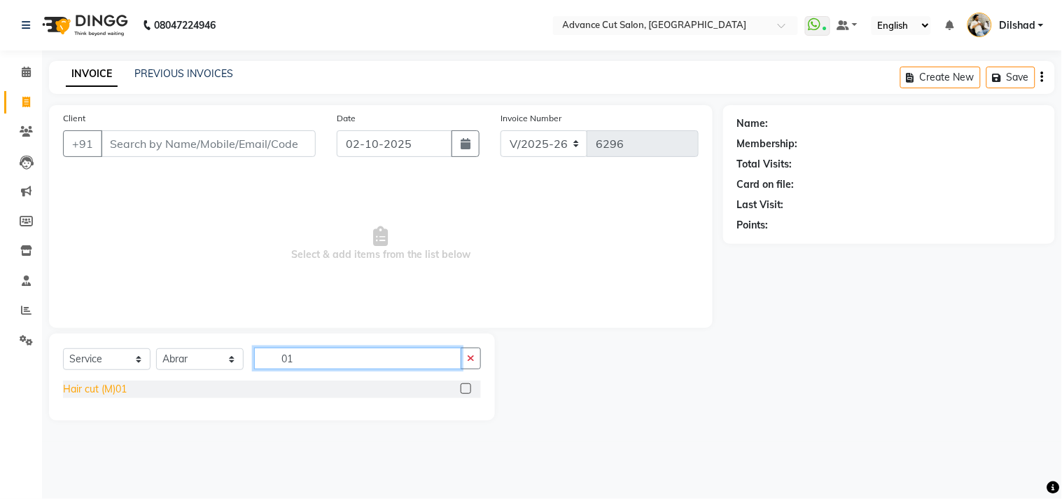
type input "01"
click at [99, 386] on div "Hair cut (M)01" at bounding box center [95, 389] width 64 height 15
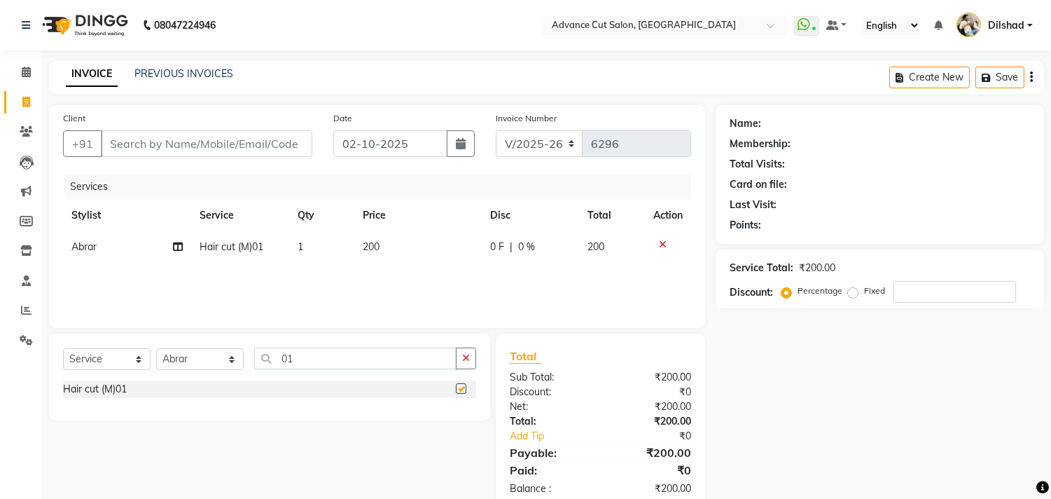
checkbox input "false"
click at [146, 145] on input "Client" at bounding box center [206, 143] width 211 height 27
type input "9"
type input "0"
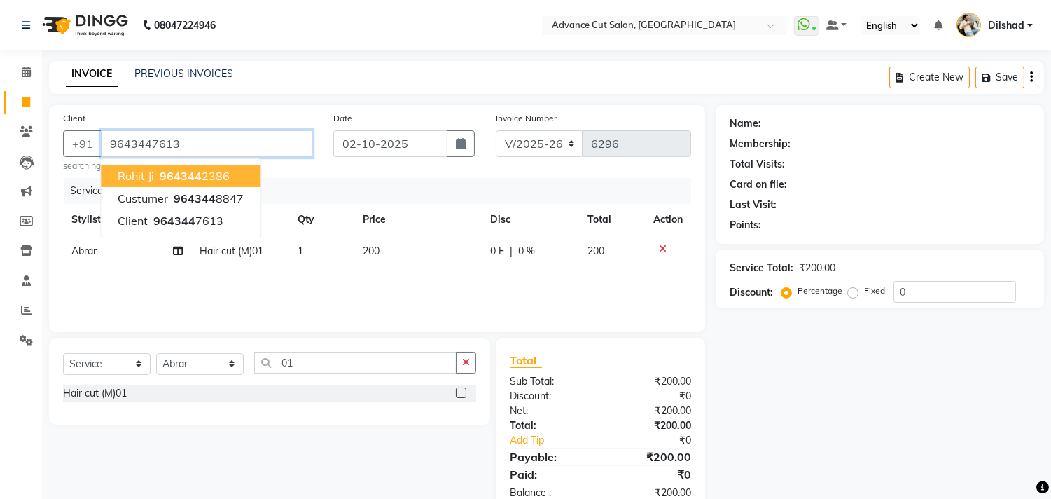
type input "9643447613"
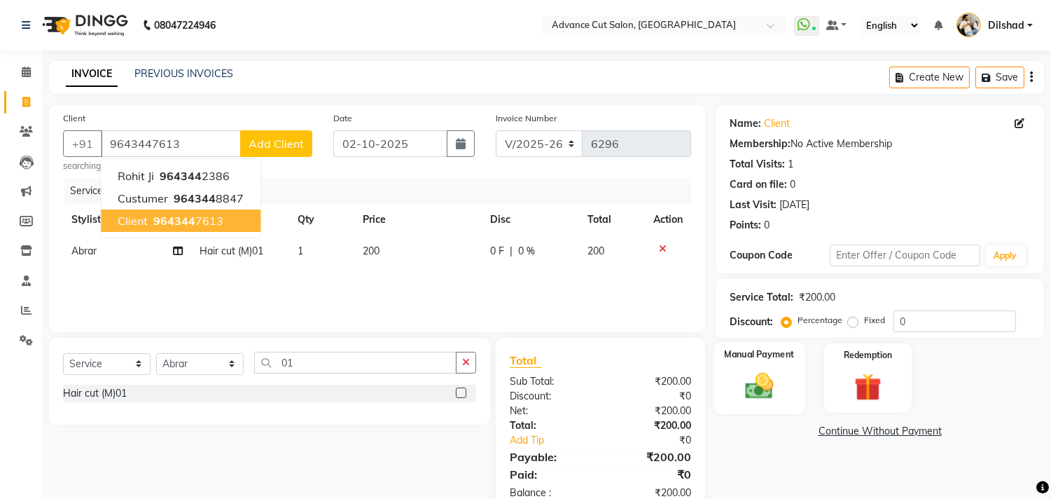
click at [785, 392] on div "Manual Payment" at bounding box center [759, 377] width 91 height 71
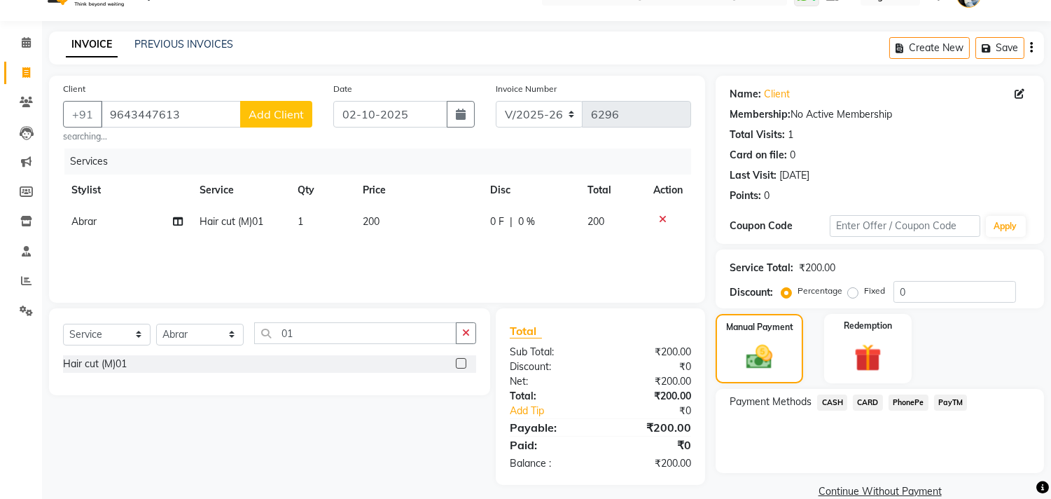
scroll to position [52, 0]
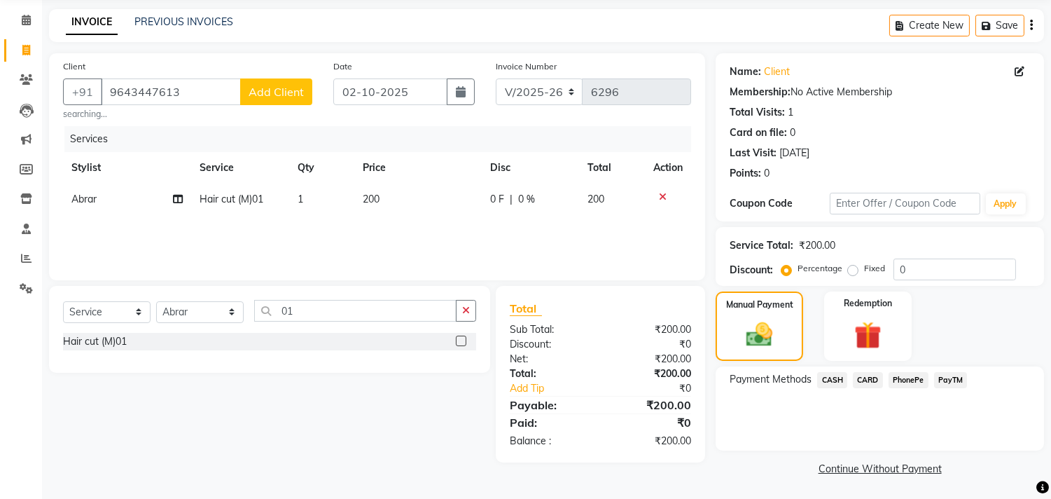
click at [940, 375] on span "PayTM" at bounding box center [951, 380] width 34 height 16
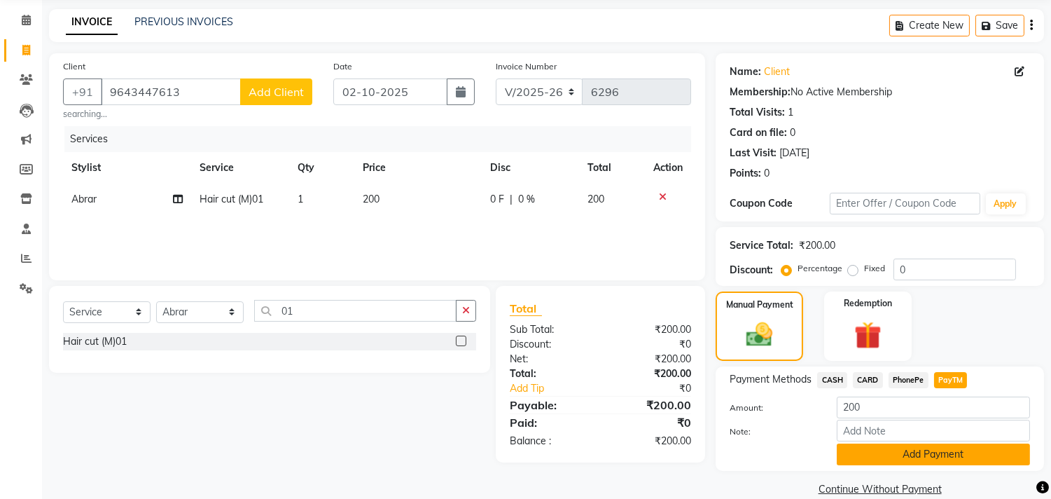
click at [946, 445] on button "Add Payment" at bounding box center [933, 454] width 193 height 22
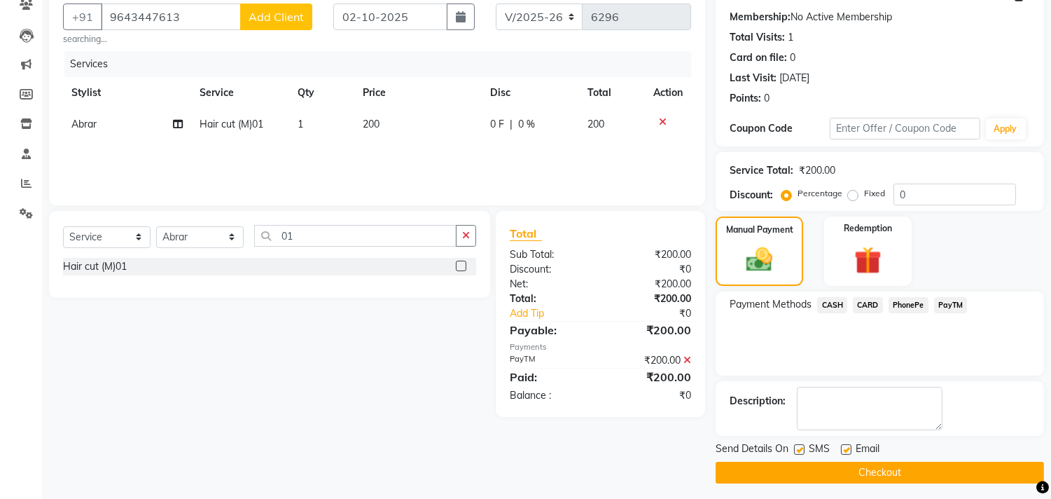
scroll to position [131, 0]
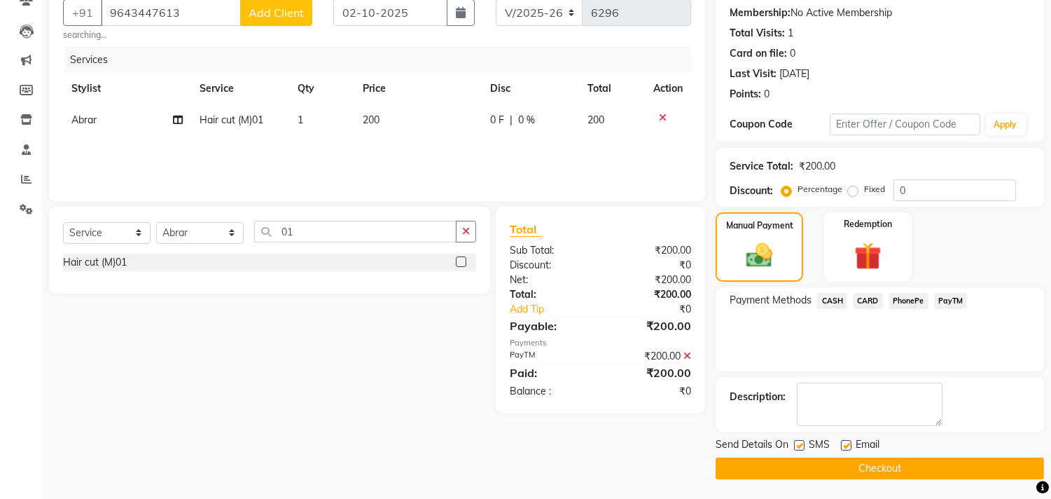
click at [933, 466] on button "Checkout" at bounding box center [880, 468] width 328 height 22
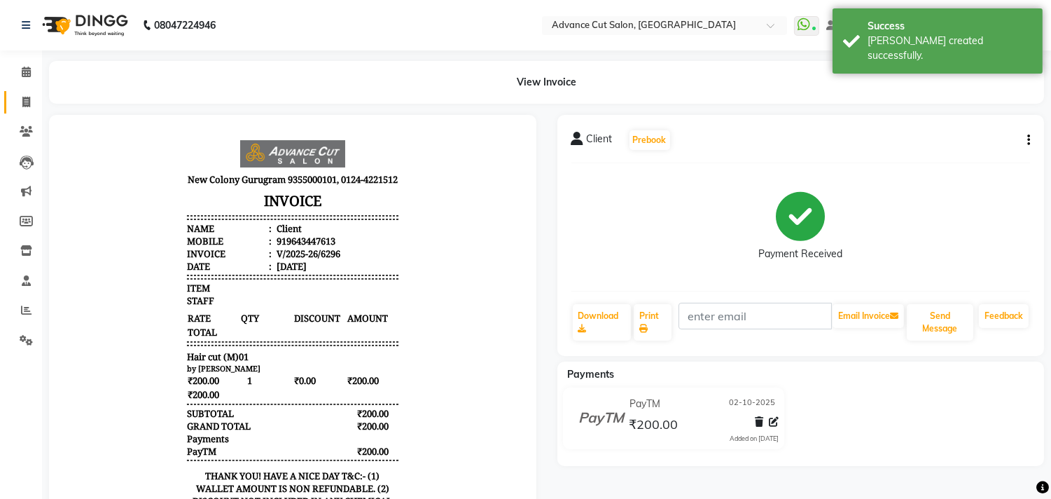
click at [18, 93] on link "Invoice" at bounding box center [21, 102] width 34 height 23
select select "922"
select select "service"
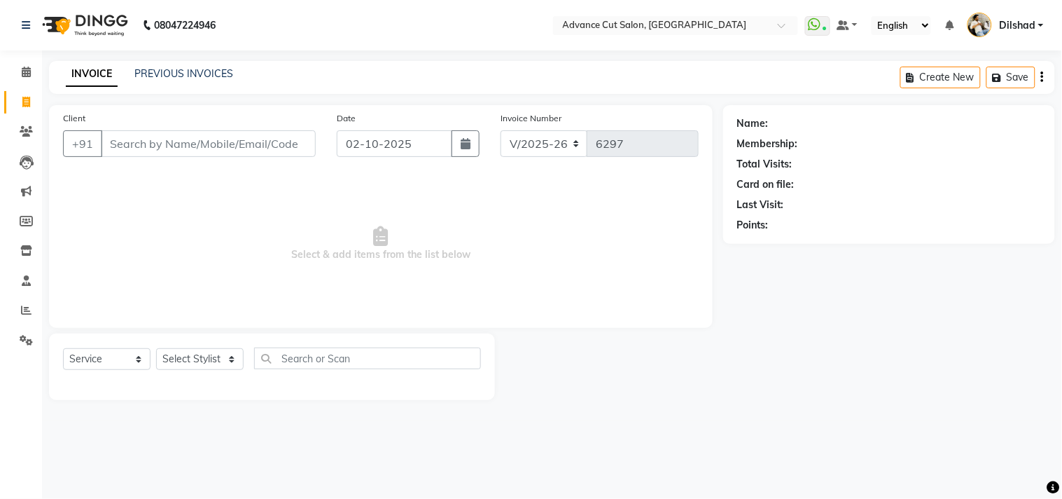
click at [123, 139] on input "Client" at bounding box center [208, 143] width 215 height 27
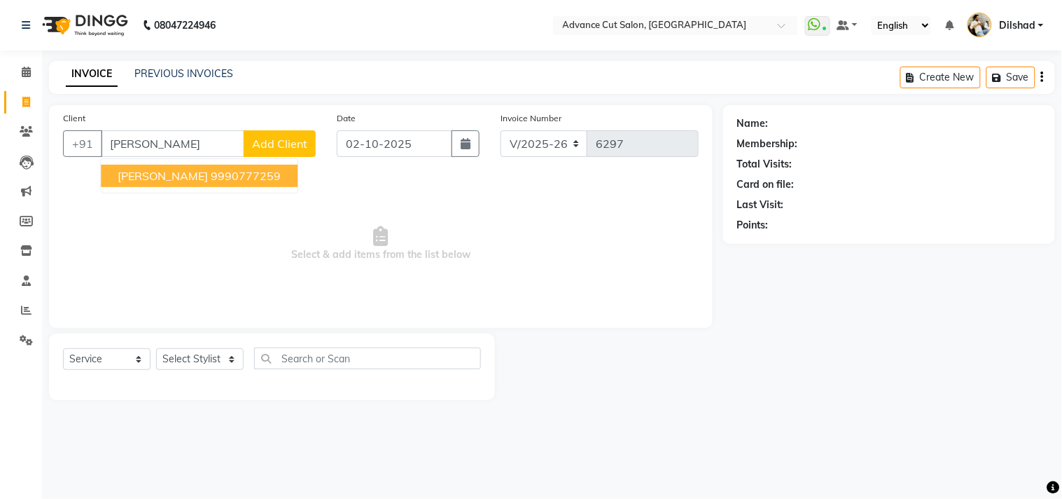
click at [211, 169] on ngb-highlight "9990777259" at bounding box center [246, 176] width 70 height 14
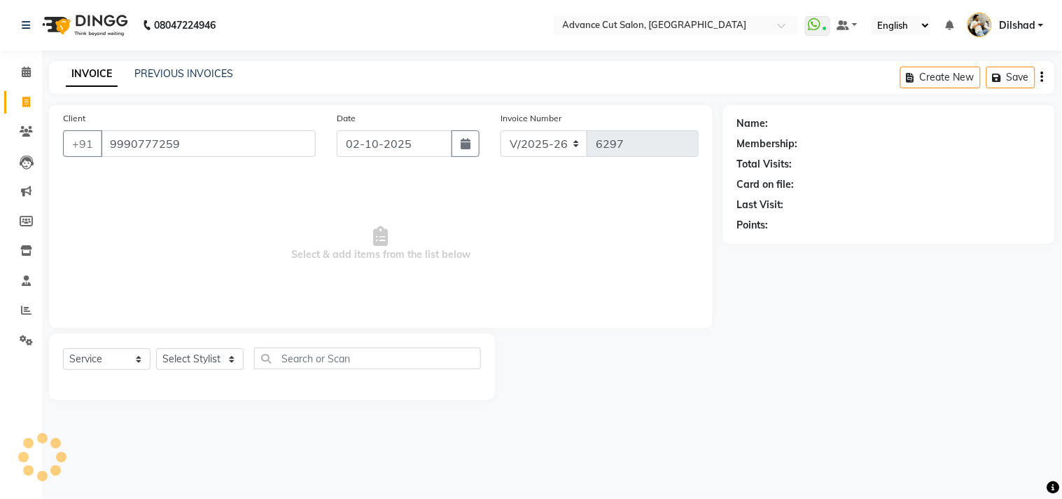
type input "9990777259"
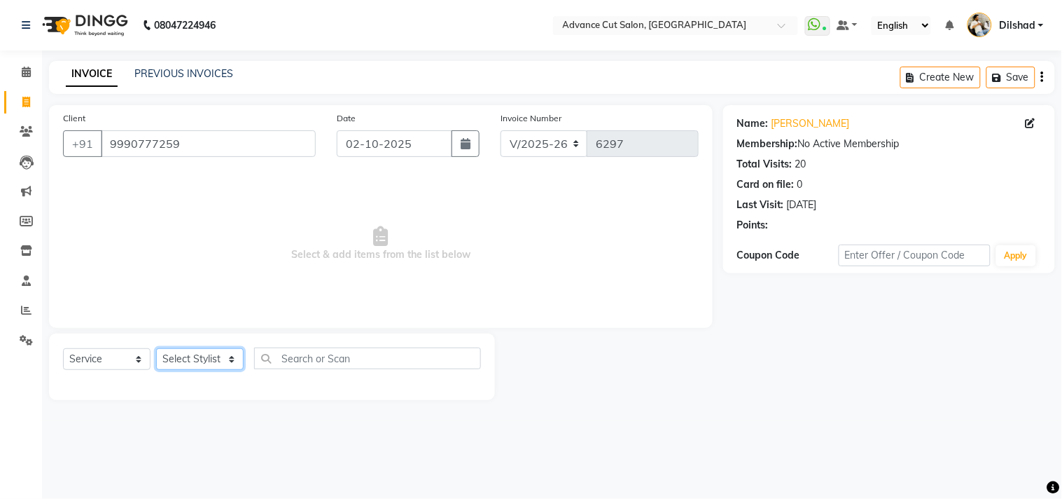
click at [183, 352] on select "Select Stylist [PERSON_NAME] [PERSON_NAME] [PERSON_NAME] [PERSON_NAME] [PERSON_…" at bounding box center [200, 359] width 88 height 22
select select "35524"
click at [156, 349] on select "Select Stylist [PERSON_NAME] [PERSON_NAME] [PERSON_NAME] [PERSON_NAME] [PERSON_…" at bounding box center [200, 359] width 88 height 22
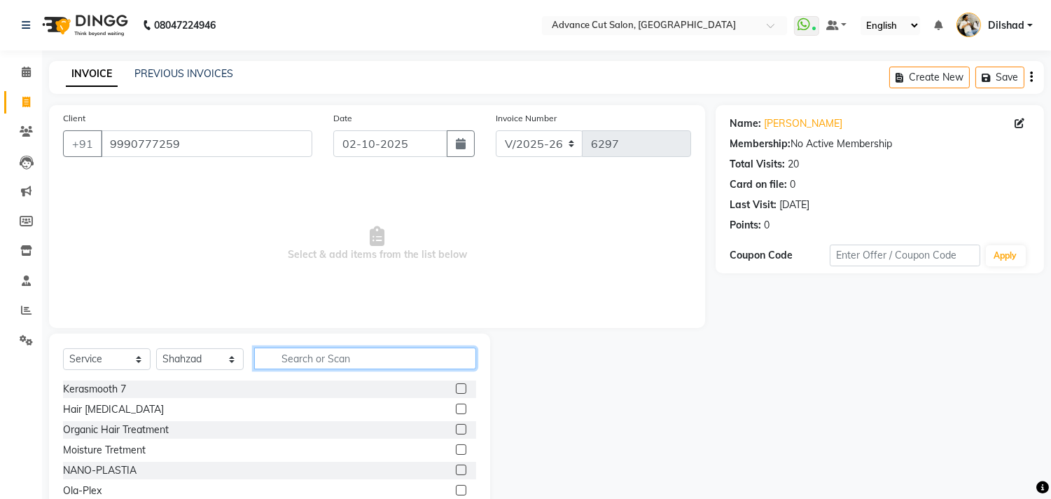
drag, startPoint x: 327, startPoint y: 358, endPoint x: 319, endPoint y: 361, distance: 8.2
click at [326, 358] on input "text" at bounding box center [365, 358] width 222 height 22
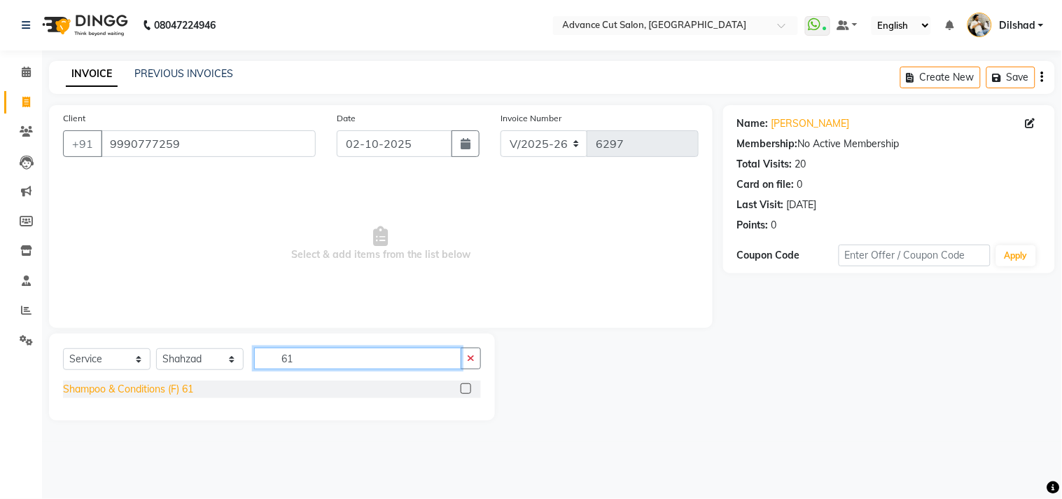
type input "61"
click at [130, 389] on div "Shampoo & Conditions (F) 61" at bounding box center [128, 389] width 130 height 15
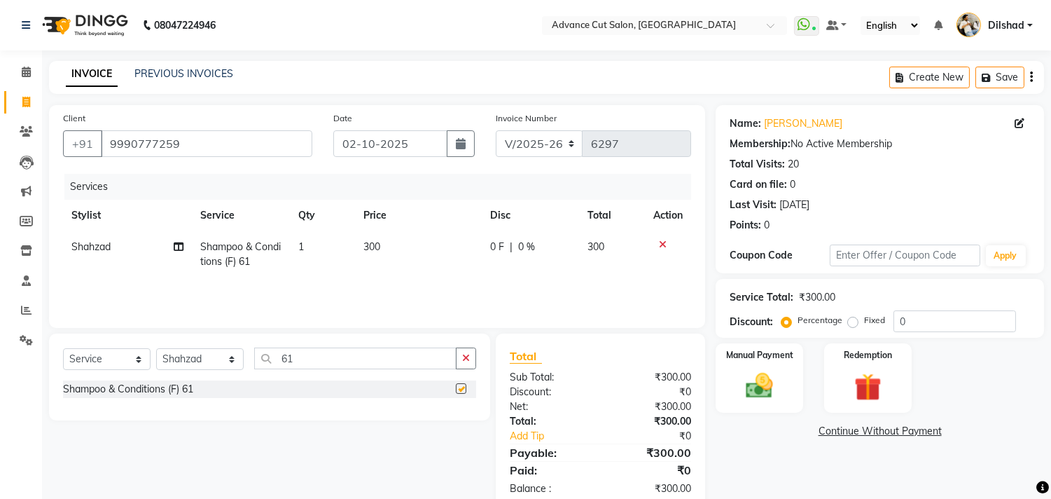
checkbox input "false"
click at [184, 359] on select "Select Stylist [PERSON_NAME] [PERSON_NAME] [PERSON_NAME] [PERSON_NAME] [PERSON_…" at bounding box center [200, 359] width 88 height 22
select select "87863"
click at [156, 349] on select "Select Stylist [PERSON_NAME] [PERSON_NAME] [PERSON_NAME] [PERSON_NAME] [PERSON_…" at bounding box center [200, 359] width 88 height 22
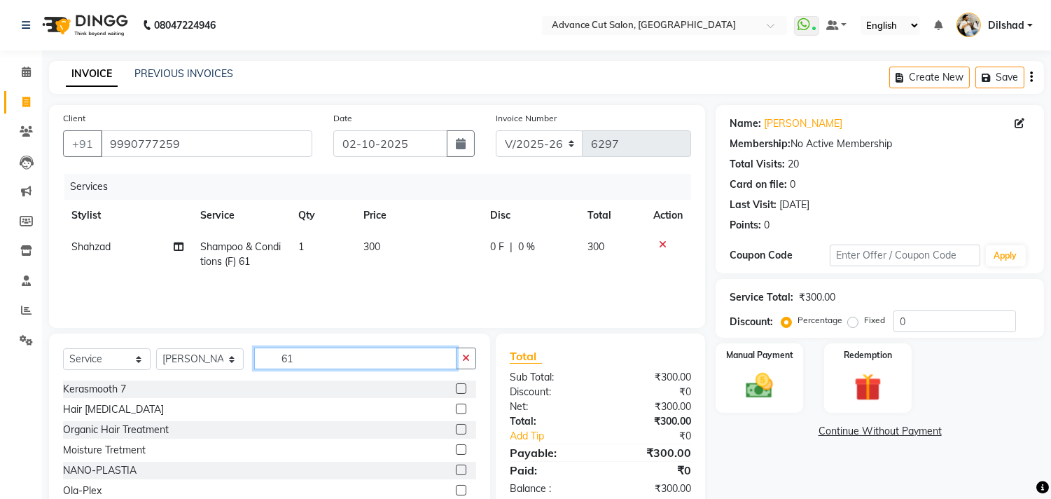
click at [317, 361] on input "61" at bounding box center [355, 358] width 202 height 22
type input "6"
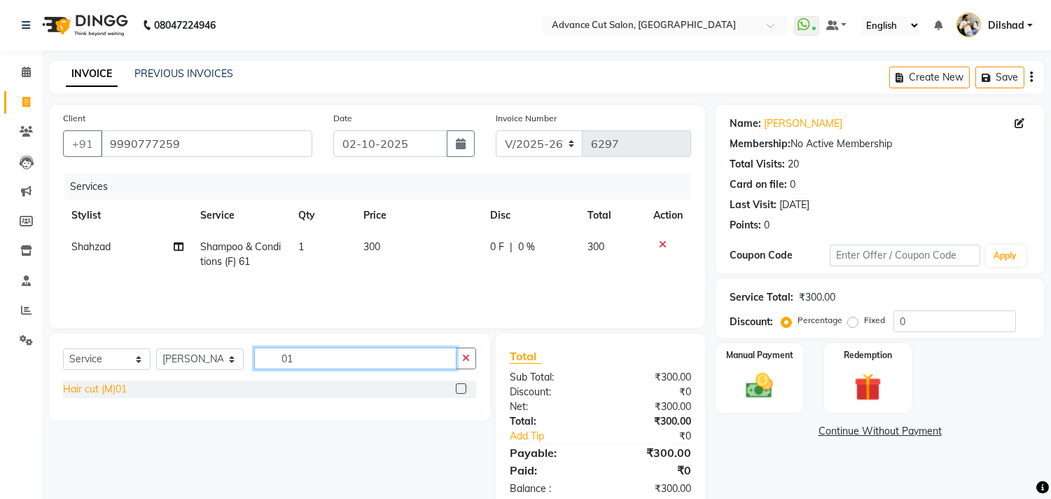
type input "01"
click at [92, 389] on div "Hair cut (M)01" at bounding box center [95, 389] width 64 height 15
checkbox input "false"
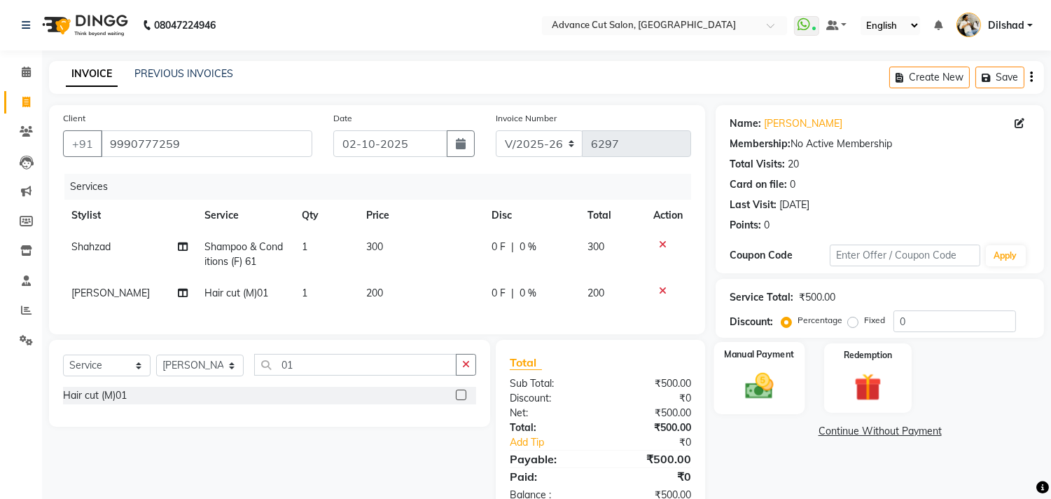
click at [734, 363] on div "Manual Payment" at bounding box center [759, 377] width 91 height 71
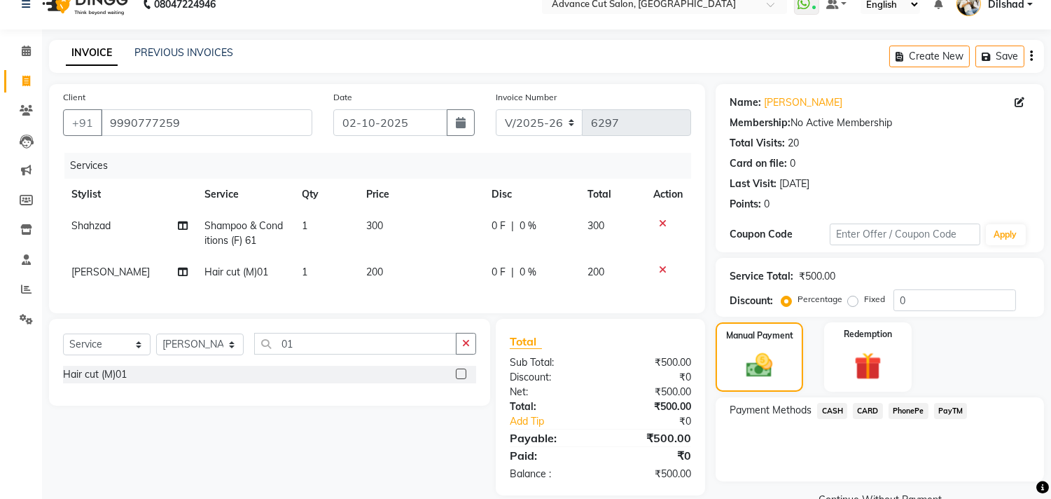
scroll to position [52, 0]
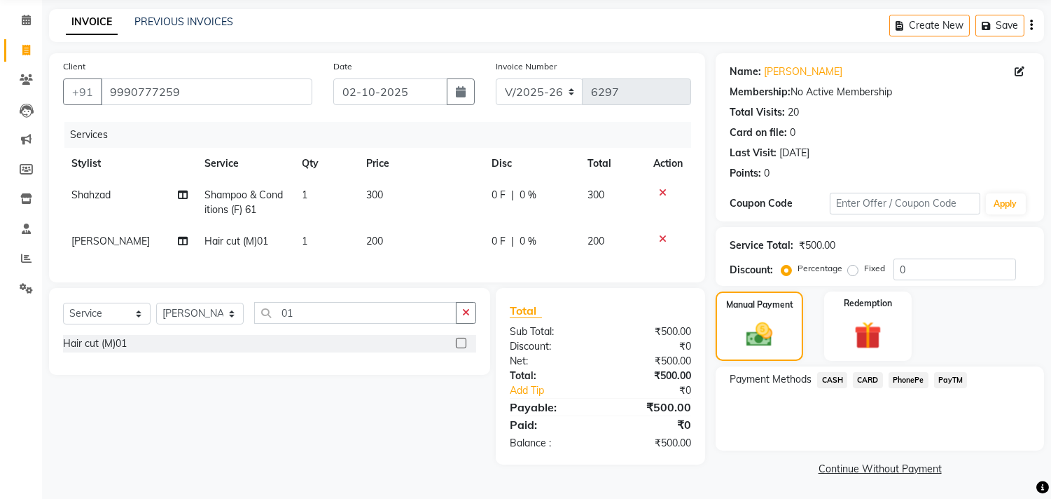
click at [836, 380] on span "CASH" at bounding box center [832, 380] width 30 height 16
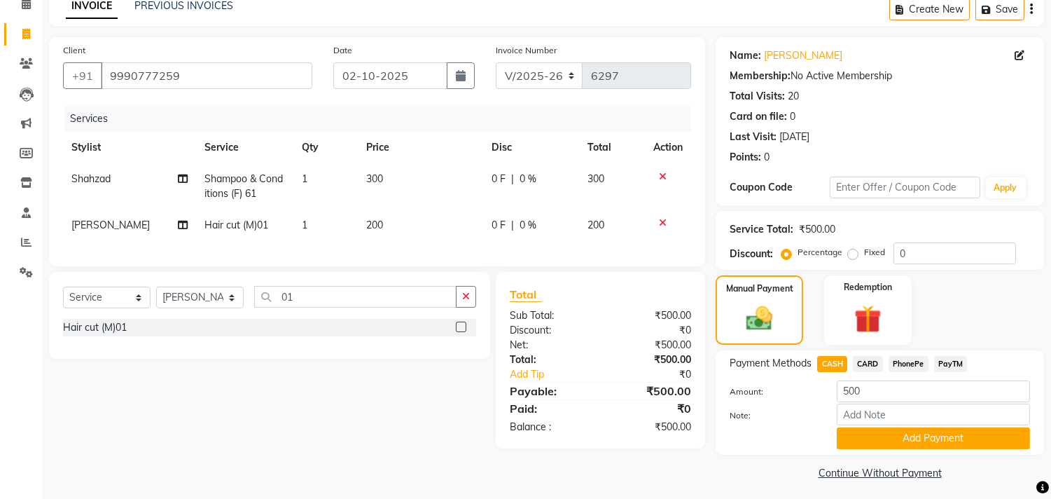
scroll to position [73, 0]
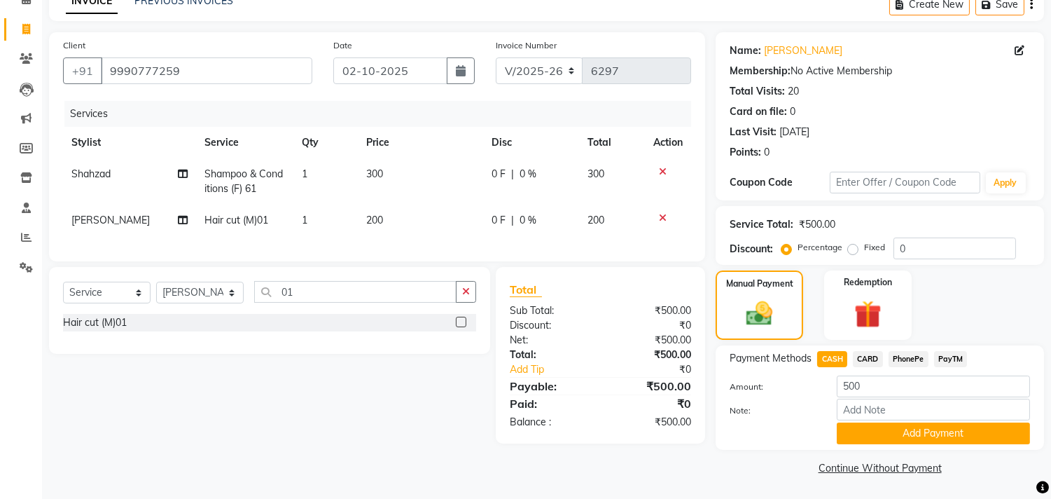
click at [957, 363] on span "PayTM" at bounding box center [951, 359] width 34 height 16
click at [940, 438] on button "Add Payment" at bounding box center [933, 433] width 193 height 22
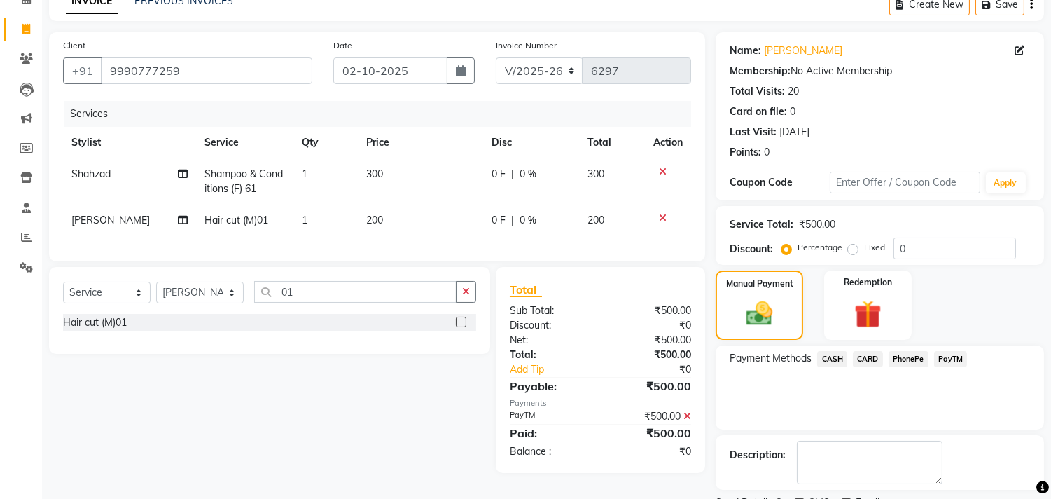
scroll to position [131, 0]
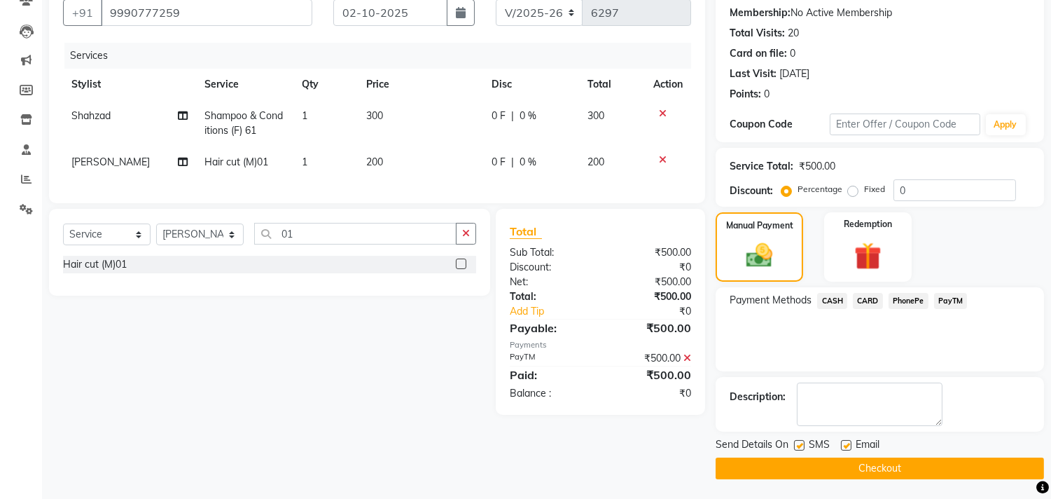
click at [877, 470] on button "Checkout" at bounding box center [880, 468] width 328 height 22
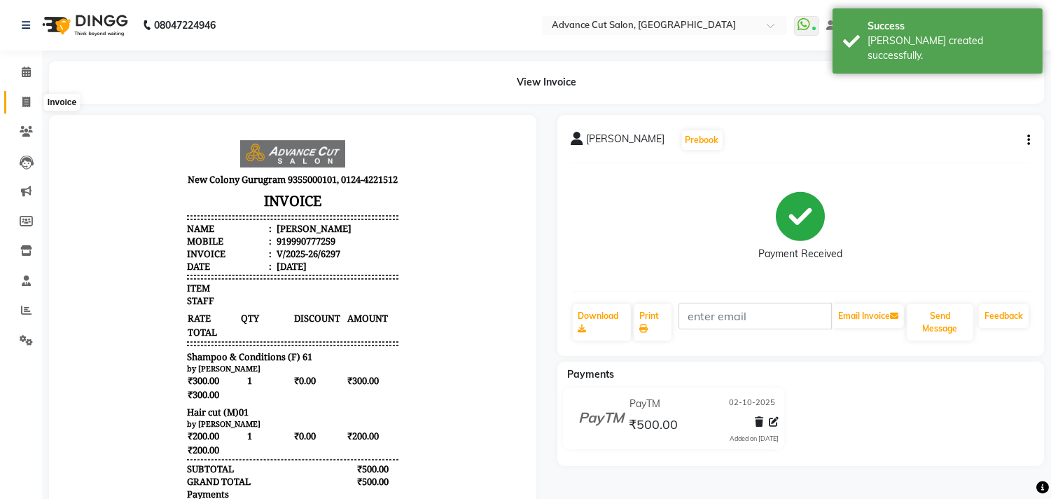
click at [16, 105] on span at bounding box center [26, 103] width 25 height 16
select select "service"
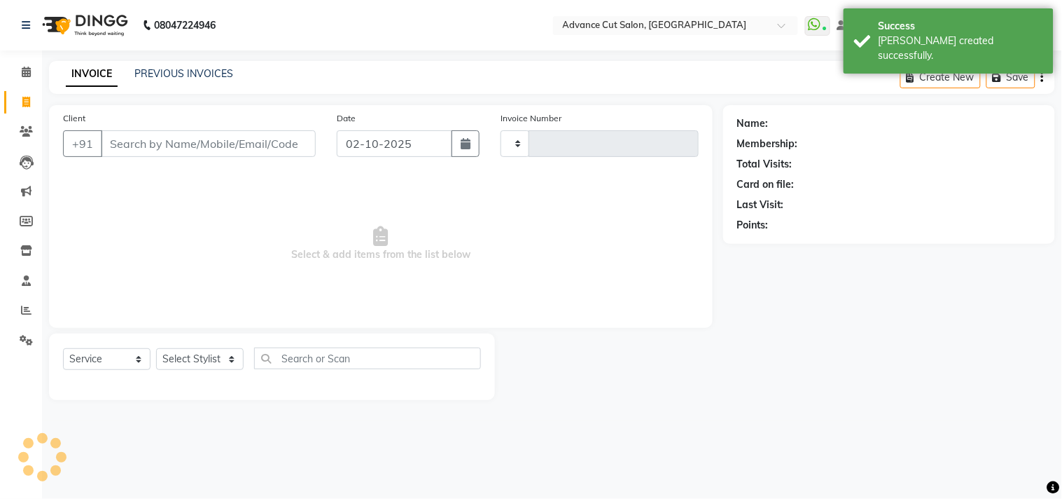
type input "6298"
select select "922"
click at [339, 77] on div "INVOICE PREVIOUS INVOICES Create New Save" at bounding box center [552, 77] width 1006 height 33
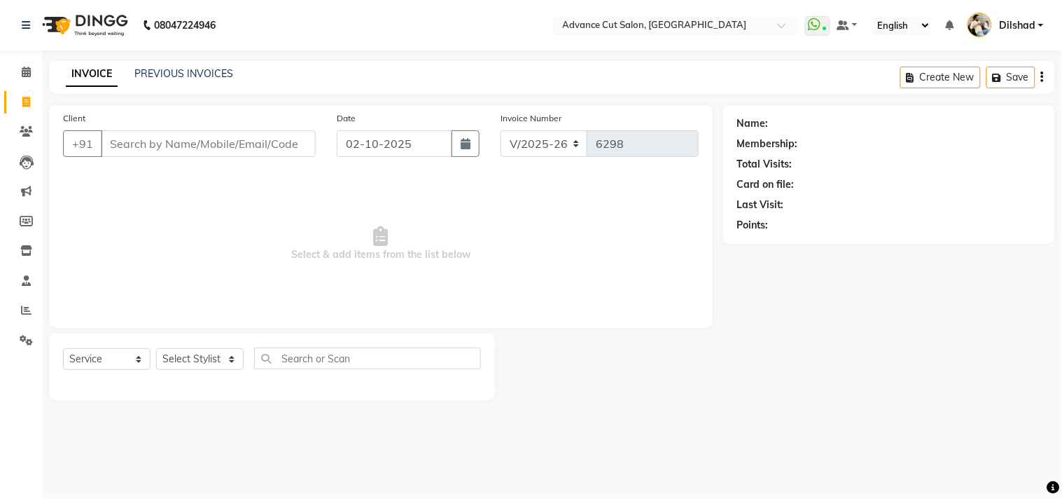
click at [336, 77] on div "INVOICE PREVIOUS INVOICES Create New Save" at bounding box center [552, 77] width 1006 height 33
click at [171, 353] on select "Select Stylist [PERSON_NAME] [PERSON_NAME] [PERSON_NAME] [PERSON_NAME] [PERSON_…" at bounding box center [200, 359] width 88 height 22
select select "15343"
click at [156, 349] on select "Select Stylist [PERSON_NAME] [PERSON_NAME] [PERSON_NAME] [PERSON_NAME] [PERSON_…" at bounding box center [200, 359] width 88 height 22
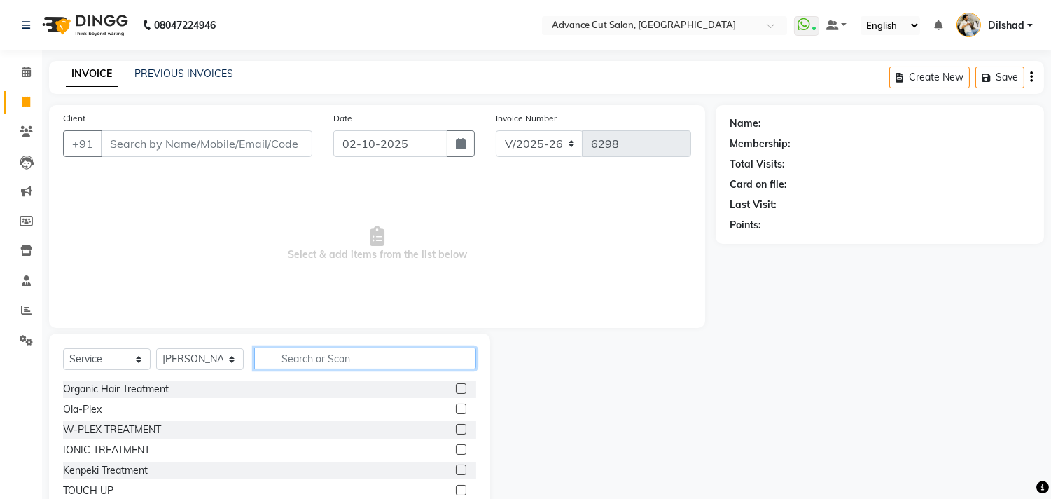
click at [291, 367] on input "text" at bounding box center [365, 358] width 222 height 22
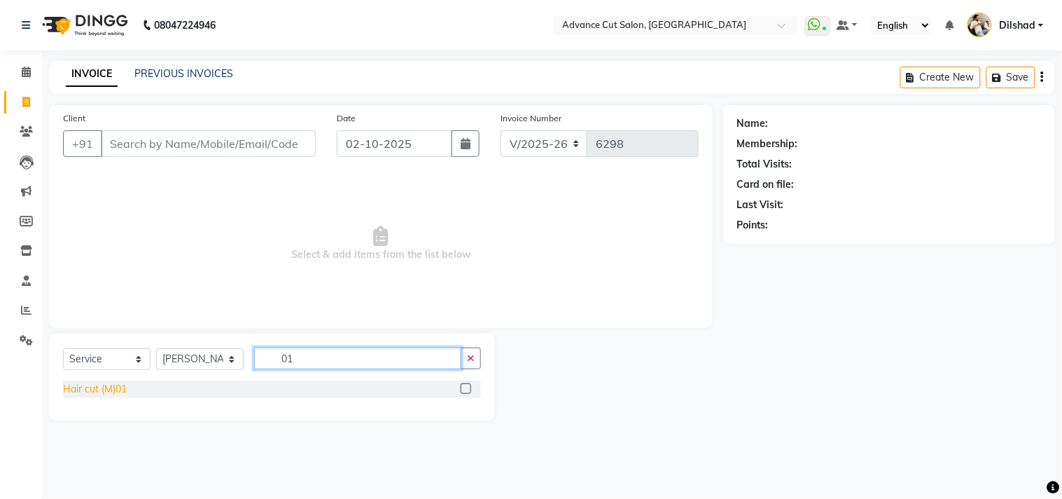
type input "01"
click at [90, 386] on div "Hair cut (M)01" at bounding box center [95, 389] width 64 height 15
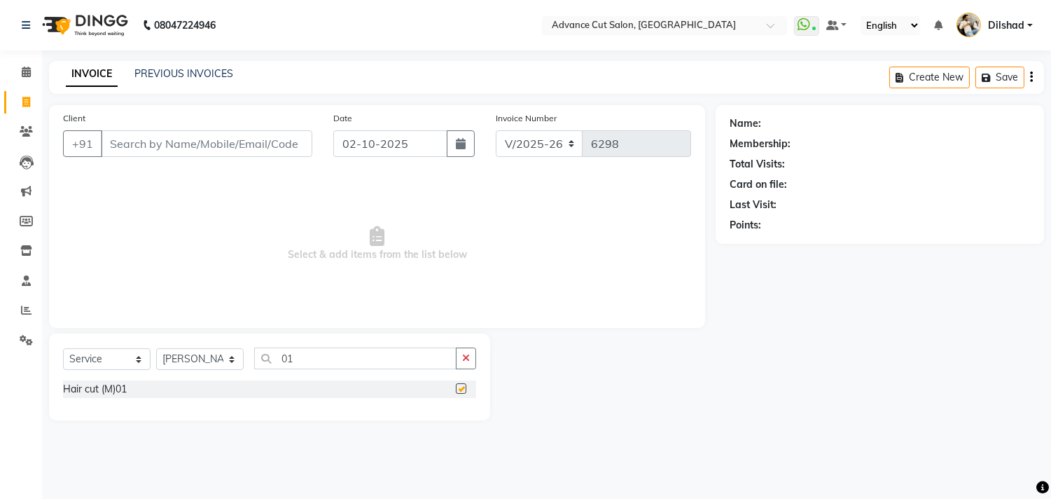
checkbox input "false"
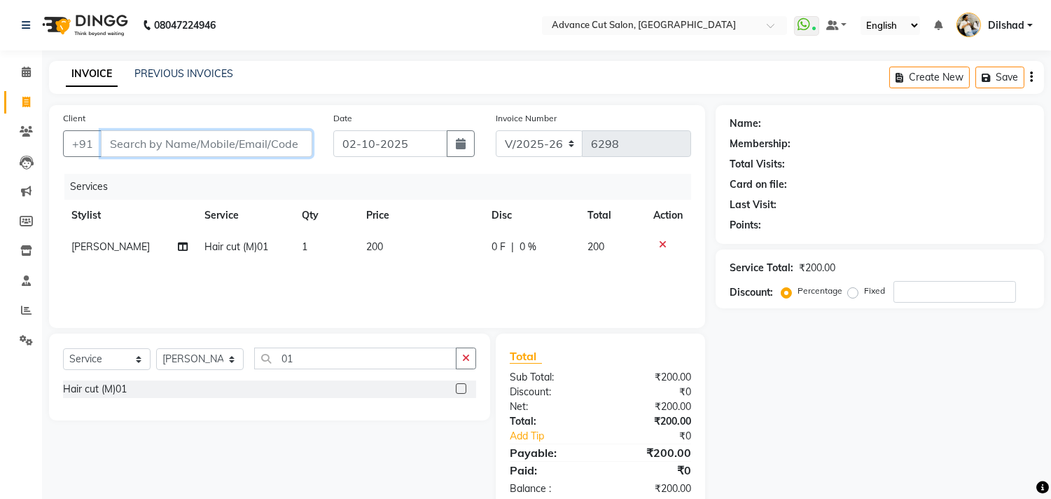
click at [113, 146] on input "Client" at bounding box center [206, 143] width 211 height 27
type input "9"
type input "0"
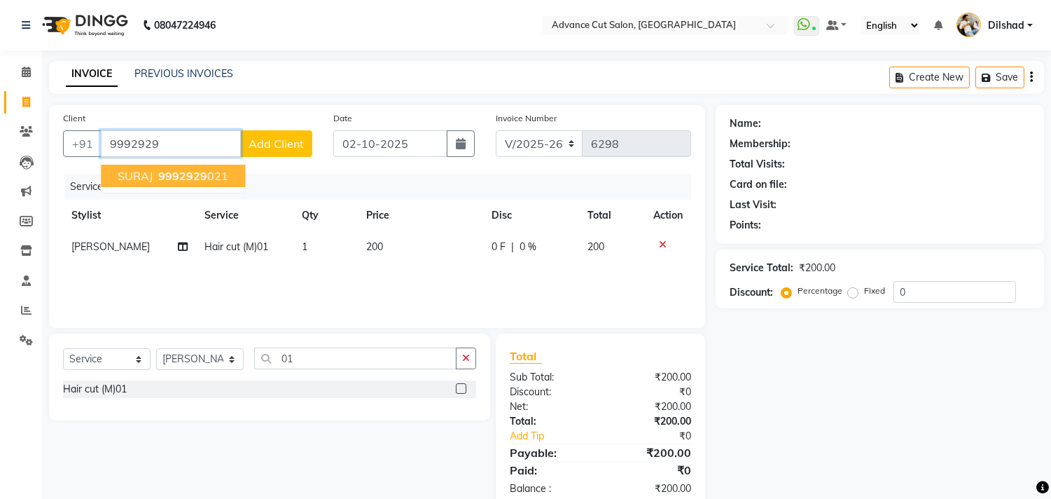
click at [179, 174] on span "9992929" at bounding box center [182, 176] width 49 height 14
type input "9992929021"
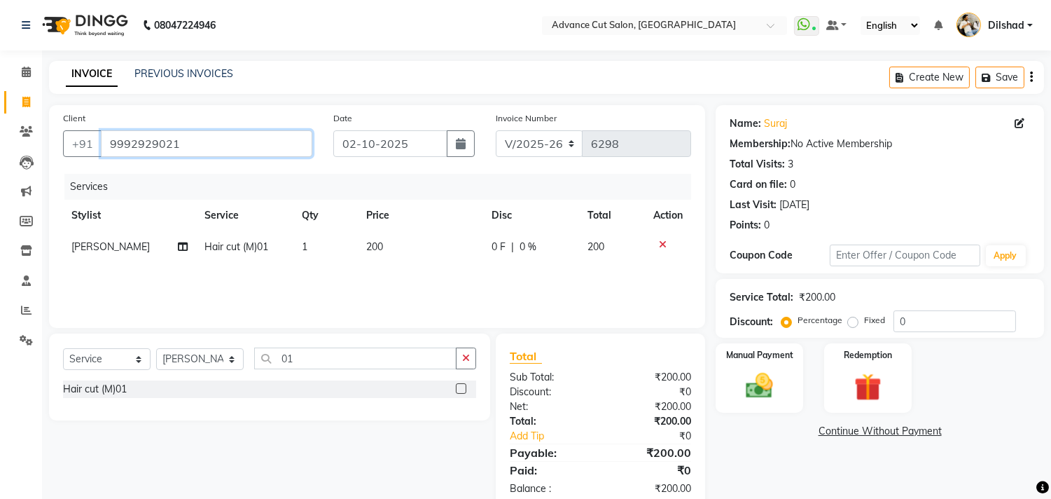
click at [189, 141] on input "9992929021" at bounding box center [206, 143] width 211 height 27
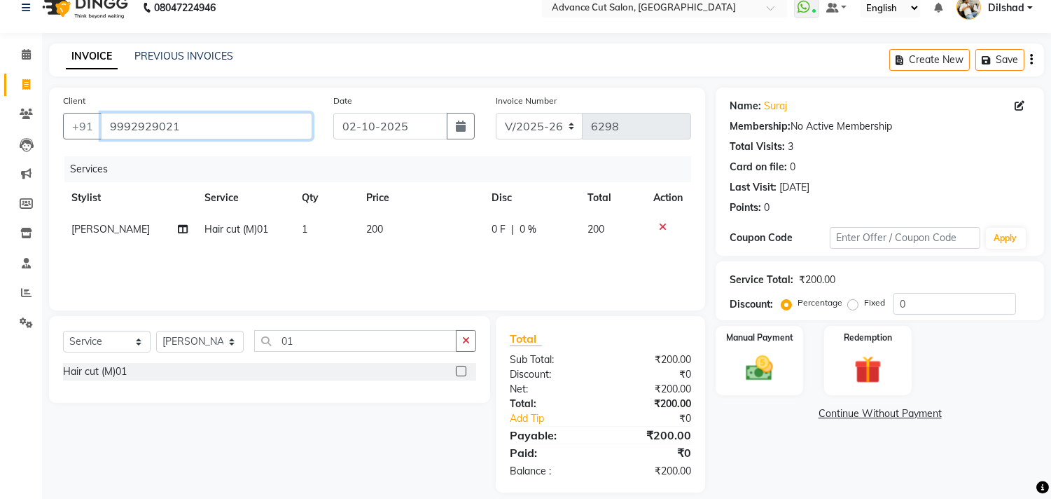
scroll to position [32, 0]
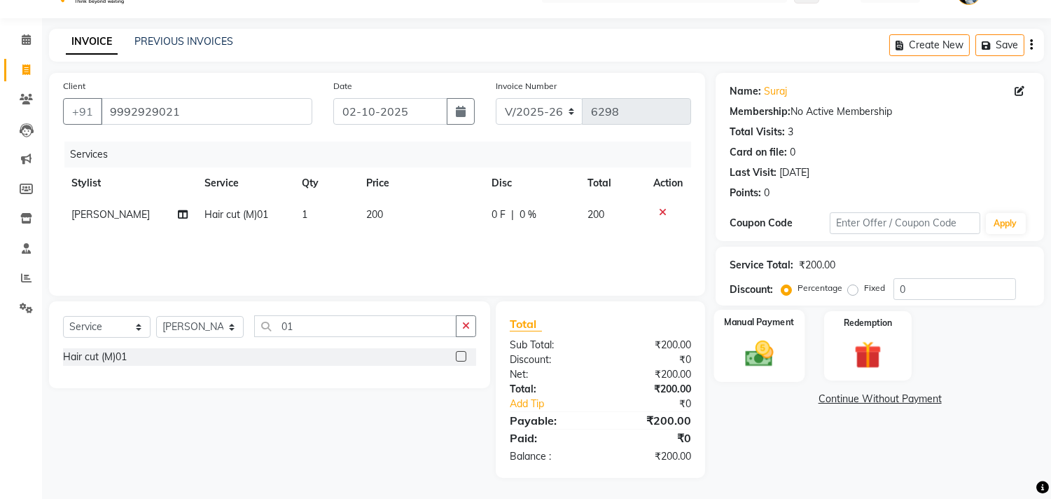
click at [737, 340] on img at bounding box center [760, 354] width 46 height 33
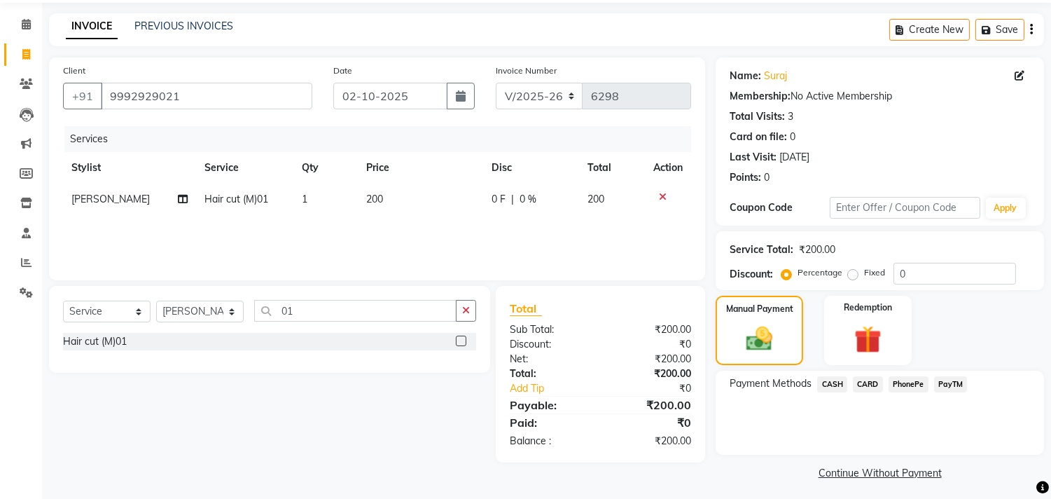
scroll to position [52, 0]
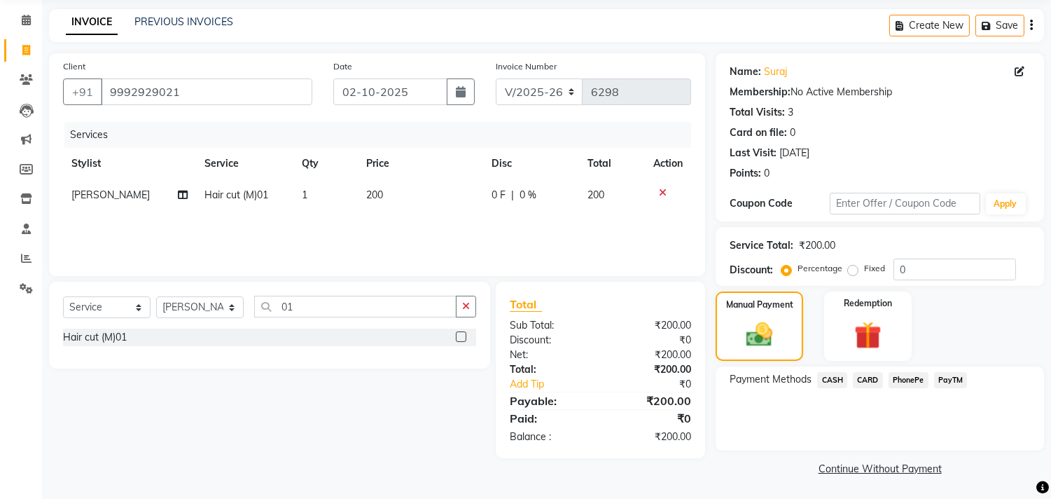
click at [950, 376] on span "PayTM" at bounding box center [951, 380] width 34 height 16
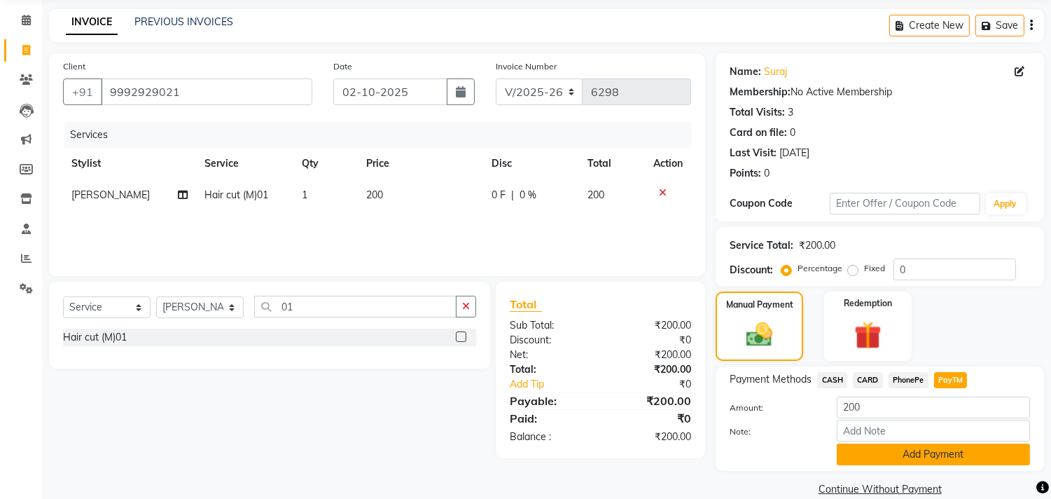
click at [931, 443] on button "Add Payment" at bounding box center [933, 454] width 193 height 22
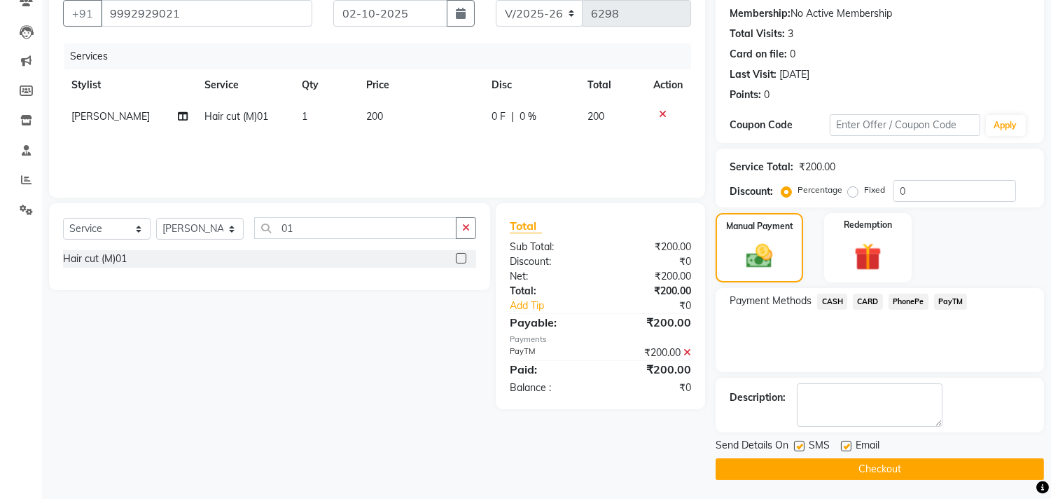
scroll to position [131, 0]
click at [910, 469] on button "Checkout" at bounding box center [880, 468] width 328 height 22
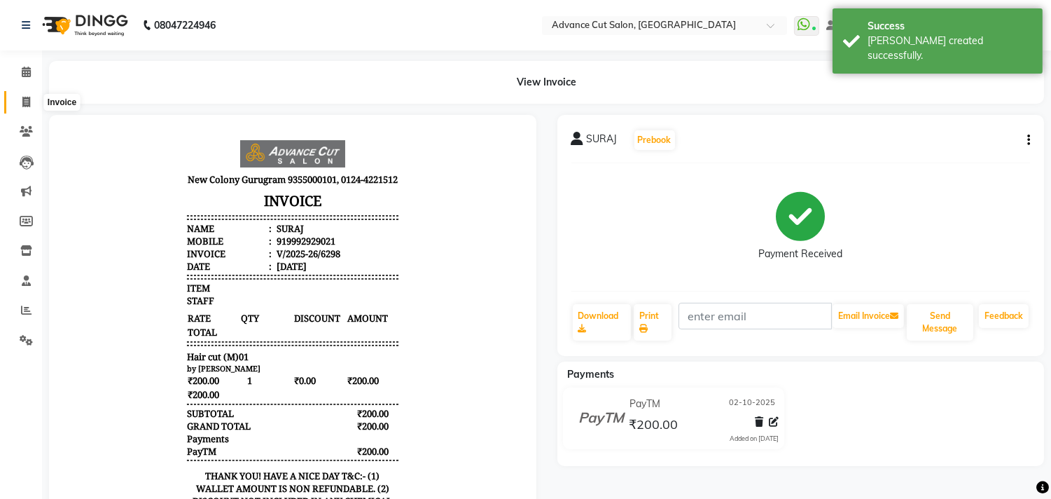
click at [26, 101] on icon at bounding box center [26, 102] width 8 height 11
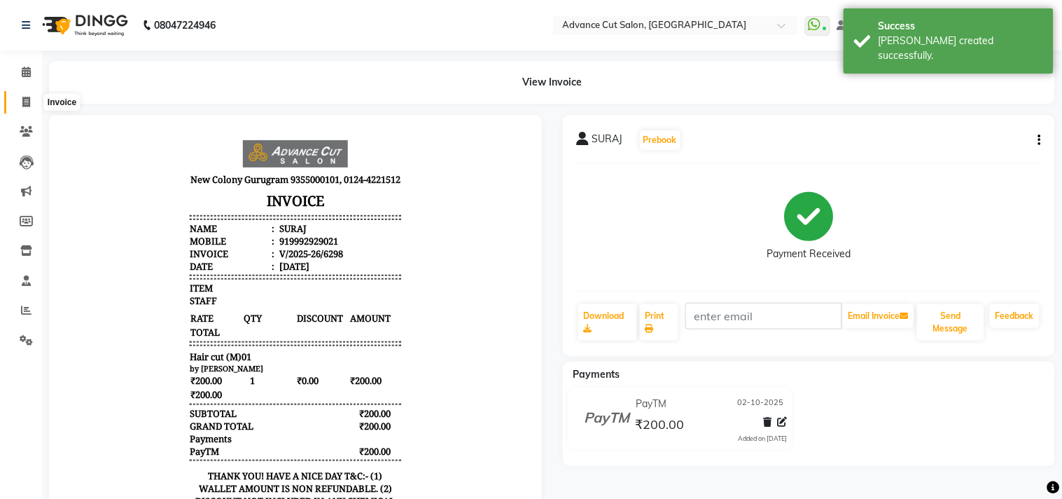
select select "922"
select select "service"
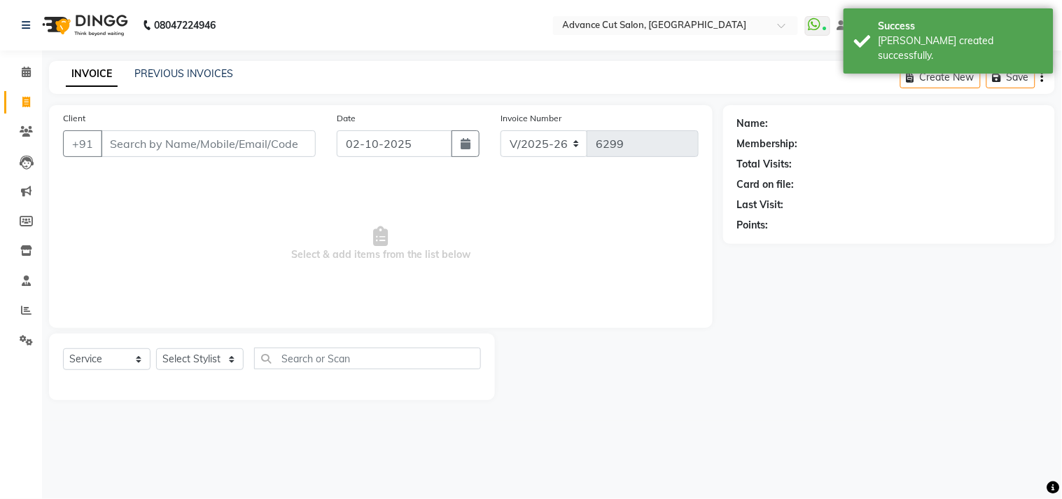
click at [296, 67] on div "INVOICE PREVIOUS INVOICES Create New Save" at bounding box center [552, 77] width 1006 height 33
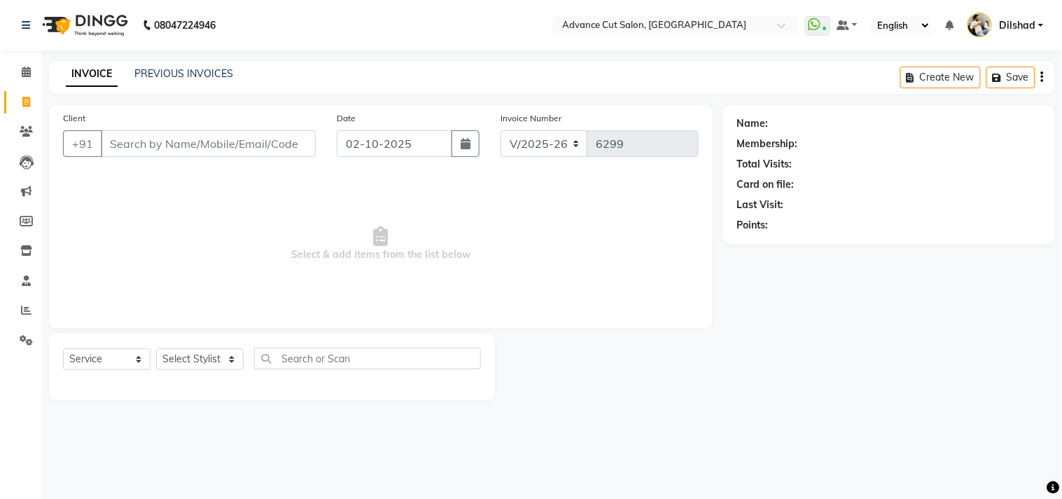
click at [300, 46] on nav "08047224946 Select Location × Advance Cut Salon, New Colony WhatsApp Status ✕ S…" at bounding box center [531, 25] width 1062 height 50
click at [148, 75] on link "PREVIOUS INVOICES" at bounding box center [183, 73] width 99 height 13
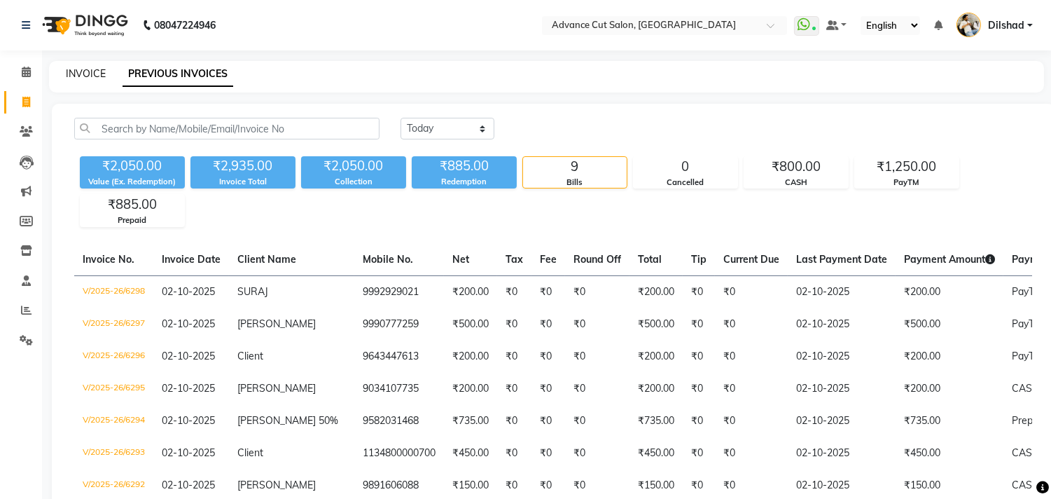
click at [97, 74] on link "INVOICE" at bounding box center [86, 73] width 40 height 13
select select "922"
select select "service"
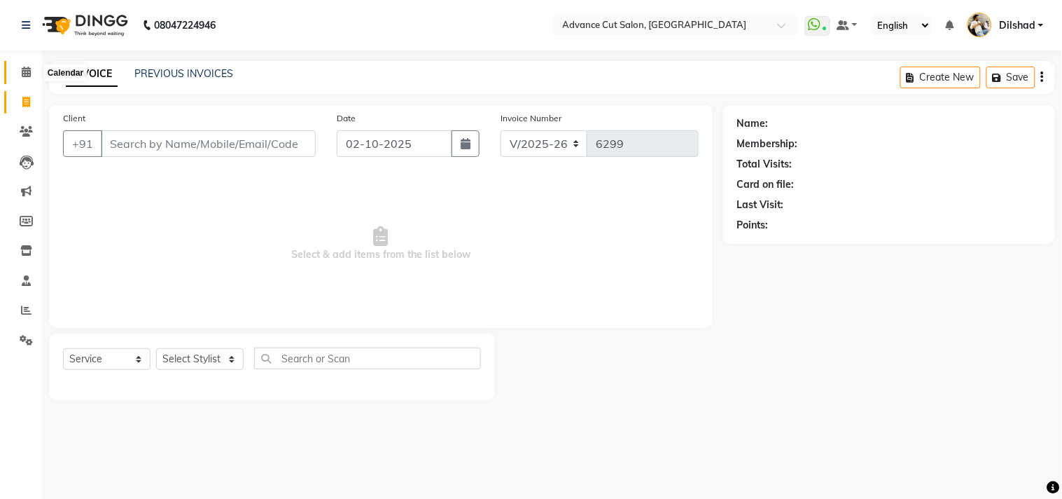
click at [21, 79] on span at bounding box center [26, 72] width 25 height 16
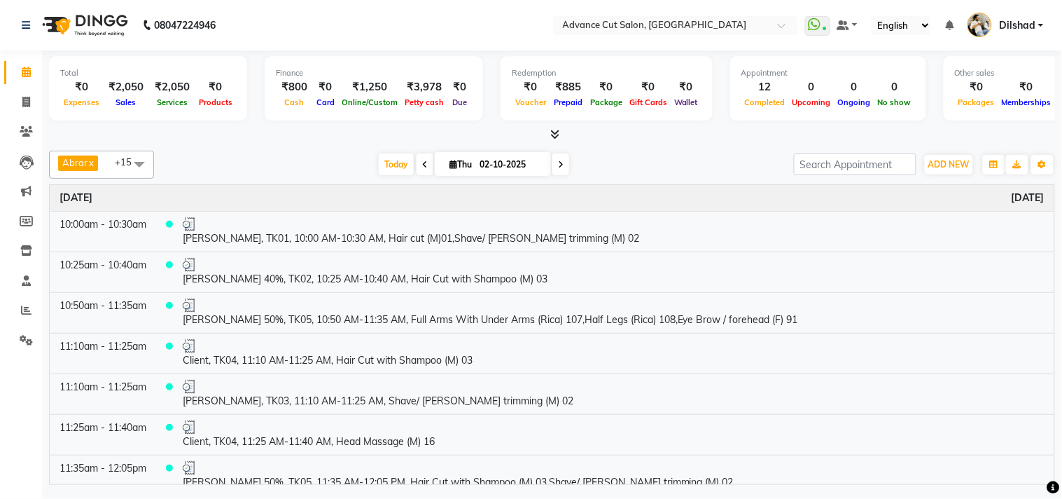
click at [559, 137] on icon at bounding box center [554, 134] width 9 height 11
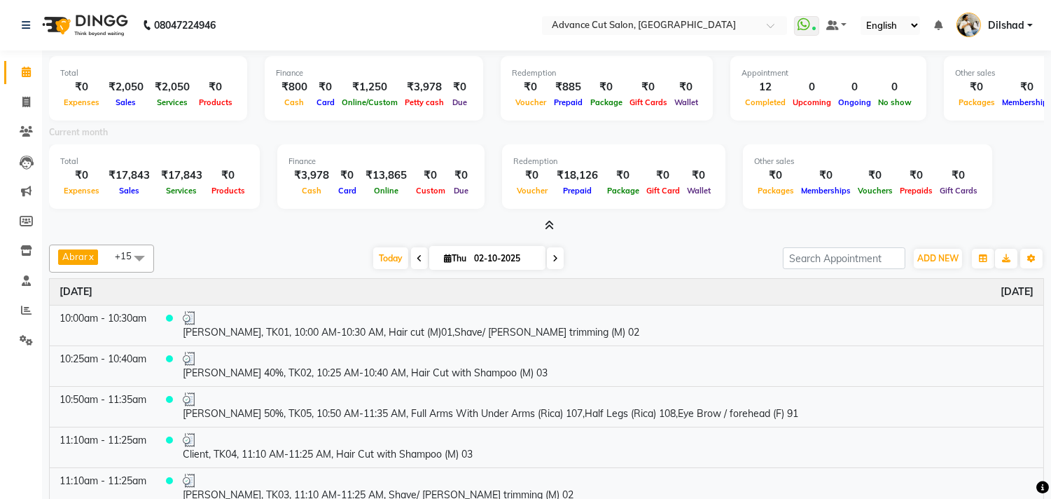
click at [547, 228] on icon at bounding box center [549, 225] width 9 height 11
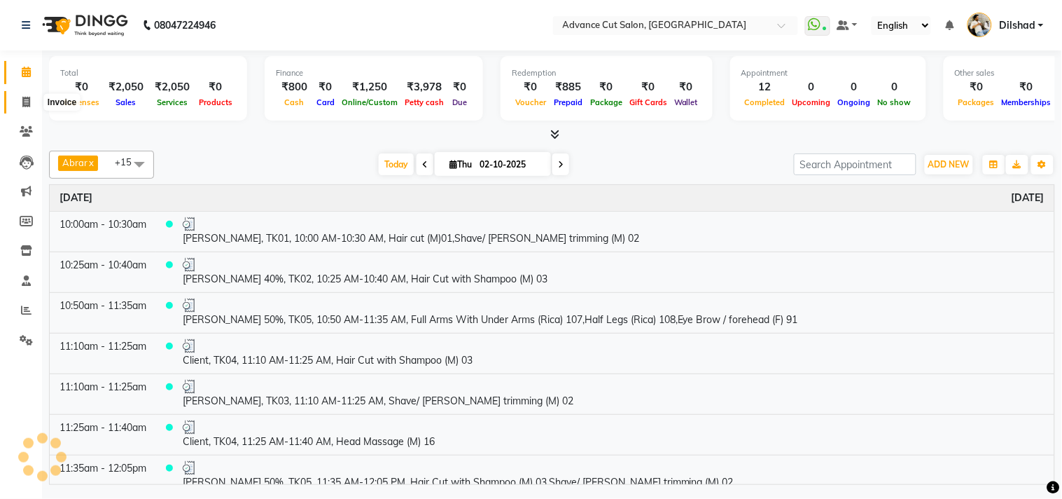
click at [15, 105] on span at bounding box center [26, 103] width 25 height 16
select select "service"
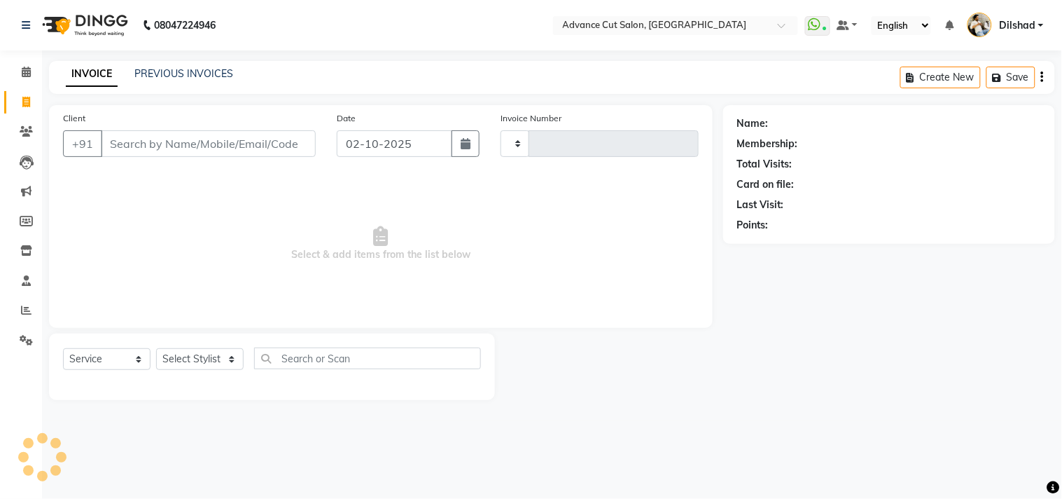
type input "6299"
select select "922"
click at [155, 76] on link "PREVIOUS INVOICES" at bounding box center [183, 73] width 99 height 13
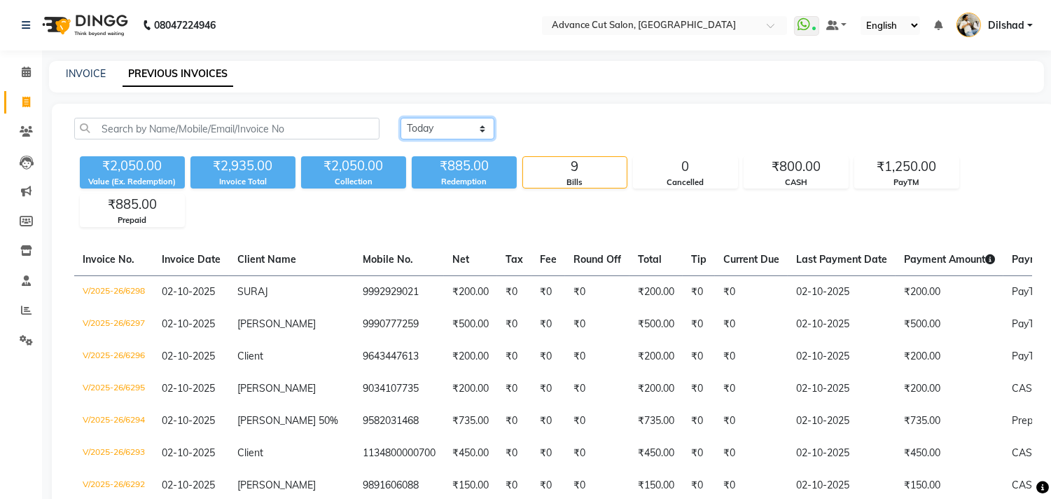
click at [402, 124] on select "[DATE] [DATE] Custom Range" at bounding box center [448, 129] width 94 height 22
click at [15, 316] on span at bounding box center [26, 311] width 25 height 16
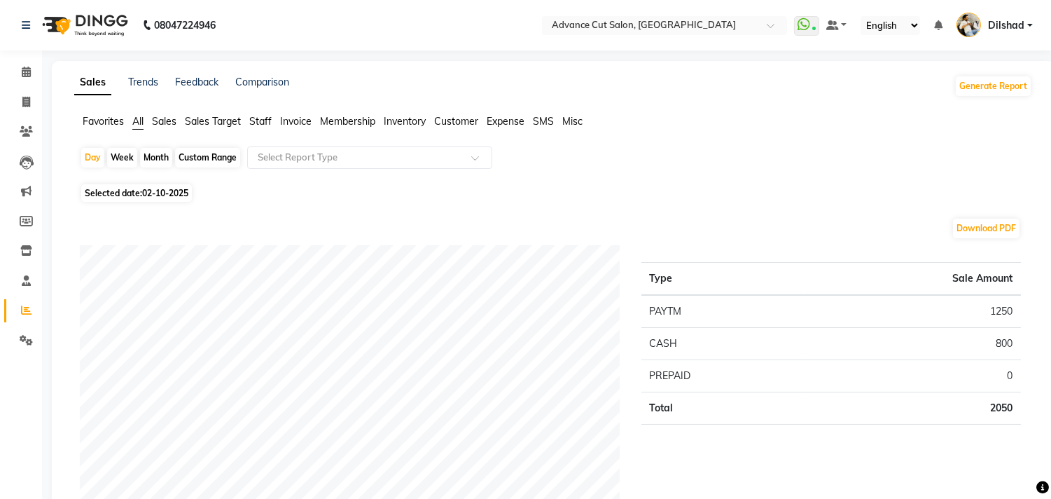
click at [158, 159] on div "Month" at bounding box center [156, 158] width 32 height 20
select select "10"
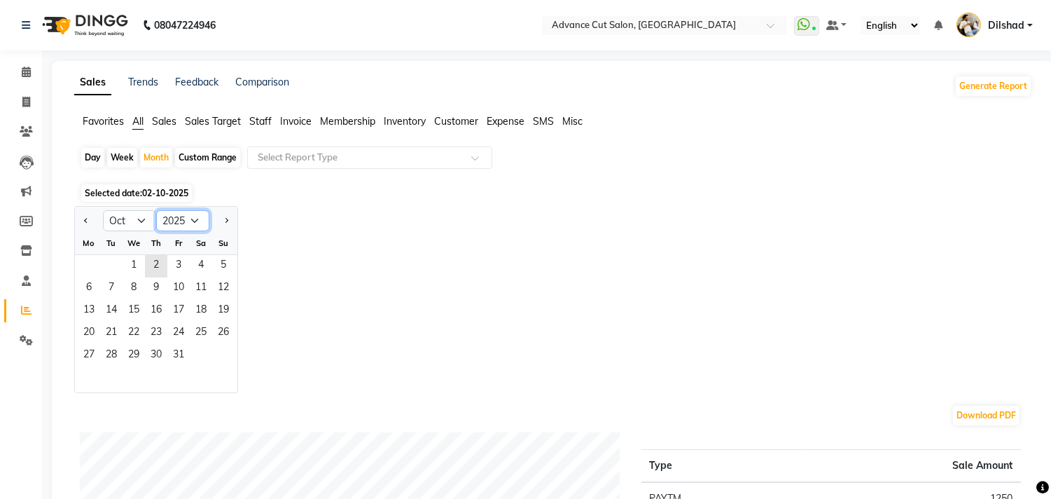
click at [173, 219] on select "2015 2016 2017 2018 2019 2020 2021 2022 2023 2024 2025 2026 2027 2028 2029 2030…" at bounding box center [182, 220] width 53 height 21
select select "2024"
click at [156, 210] on select "2015 2016 2017 2018 2019 2020 2021 2022 2023 2024 2025 2026 2027 2028 2029 2030…" at bounding box center [182, 220] width 53 height 21
click at [108, 263] on span "1" at bounding box center [111, 266] width 22 height 22
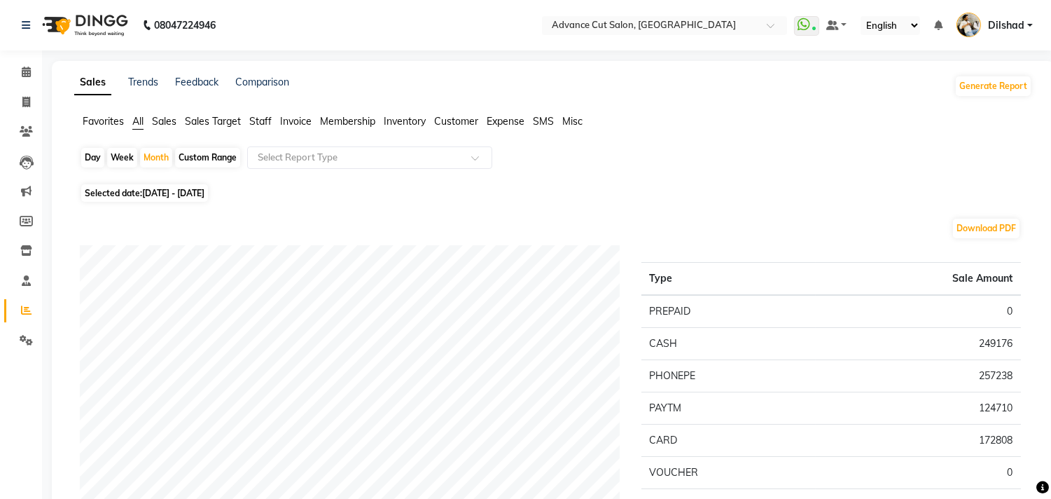
click at [168, 121] on span "Sales" at bounding box center [164, 121] width 25 height 13
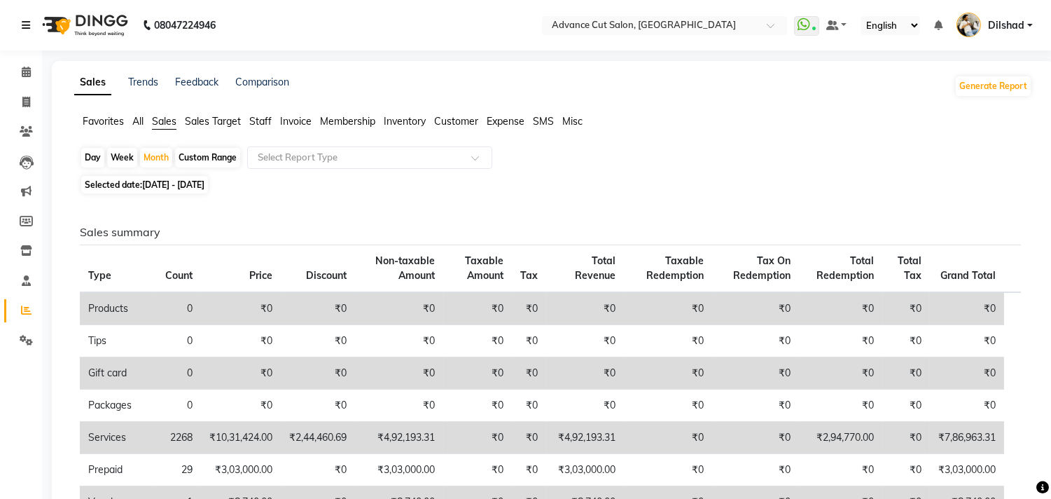
scroll to position [78, 0]
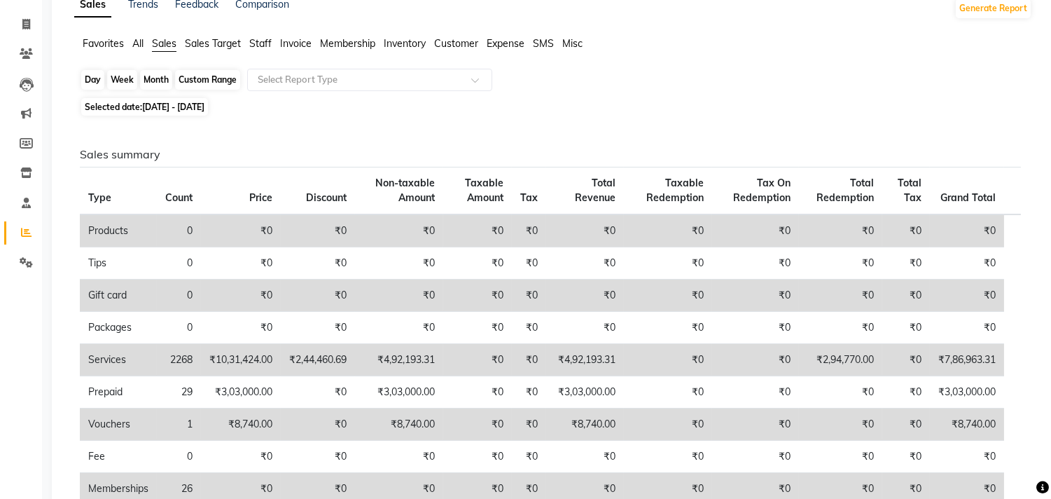
click at [152, 80] on div "Month" at bounding box center [156, 80] width 32 height 20
select select "10"
select select "2024"
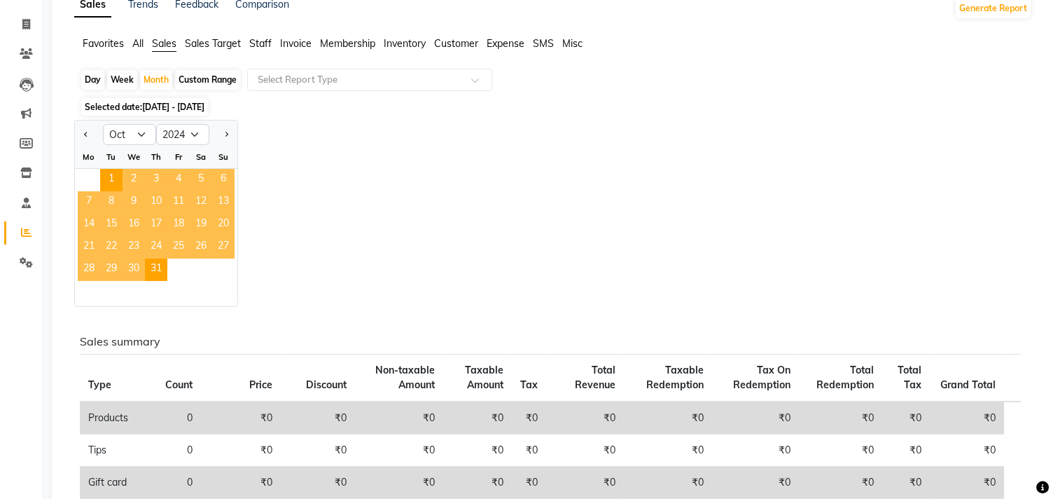
click at [40, 72] on li "Leads" at bounding box center [21, 84] width 42 height 30
click at [52, 54] on div "Sales Trends Feedback Comparison Generate Report Favorites All Sales Sales Targ…" at bounding box center [553, 501] width 1003 height 1036
click at [59, 107] on div "Sales Trends Feedback Comparison Generate Report Favorites All Sales Sales Targ…" at bounding box center [553, 501] width 1003 height 1036
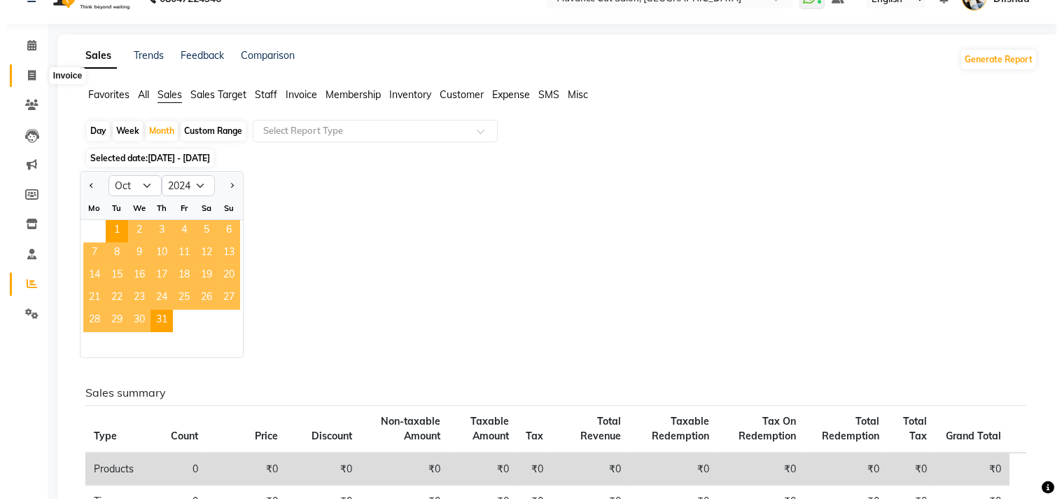
scroll to position [0, 0]
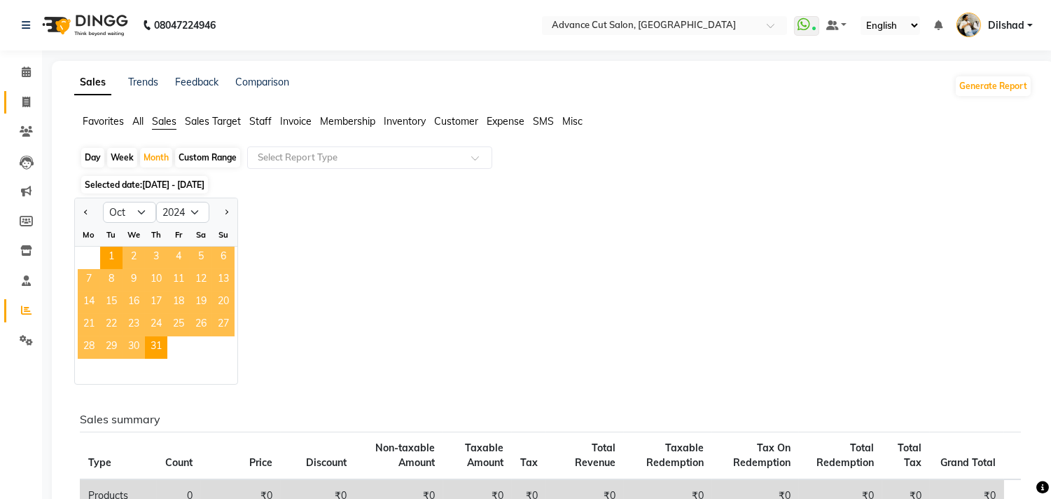
click at [19, 104] on span at bounding box center [26, 103] width 25 height 16
select select "service"
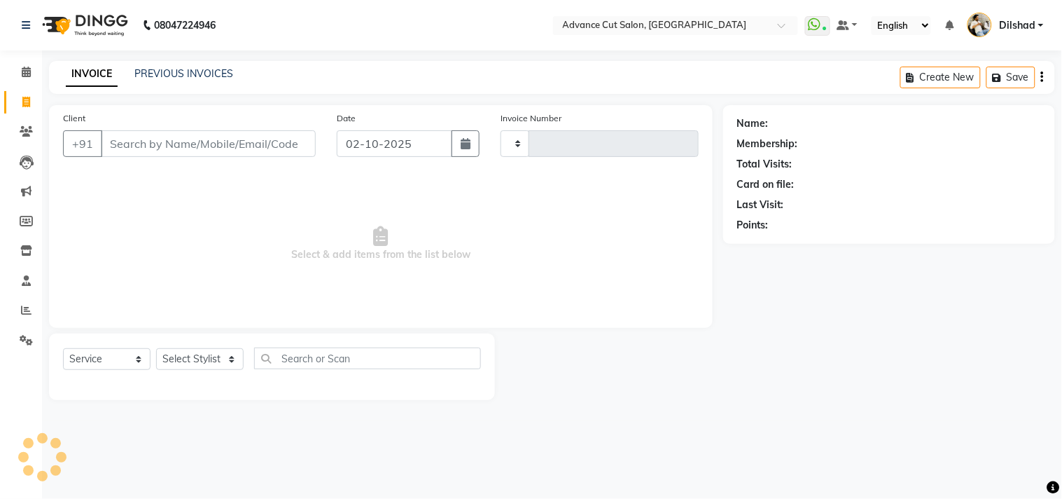
type input "6299"
select select "922"
click at [276, 69] on div "INVOICE PREVIOUS INVOICES Create New Save" at bounding box center [552, 77] width 1006 height 33
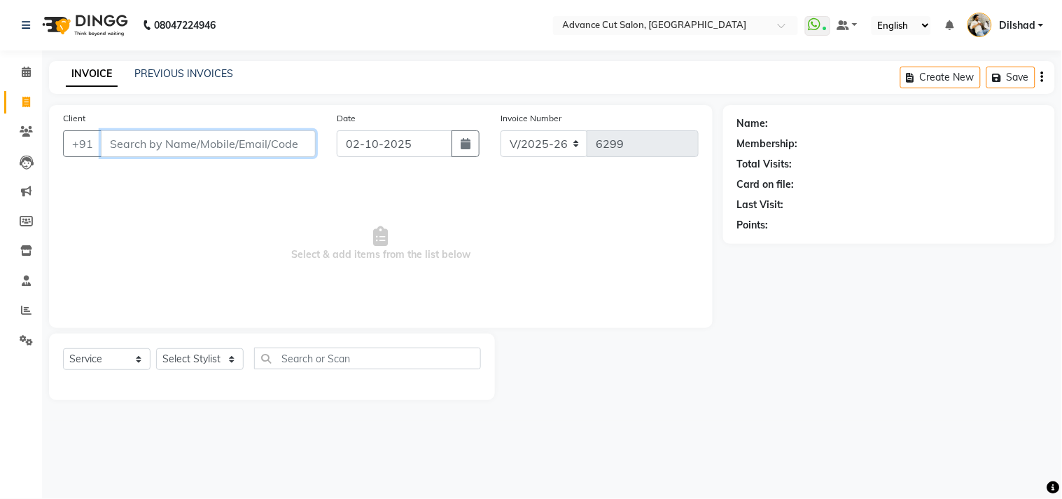
click at [134, 153] on input "Client" at bounding box center [208, 143] width 215 height 27
type input "9810785789"
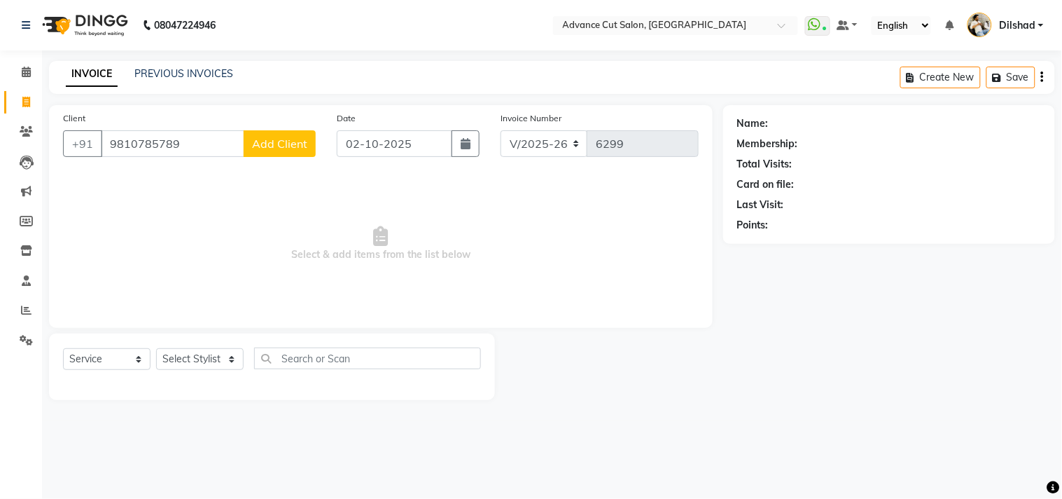
click at [293, 158] on div "Client +91 9810785789 Add Client" at bounding box center [190, 139] width 274 height 57
click at [293, 151] on button "Add Client" at bounding box center [280, 143] width 72 height 27
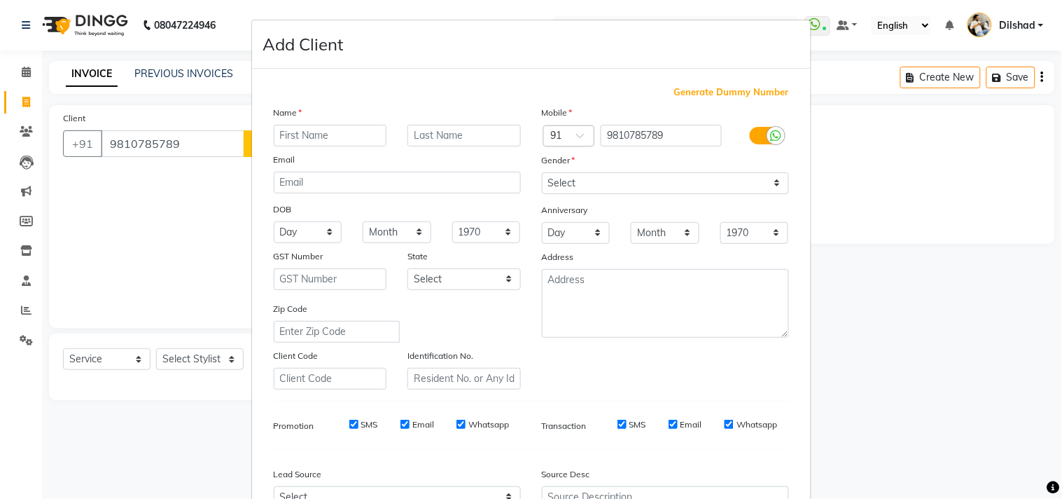
type input "X"
type input "CLient"
click at [568, 172] on select "Select [DEMOGRAPHIC_DATA] [DEMOGRAPHIC_DATA] Other Prefer Not To Say" at bounding box center [665, 183] width 247 height 22
select select "[DEMOGRAPHIC_DATA]"
click at [542, 172] on select "Select [DEMOGRAPHIC_DATA] [DEMOGRAPHIC_DATA] Other Prefer Not To Say" at bounding box center [665, 183] width 247 height 22
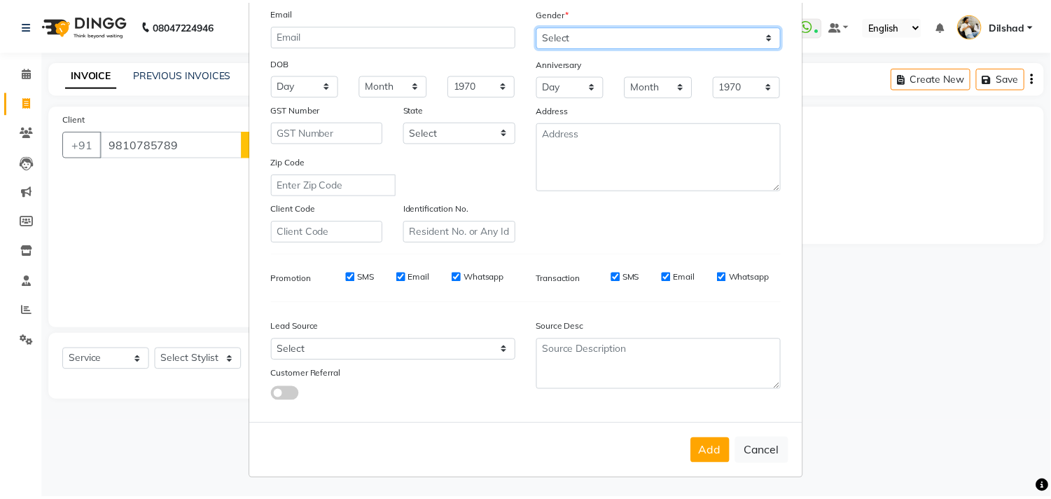
scroll to position [148, 0]
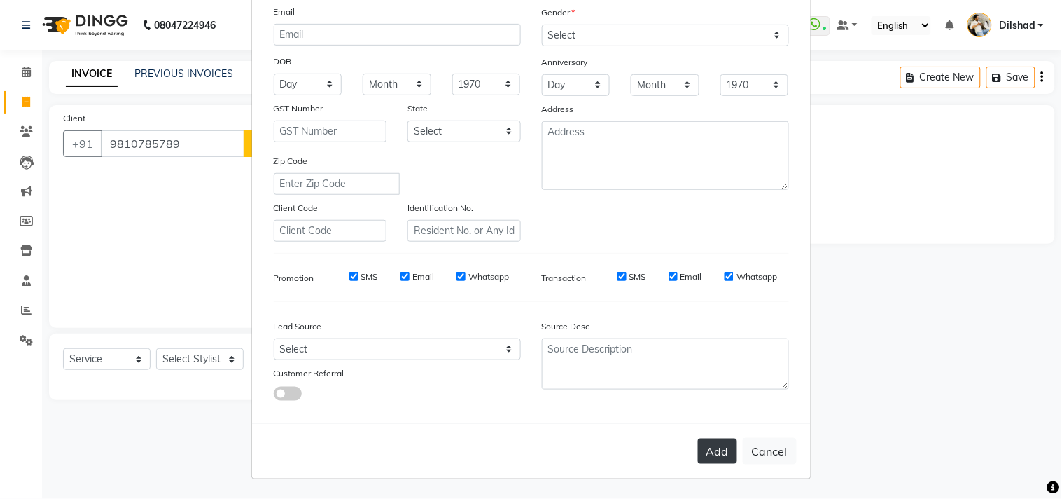
click at [717, 446] on button "Add" at bounding box center [717, 450] width 39 height 25
select select
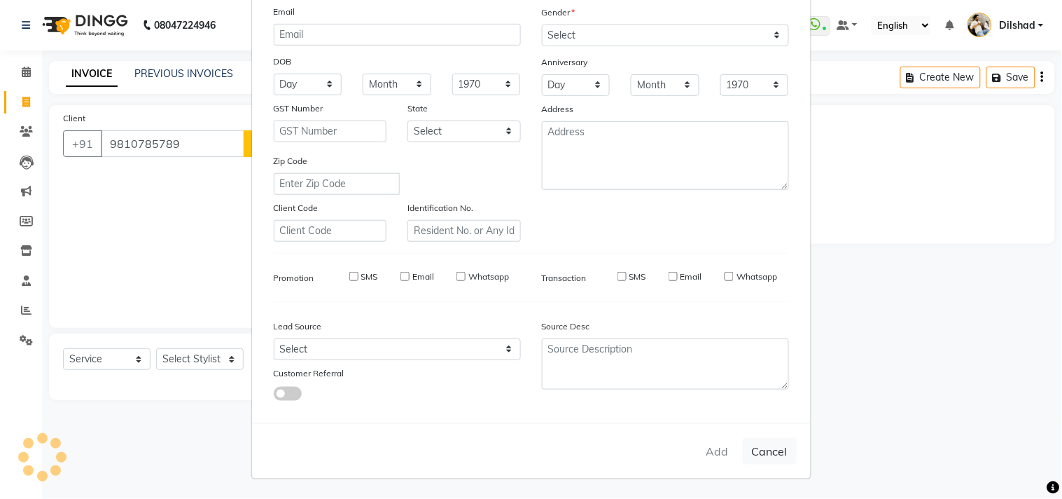
select select
checkbox input "false"
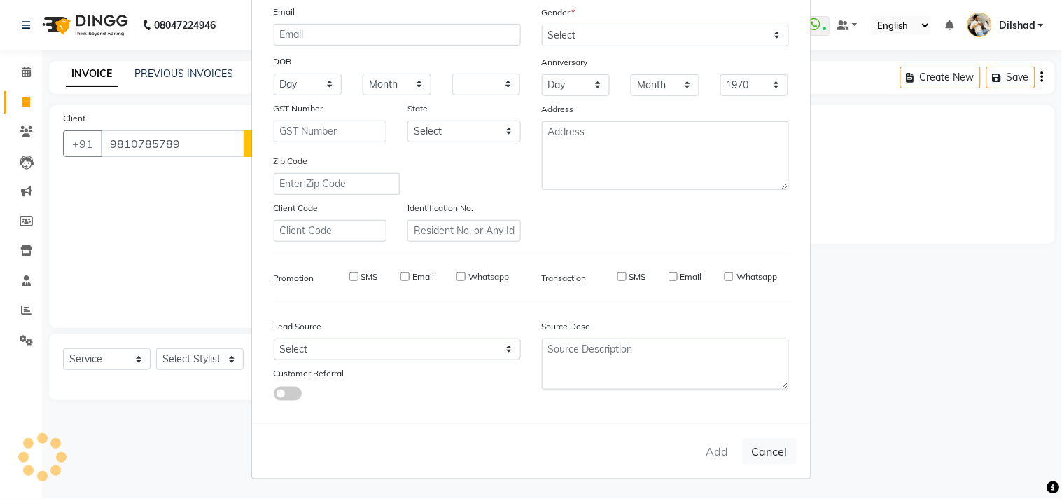
checkbox input "false"
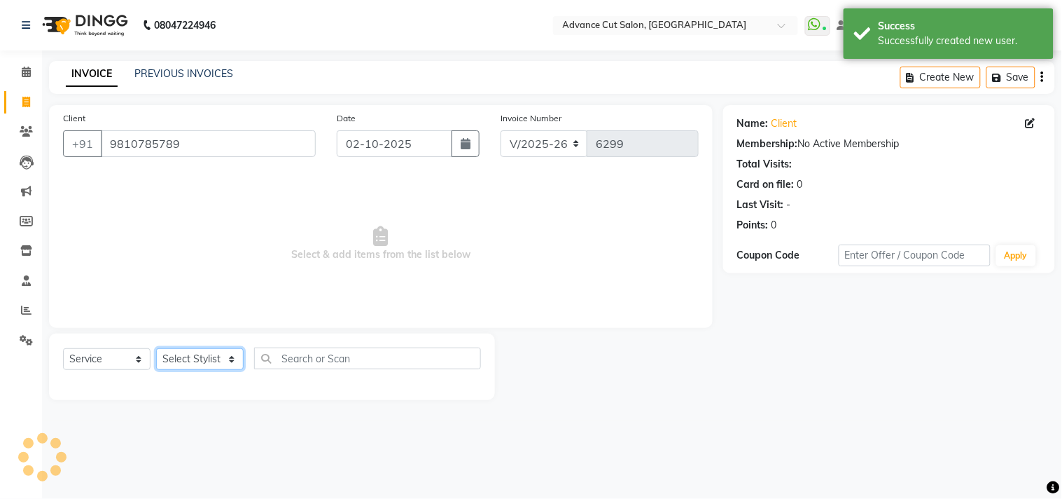
click at [204, 359] on select "Select Stylist [PERSON_NAME] [PERSON_NAME] [PERSON_NAME] [PERSON_NAME] [PERSON_…" at bounding box center [200, 359] width 88 height 22
select select "87863"
click at [156, 349] on select "Select Stylist [PERSON_NAME] [PERSON_NAME] [PERSON_NAME] [PERSON_NAME] [PERSON_…" at bounding box center [200, 359] width 88 height 22
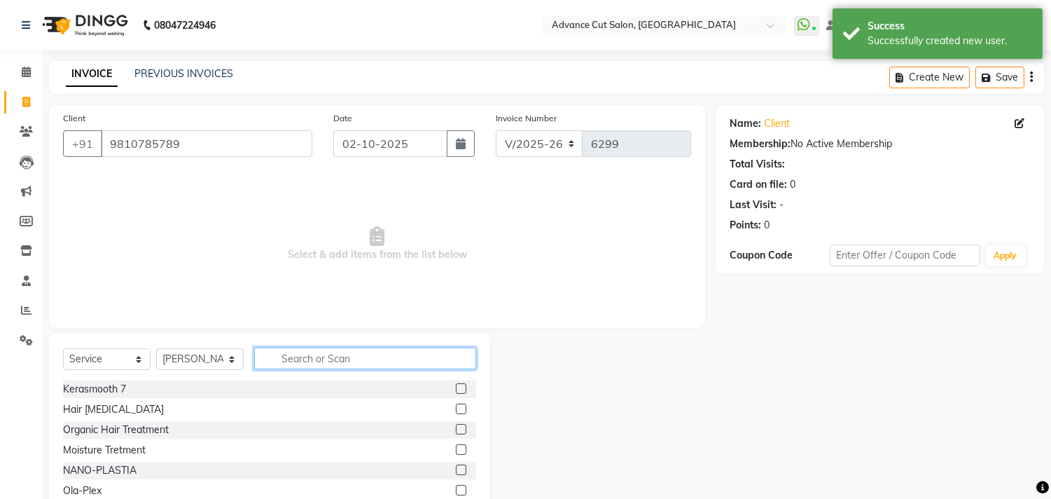
click at [320, 358] on input "text" at bounding box center [365, 358] width 222 height 22
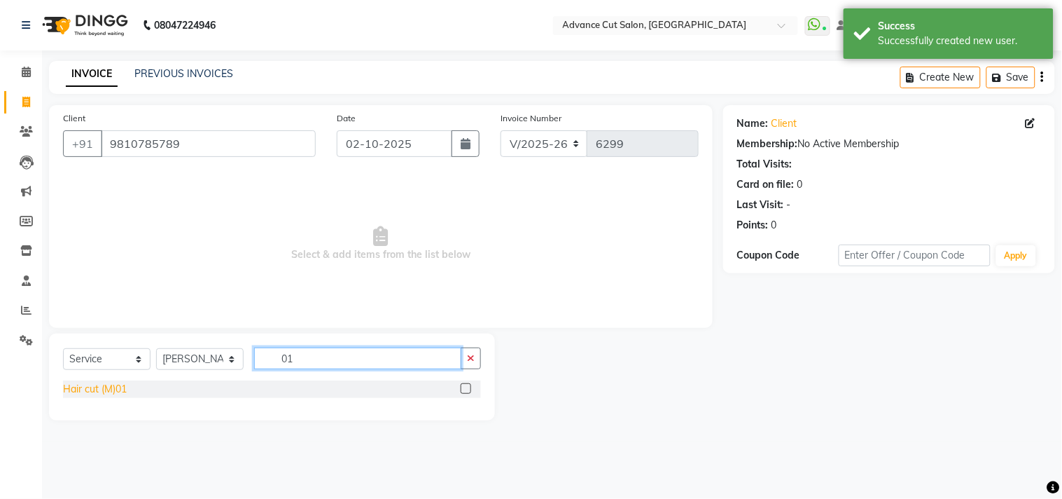
type input "01"
click at [78, 389] on div "Hair cut (M)01" at bounding box center [95, 389] width 64 height 15
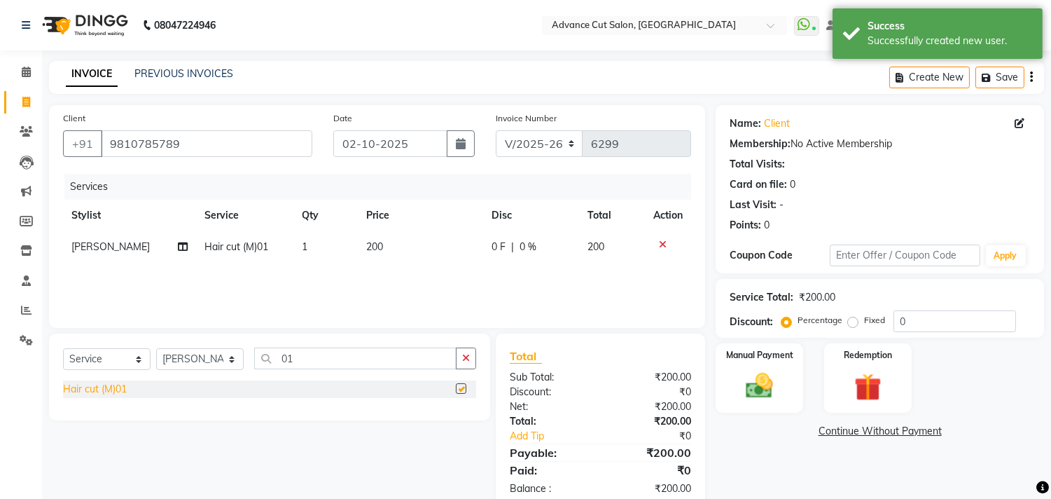
checkbox input "false"
click at [753, 401] on img at bounding box center [760, 386] width 46 height 33
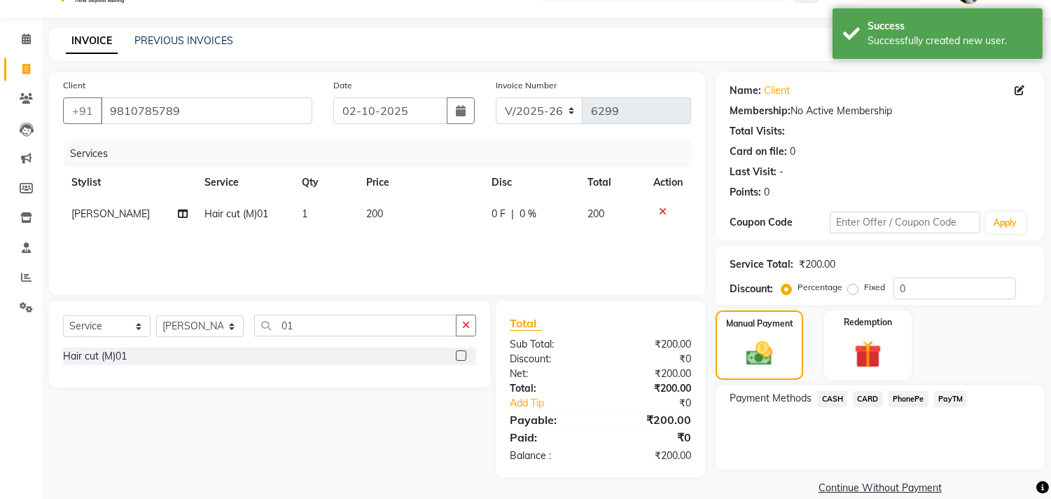
scroll to position [52, 0]
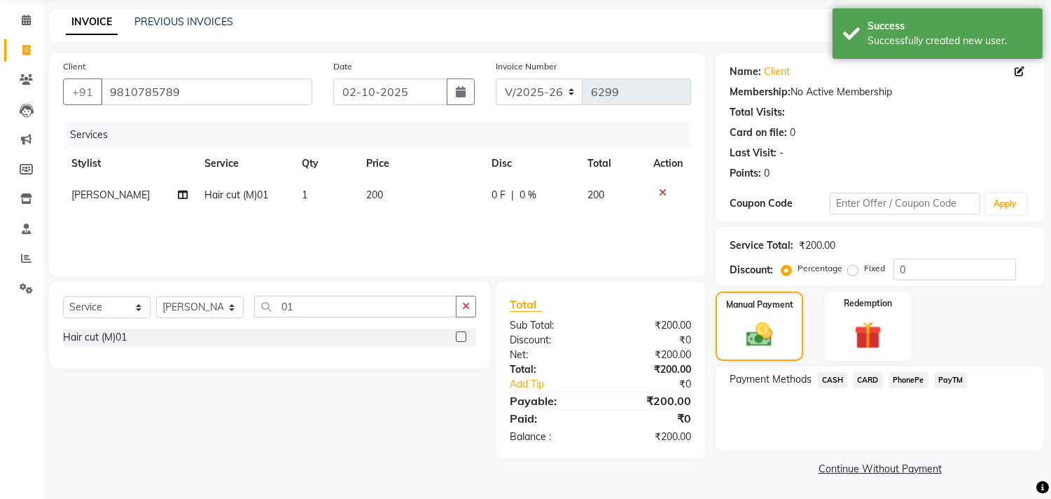
click at [828, 378] on span "CASH" at bounding box center [832, 380] width 30 height 16
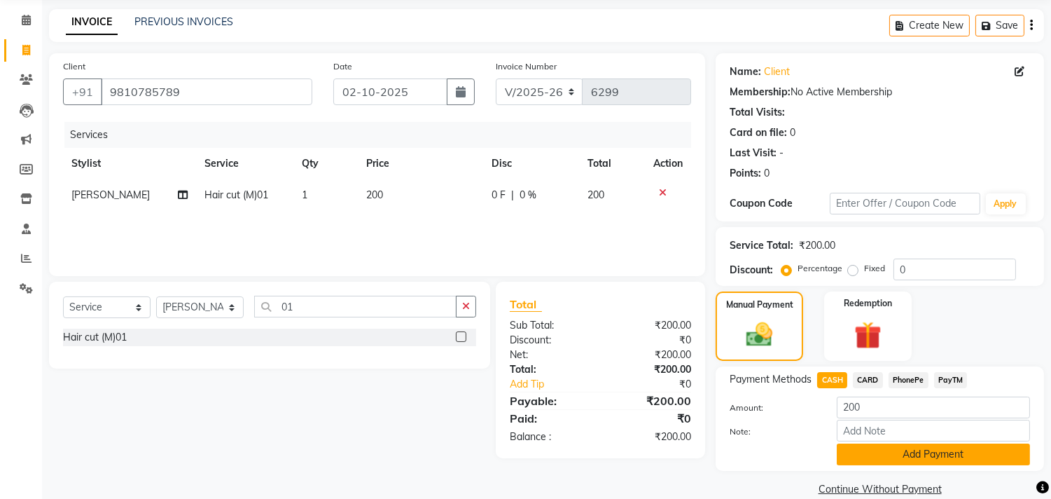
click at [885, 461] on button "Add Payment" at bounding box center [933, 454] width 193 height 22
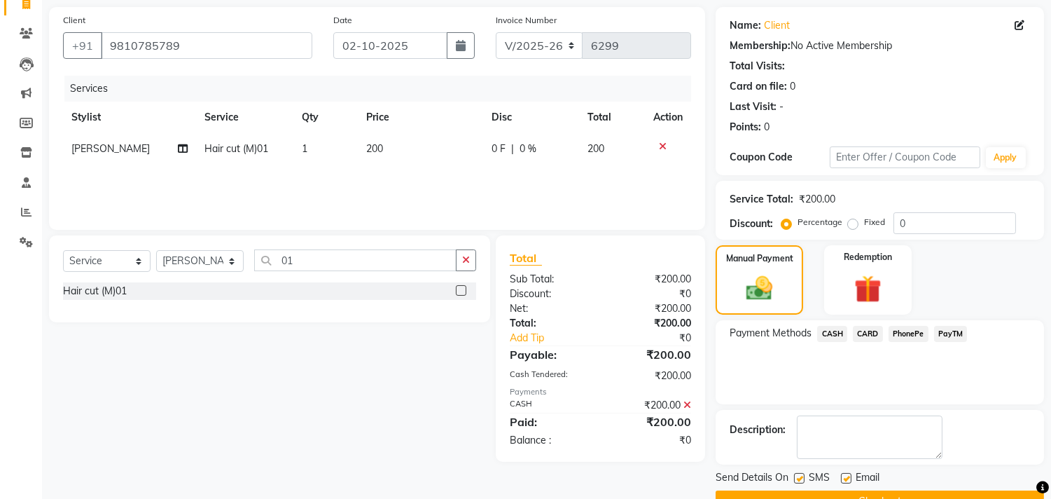
scroll to position [131, 0]
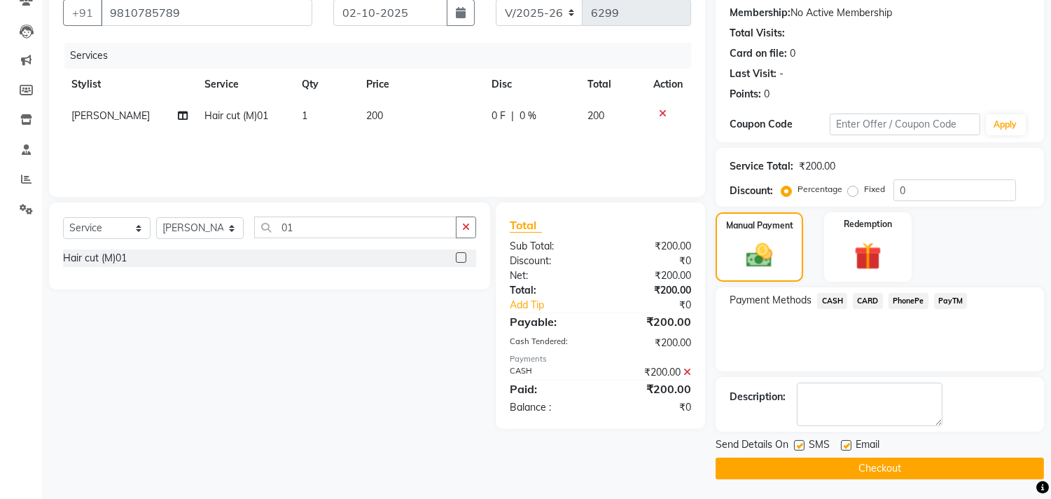
click at [887, 471] on button "Checkout" at bounding box center [880, 468] width 328 height 22
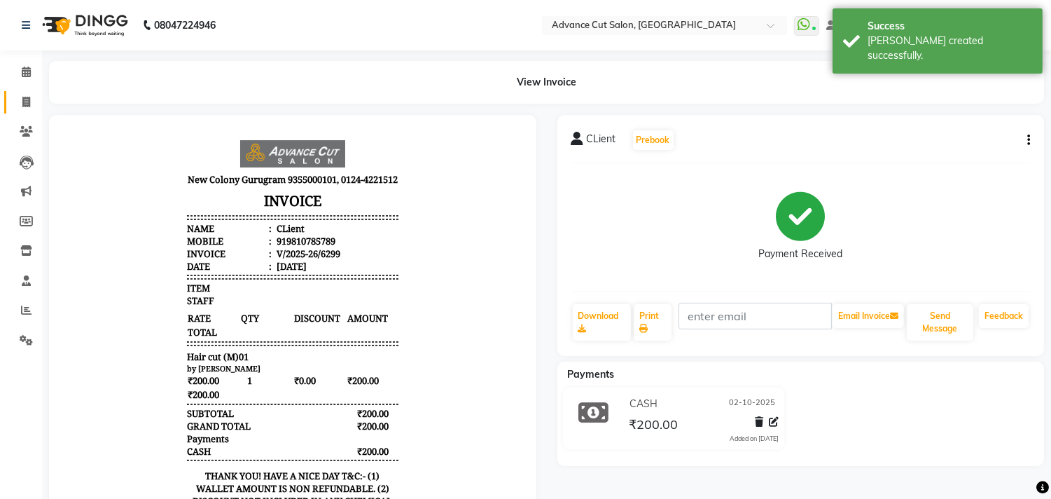
click at [18, 104] on span at bounding box center [26, 103] width 25 height 16
select select "service"
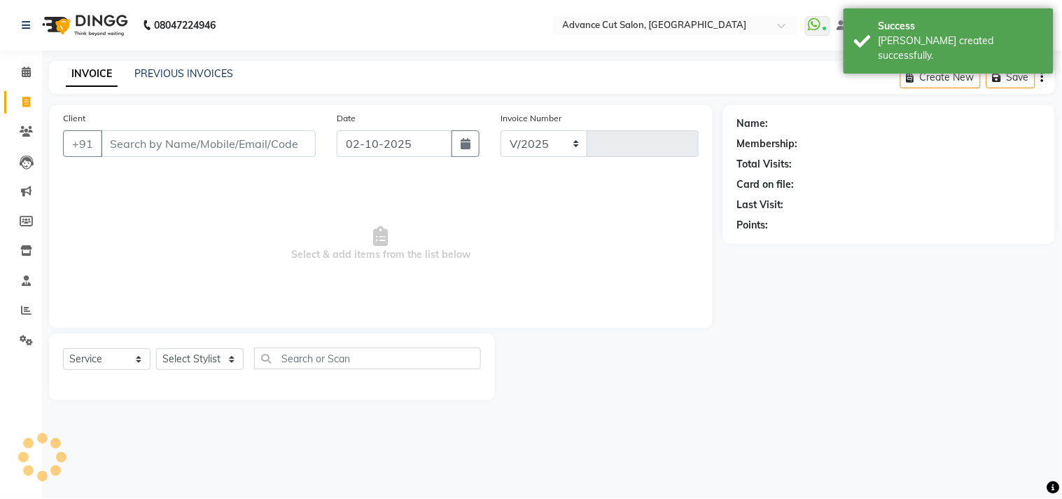
select select "922"
type input "6300"
click at [405, 56] on div "08047224946 Select Location × Advance Cut Salon, New Colony WhatsApp Status ✕ S…" at bounding box center [531, 249] width 1062 height 499
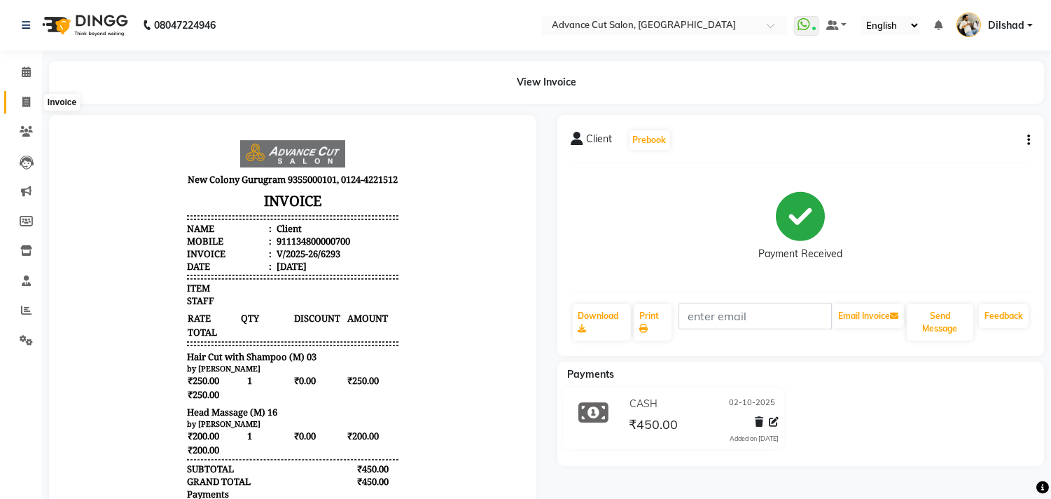
click at [18, 105] on span at bounding box center [26, 103] width 25 height 16
select select "service"
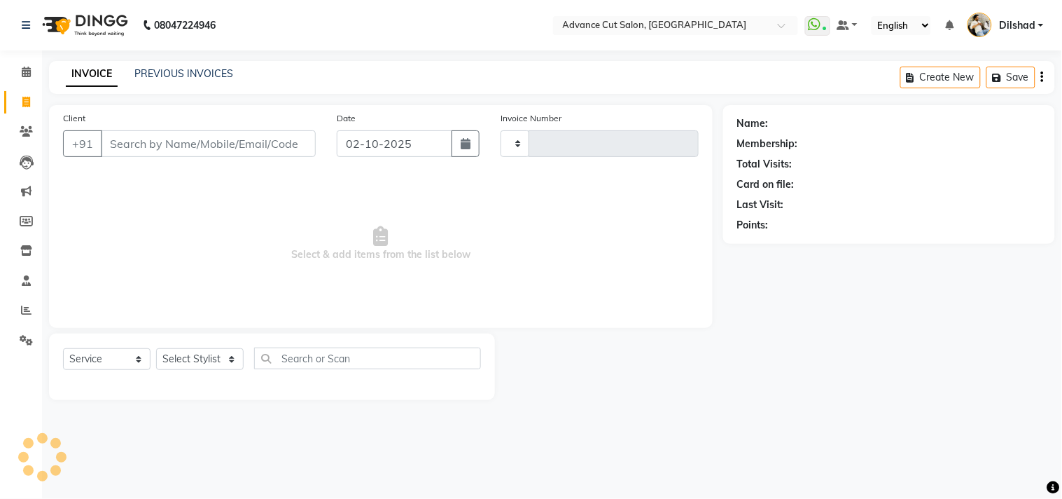
type input "6296"
select select "922"
click at [22, 73] on icon at bounding box center [26, 72] width 9 height 11
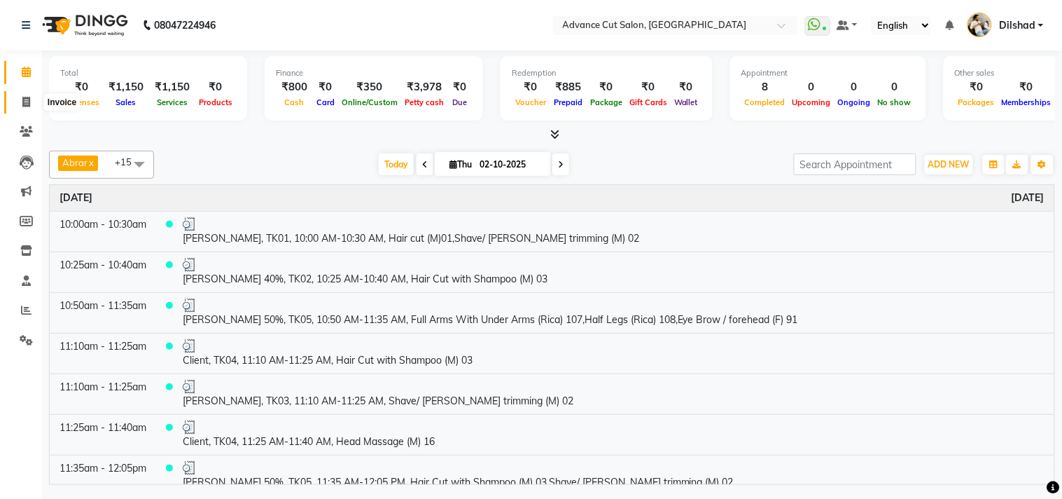
click at [22, 106] on icon at bounding box center [26, 102] width 8 height 11
select select "922"
select select "service"
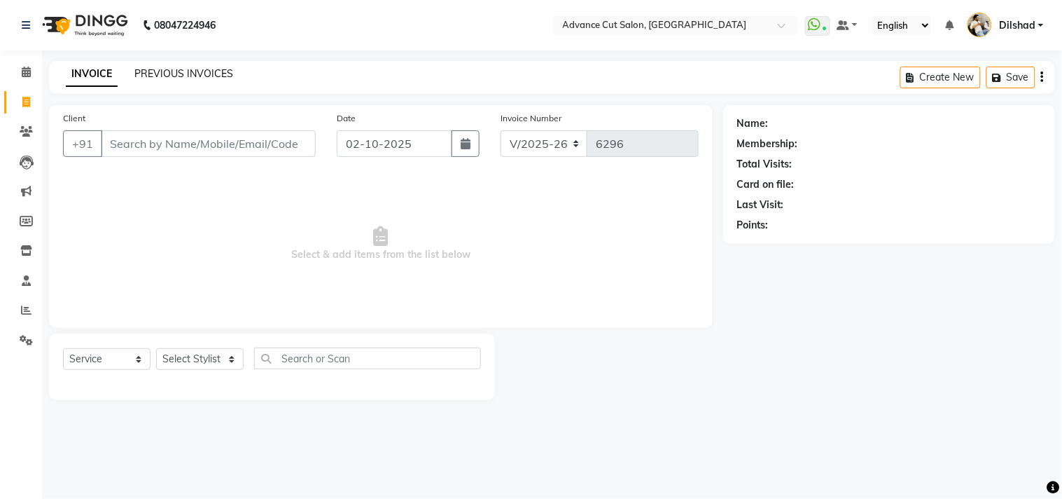
click at [165, 74] on link "PREVIOUS INVOICES" at bounding box center [183, 73] width 99 height 13
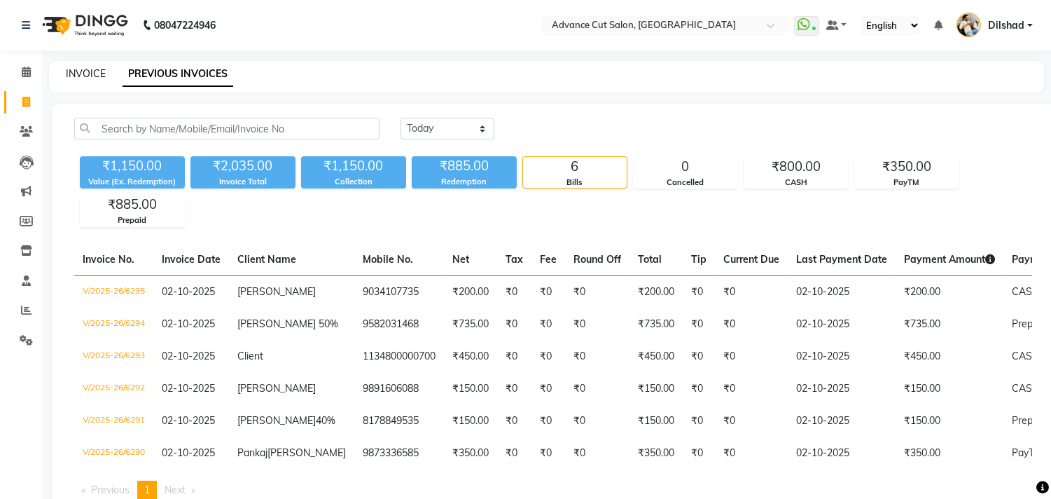
click at [81, 75] on link "INVOICE" at bounding box center [86, 73] width 40 height 13
select select "service"
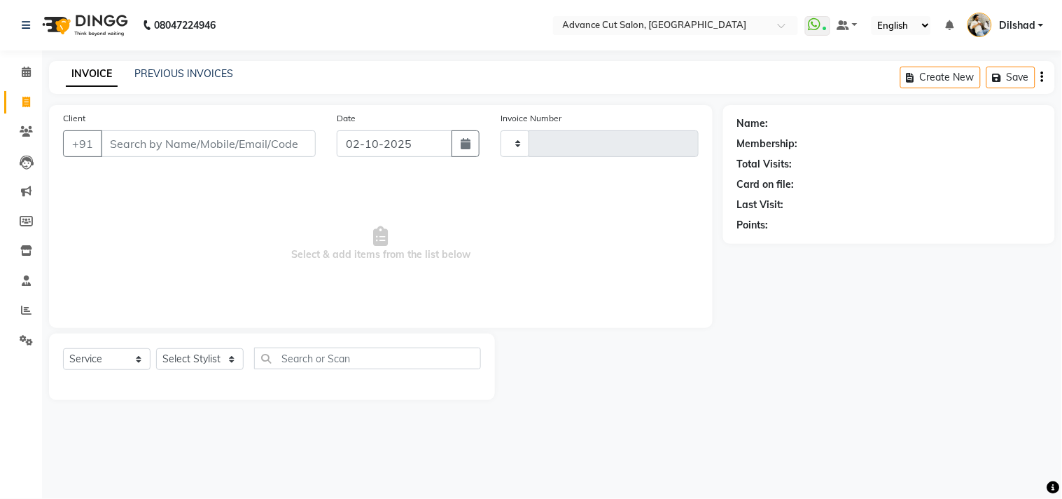
type input "6296"
select select "922"
